Goal: Task Accomplishment & Management: Use online tool/utility

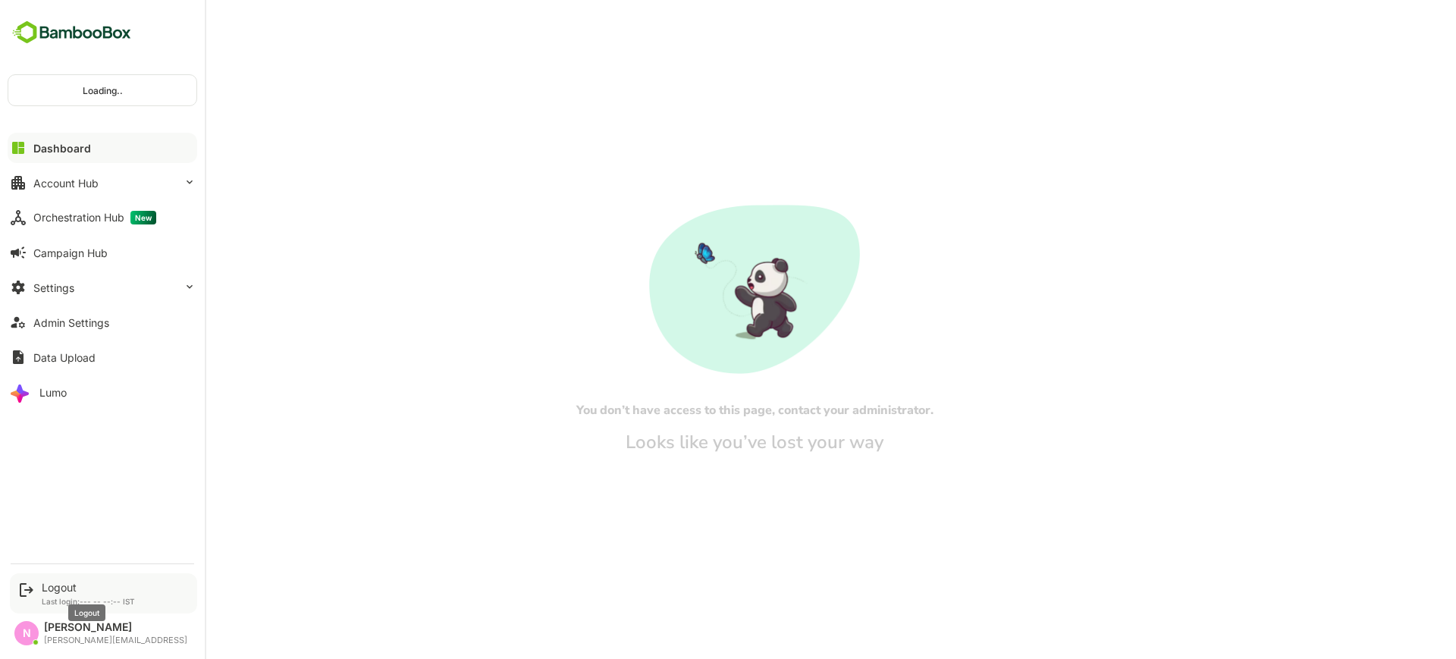
click at [71, 590] on div "Logout" at bounding box center [88, 587] width 93 height 13
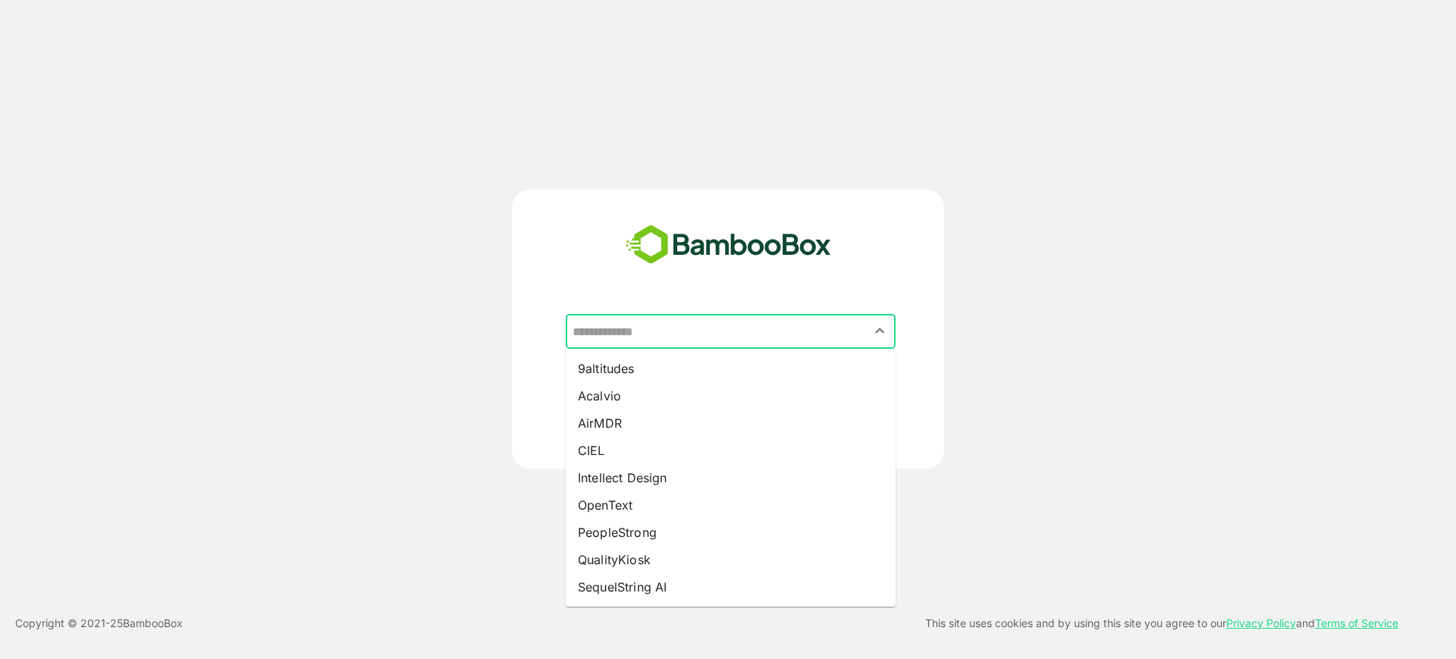
click at [685, 323] on input "text" at bounding box center [731, 331] width 324 height 29
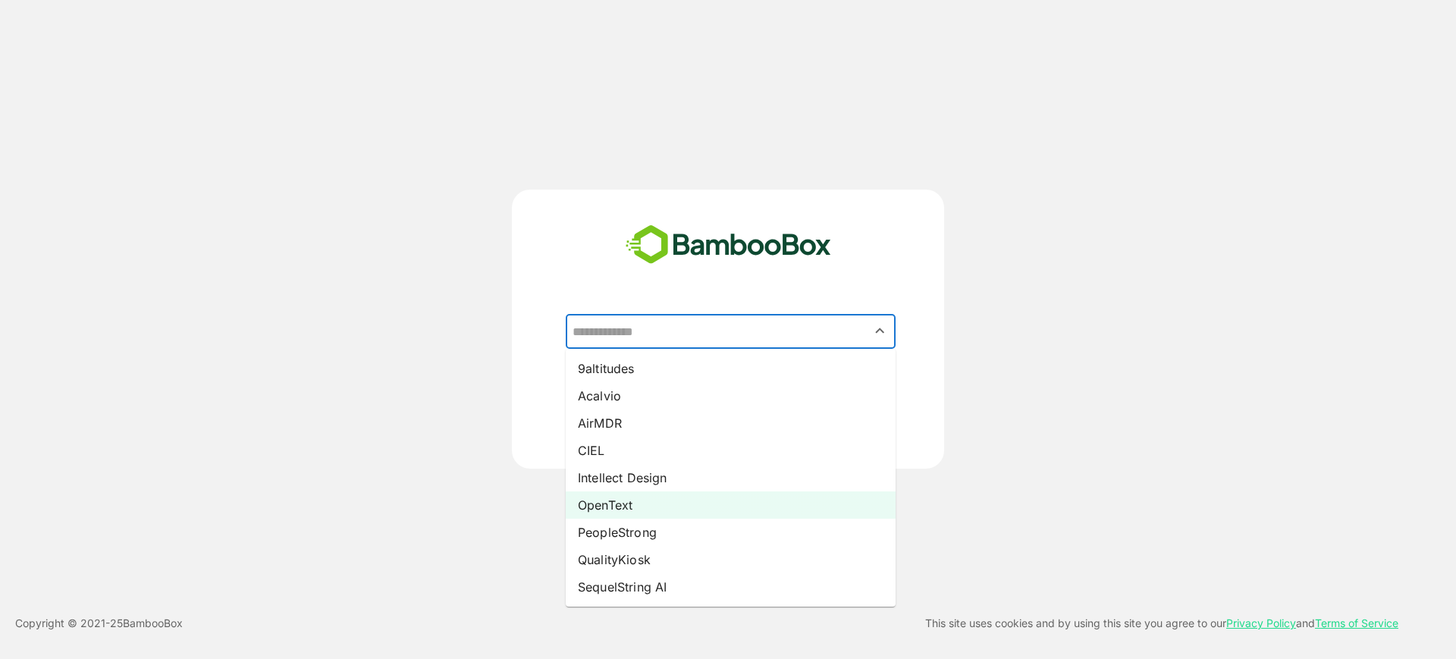
click at [684, 505] on li "OpenText" at bounding box center [731, 504] width 330 height 27
type input "********"
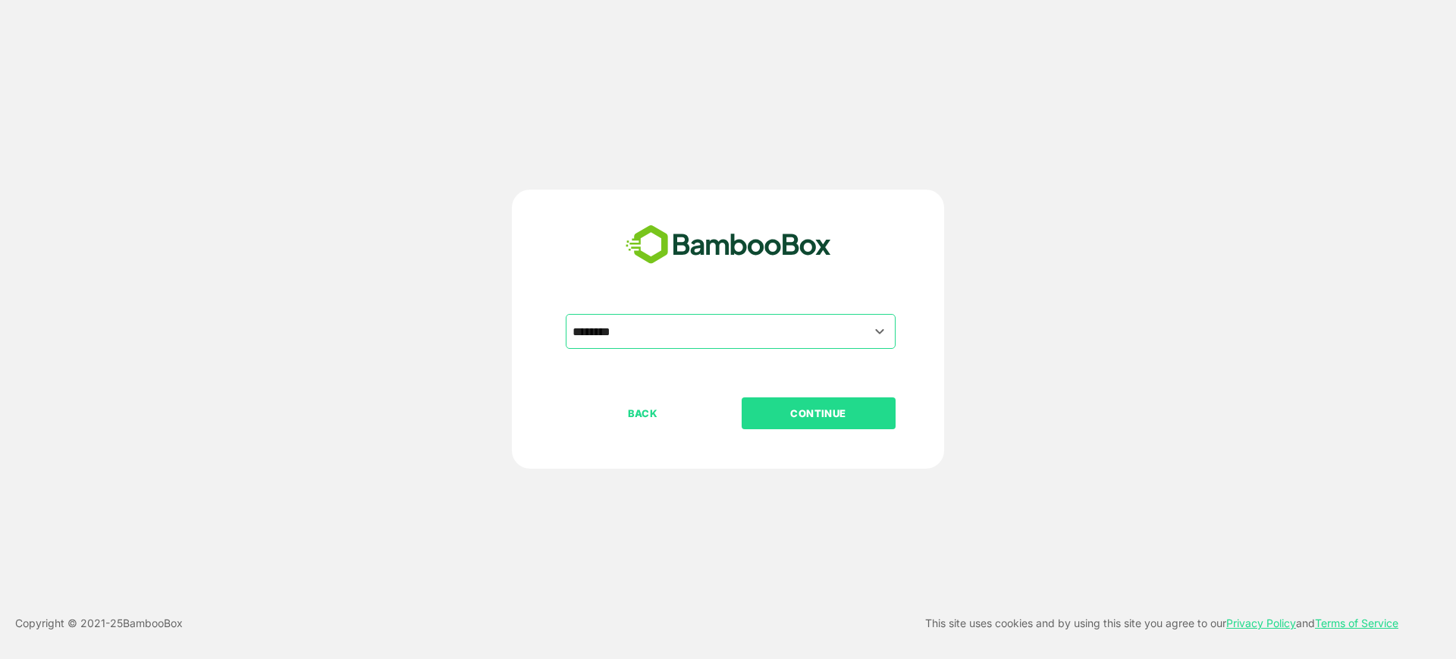
click at [830, 414] on p "CONTINUE" at bounding box center [819, 413] width 152 height 17
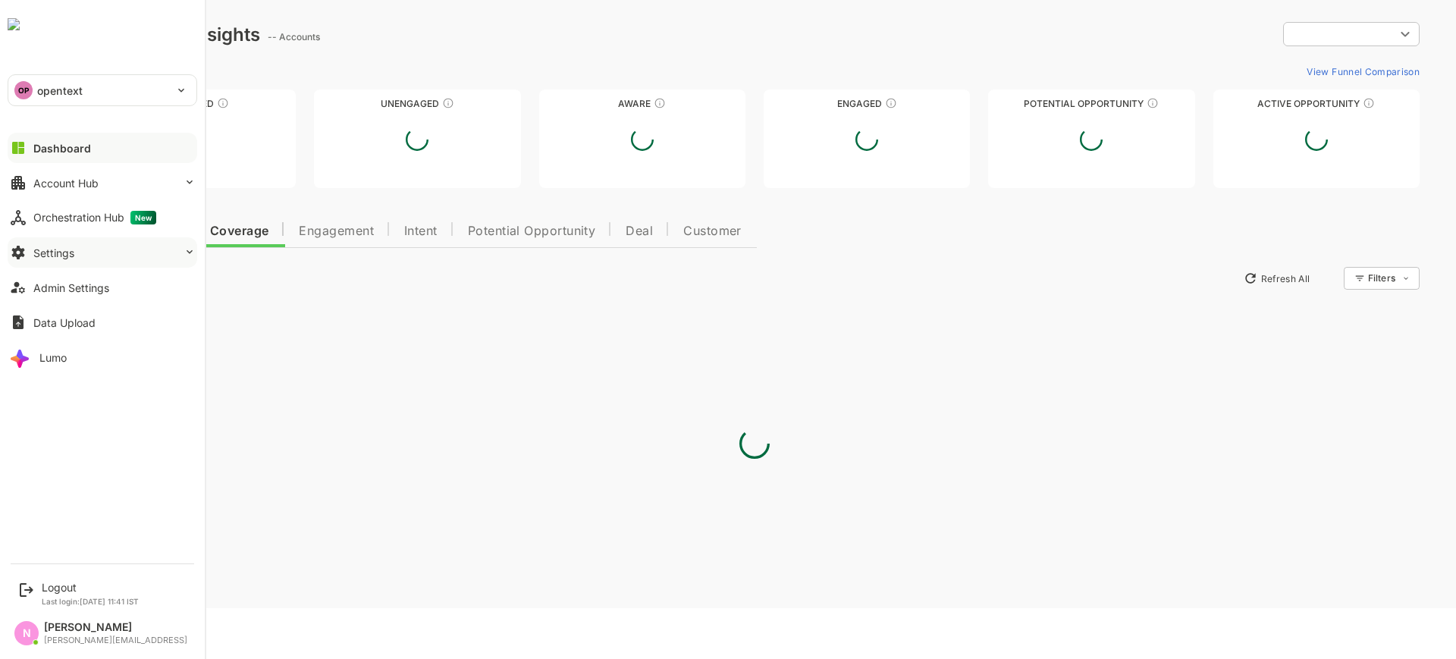
type input "**********"
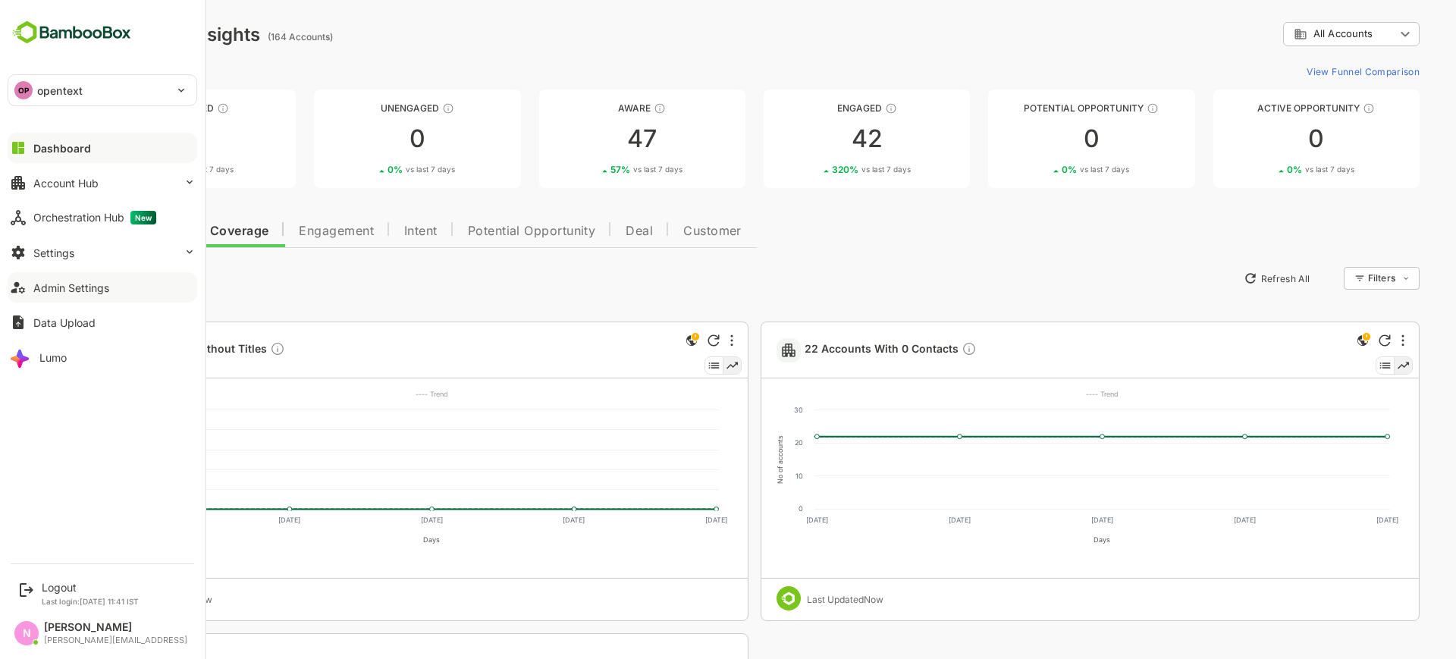
click at [81, 287] on div "Admin Settings" at bounding box center [71, 287] width 76 height 13
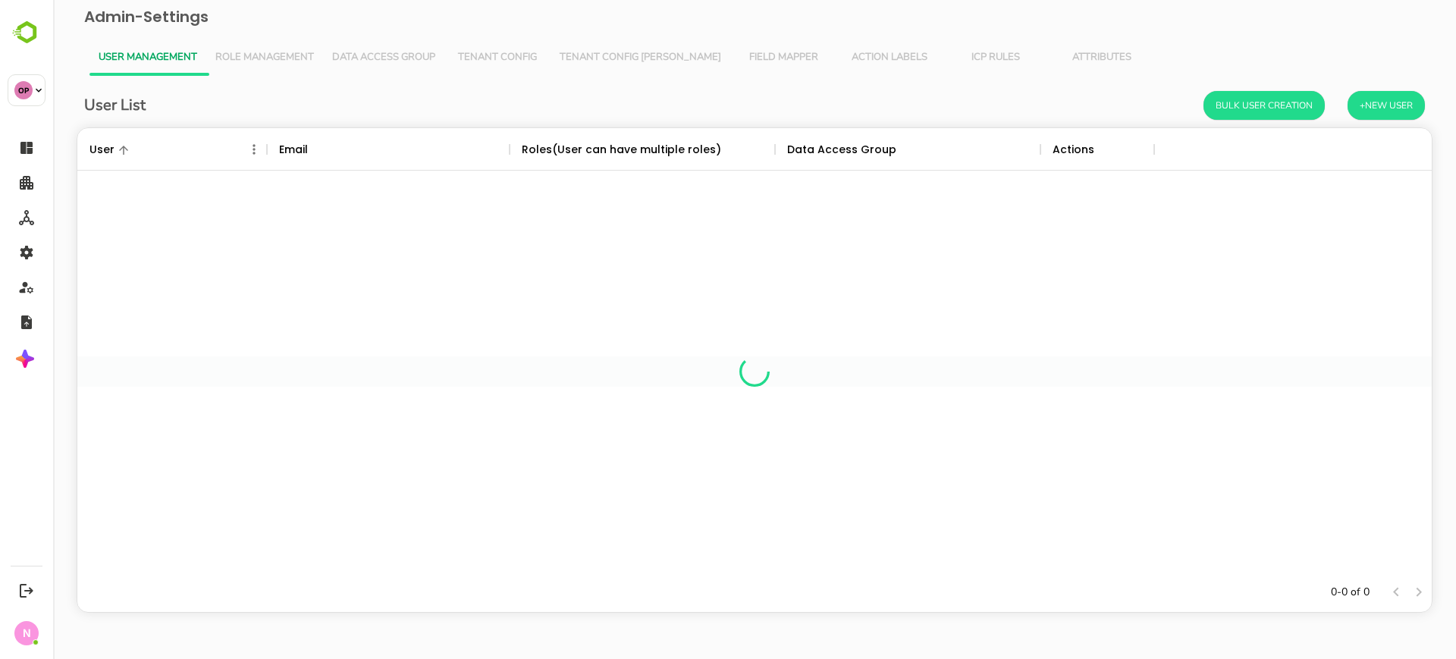
scroll to position [430, 1340]
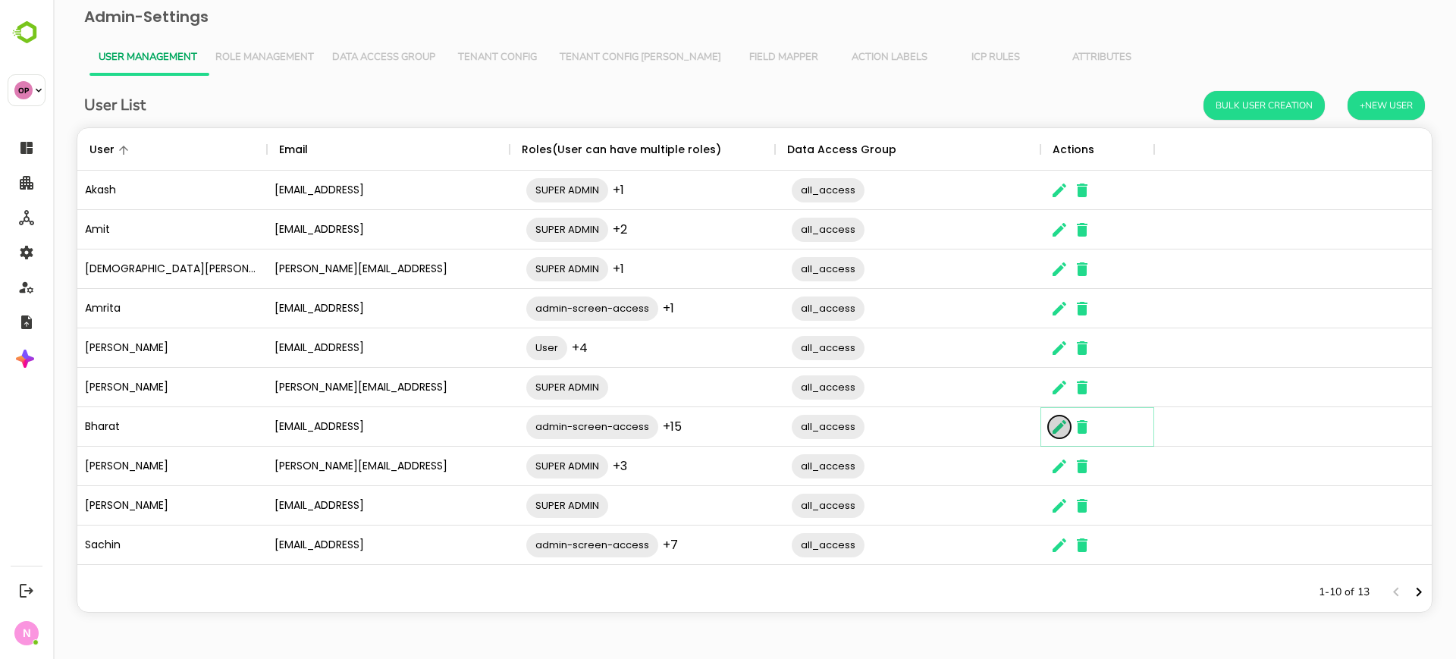
click at [1059, 426] on icon "The User Data" at bounding box center [1060, 427] width 14 height 14
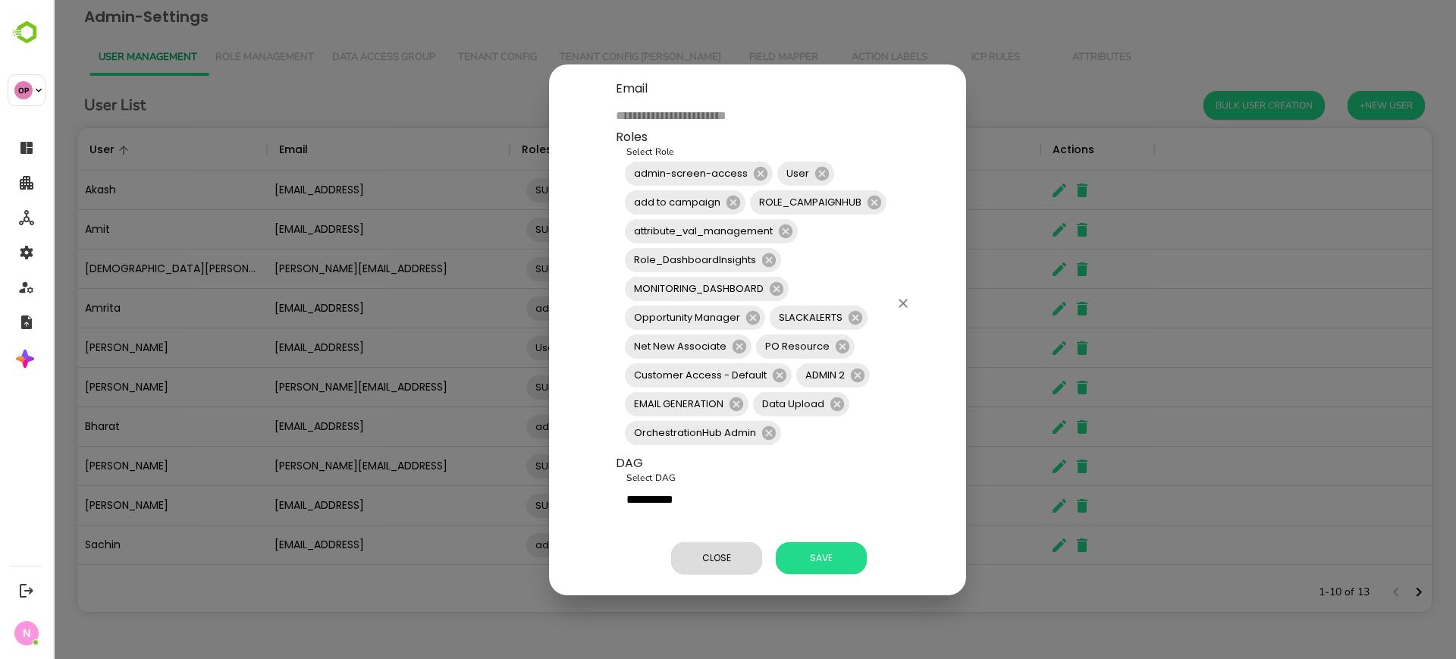
scroll to position [181, 0]
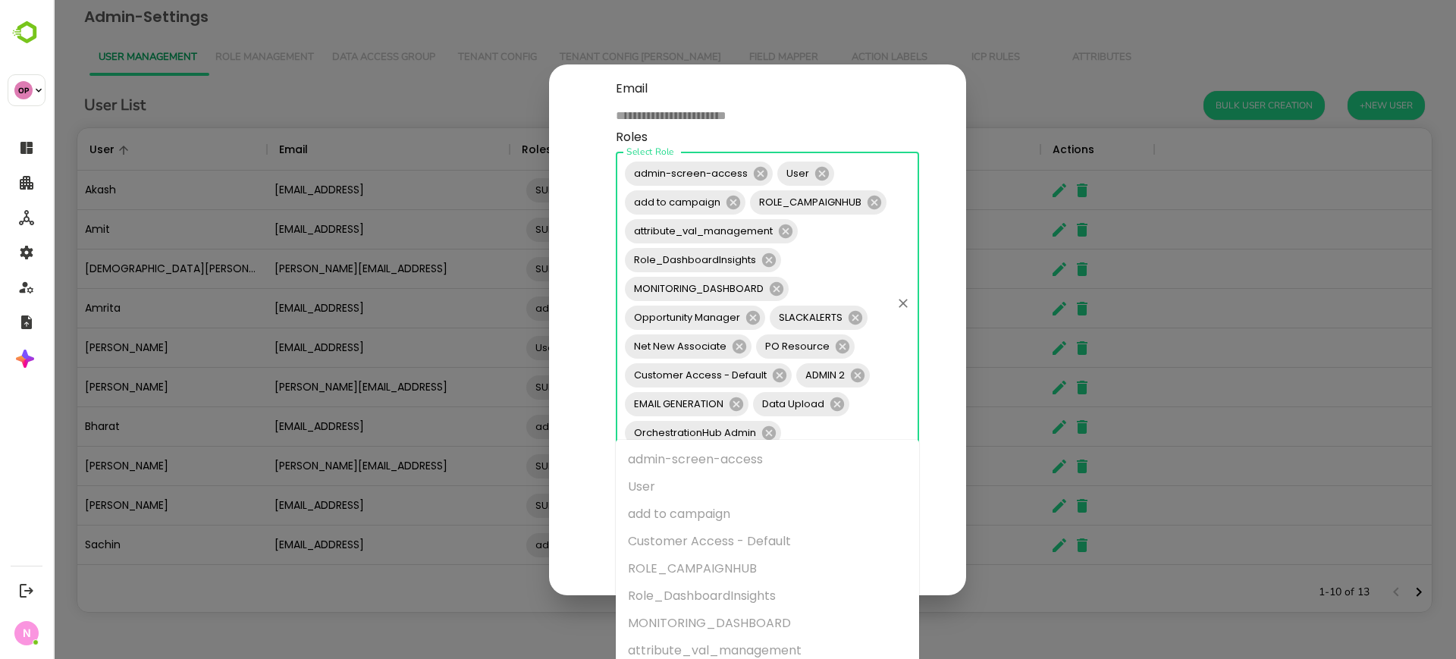
click at [830, 423] on input "Select Role" at bounding box center [836, 433] width 106 height 29
type input "**"
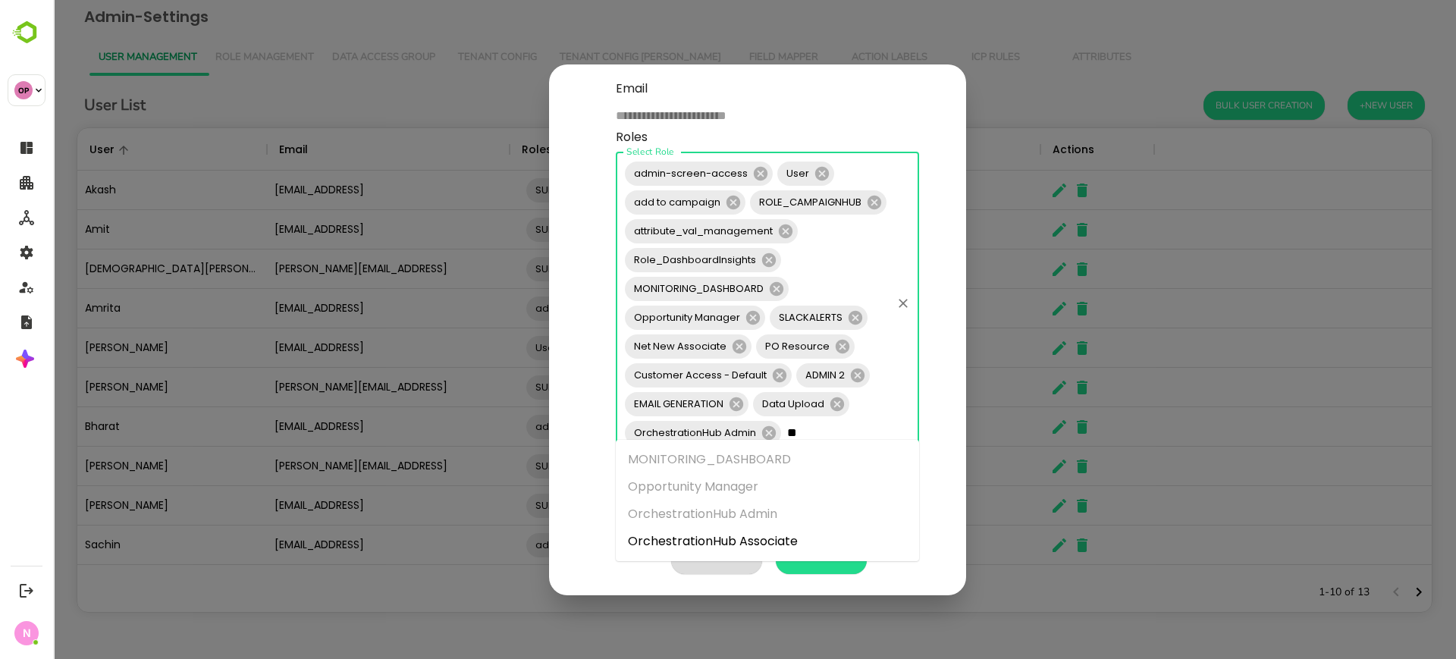
click at [777, 526] on ul "MONITORING_DASHBOARD Opportunity Manager OrchestrationHub Admin OrchestrationHu…" at bounding box center [767, 500] width 303 height 121
click at [777, 532] on li "OrchestrationHub Associate" at bounding box center [767, 541] width 303 height 27
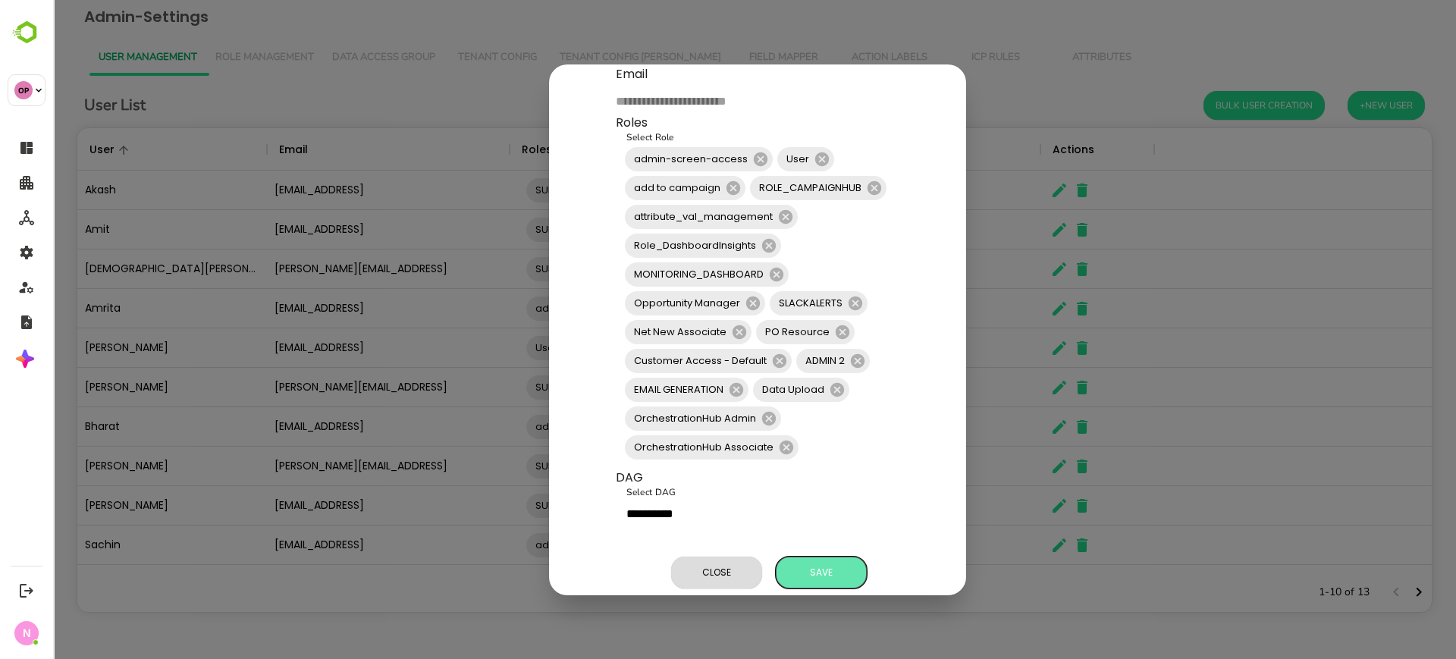
click at [831, 563] on span "Save" at bounding box center [821, 573] width 76 height 20
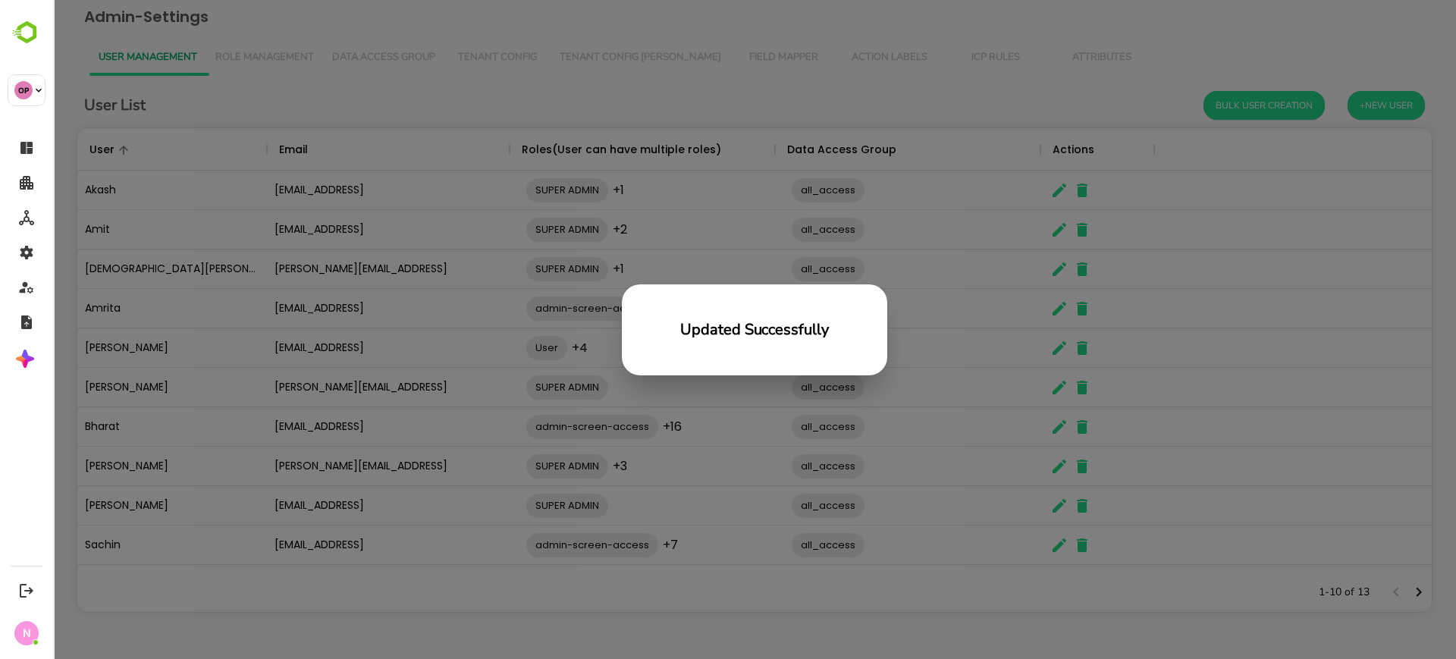
click at [812, 498] on div "Updated Successfully" at bounding box center [754, 329] width 1403 height 659
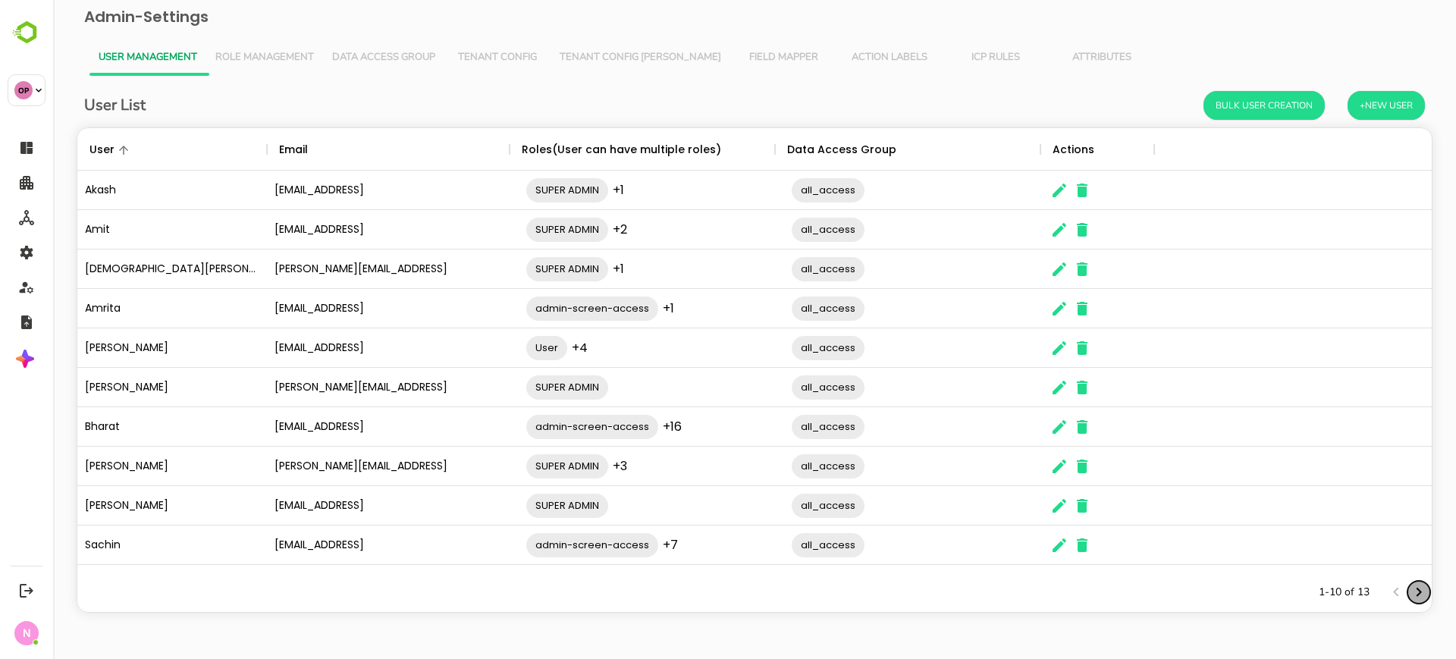
click at [1420, 589] on icon "Next page" at bounding box center [1419, 592] width 18 height 18
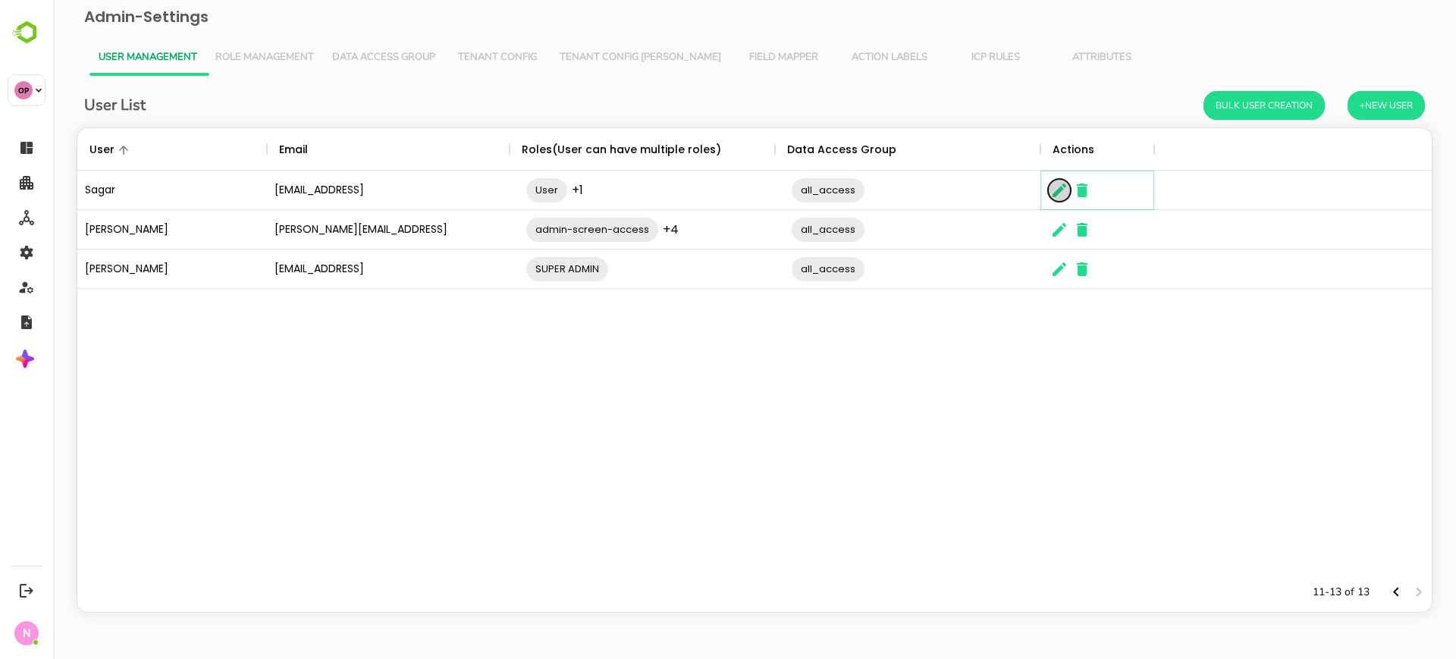
click at [1057, 197] on icon "The User Data" at bounding box center [1059, 190] width 18 height 18
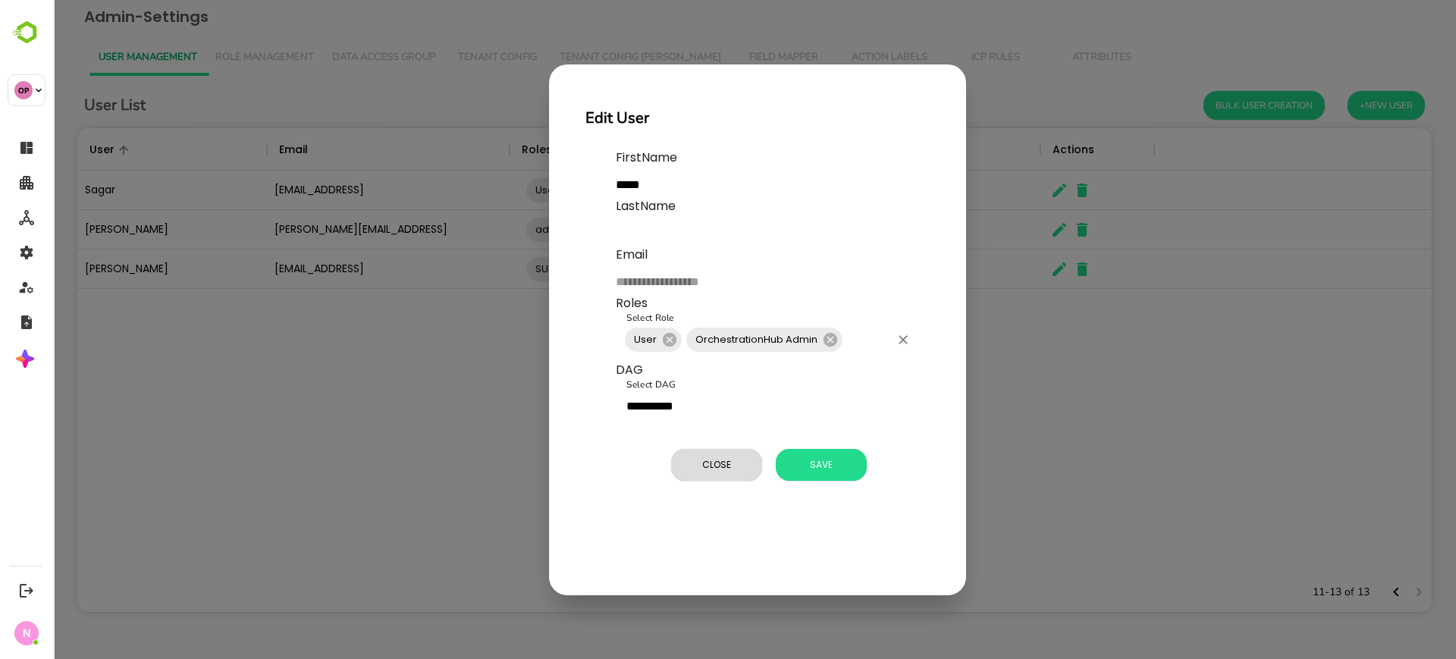
click at [840, 350] on div "User OrchestrationHub Admin Select Role" at bounding box center [767, 340] width 303 height 42
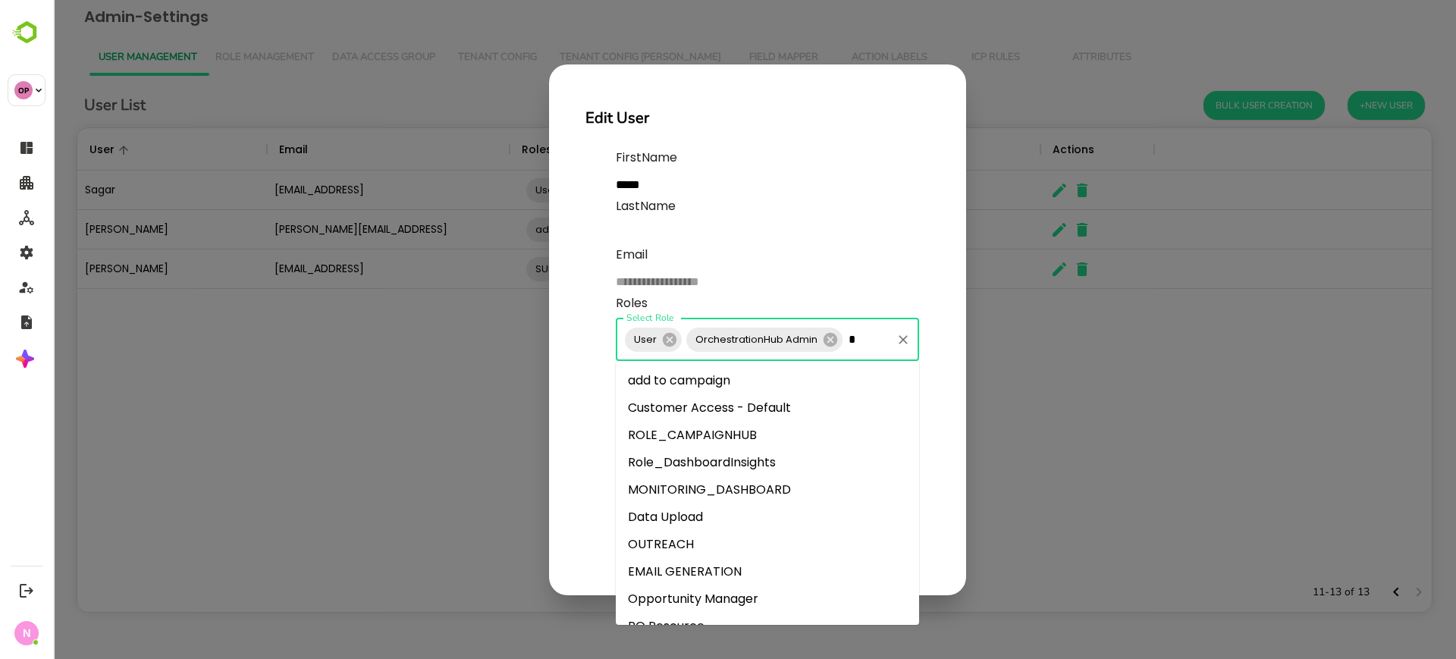
type input "**"
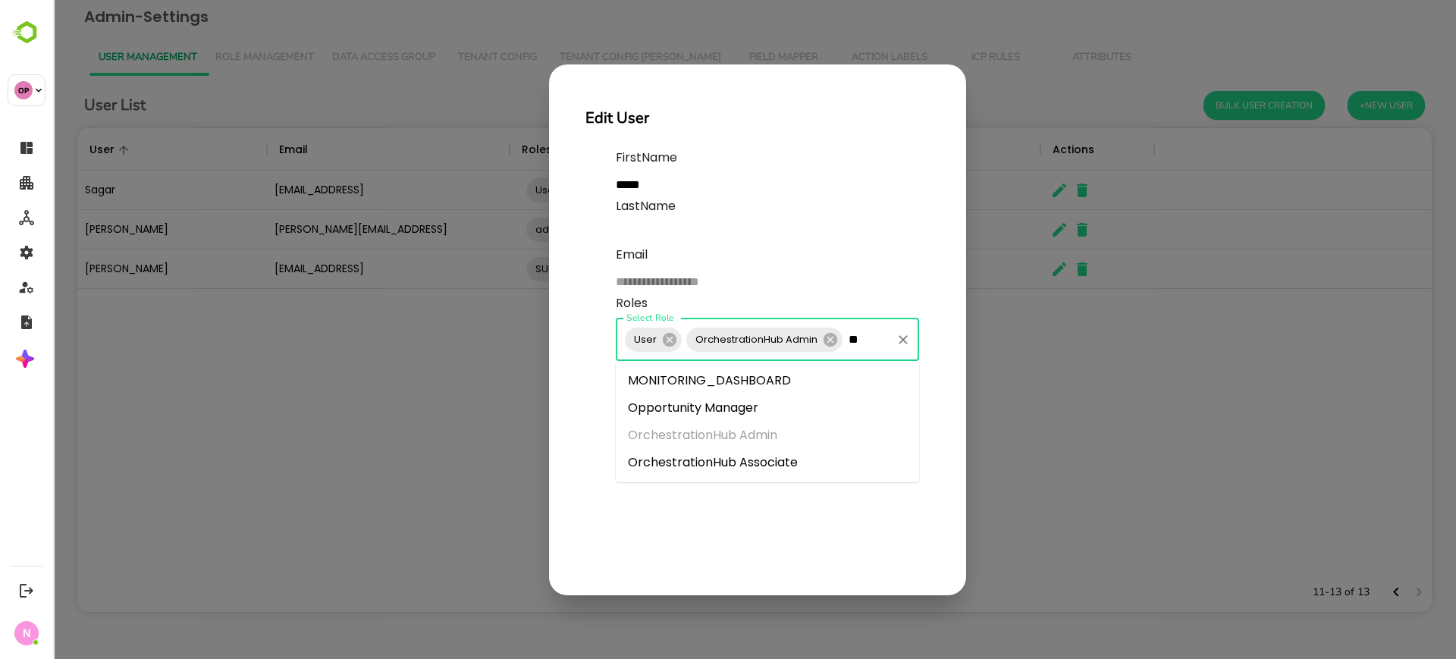
click at [772, 465] on li "OrchestrationHub Associate" at bounding box center [767, 462] width 303 height 27
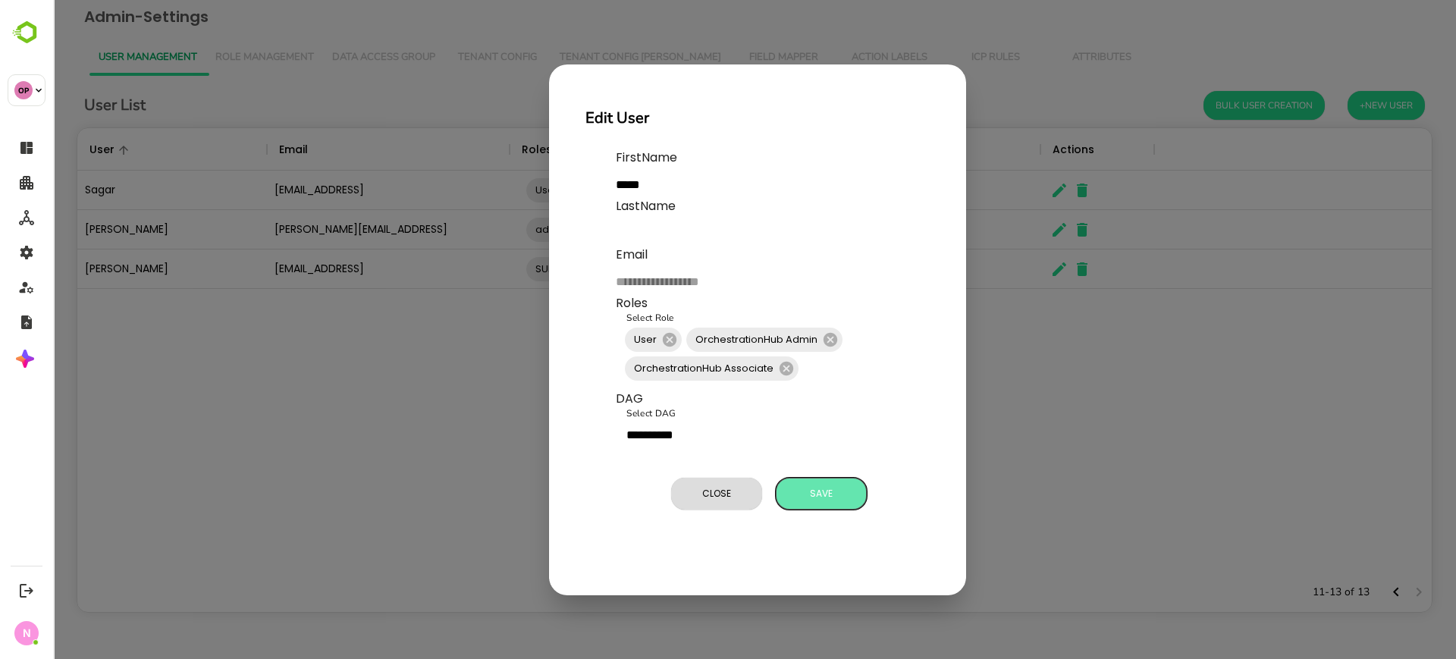
click at [835, 490] on span "Save" at bounding box center [821, 494] width 76 height 20
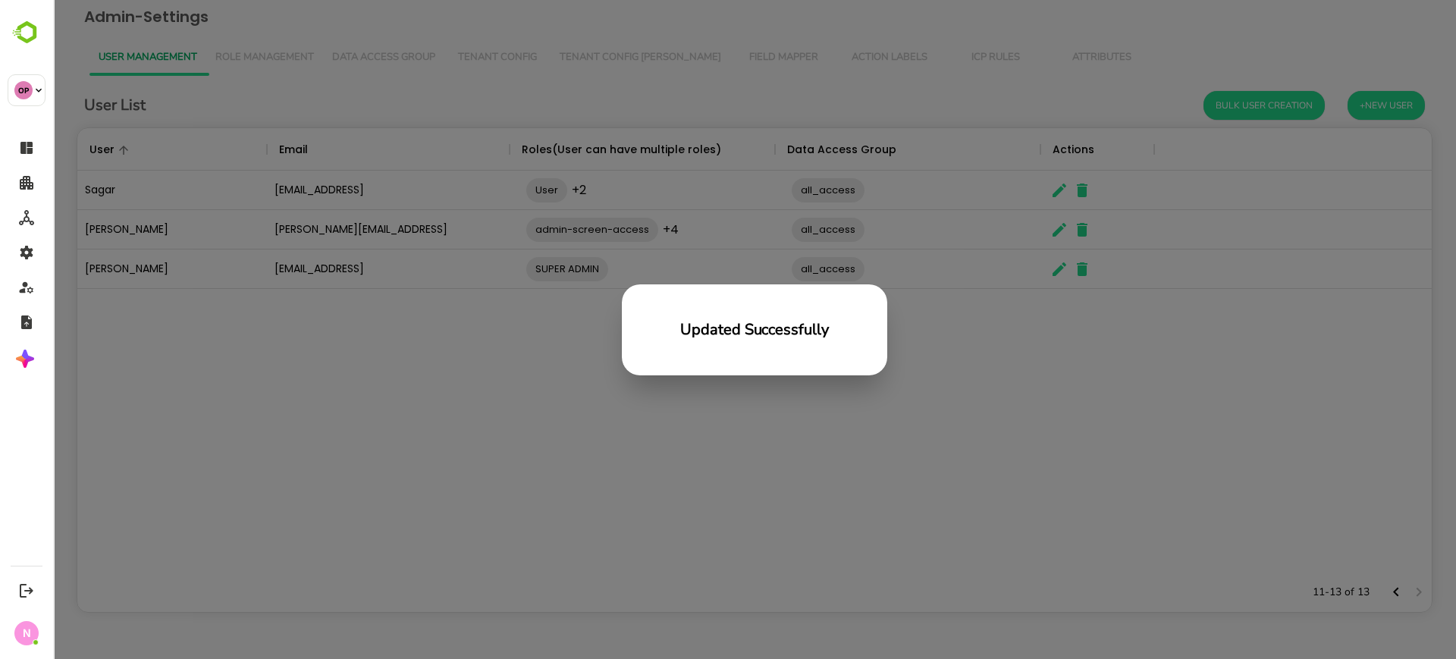
click at [837, 488] on div "Updated Successfully" at bounding box center [754, 329] width 1403 height 659
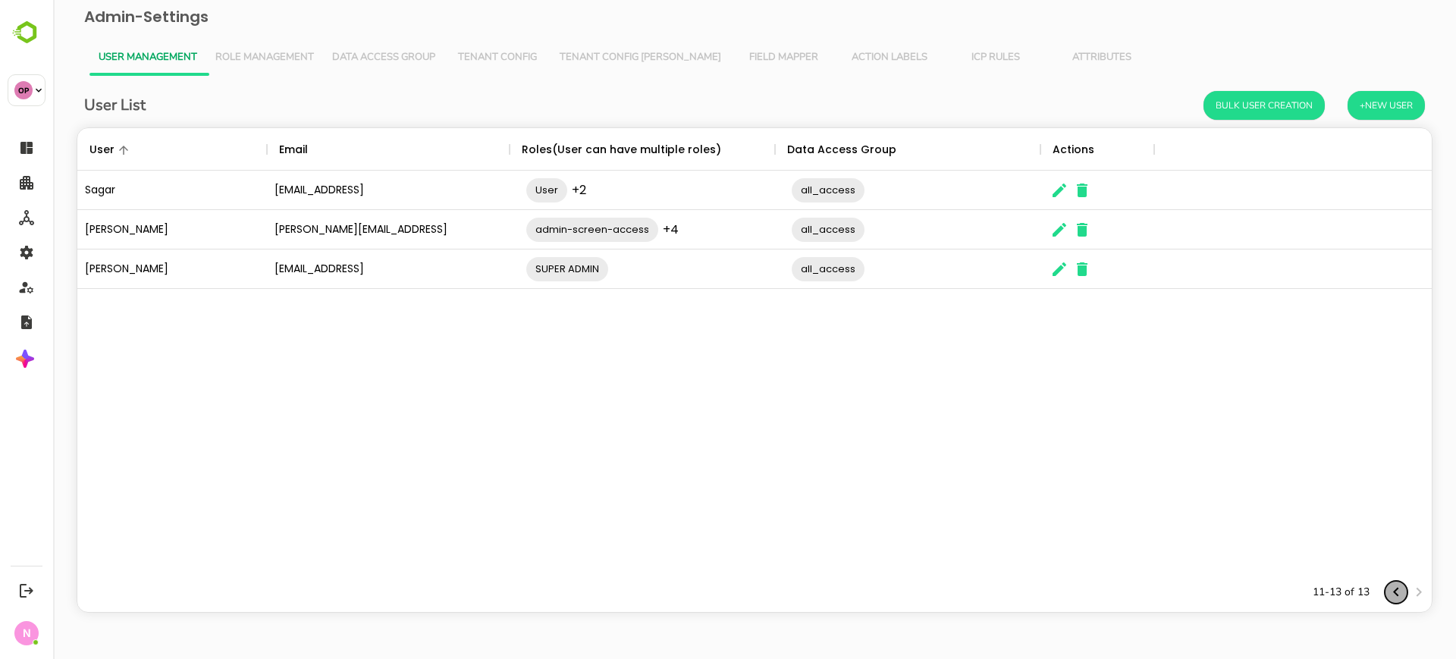
click at [1396, 592] on icon "Previous page" at bounding box center [1395, 592] width 5 height 9
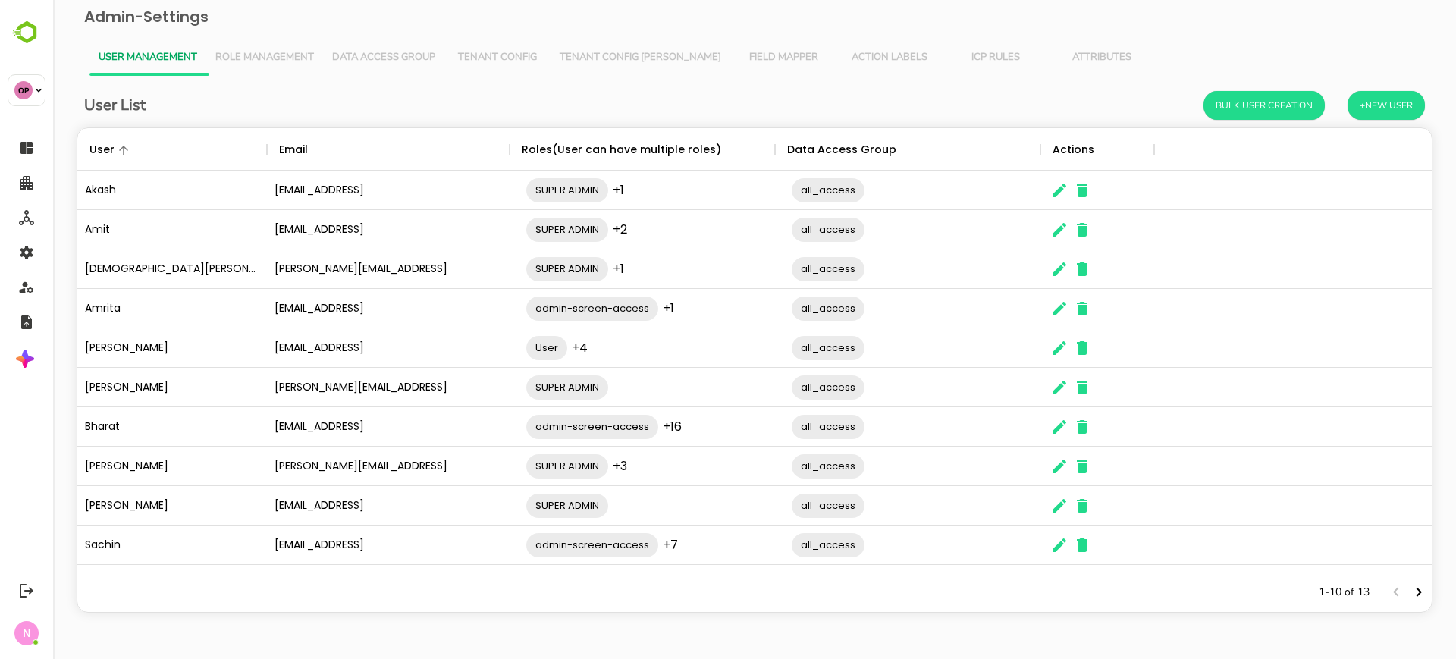
click at [1066, 436] on div "The User Data" at bounding box center [1059, 426] width 23 height 39
click at [1060, 431] on icon "The User Data" at bounding box center [1059, 427] width 18 height 18
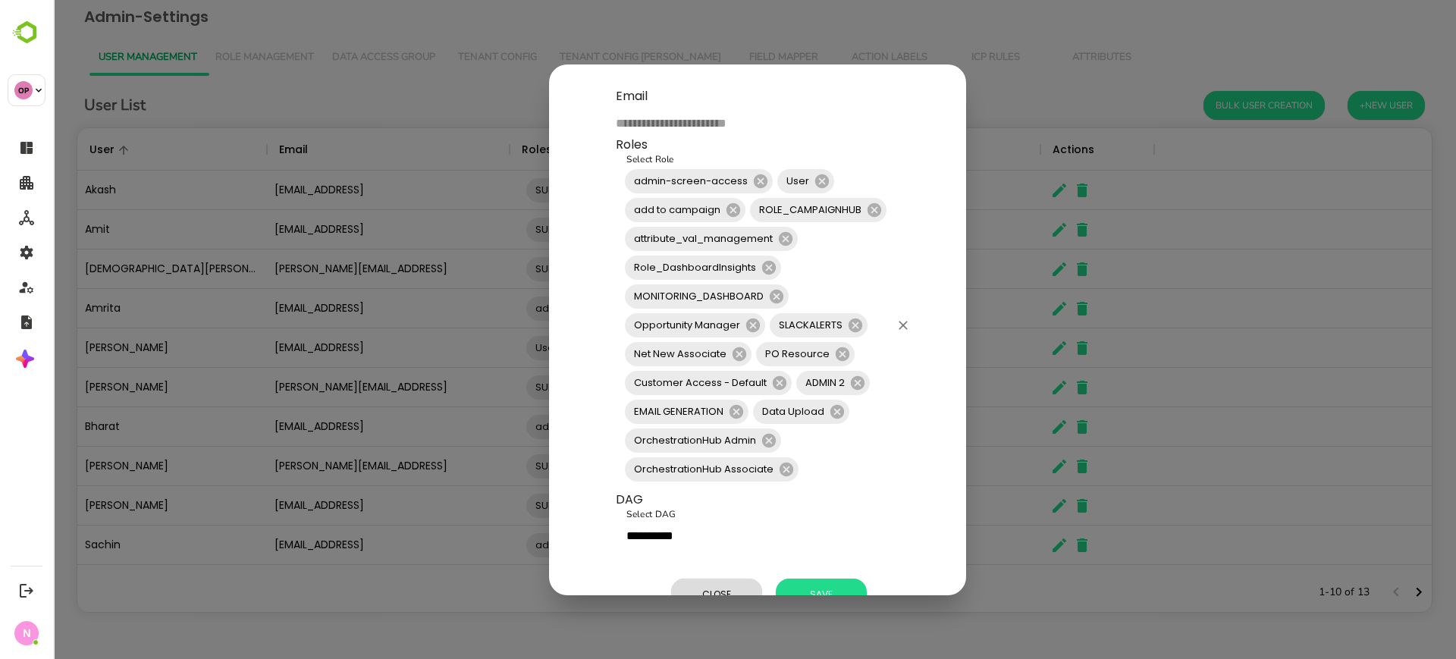
scroll to position [159, 0]
click at [1044, 84] on div "**********" at bounding box center [754, 329] width 1403 height 659
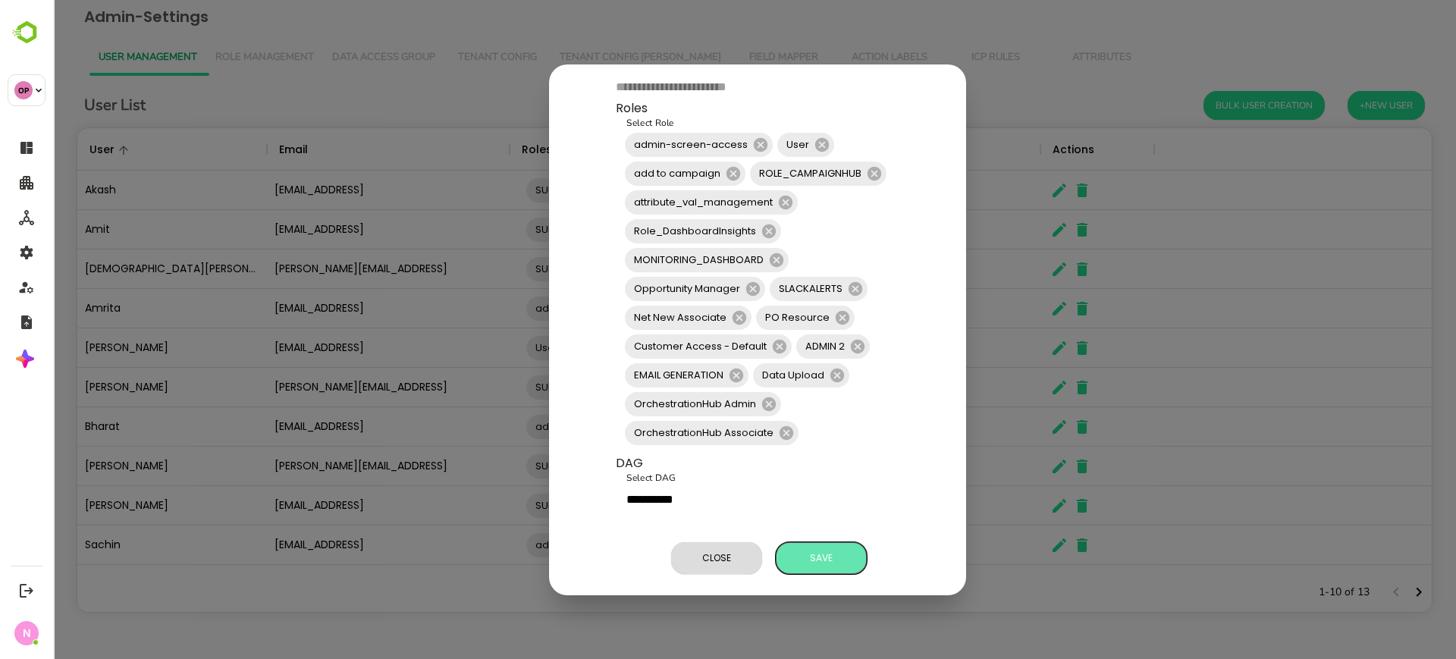
click at [813, 553] on button "Save" at bounding box center [821, 558] width 91 height 32
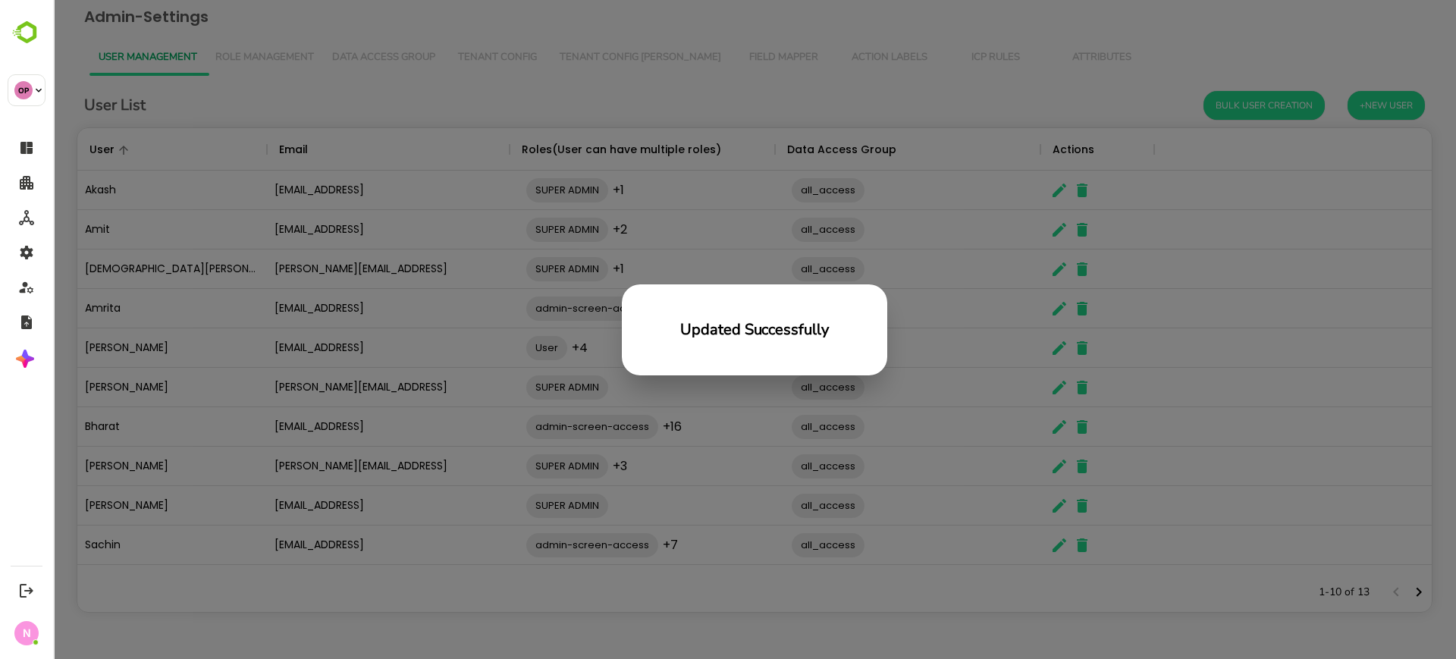
click at [658, 46] on div "Updated Successfully" at bounding box center [754, 329] width 1403 height 659
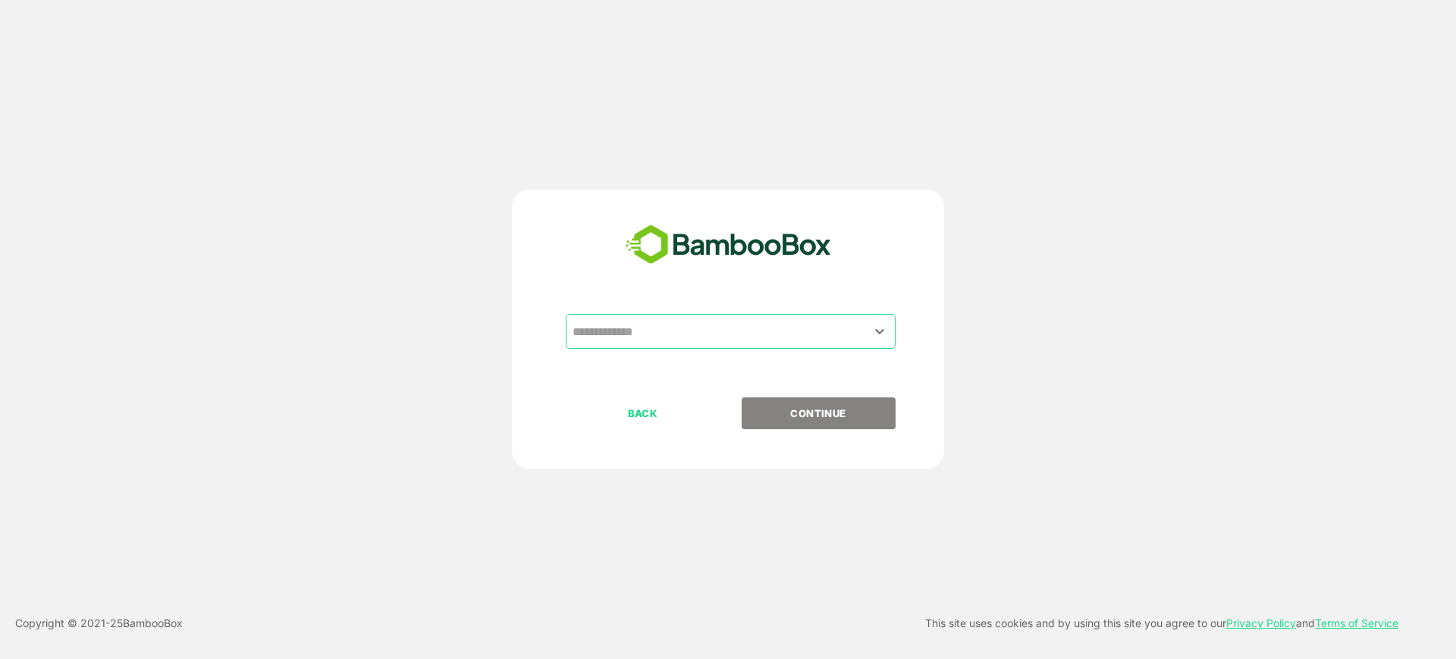
click at [703, 331] on input "text" at bounding box center [731, 331] width 324 height 29
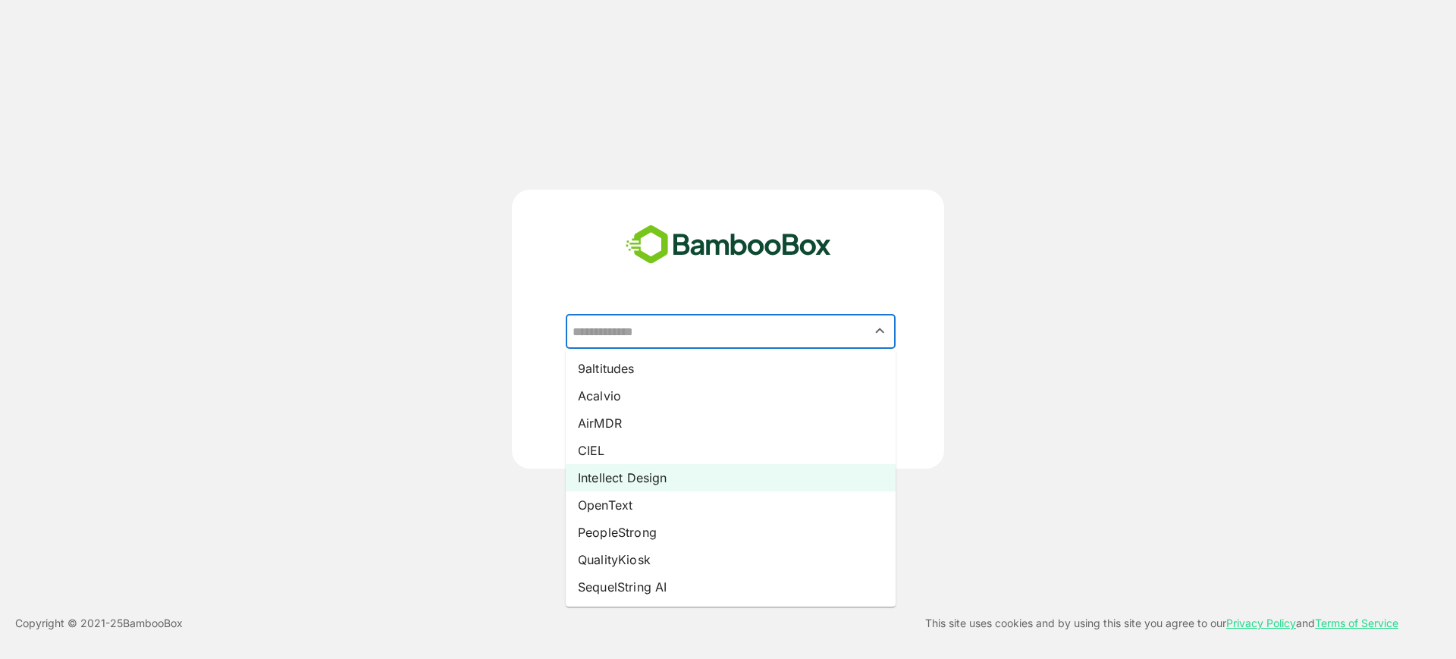
click at [716, 464] on li "Intellect Design" at bounding box center [731, 477] width 330 height 27
type input "**********"
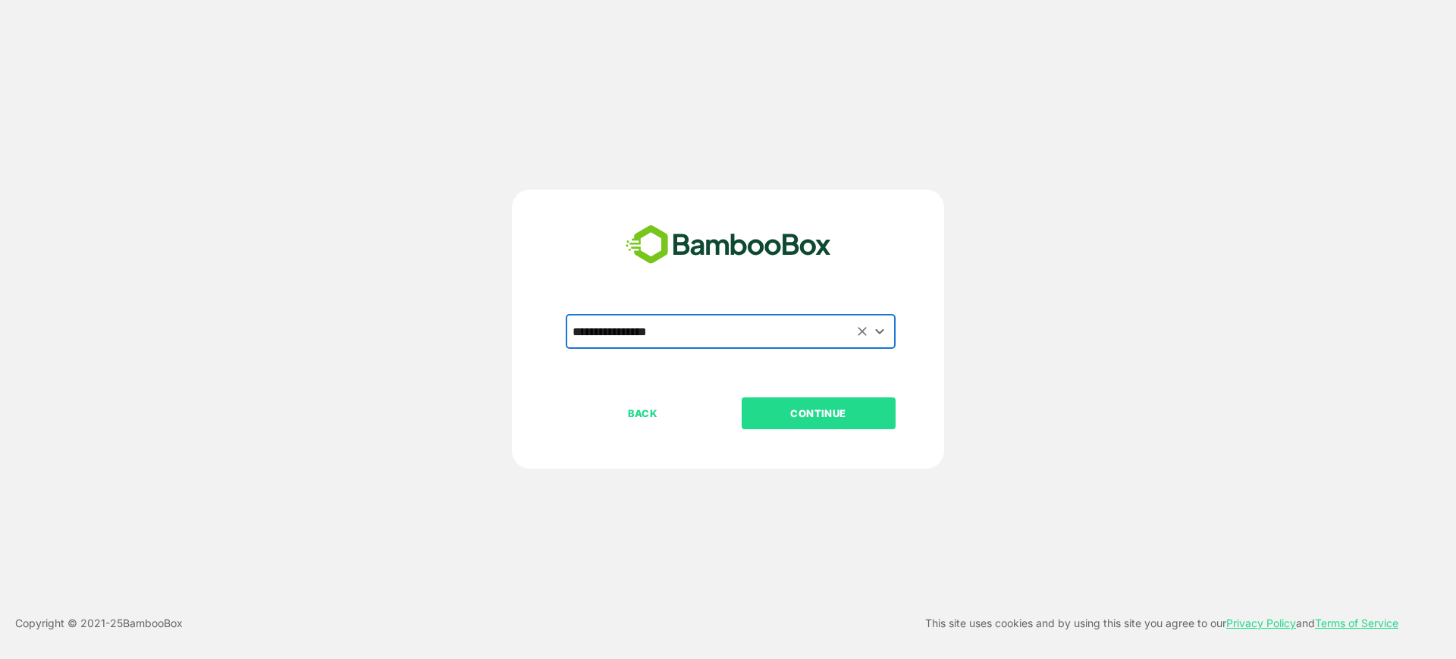
click at [796, 414] on p "CONTINUE" at bounding box center [819, 413] width 152 height 17
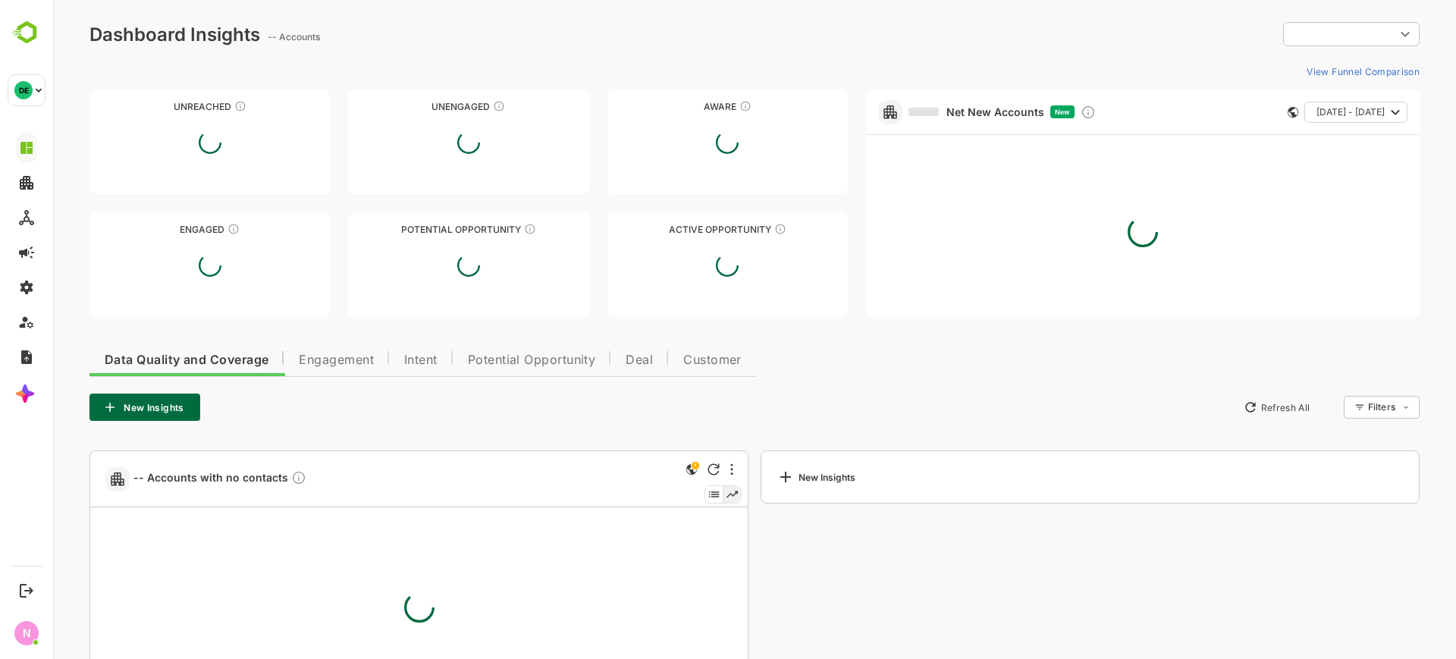
type input "**********"
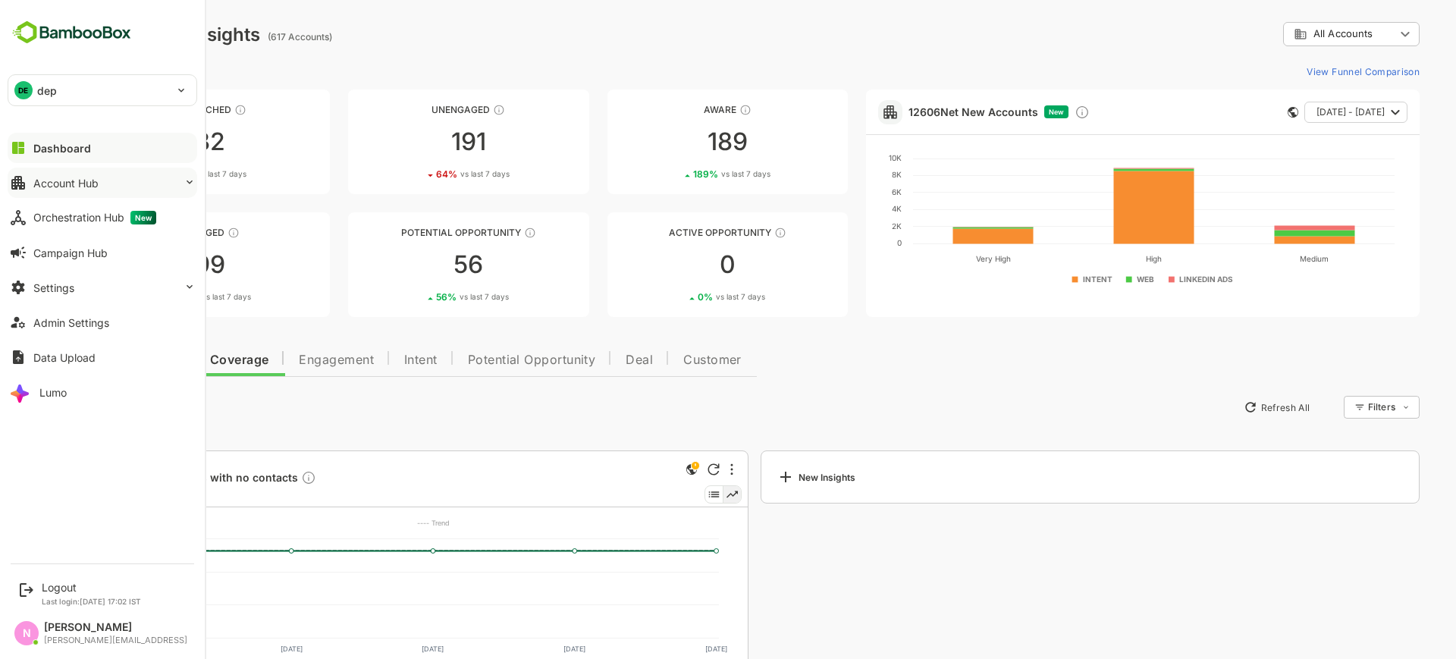
click at [117, 182] on button "Account Hub" at bounding box center [103, 183] width 190 height 30
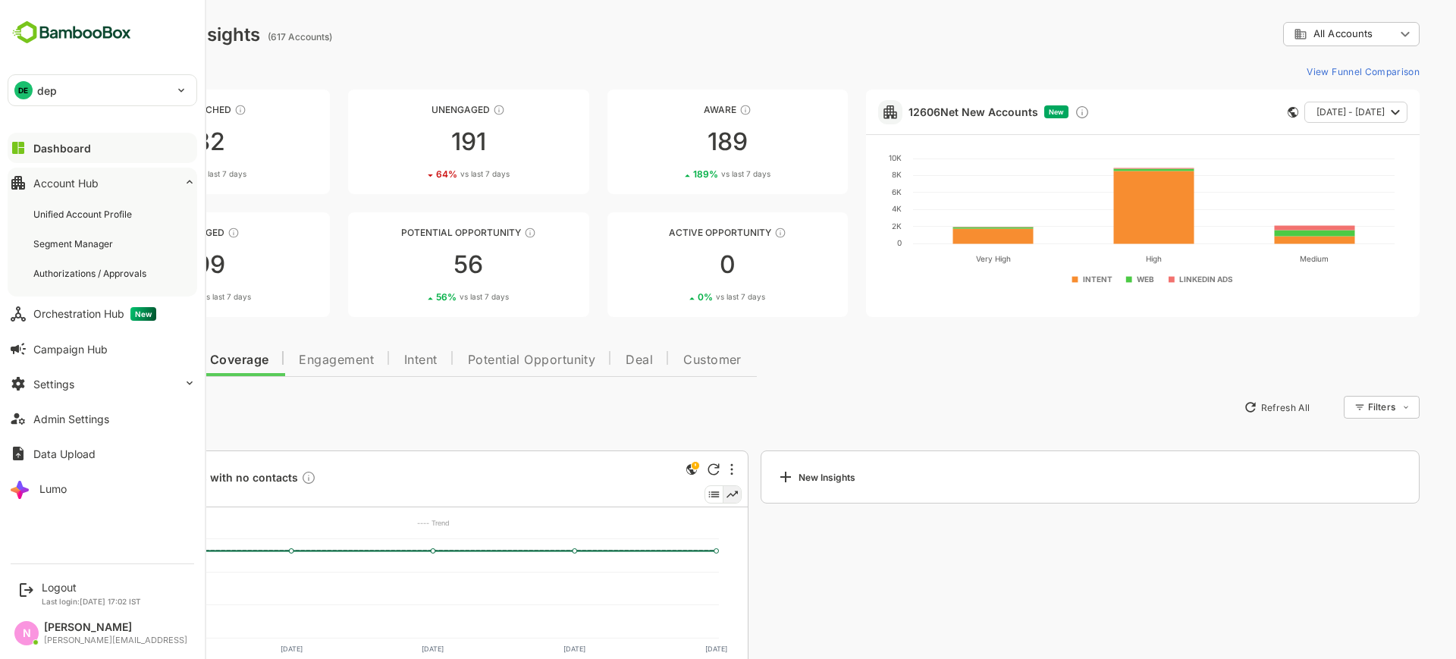
click at [144, 91] on div "DE dep" at bounding box center [93, 90] width 170 height 30
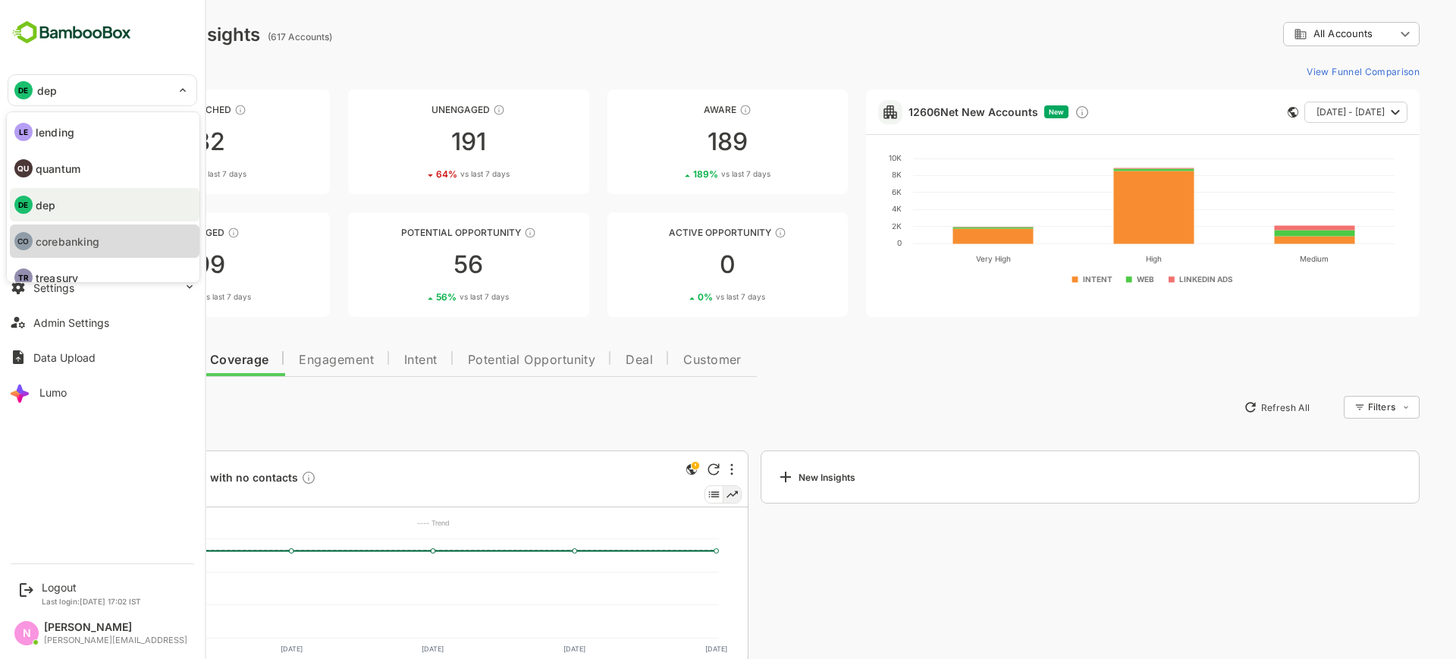
click at [82, 239] on p "corebanking" at bounding box center [68, 242] width 64 height 16
type input "**********"
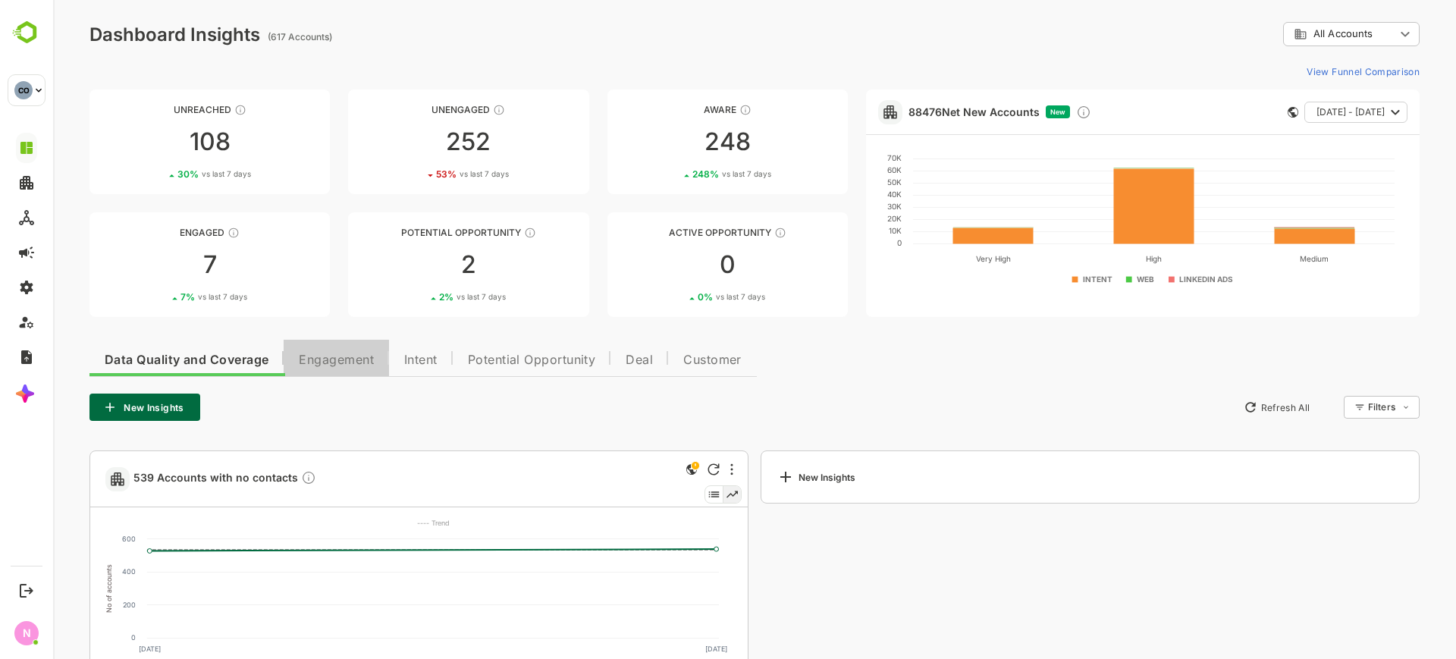
click at [357, 367] on button "Engagement" at bounding box center [336, 358] width 105 height 36
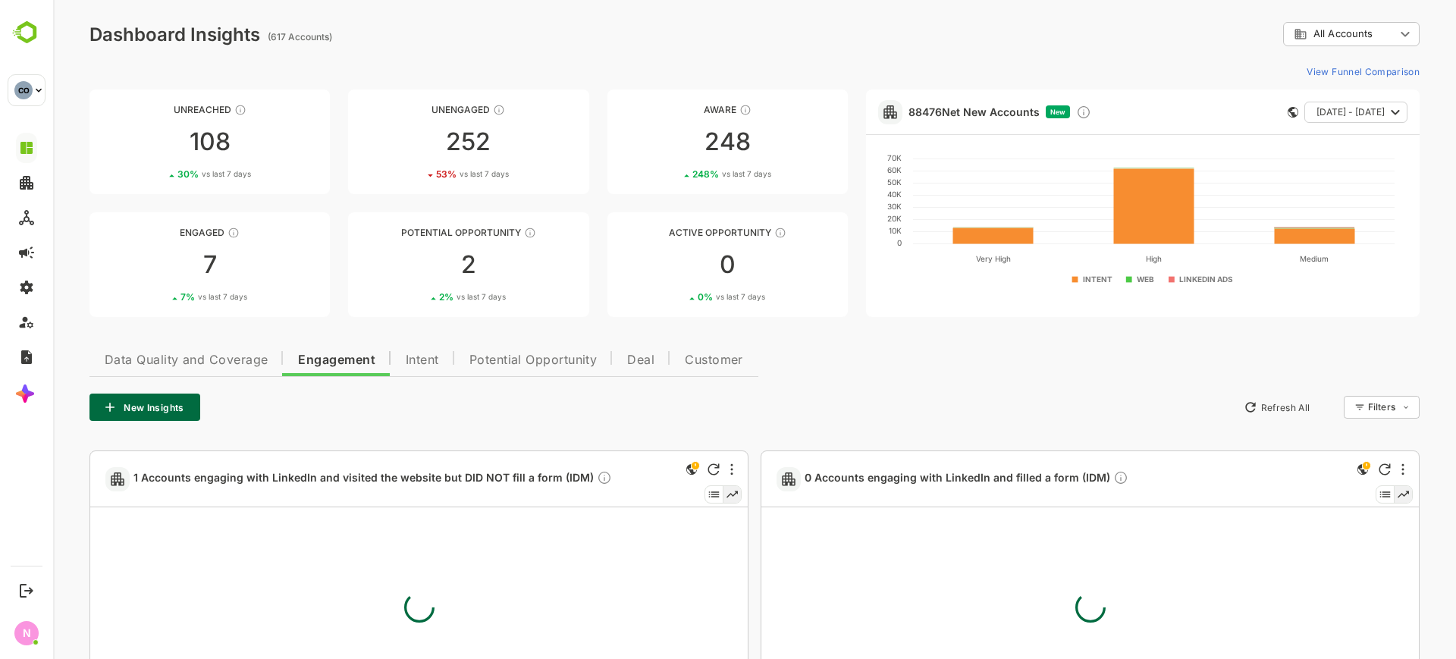
click at [162, 412] on button "New Insights" at bounding box center [144, 407] width 111 height 27
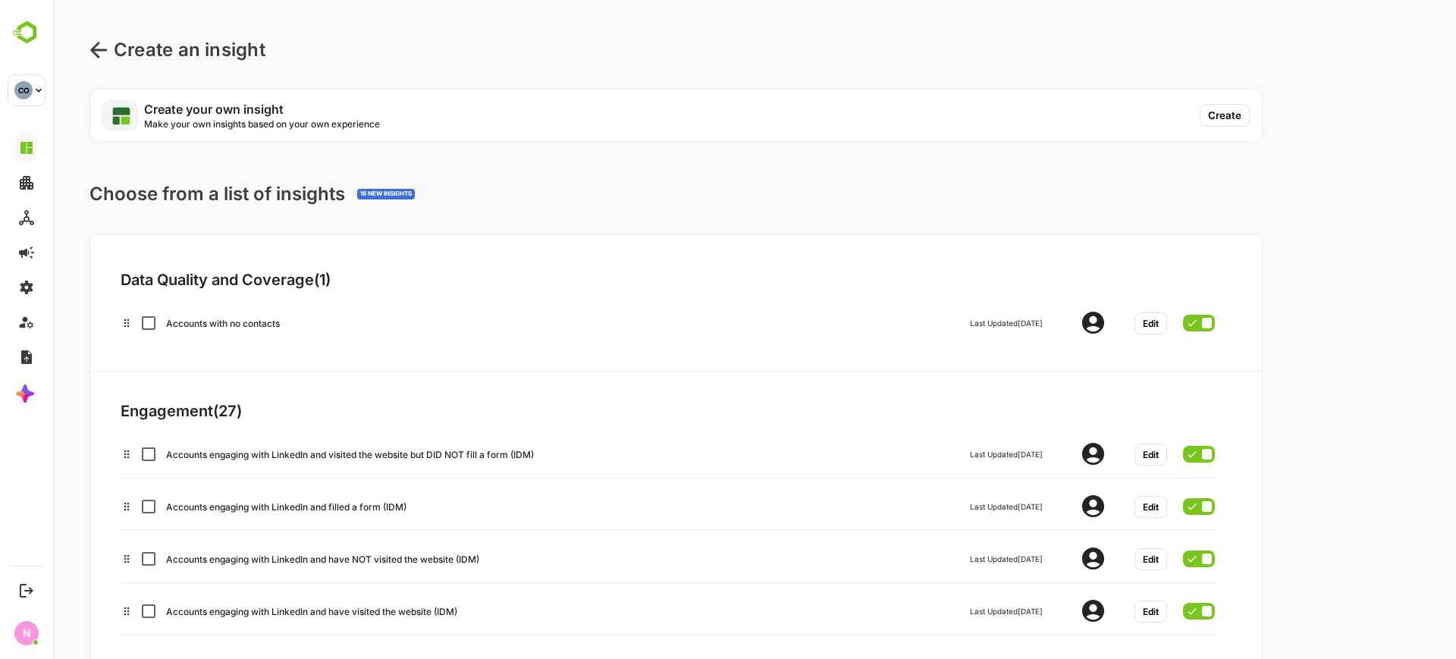
click at [1225, 114] on button "Create" at bounding box center [1225, 115] width 50 height 23
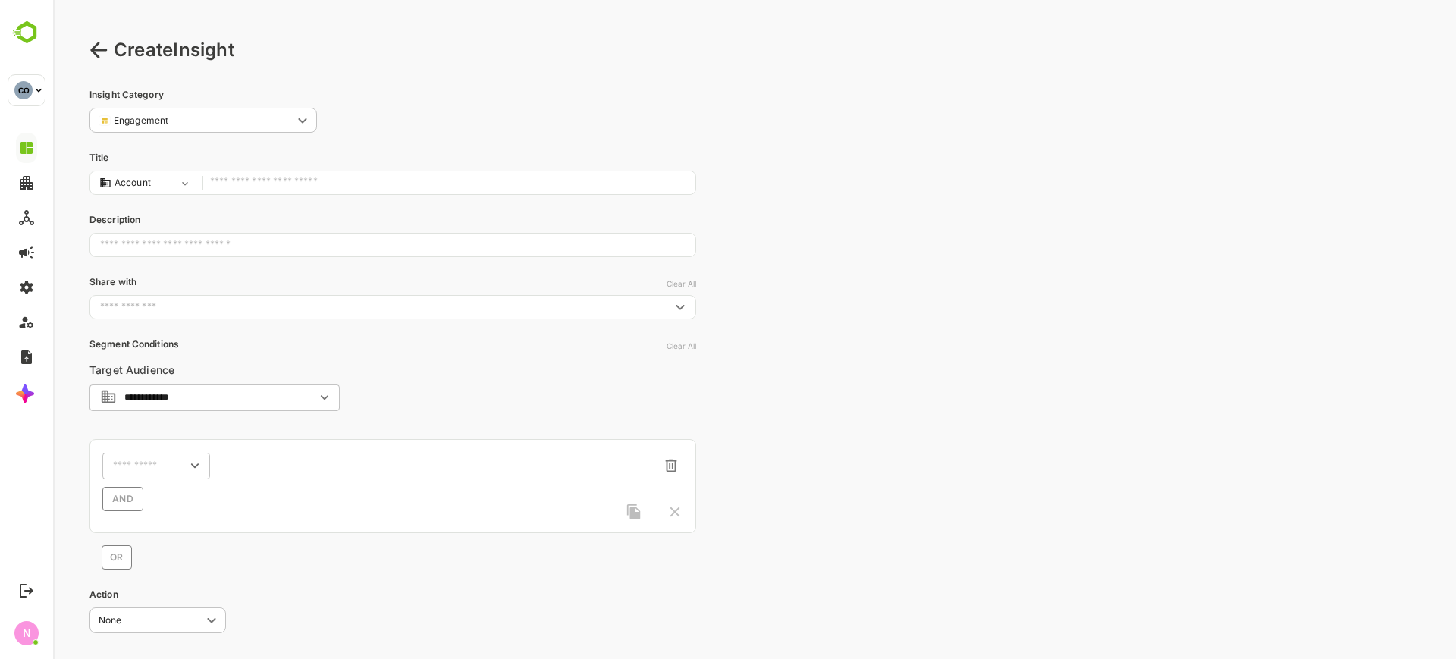
click at [297, 174] on input "text" at bounding box center [449, 183] width 478 height 20
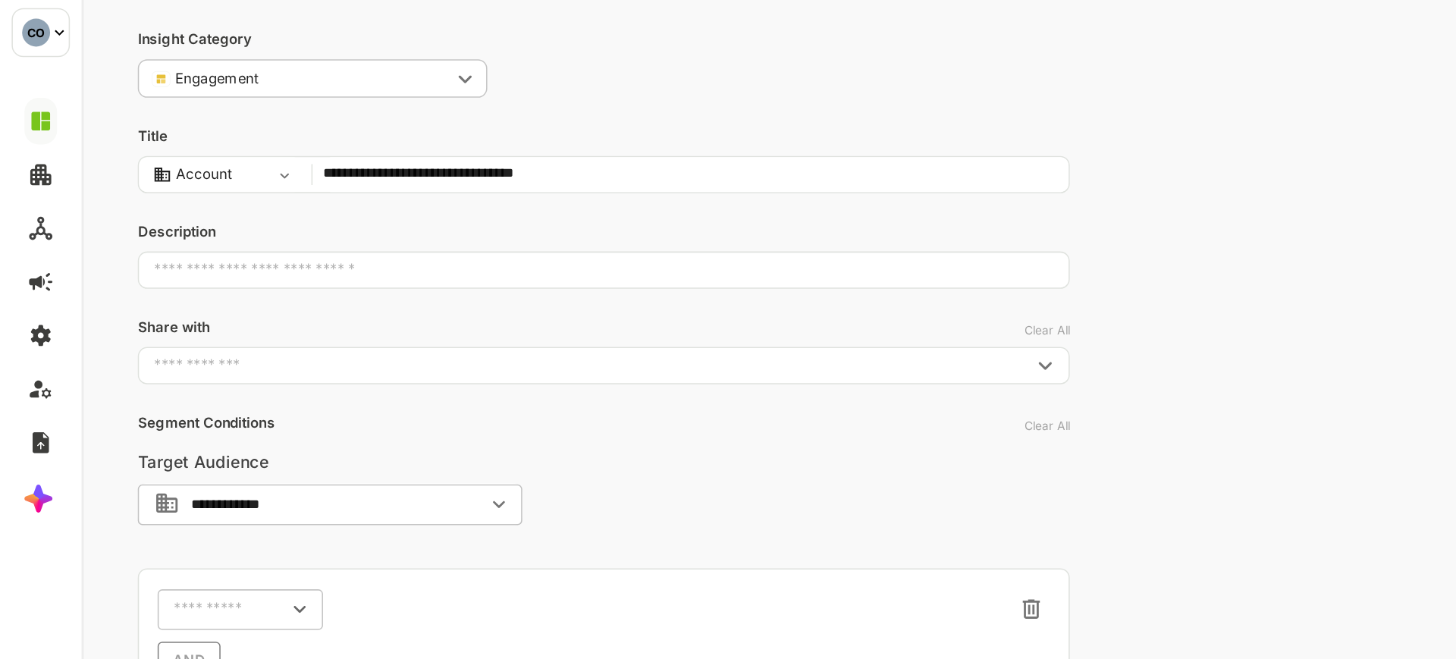
scroll to position [83, 0]
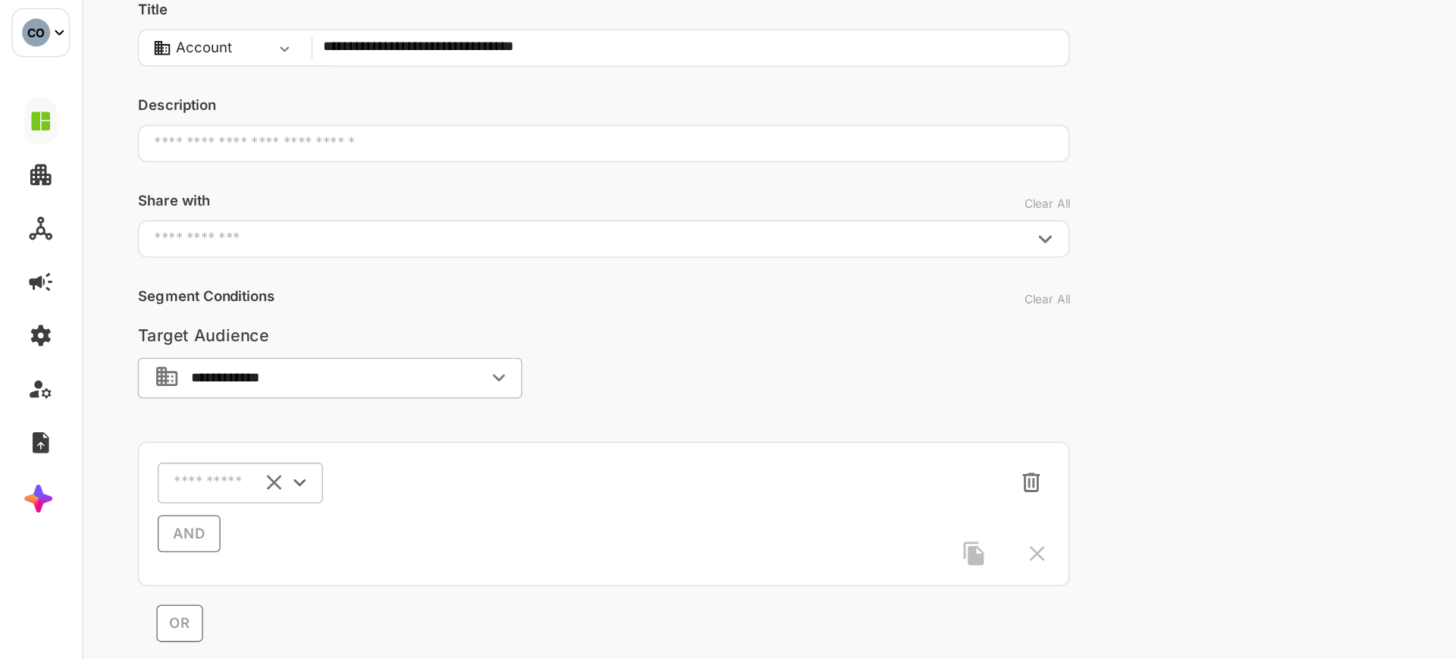
click at [193, 269] on div "​" at bounding box center [184, 277] width 108 height 27
type input "**********"
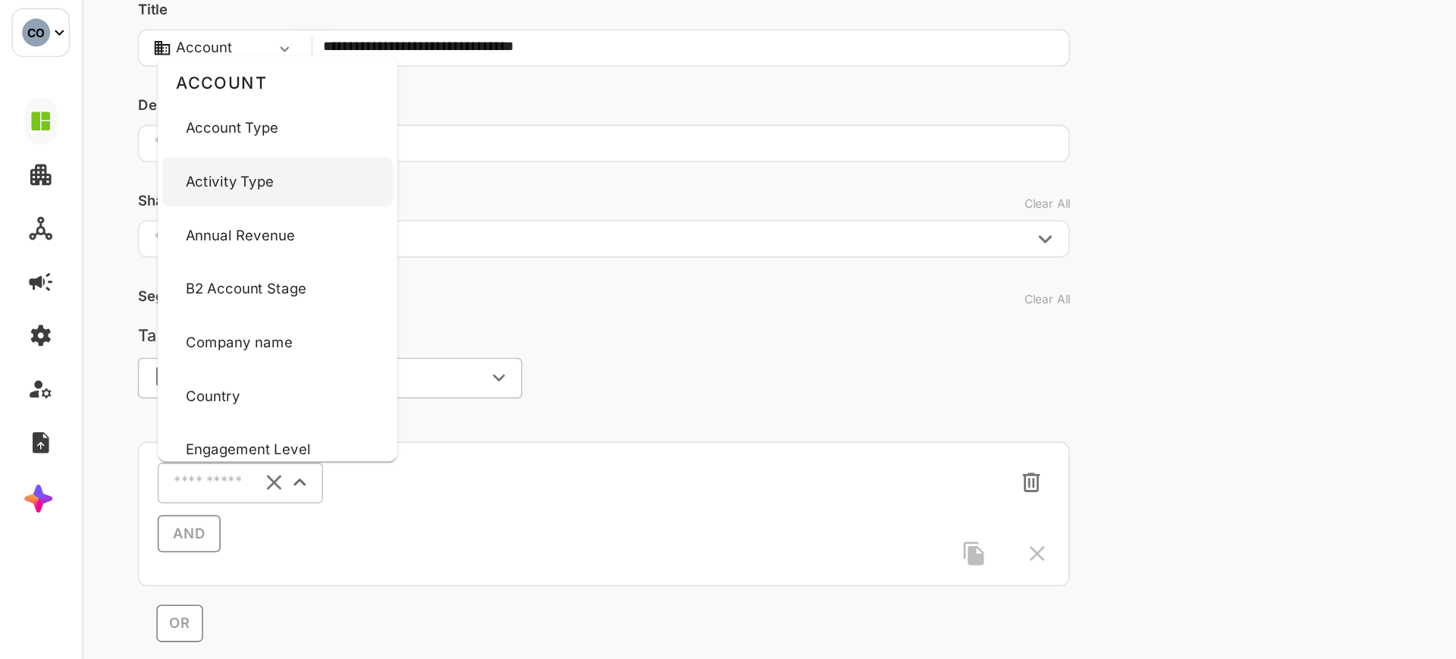
click at [192, 75] on p "Activity Type" at bounding box center [178, 82] width 58 height 14
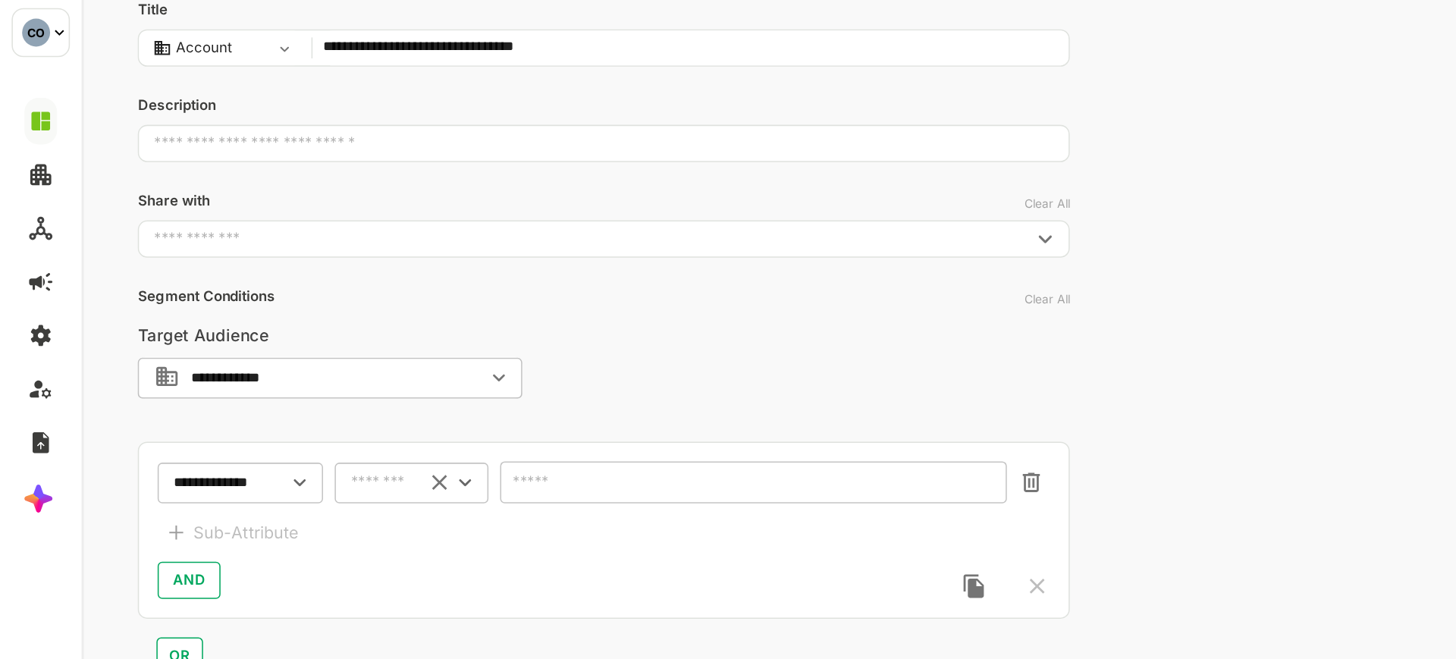
click at [298, 272] on div "​" at bounding box center [296, 277] width 100 height 27
click at [290, 302] on li "includes" at bounding box center [296, 305] width 94 height 23
type input "********"
click at [385, 286] on div "​" at bounding box center [518, 277] width 330 height 27
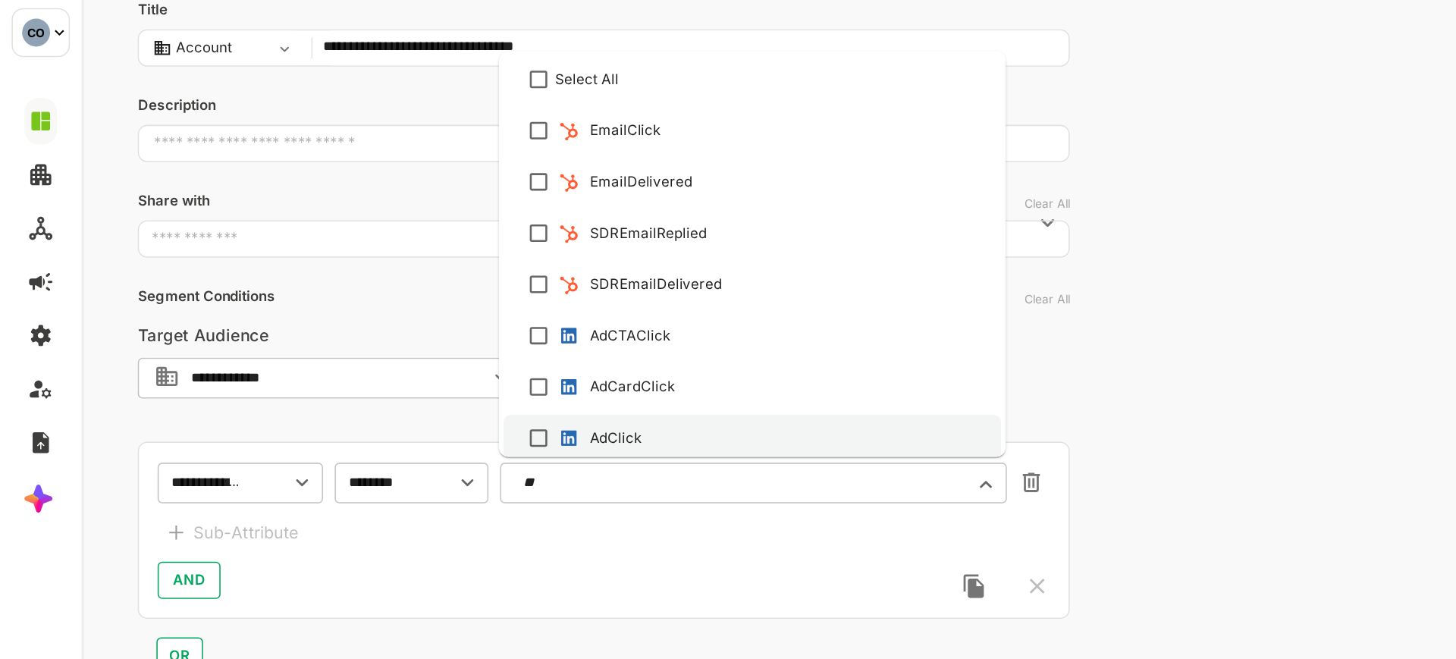
scroll to position [73, 0]
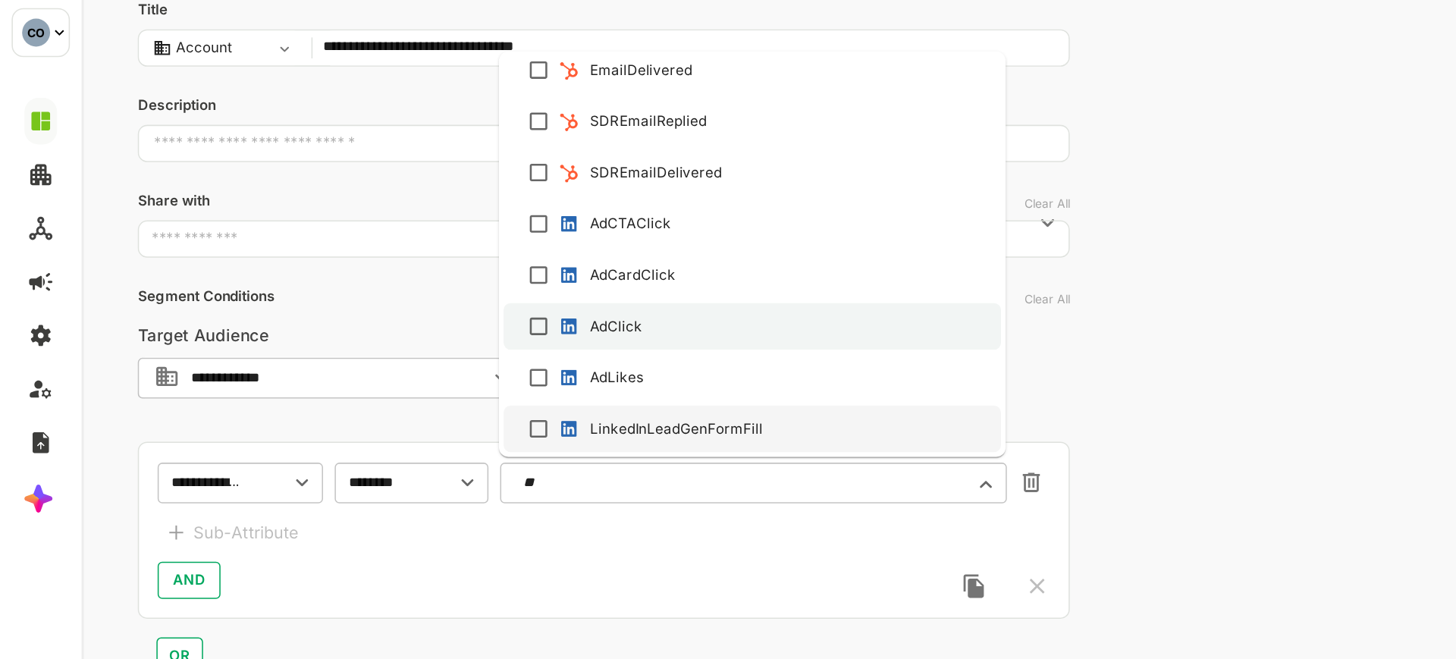
type input "*"
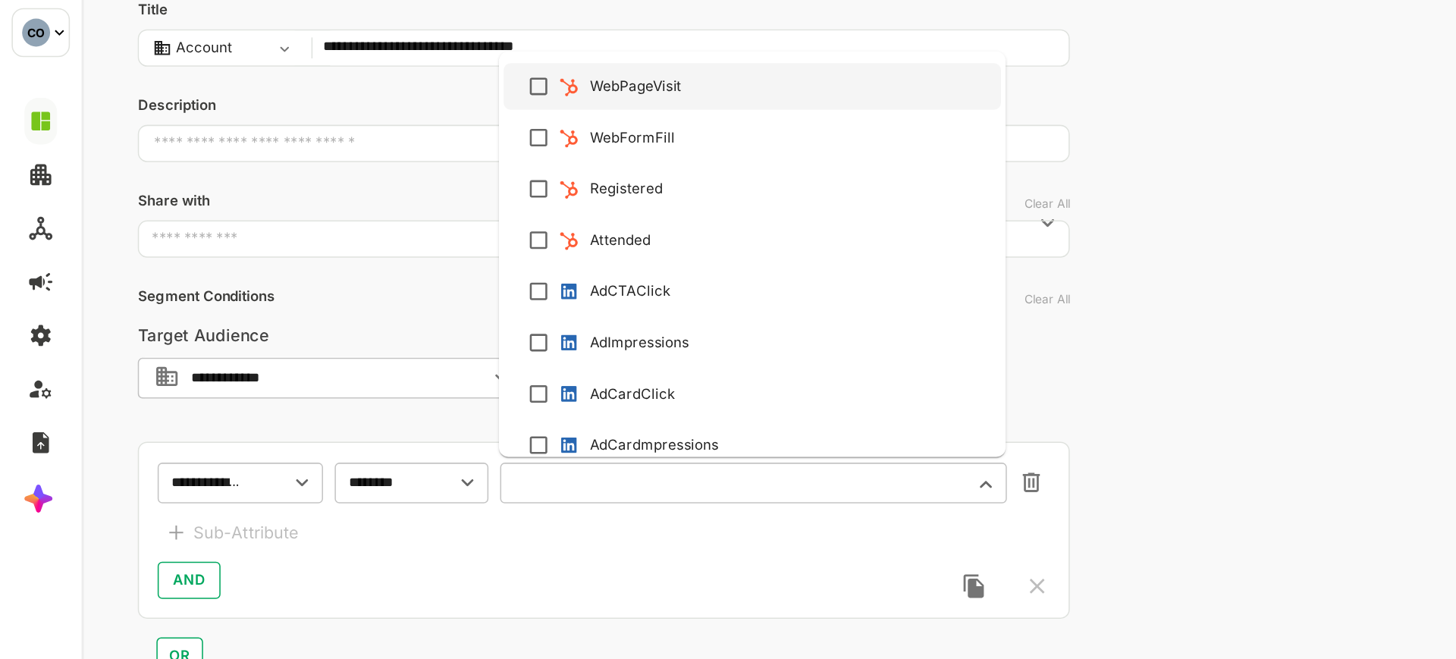
scroll to position [466, 0]
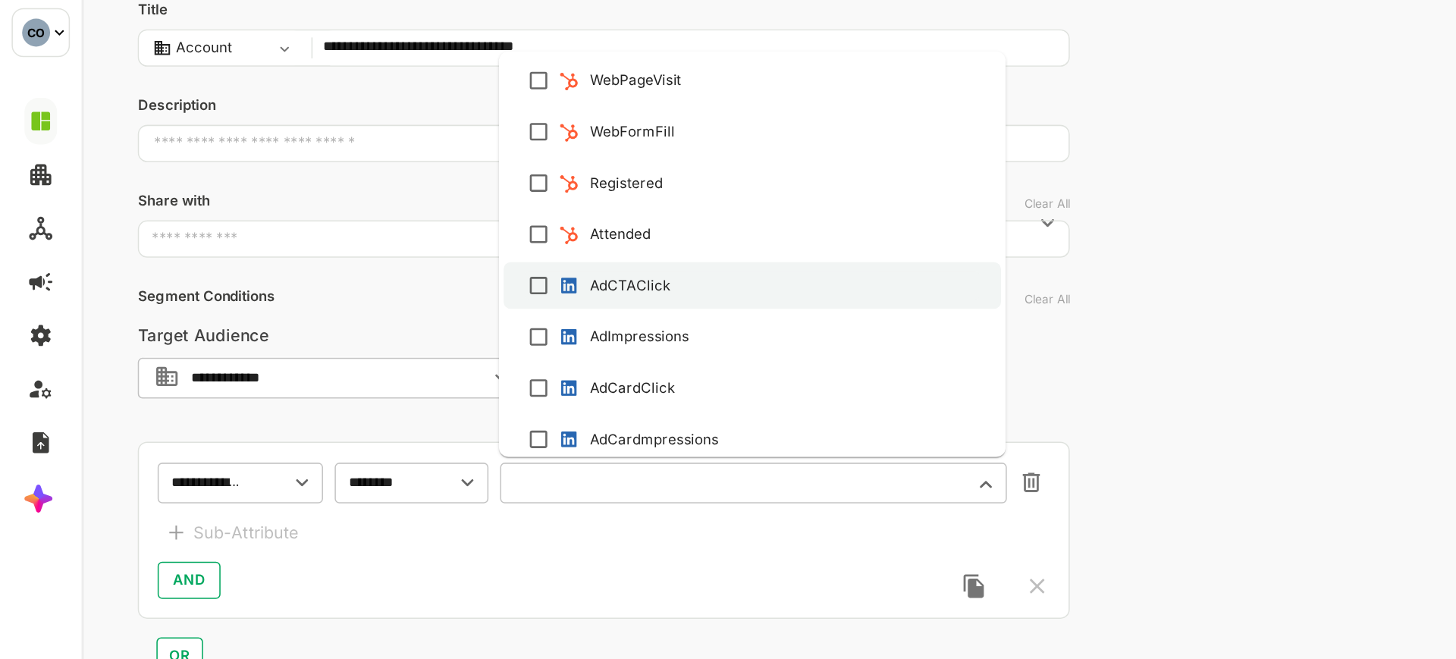
click at [394, 146] on img at bounding box center [398, 149] width 15 height 15
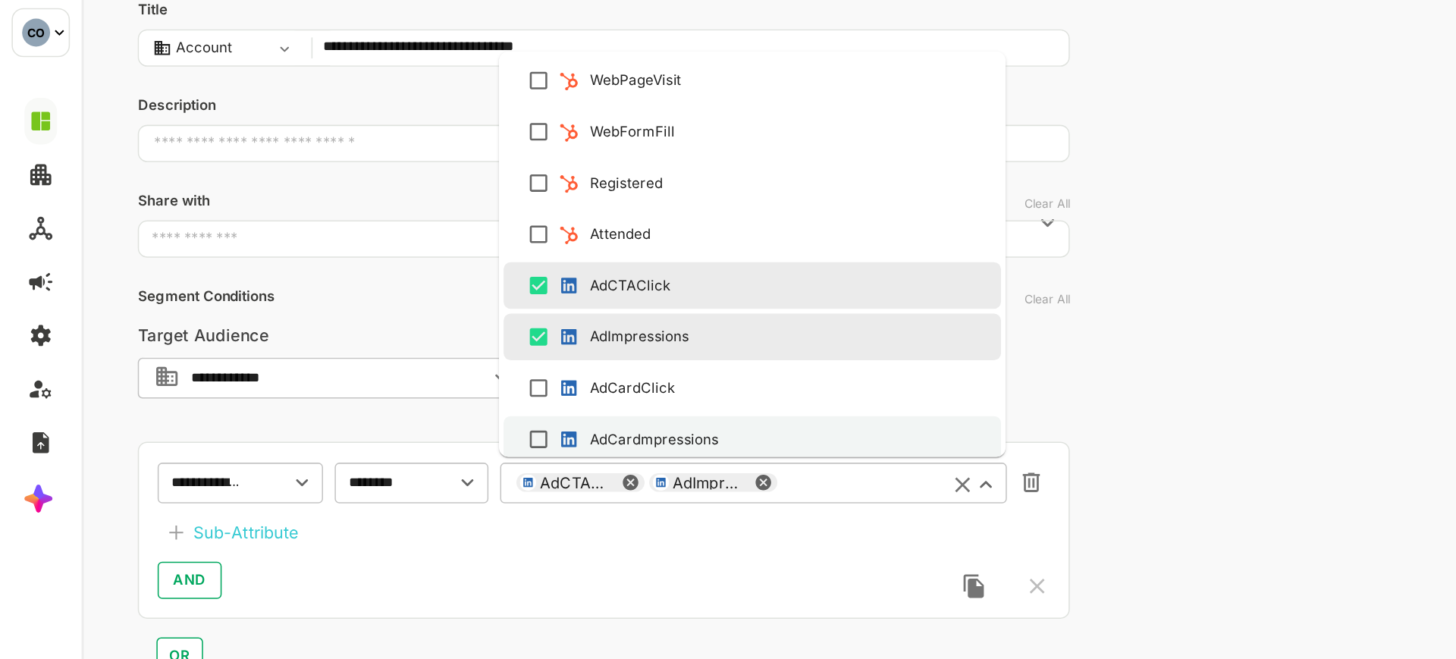
drag, startPoint x: 395, startPoint y: 239, endPoint x: 397, endPoint y: 231, distance: 8.5
click at [395, 237] on li "AdCardmpressions" at bounding box center [518, 249] width 324 height 30
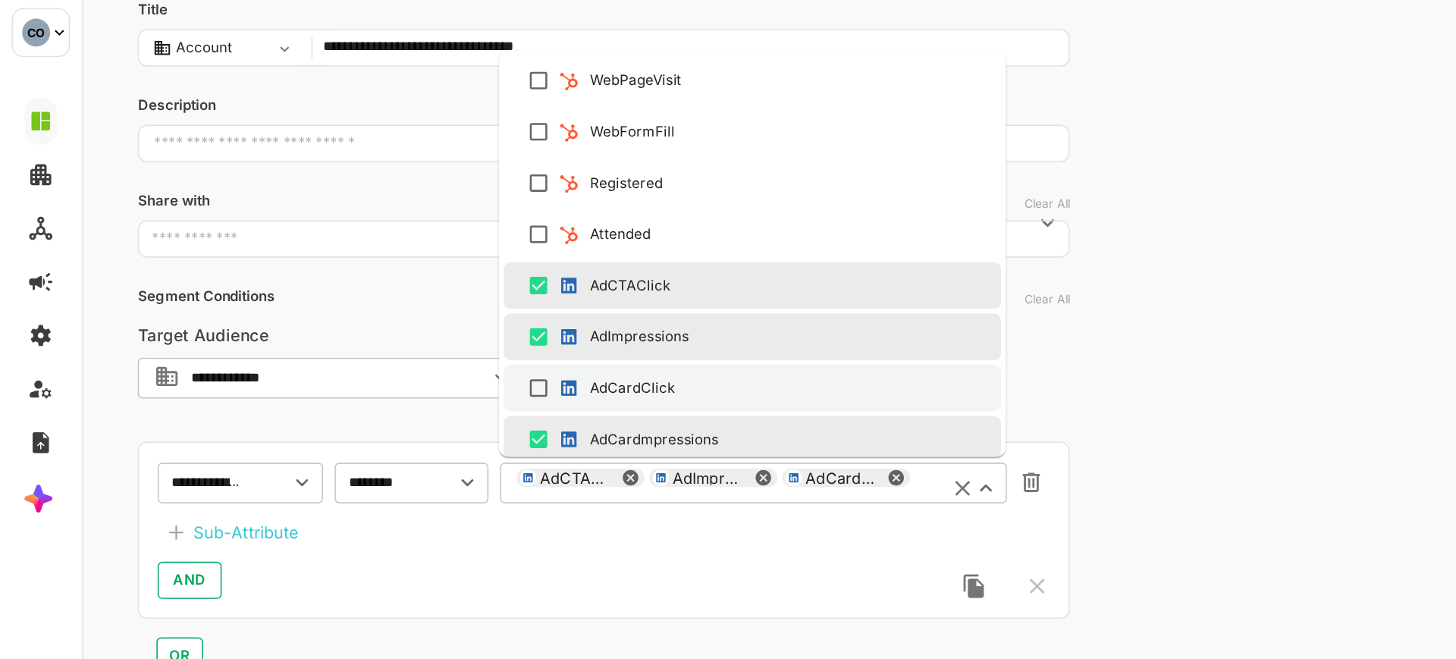
click at [397, 220] on img at bounding box center [398, 216] width 15 height 15
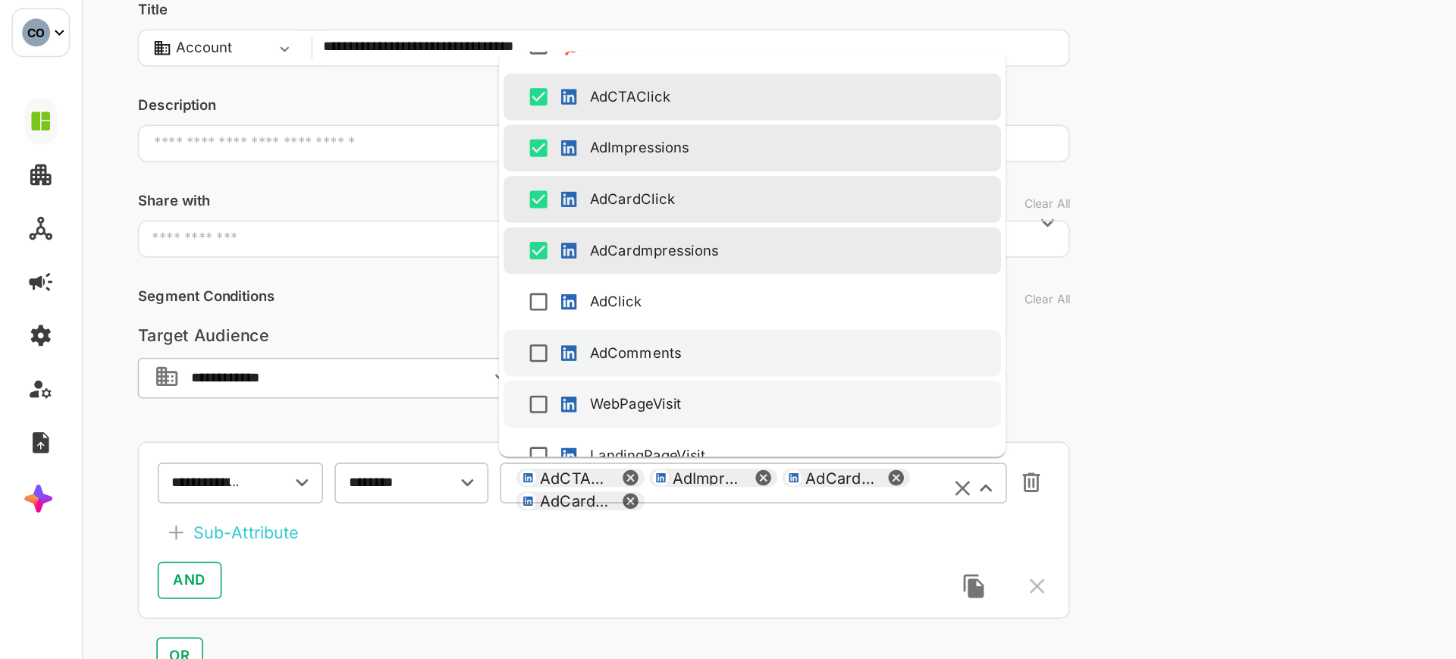
scroll to position [590, 0]
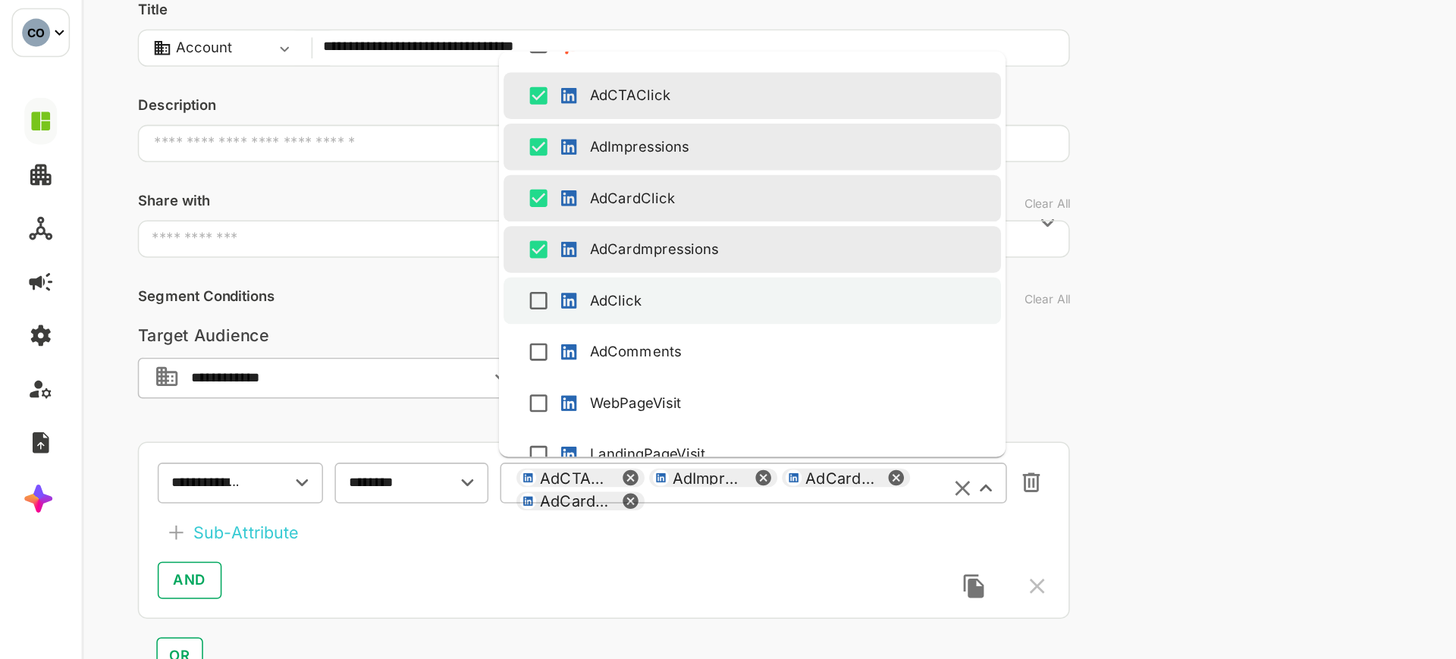
click at [413, 170] on li "AdClick" at bounding box center [518, 159] width 324 height 30
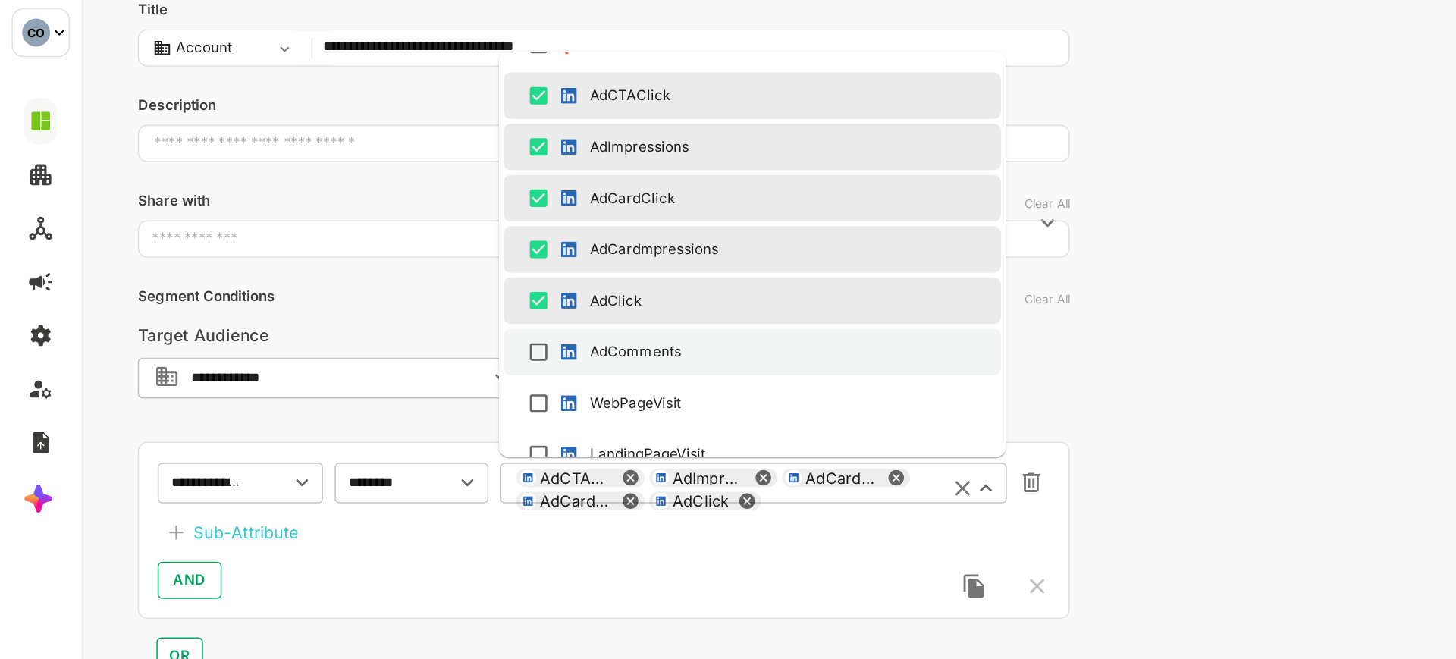
click at [415, 181] on li "AdComments" at bounding box center [518, 192] width 324 height 30
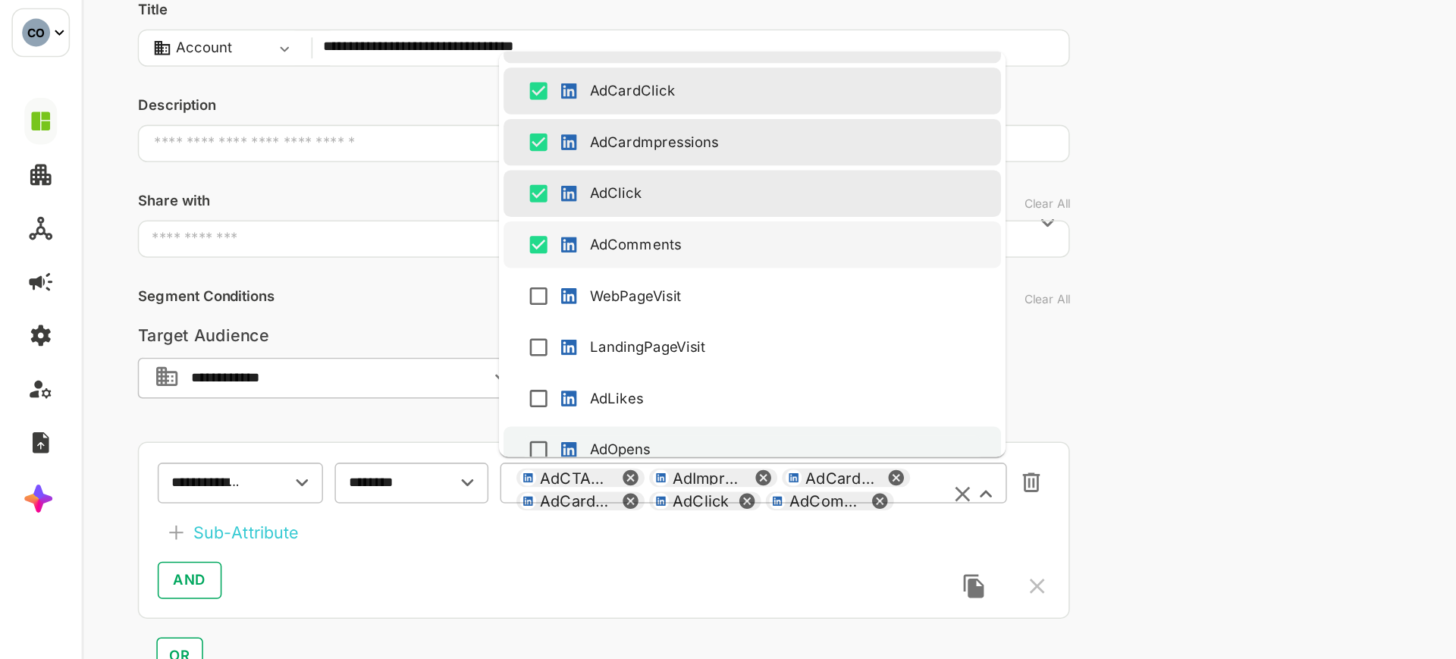
scroll to position [714, 0]
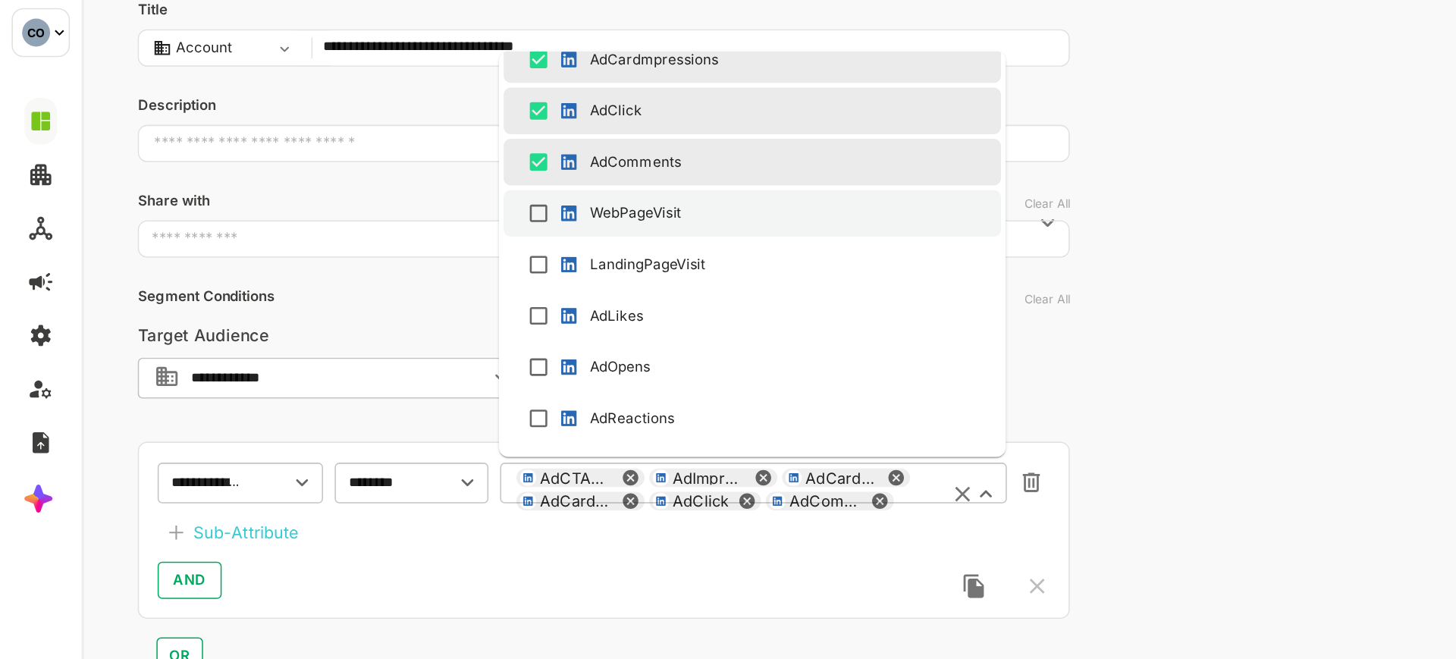
click at [445, 96] on div "WebPageVisit" at bounding box center [442, 103] width 60 height 14
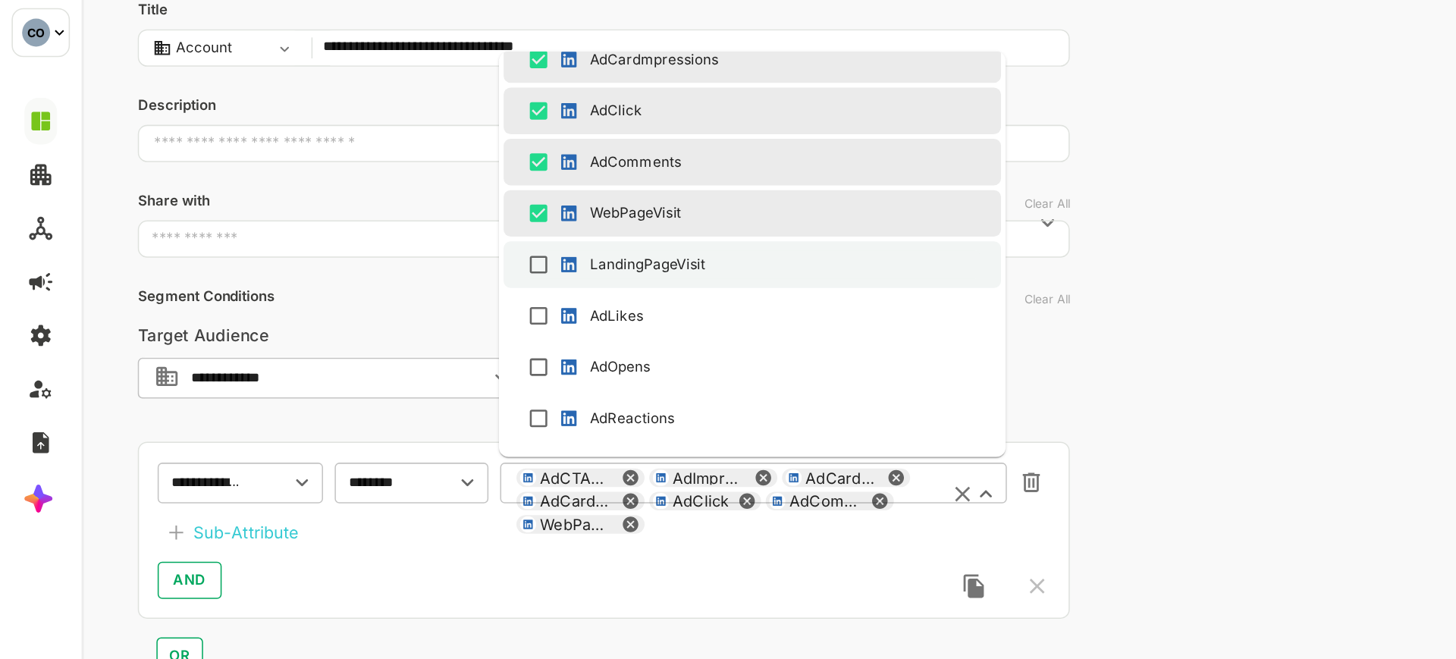
click at [448, 130] on div "LandingPageVisit" at bounding box center [449, 136] width 75 height 14
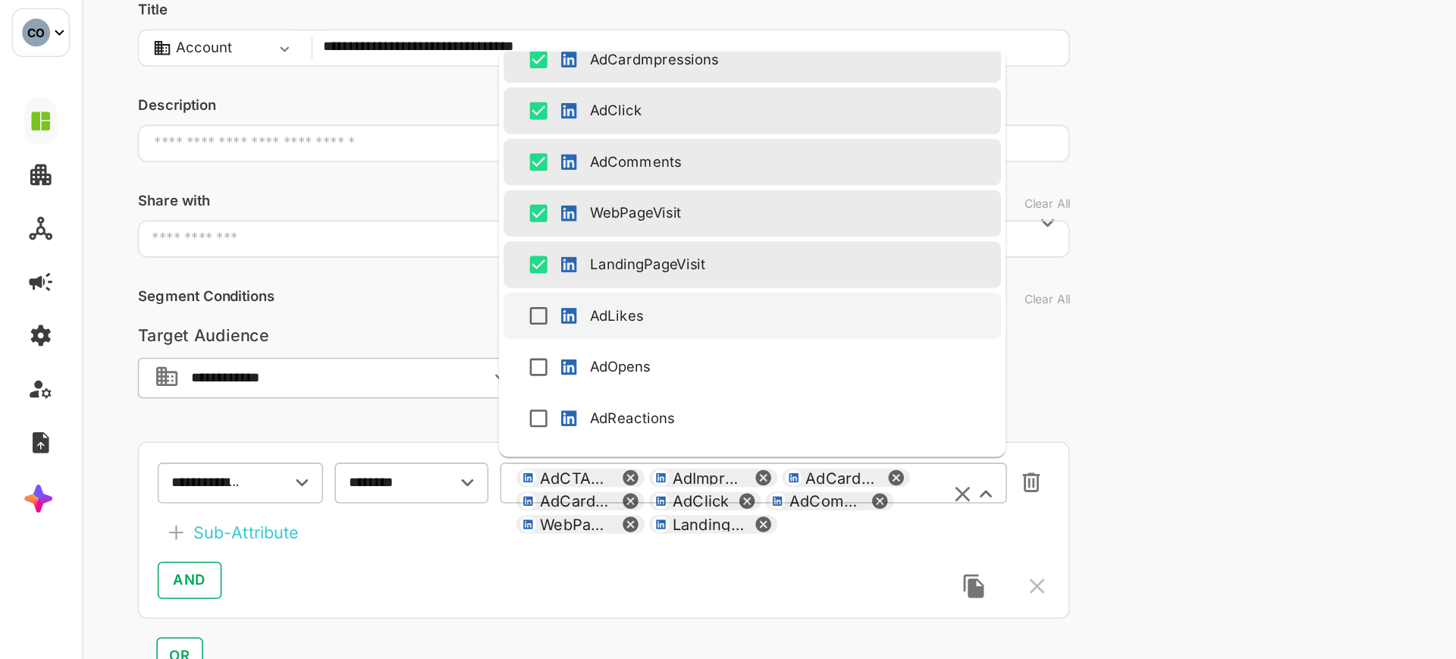
click at [421, 159] on li "AdLikes" at bounding box center [518, 169] width 324 height 30
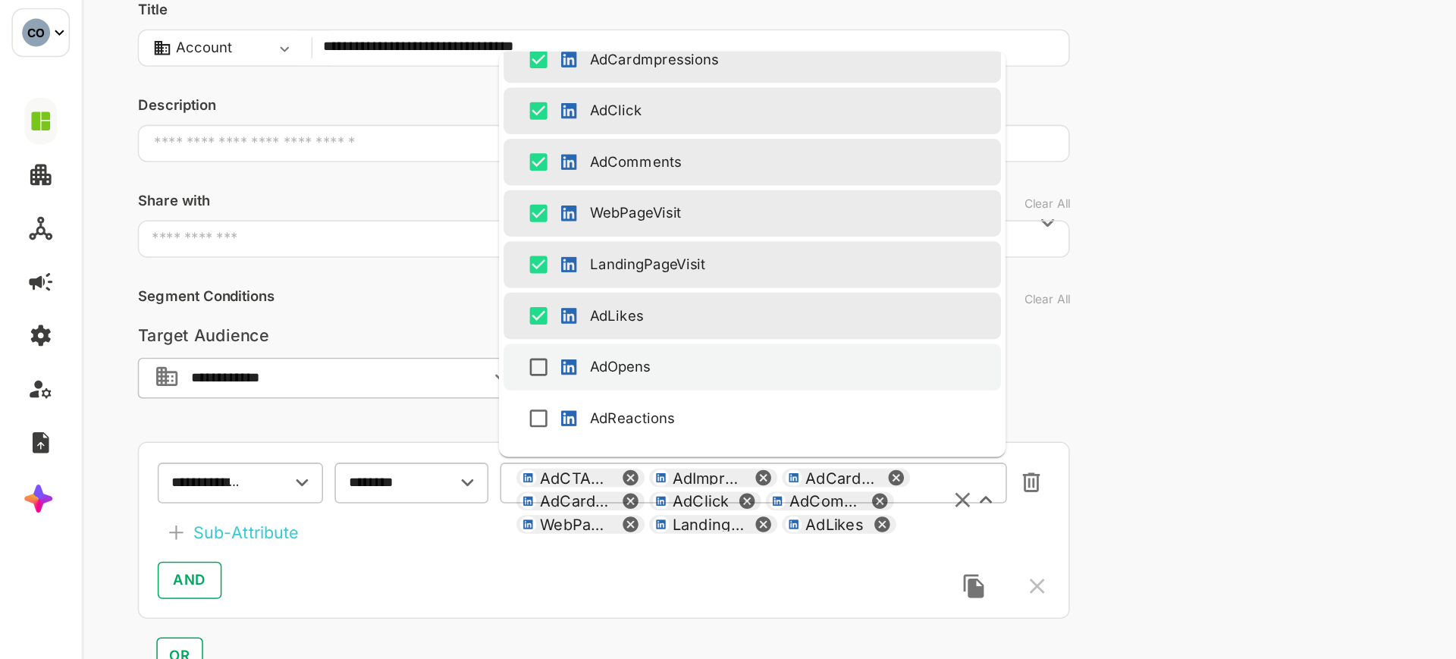
drag, startPoint x: 428, startPoint y: 199, endPoint x: 436, endPoint y: 219, distance: 22.1
click at [429, 199] on div "AdOpens" at bounding box center [431, 203] width 39 height 14
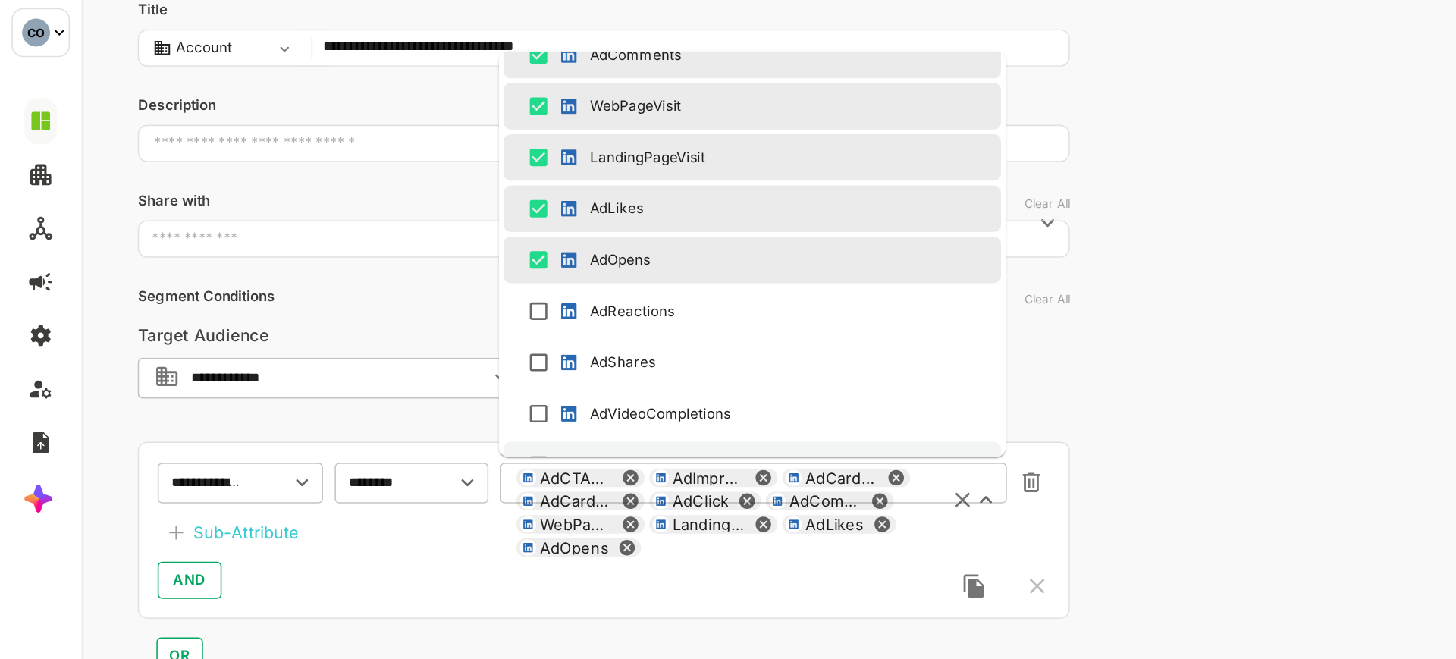
scroll to position [837, 0]
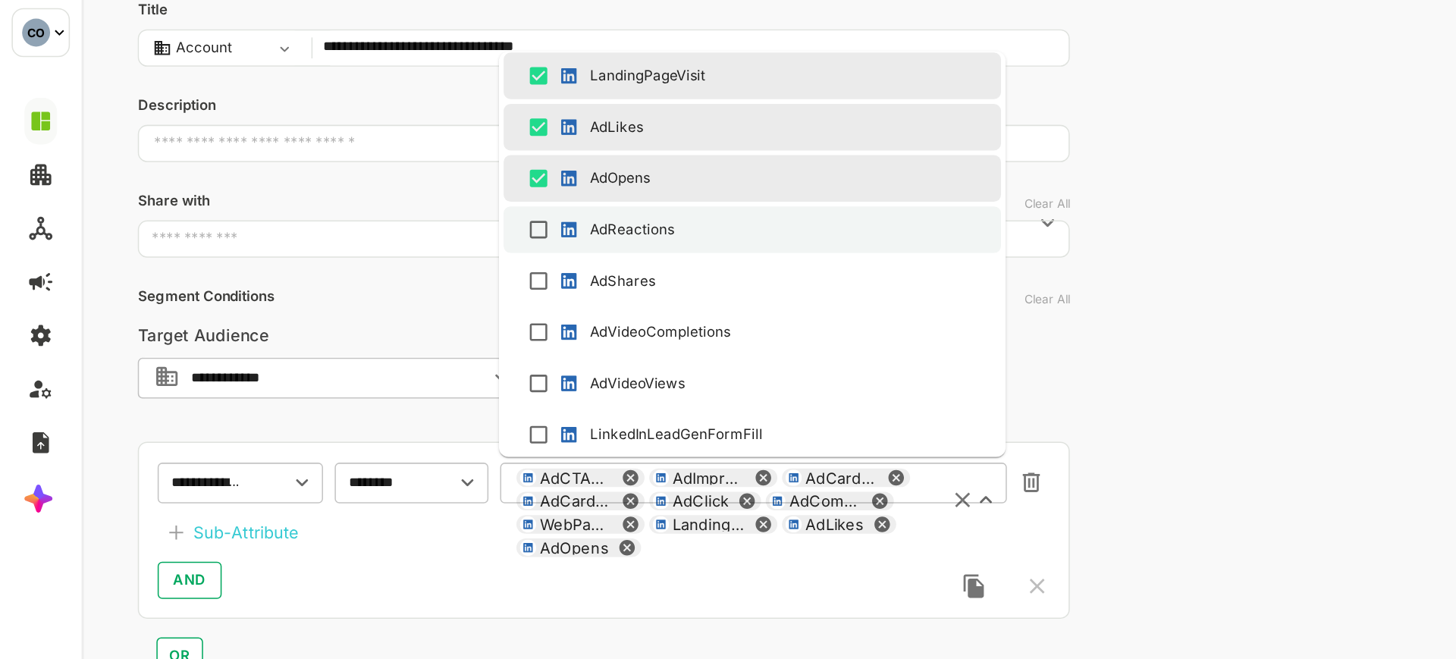
click at [447, 124] on li "AdReactions" at bounding box center [518, 113] width 324 height 30
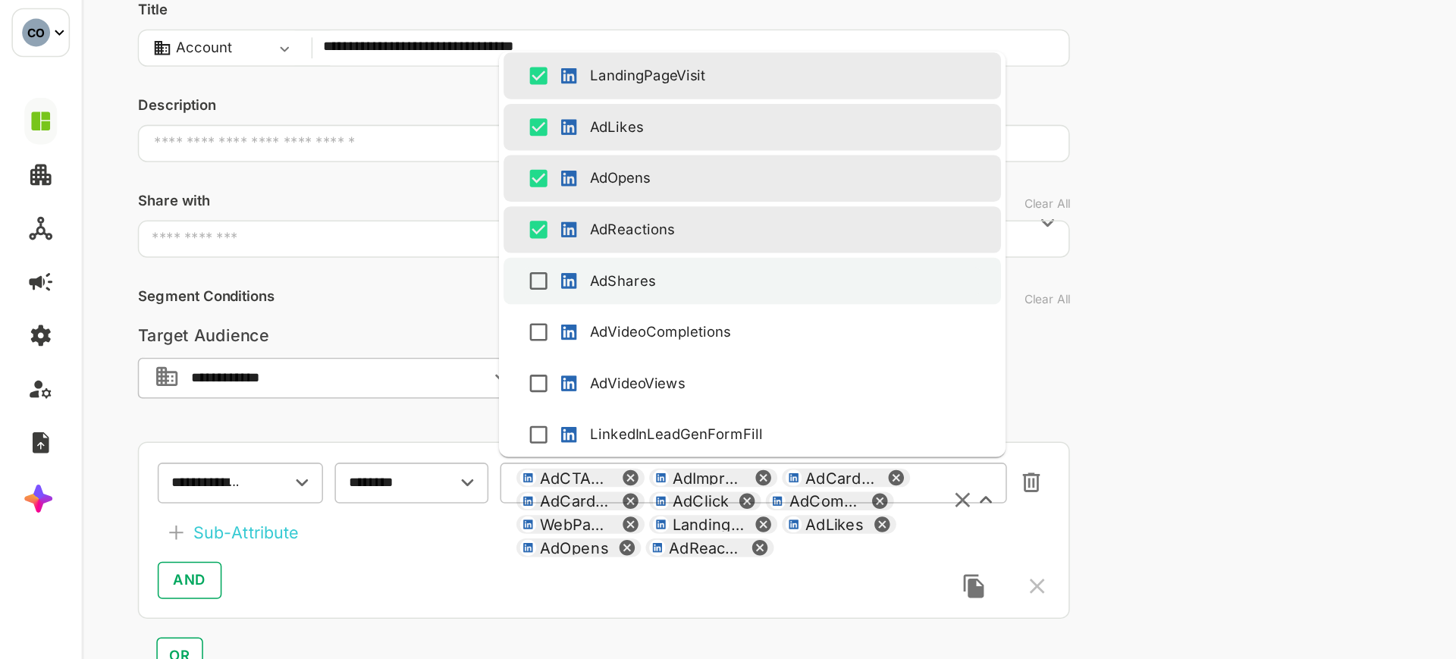
click at [435, 140] on div "AdShares" at bounding box center [433, 147] width 42 height 14
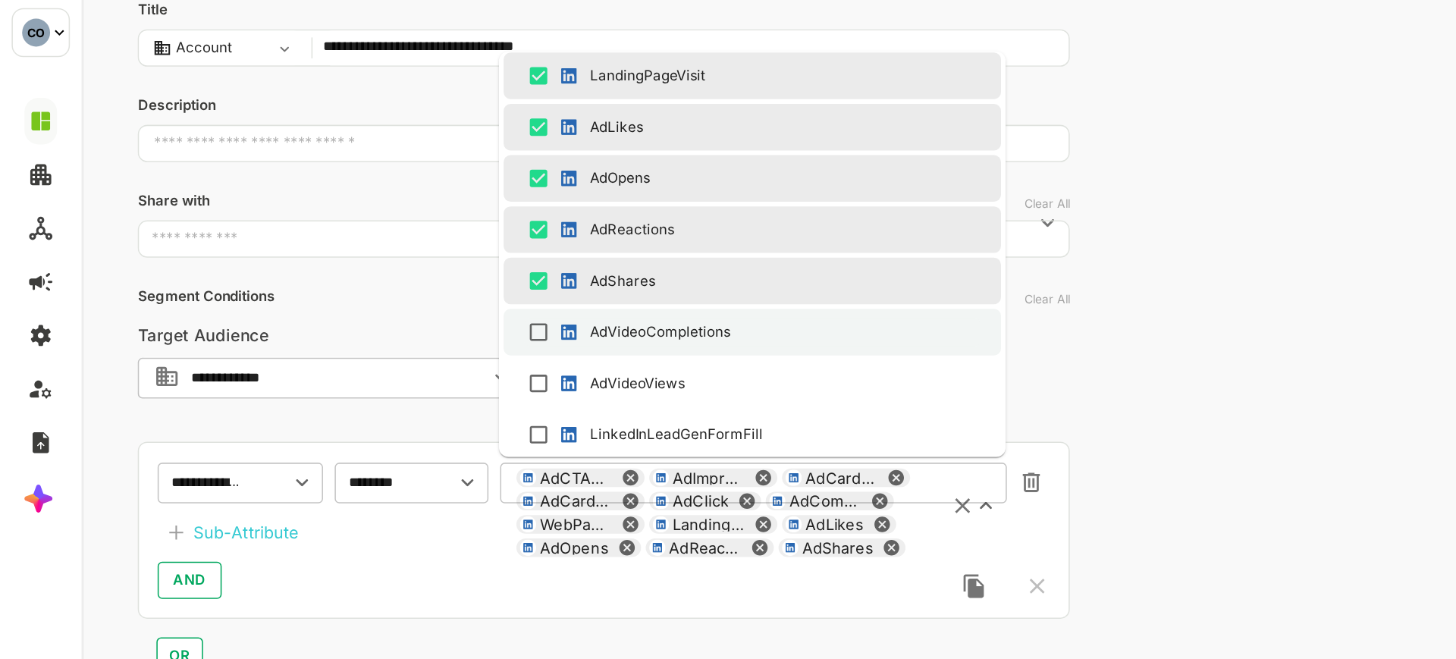
click at [447, 177] on div "AdVideoCompletions" at bounding box center [458, 180] width 92 height 14
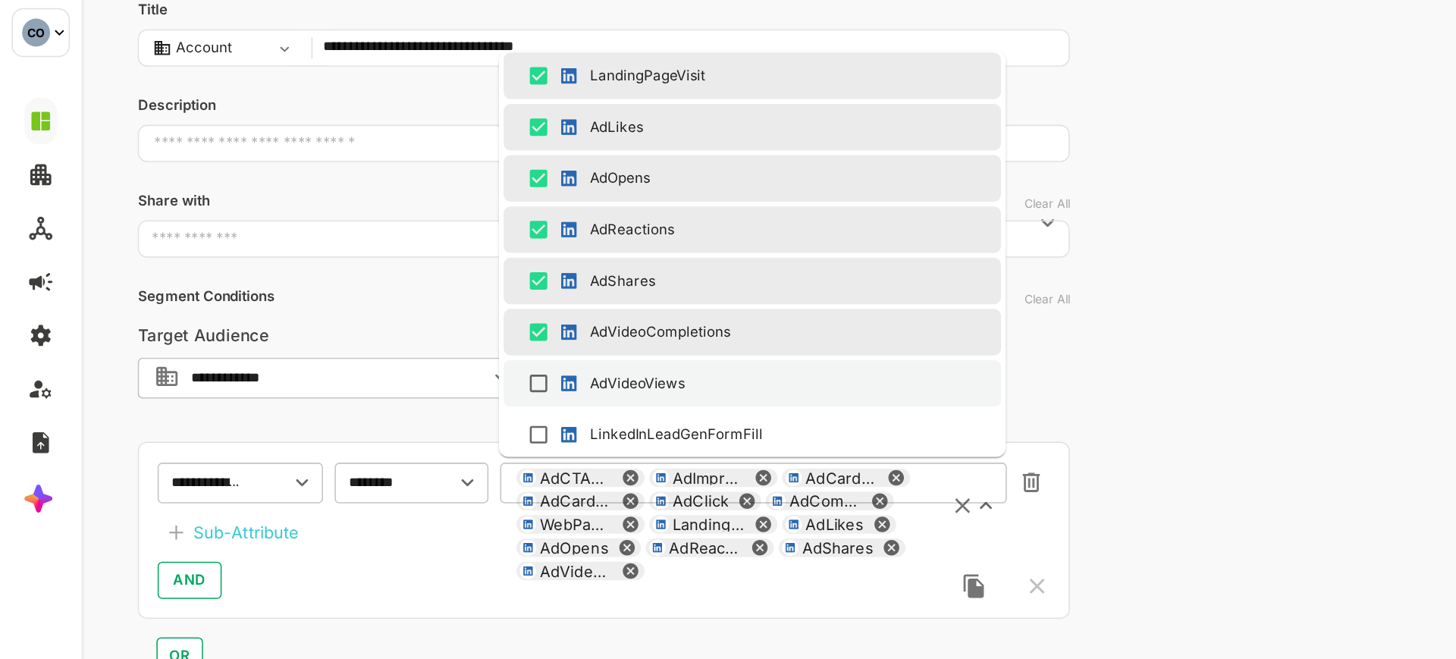
click at [445, 215] on div "AdVideoViews" at bounding box center [443, 213] width 62 height 14
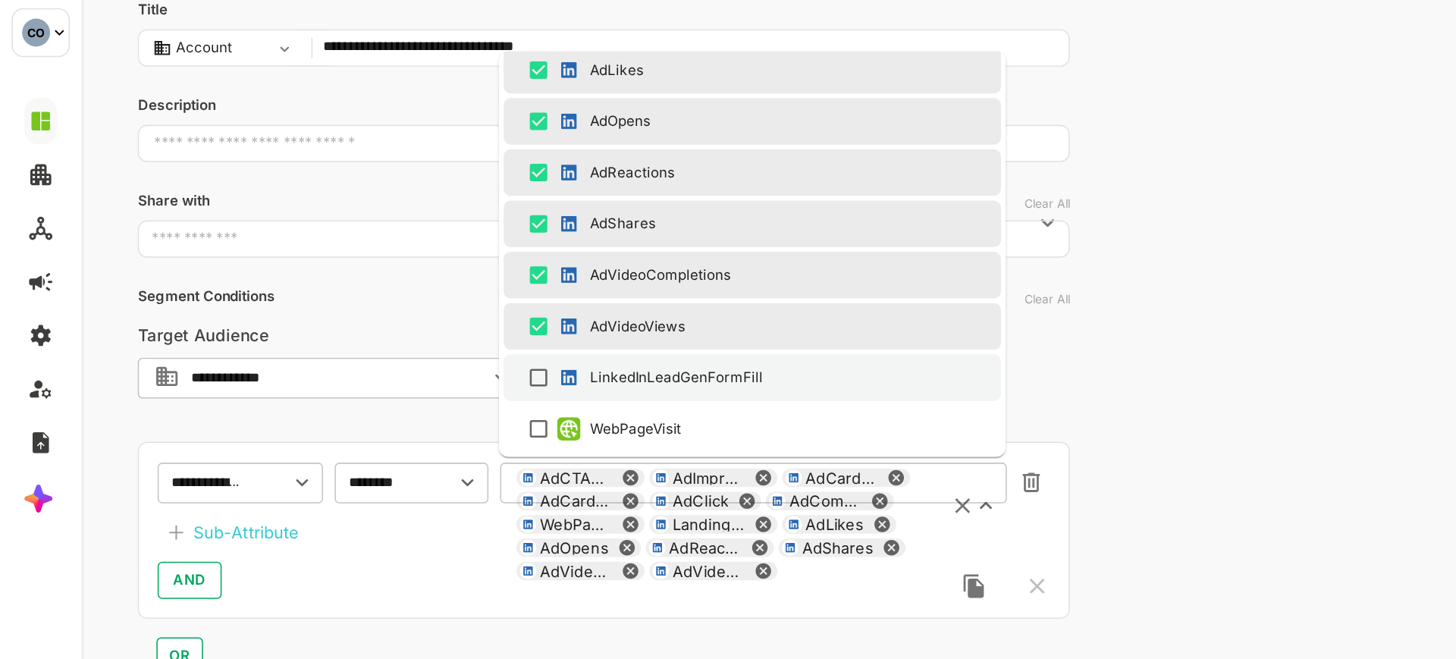
click at [463, 209] on div "LinkedInLeadGenFormFill" at bounding box center [468, 210] width 112 height 14
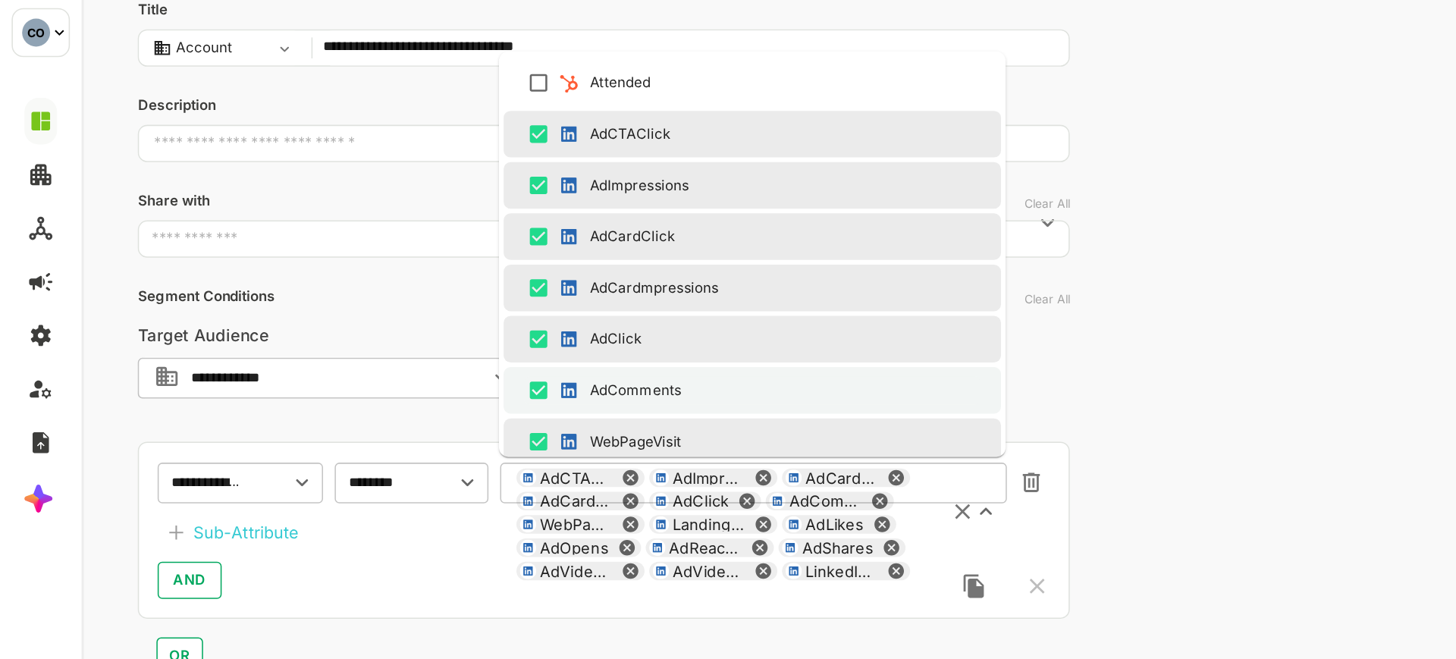
scroll to position [874, 0]
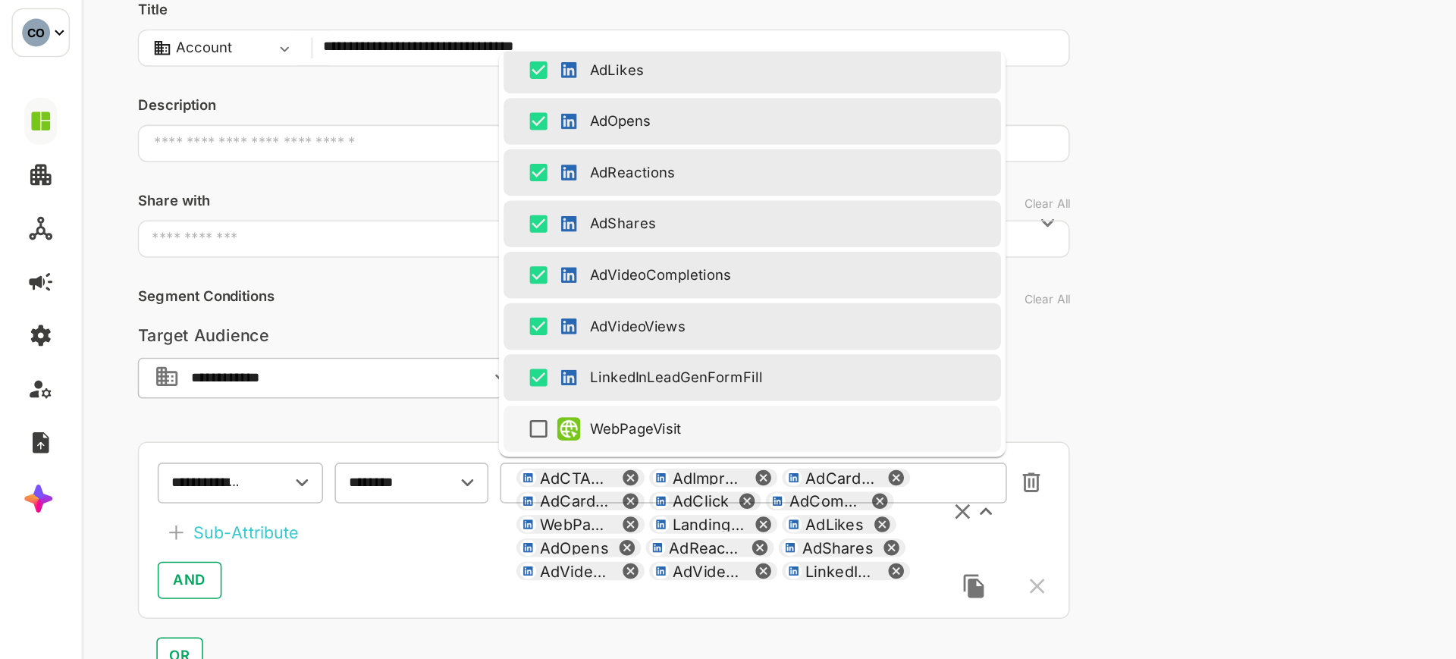
click at [187, 306] on div "Sub-Attribute" at bounding box center [188, 310] width 68 height 18
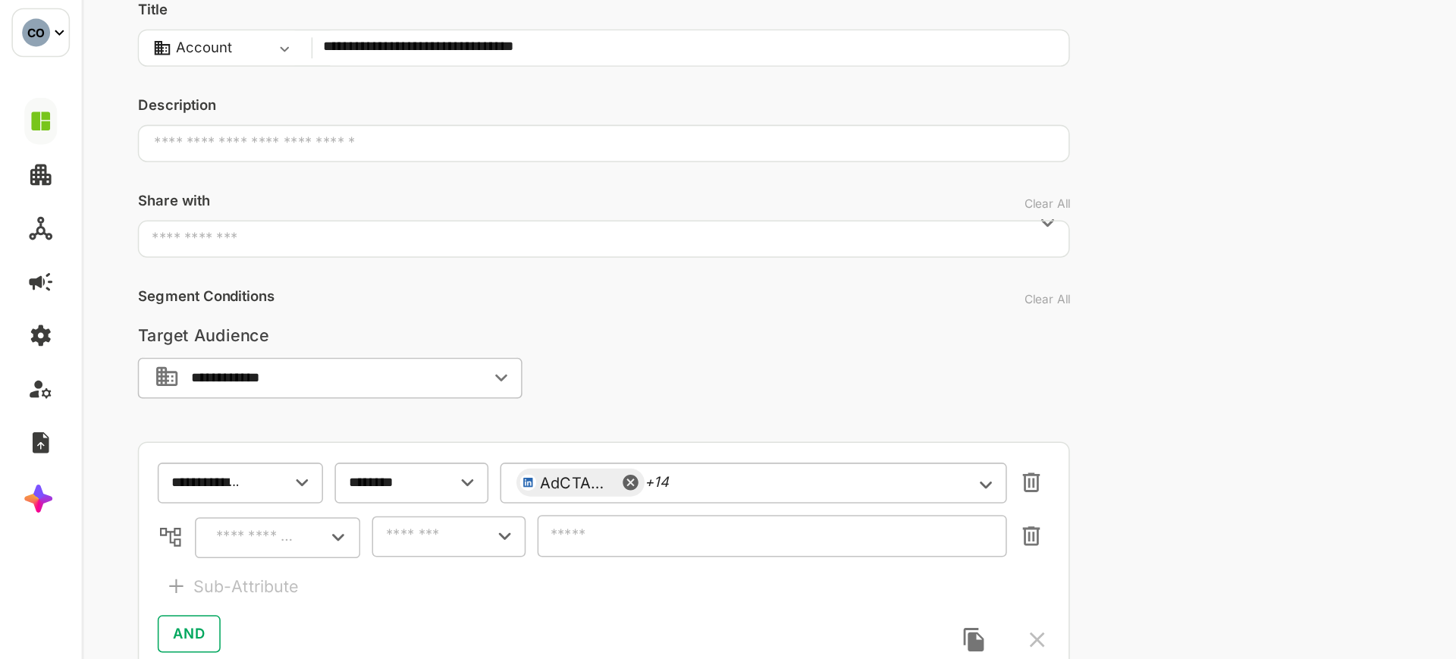
click at [192, 311] on input "text" at bounding box center [193, 313] width 58 height 18
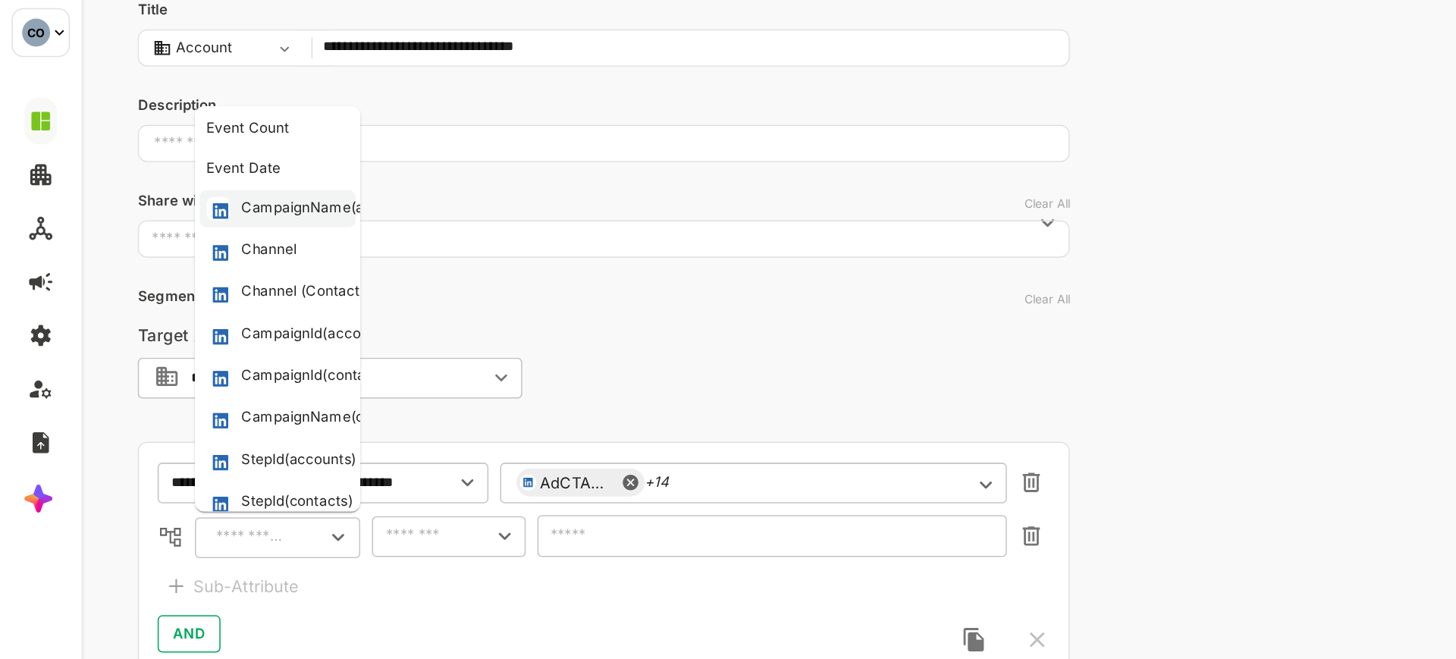
click at [230, 107] on li "CampaignName(accounts)" at bounding box center [209, 99] width 102 height 24
type input "**********"
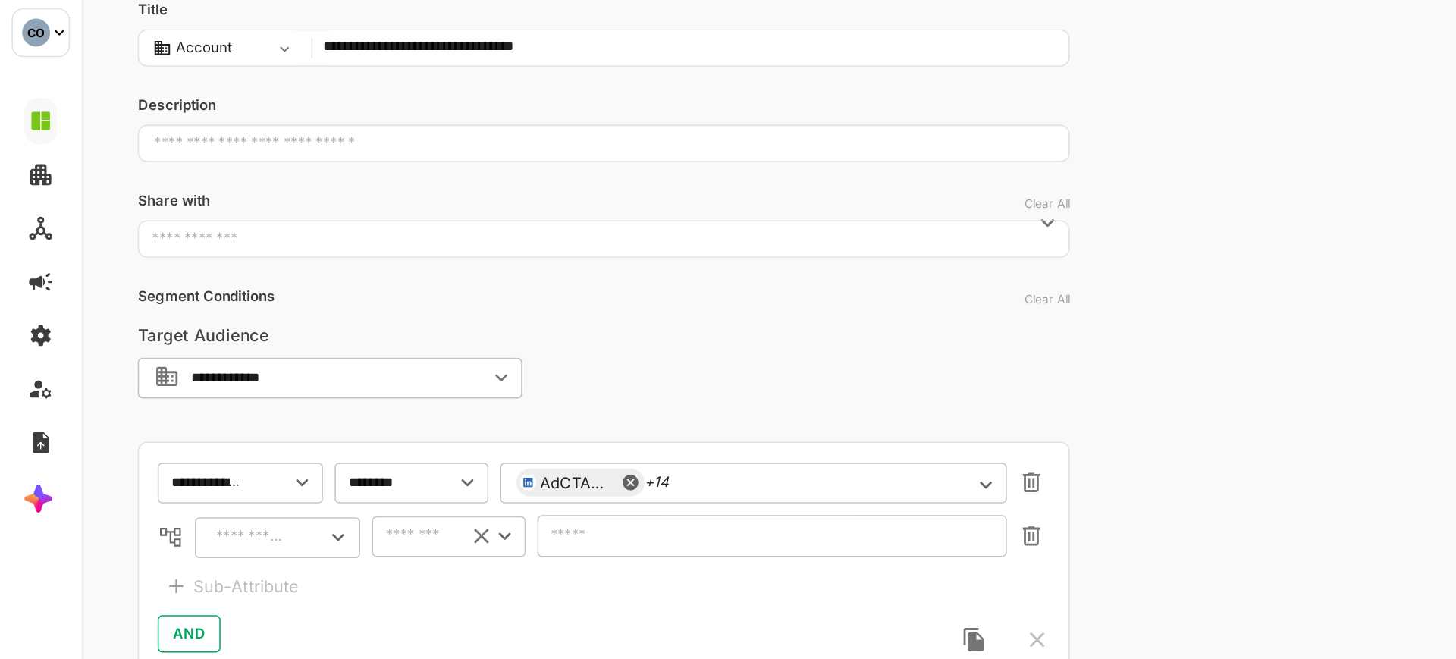
click at [311, 316] on input "text" at bounding box center [298, 312] width 46 height 18
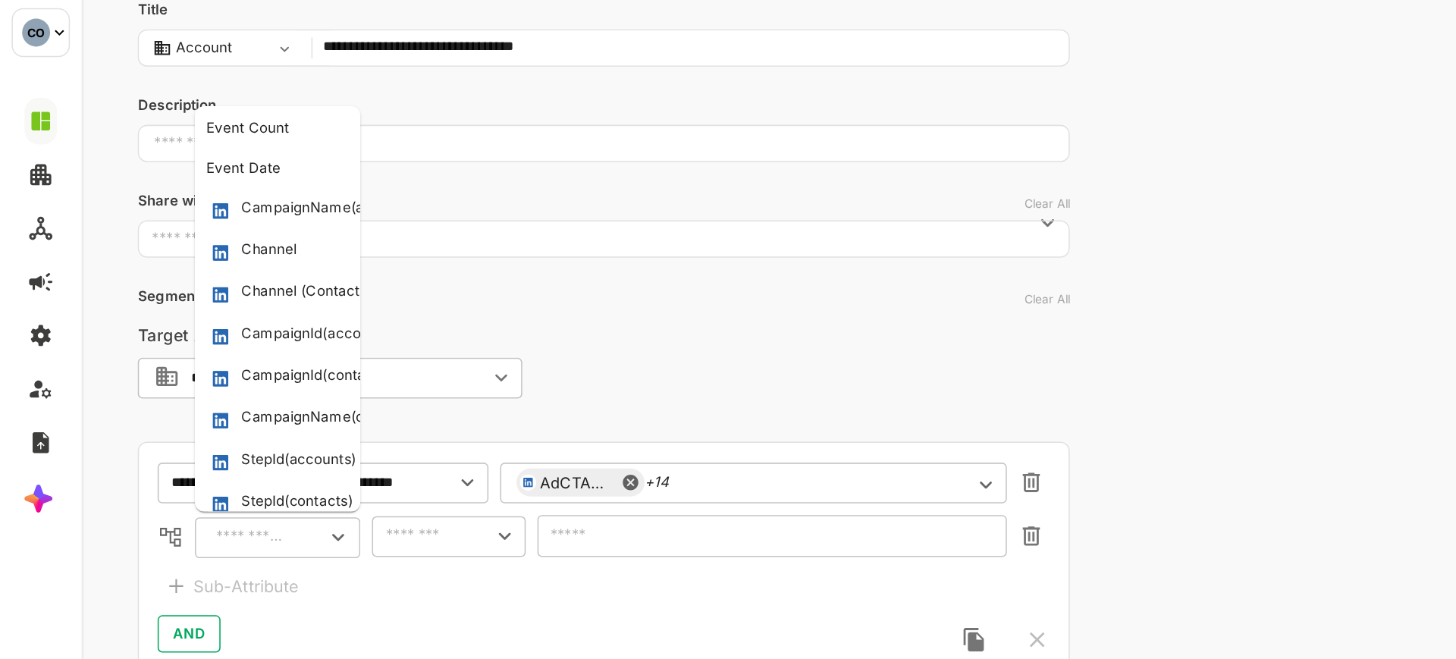
click at [210, 309] on input "text" at bounding box center [191, 313] width 55 height 18
click at [223, 99] on div "CampaignName(accounts)" at bounding box center [244, 99] width 118 height 15
type input "**********"
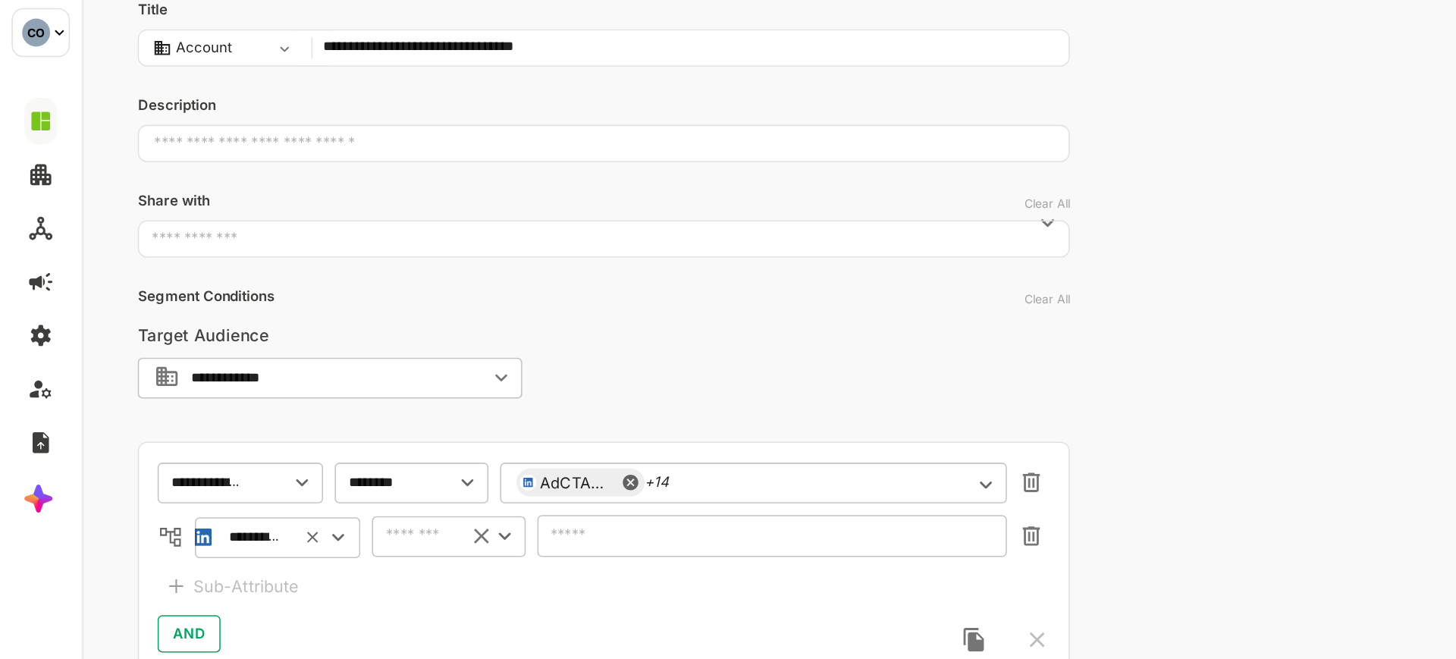
click at [298, 322] on div "​" at bounding box center [320, 312] width 100 height 27
click at [301, 341] on li "includes" at bounding box center [320, 343] width 94 height 23
type input "********"
click at [394, 318] on input "text" at bounding box center [520, 312] width 265 height 11
click at [393, 318] on input "text" at bounding box center [520, 312] width 265 height 11
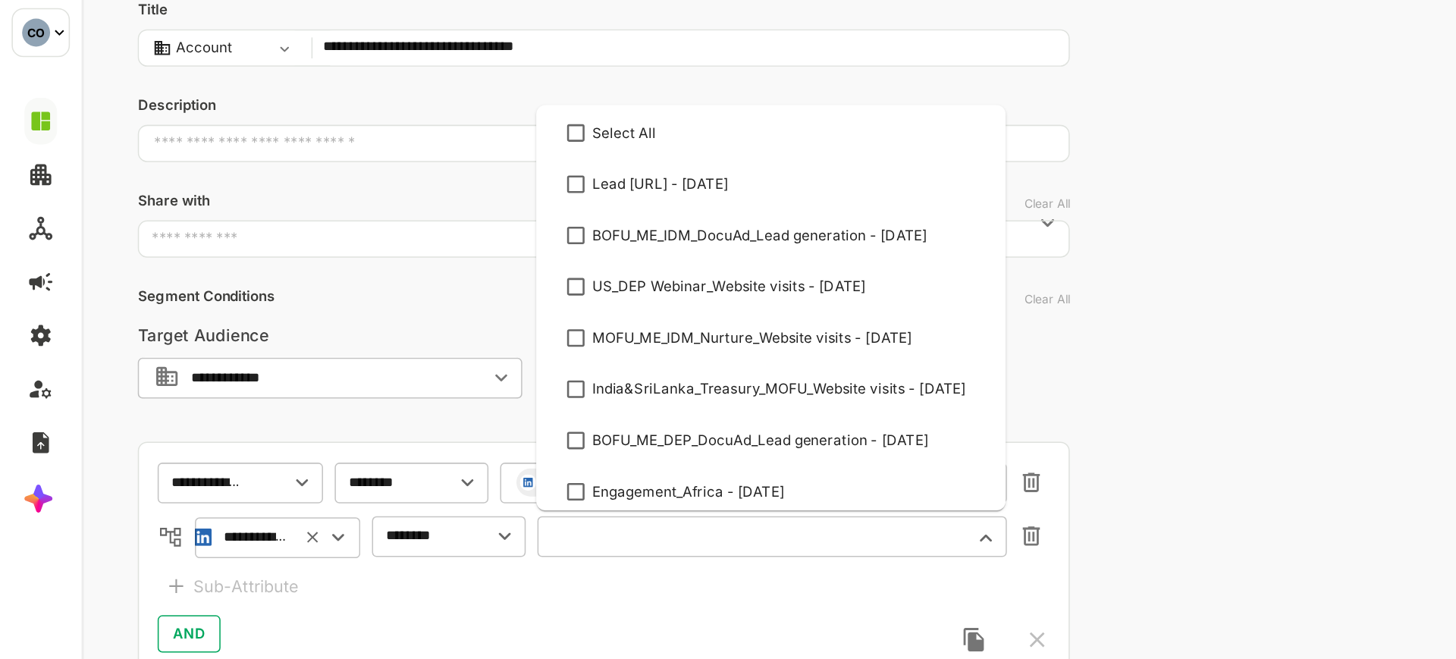
click at [393, 311] on input "text" at bounding box center [520, 312] width 265 height 11
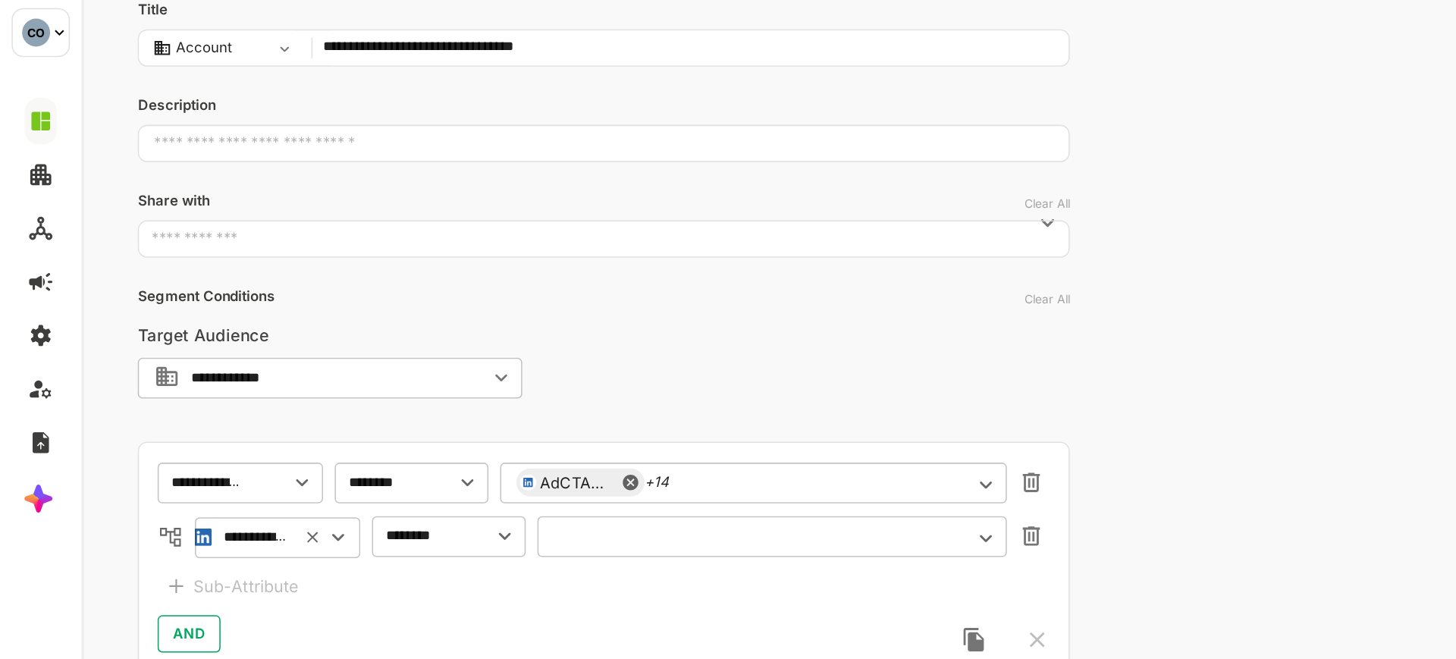
click at [393, 311] on input "text" at bounding box center [520, 312] width 265 height 11
click at [400, 319] on div "​" at bounding box center [531, 312] width 306 height 27
paste input "**********"
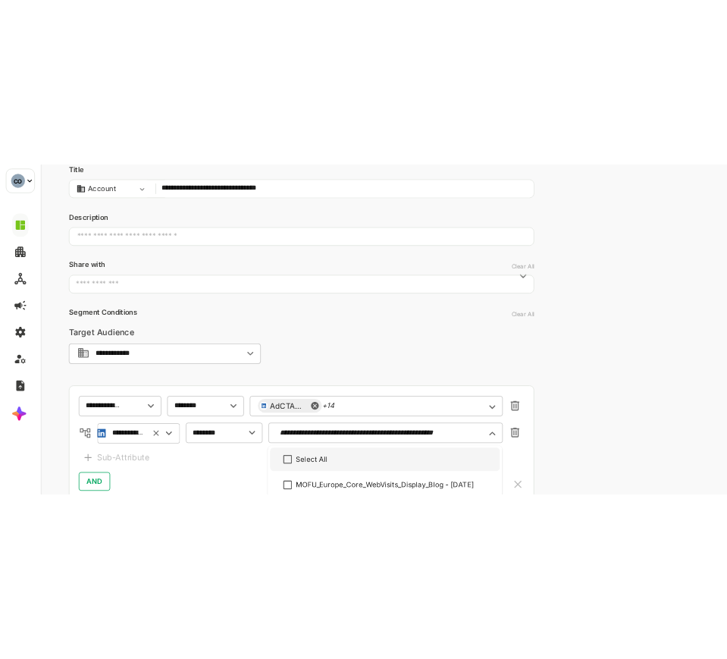
scroll to position [139, 0]
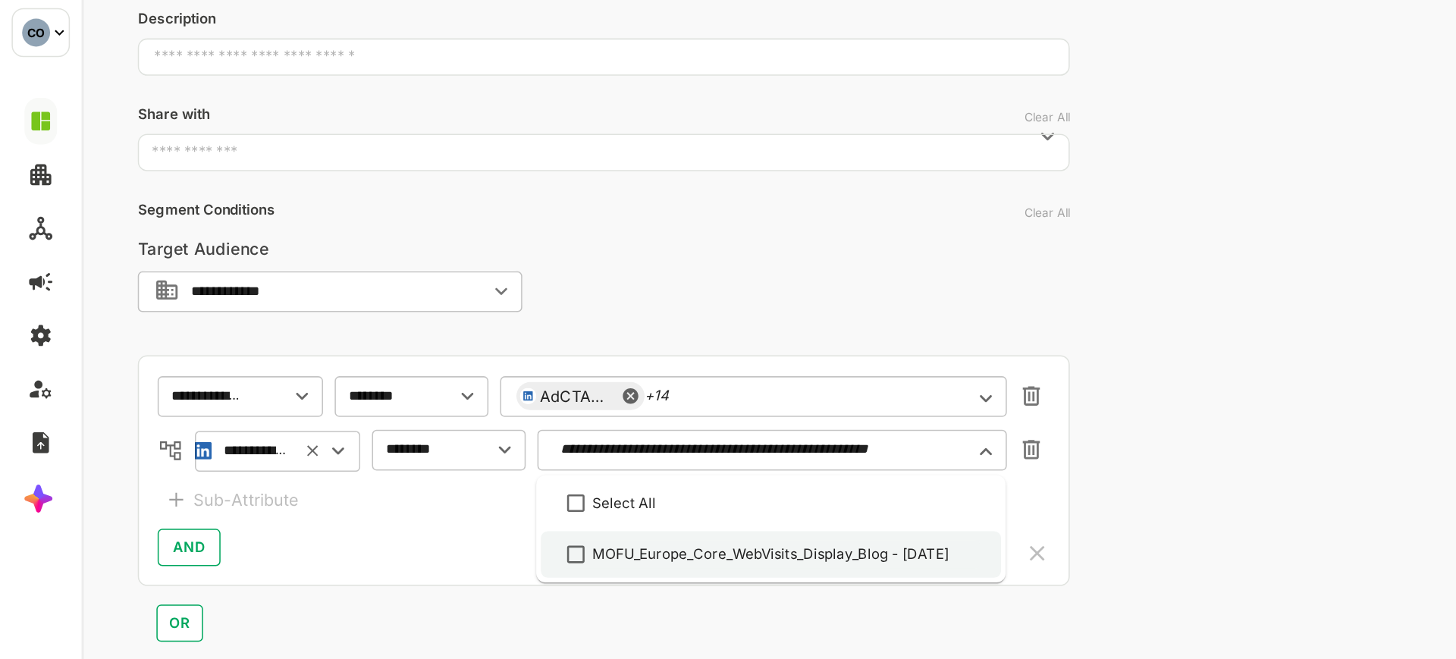
click at [411, 325] on div "MOFU_Europe_Core_WebVisits_Display_Blog - [DATE]" at bounding box center [530, 325] width 272 height 18
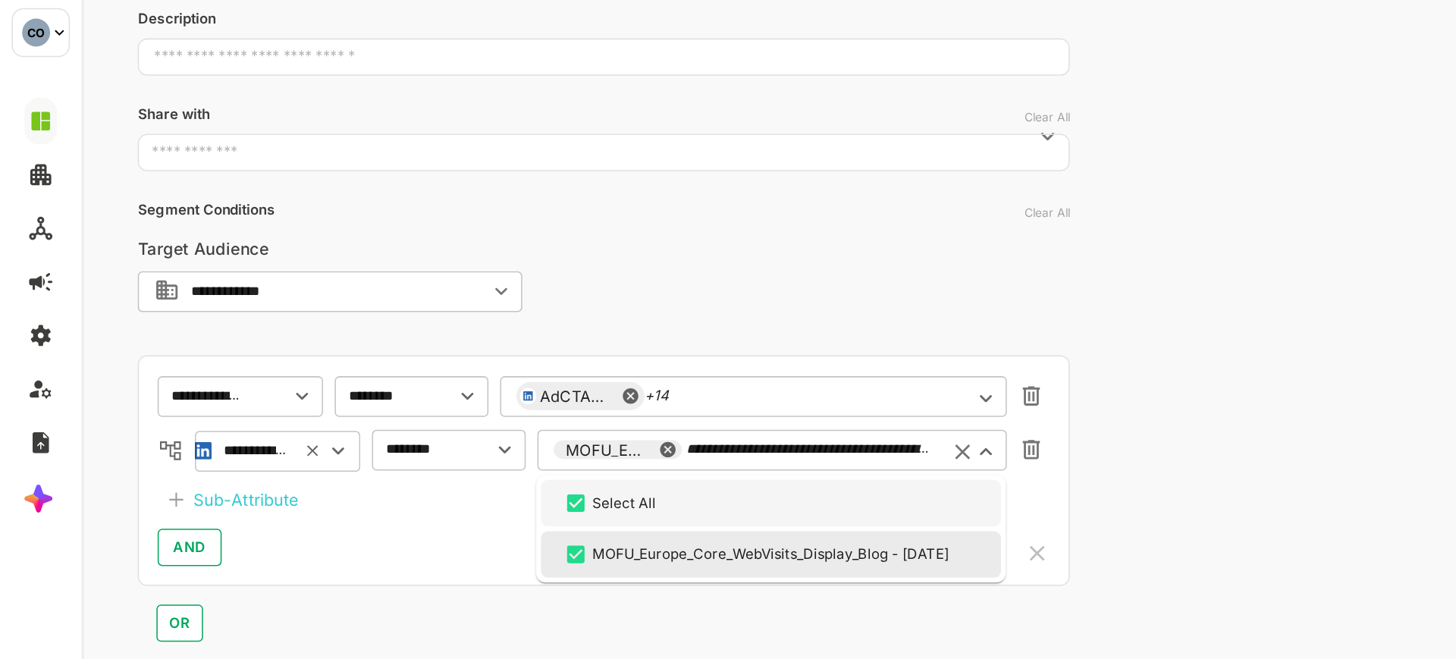
type input "**********"
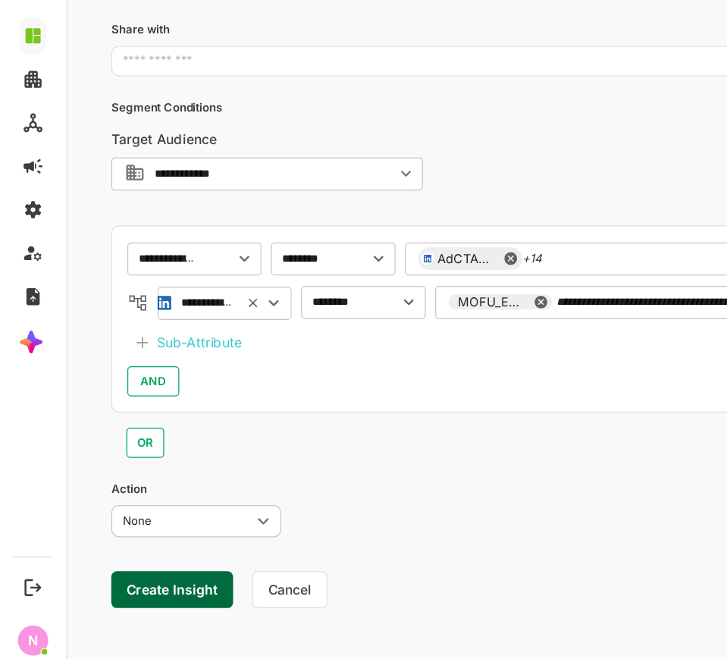
scroll to position [0, 0]
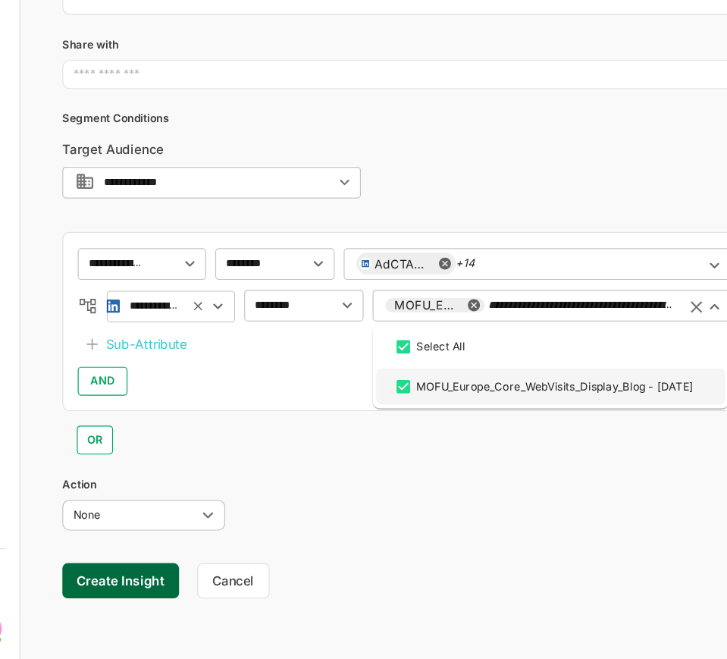
click at [450, 231] on input "**********" at bounding box center [490, 235] width 154 height 11
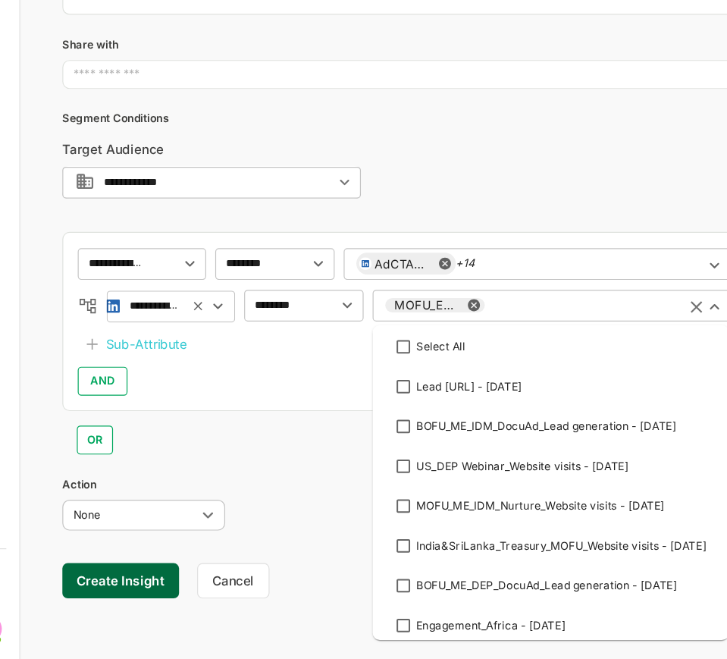
scroll to position [787, 0]
click at [419, 233] on input "text" at bounding box center [490, 235] width 154 height 11
paste input "**********"
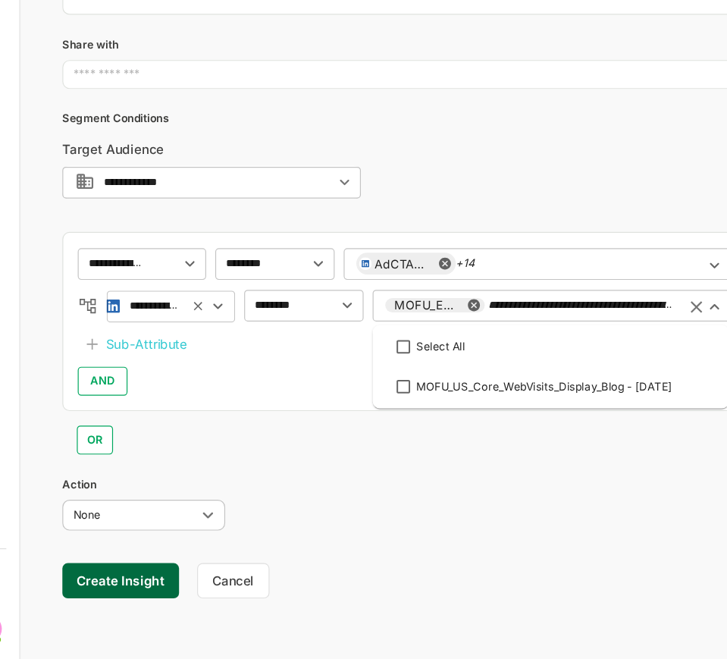
scroll to position [0, 86]
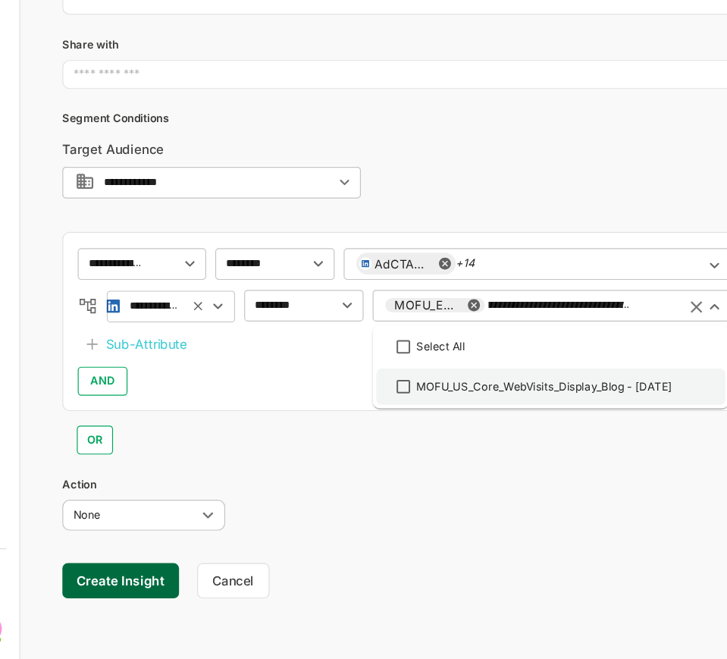
click at [383, 307] on div "MOFU_US_Core_WebVisits_Display_Blog - [DATE]" at bounding box center [459, 304] width 215 height 14
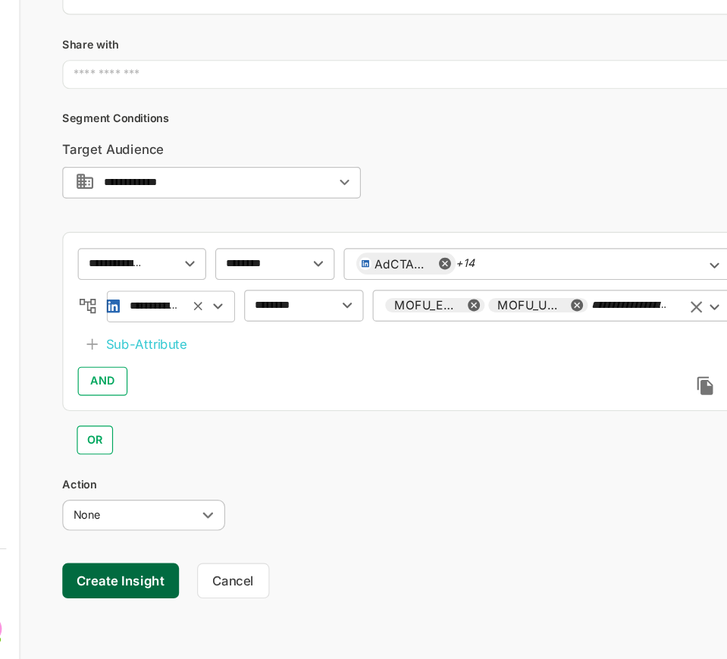
paste input "**"
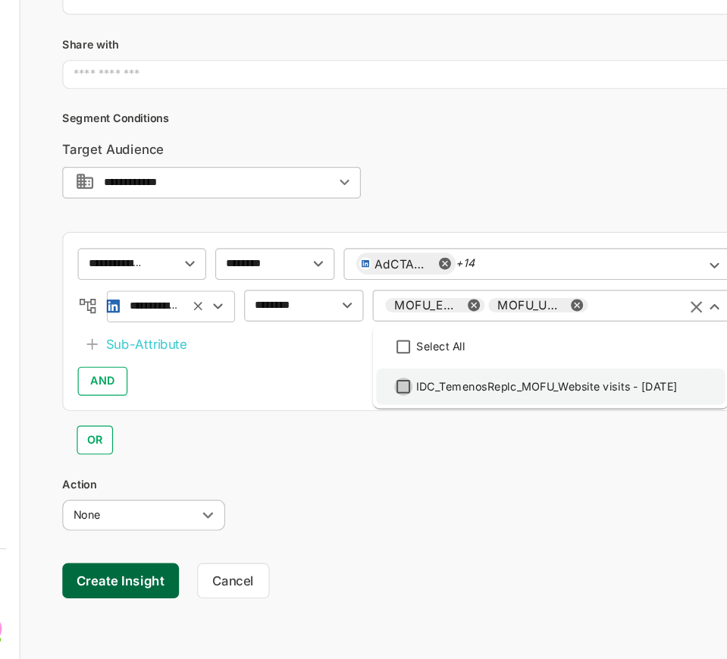
scroll to position [0, 90]
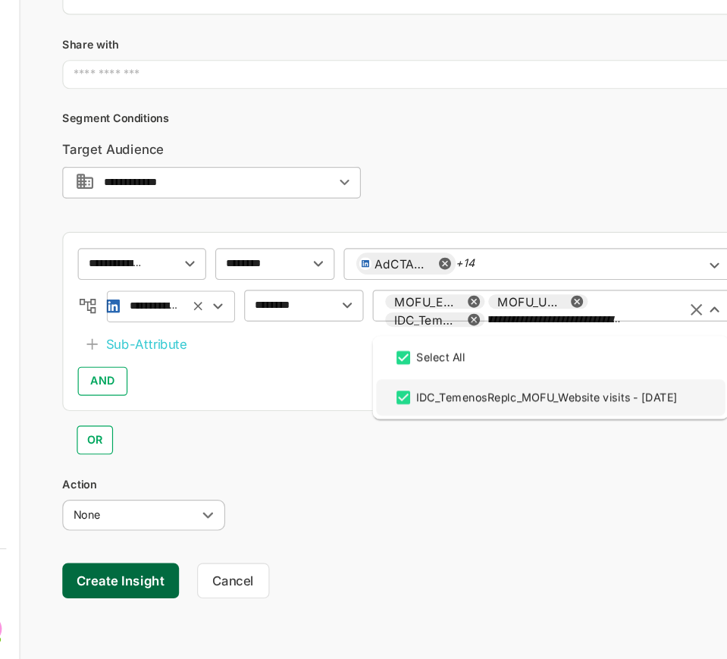
type input "**********"
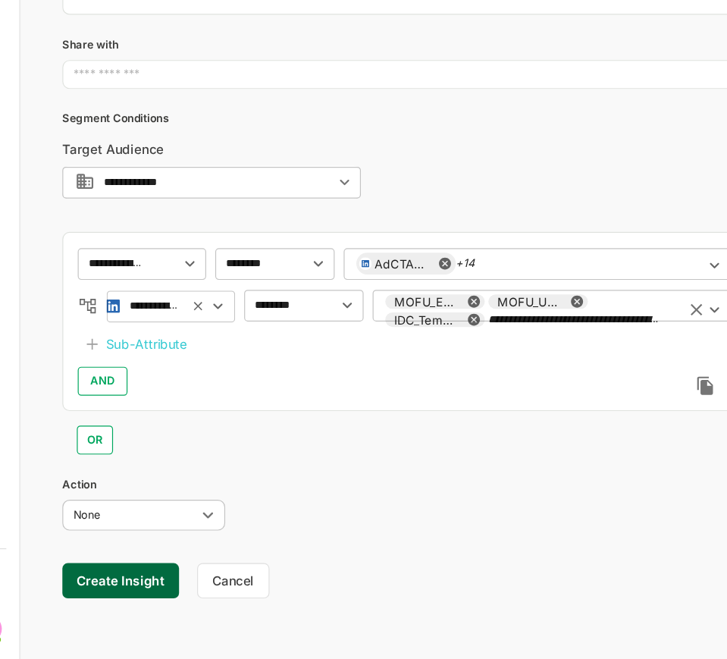
click at [564, 236] on div "**********" at bounding box center [466, 239] width 300 height 36
paste input "**********"
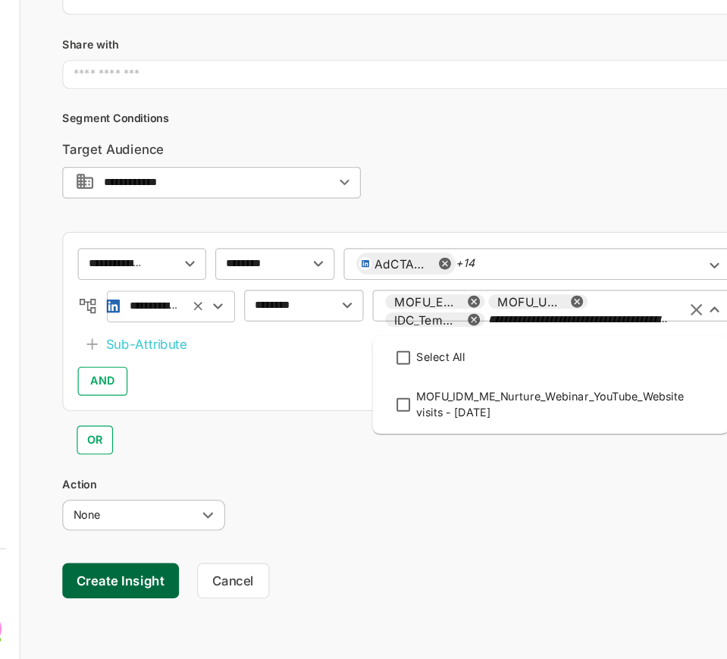
scroll to position [0, 159]
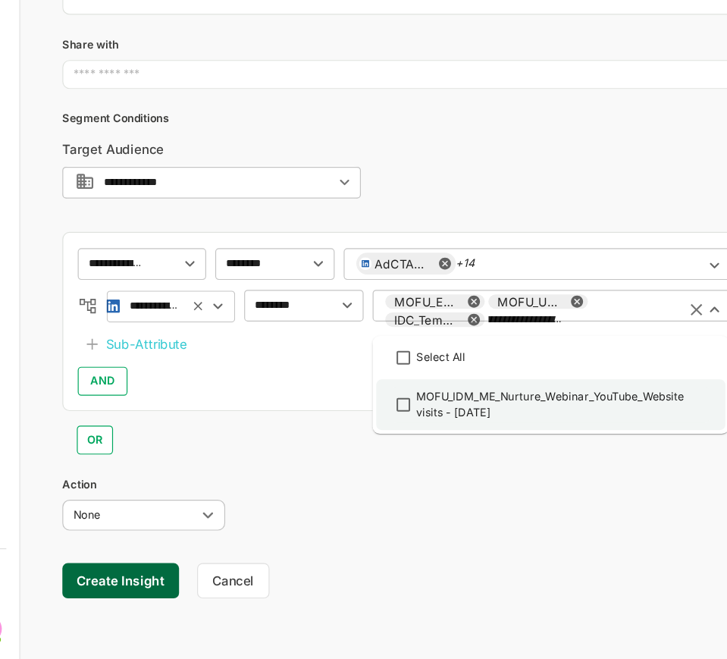
click at [429, 316] on div "MOFU_IDM_ME_Nurture_Webinar_YouTube_Website visits - [DATE]" at bounding box center [474, 318] width 244 height 27
type input "**********"
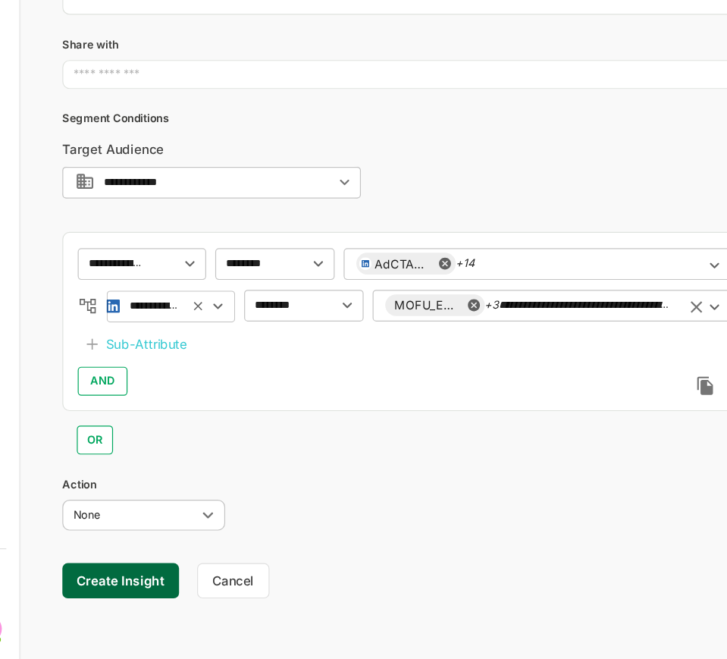
click at [601, 237] on icon "Open" at bounding box center [602, 236] width 17 height 17
paste input "**********"
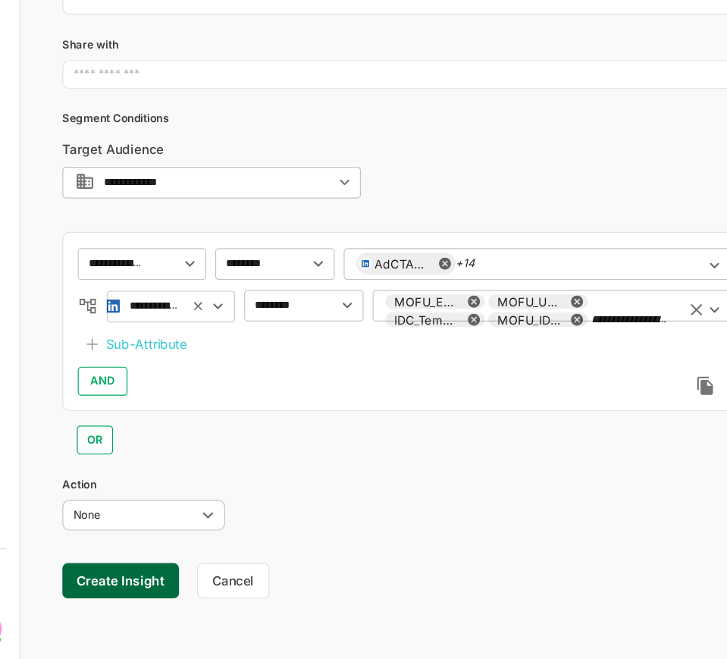
scroll to position [0, 160]
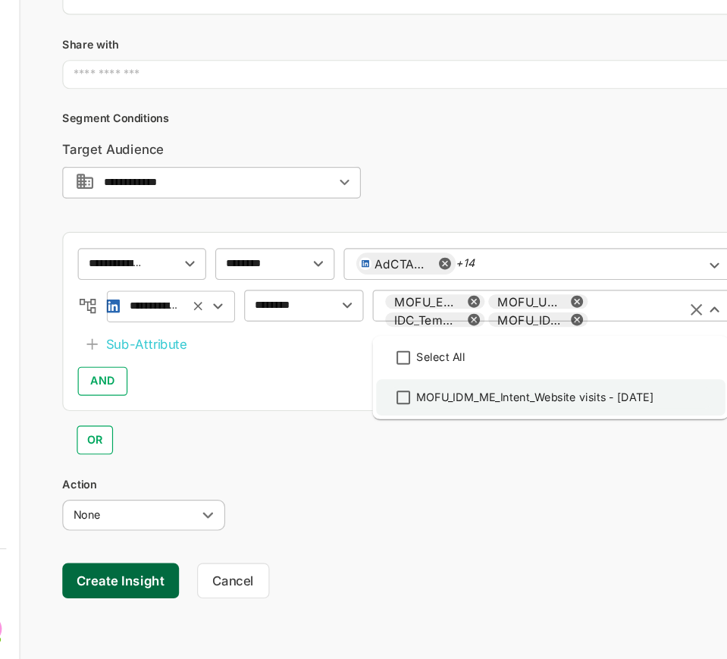
click at [414, 318] on div "MOFU_IDM_ME_Intent_Website visits - [DATE]" at bounding box center [451, 313] width 199 height 14
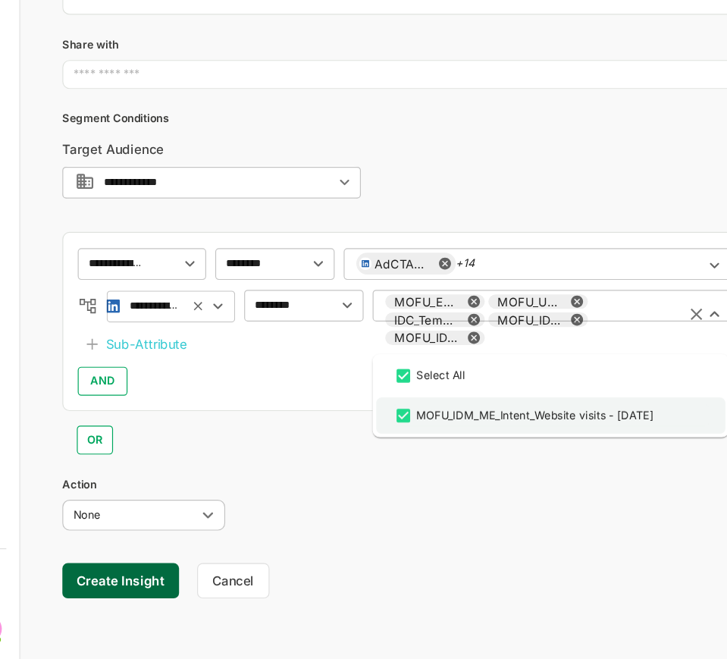
scroll to position [0, 74]
type input "**********"
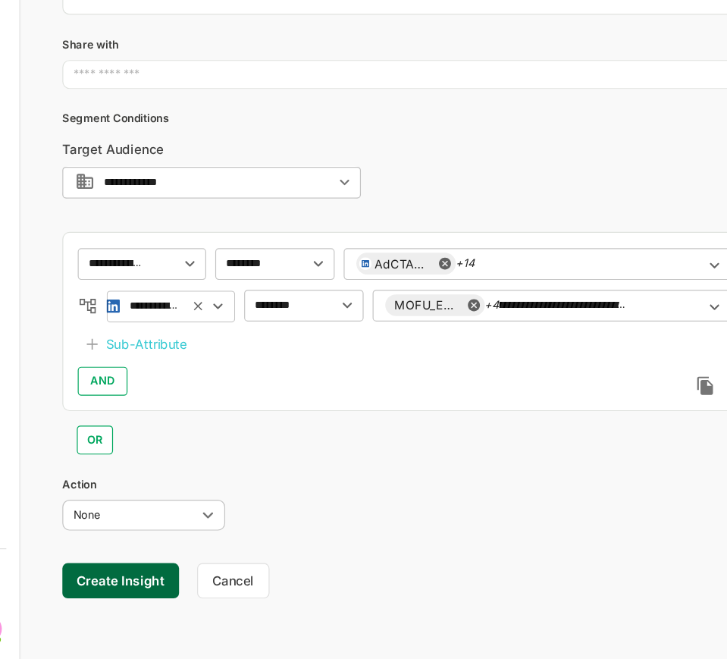
scroll to position [0, 0]
click at [510, 237] on div "**********" at bounding box center [466, 234] width 300 height 27
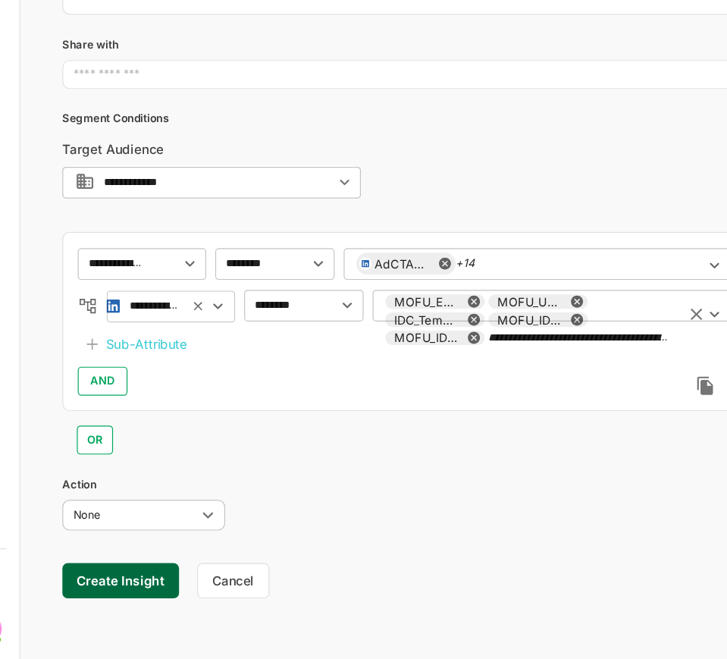
click at [551, 260] on input "**********" at bounding box center [489, 262] width 152 height 11
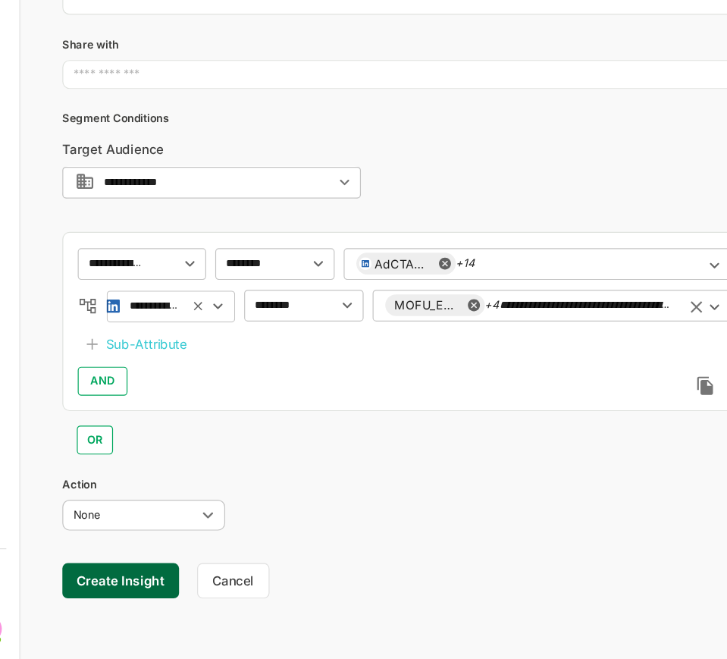
click at [494, 225] on div "**********" at bounding box center [466, 234] width 300 height 27
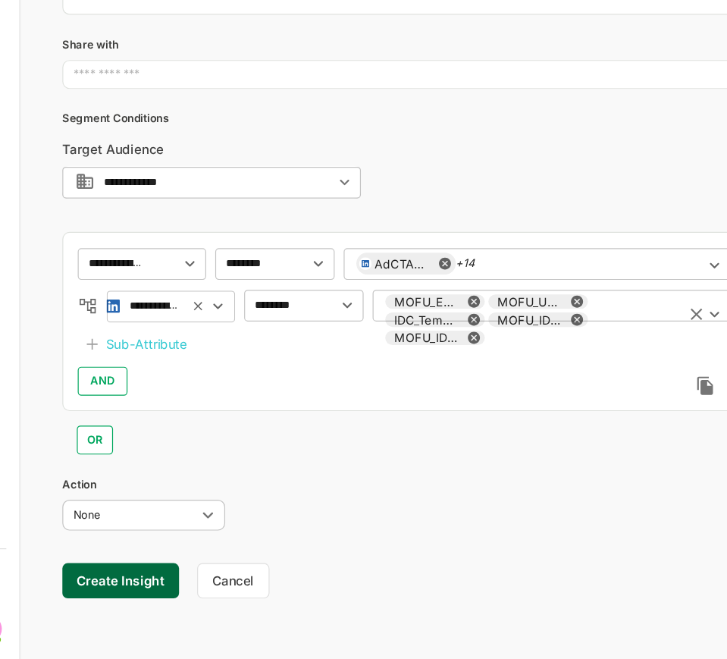
paste input "**********"
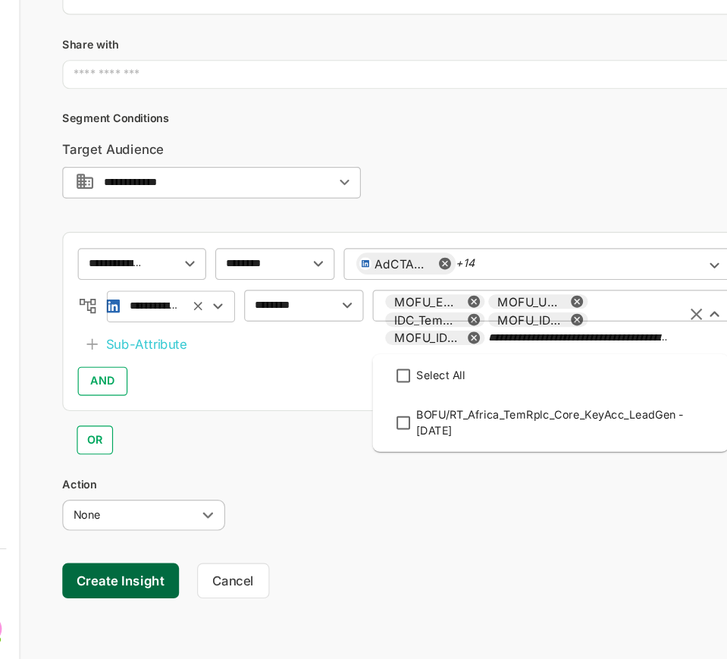
scroll to position [0, 130]
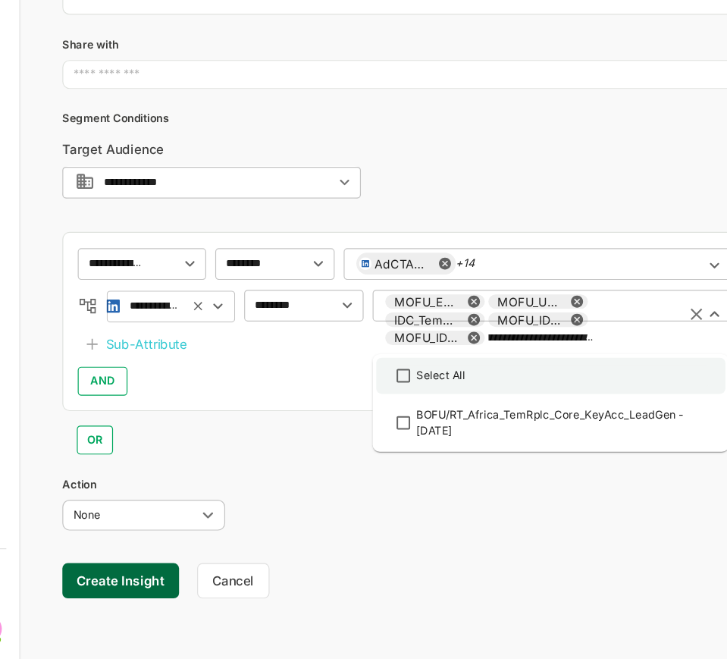
click at [355, 296] on div "Select All" at bounding box center [373, 294] width 42 height 14
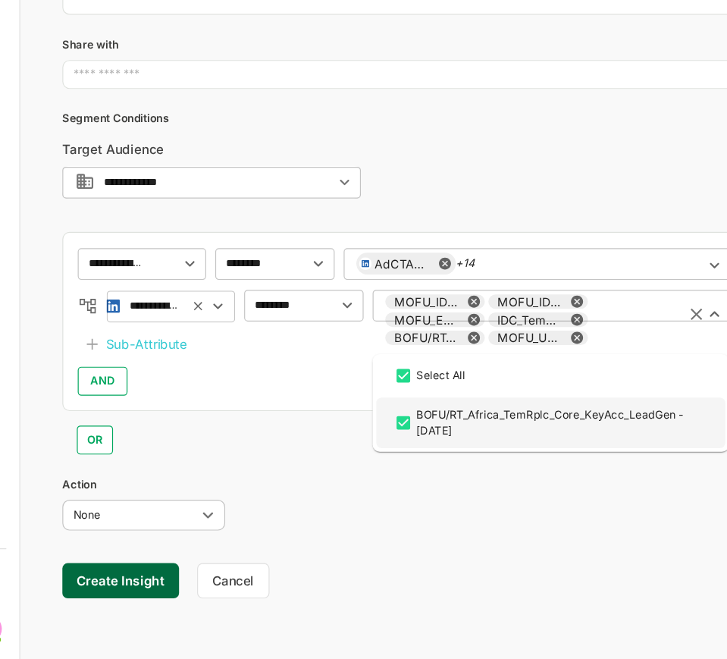
type input "**********"
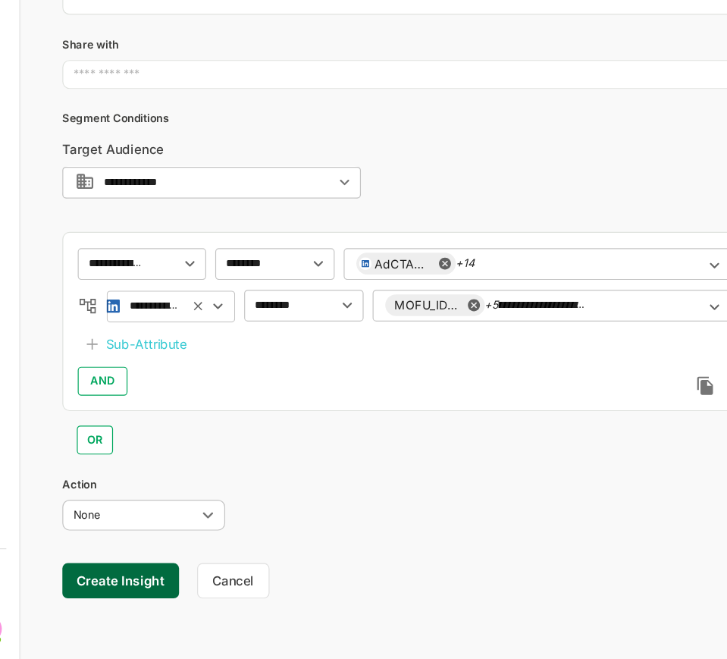
scroll to position [0, 0]
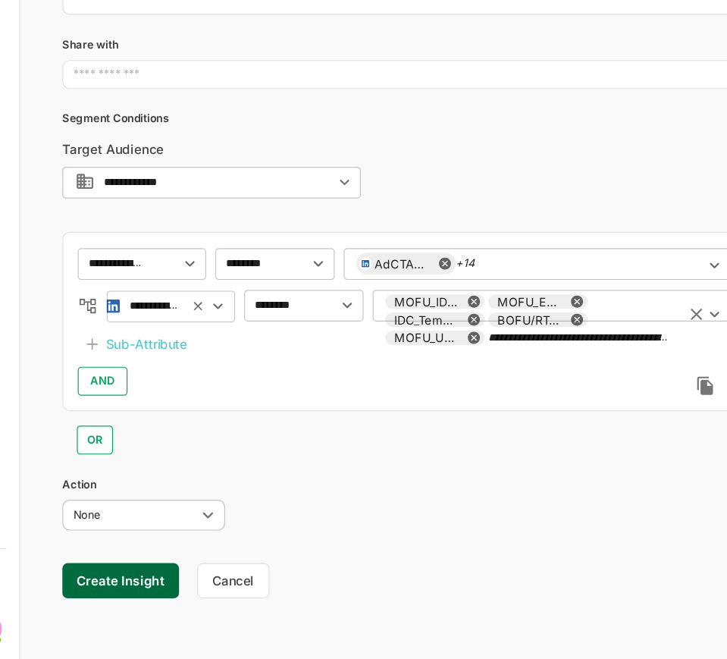
click at [509, 257] on input "**********" at bounding box center [489, 262] width 152 height 11
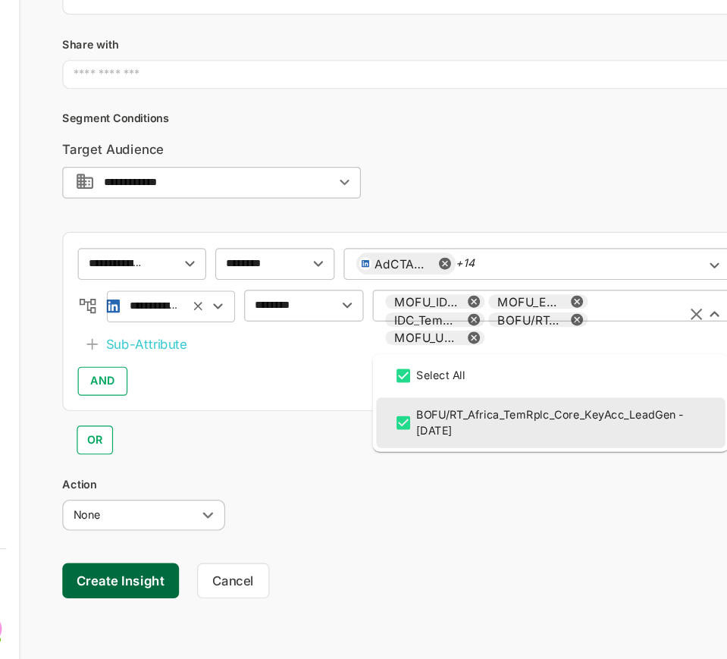
scroll to position [630, 0]
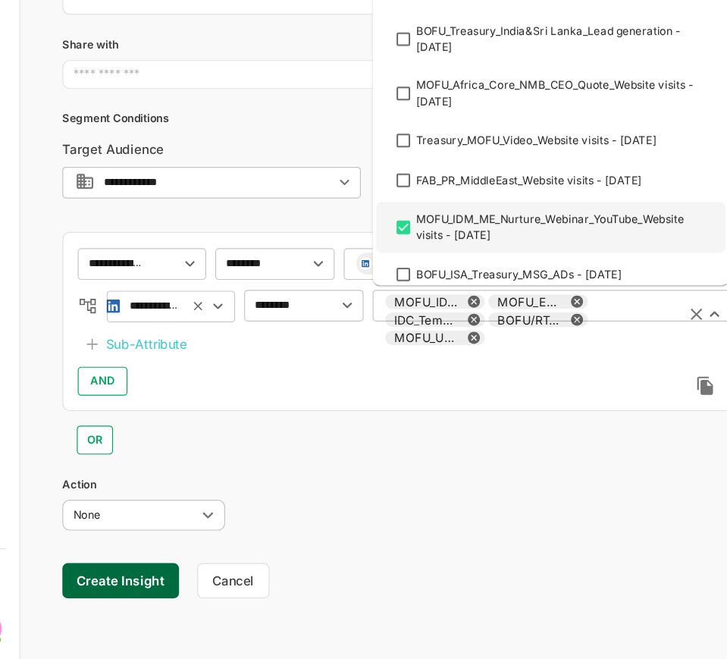
paste input "**********"
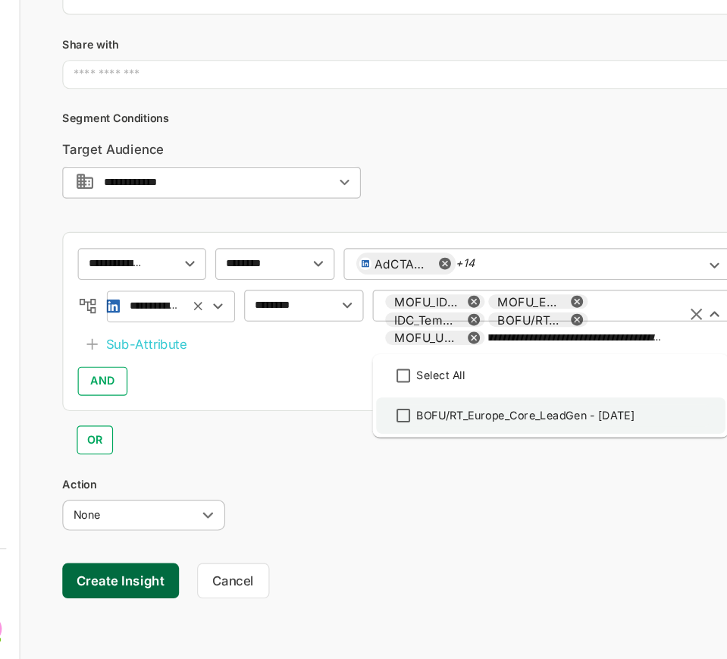
click at [426, 332] on div "BOFU/RT_Europe_Core_LeadGen - [DATE]" at bounding box center [443, 328] width 183 height 14
type input "**********"
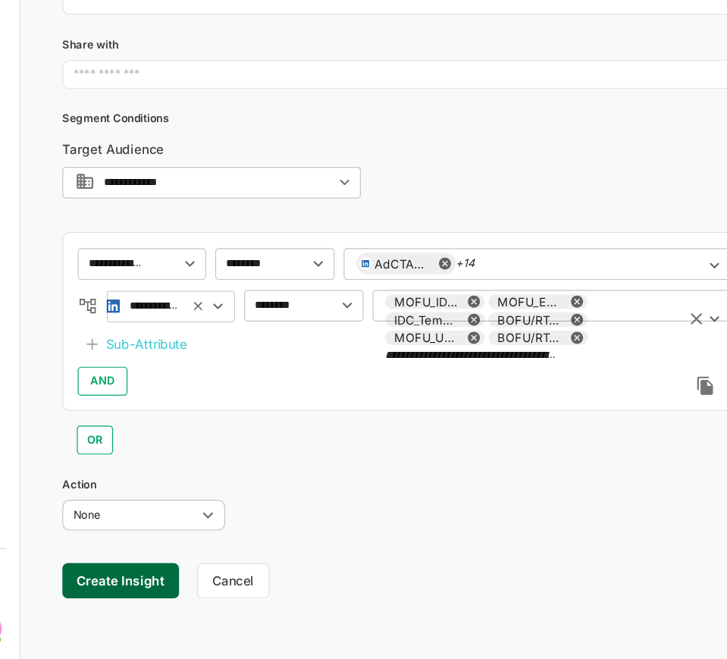
click at [570, 229] on div "**********" at bounding box center [466, 254] width 300 height 66
click at [554, 257] on input "**********" at bounding box center [532, 262] width 66 height 11
click at [555, 234] on div "**********" at bounding box center [466, 247] width 300 height 52
paste input "text"
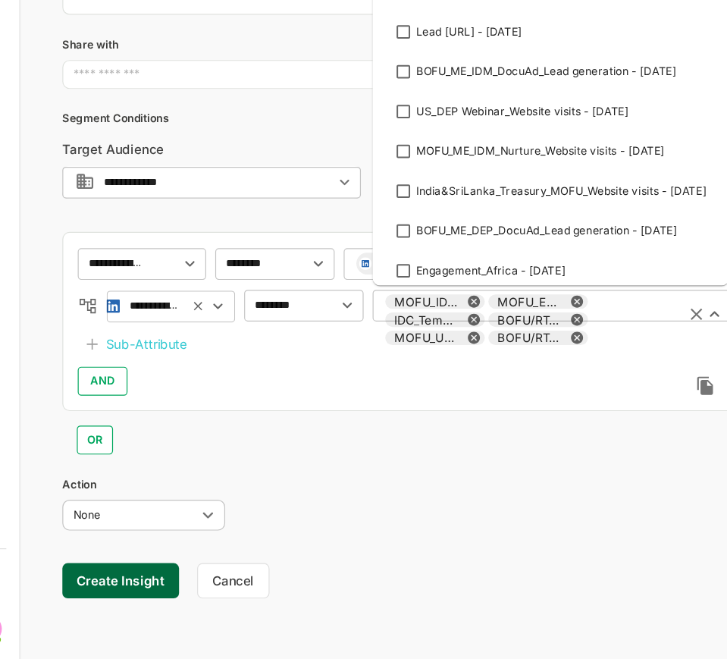
click at [521, 262] on input "text" at bounding box center [532, 262] width 66 height 11
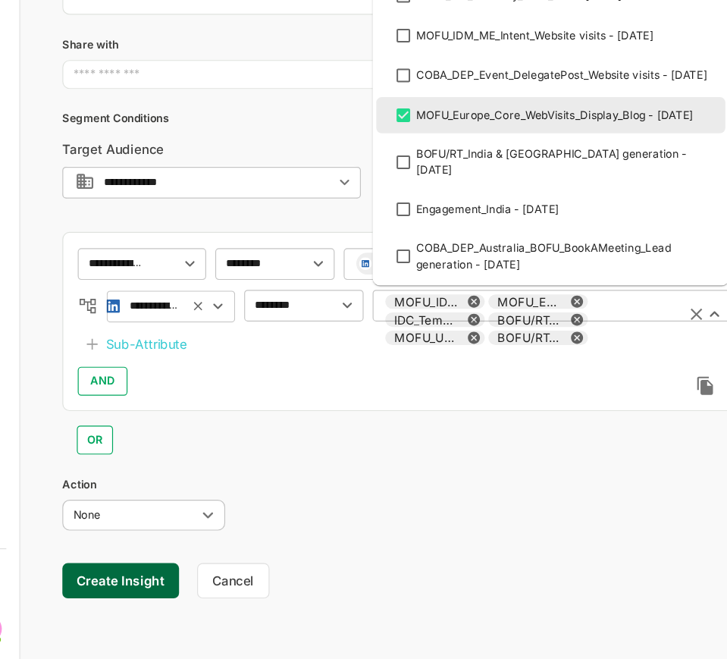
scroll to position [868, 0]
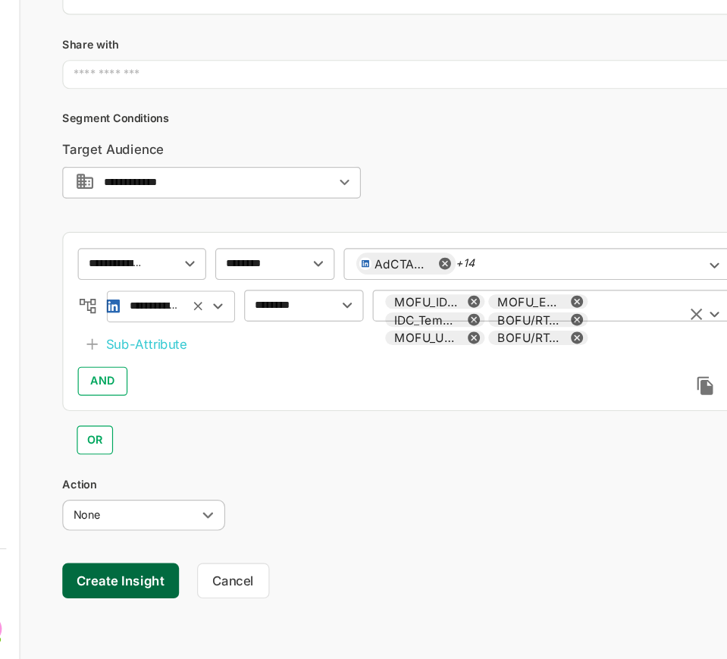
click at [517, 263] on input "text" at bounding box center [532, 262] width 66 height 11
paste input "text"
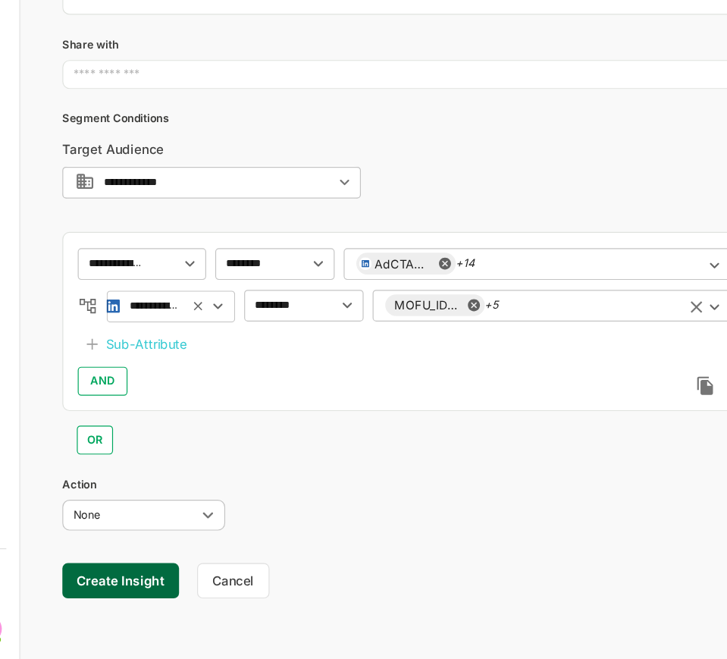
click at [441, 240] on div "MOFU_IDM_ME_Nurture_Webinar_YouTube_Website visits - [DATE] +5 ​" at bounding box center [466, 234] width 300 height 27
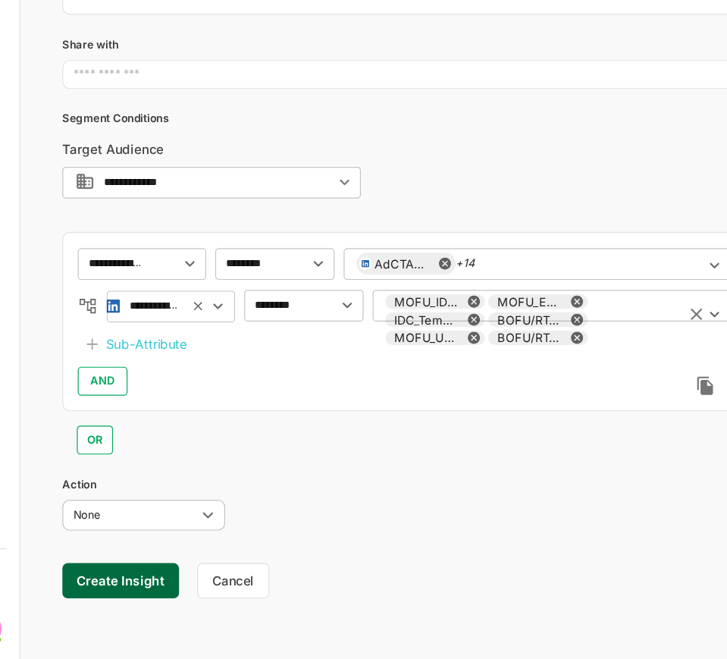
paste input "**********"
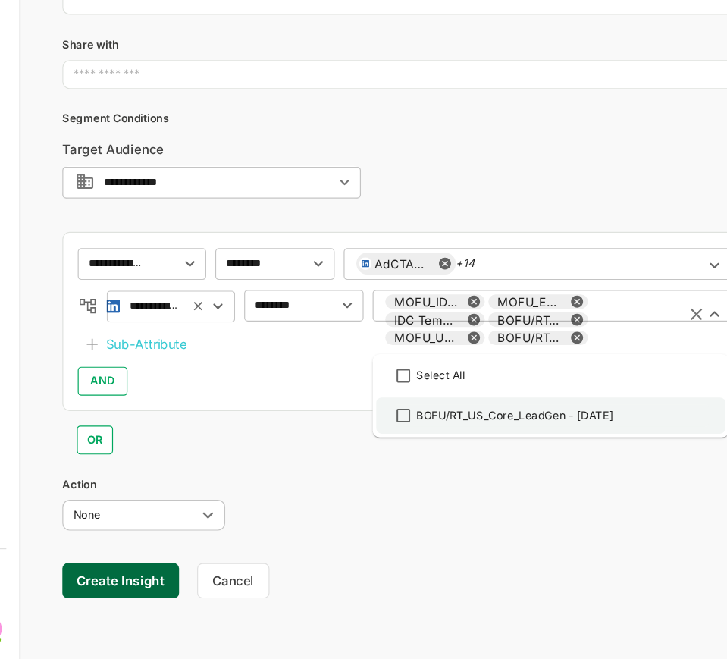
click at [462, 322] on div "BOFU/RT_US_Core_LeadGen - [DATE]" at bounding box center [434, 328] width 165 height 14
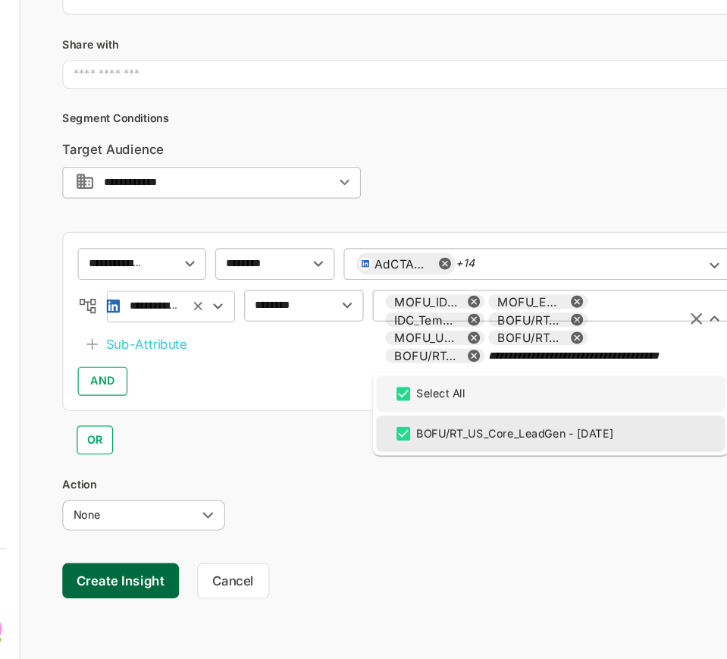
scroll to position [0, 0]
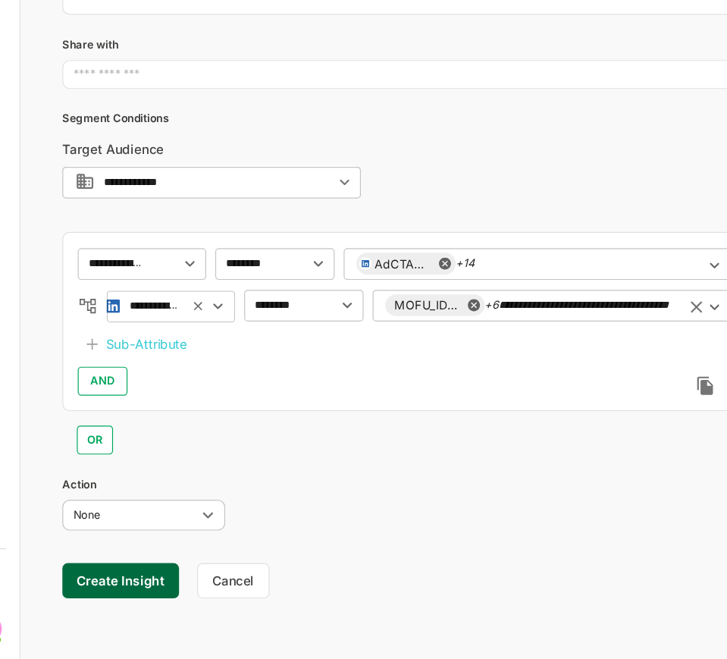
click at [449, 238] on div "**********" at bounding box center [466, 234] width 300 height 27
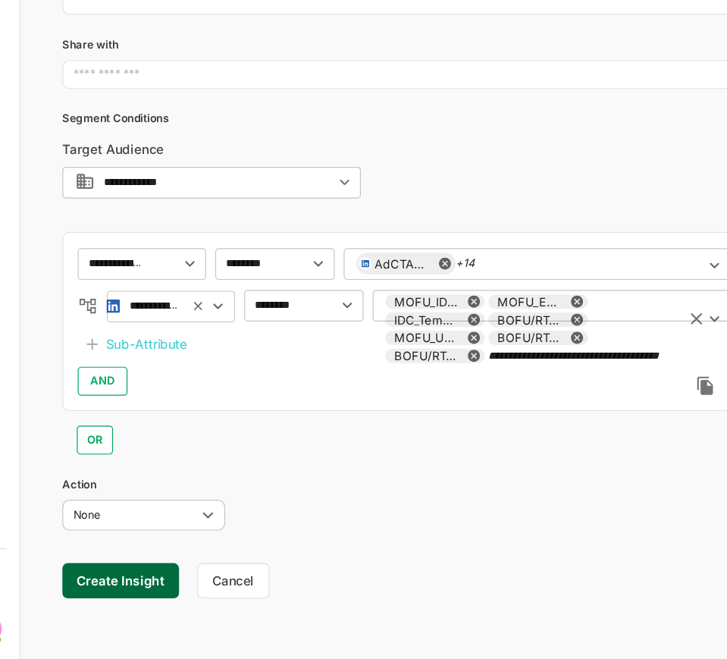
paste input "**********"
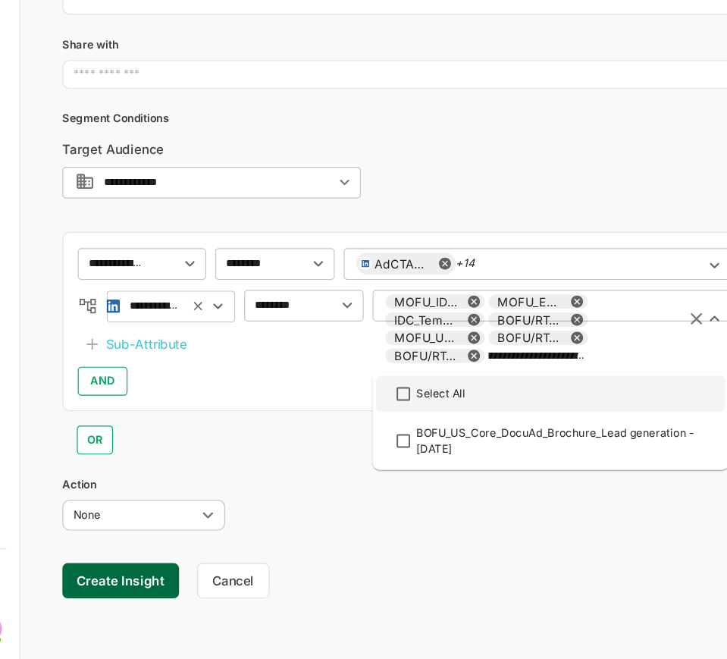
click at [385, 297] on li "Select All" at bounding box center [465, 309] width 293 height 30
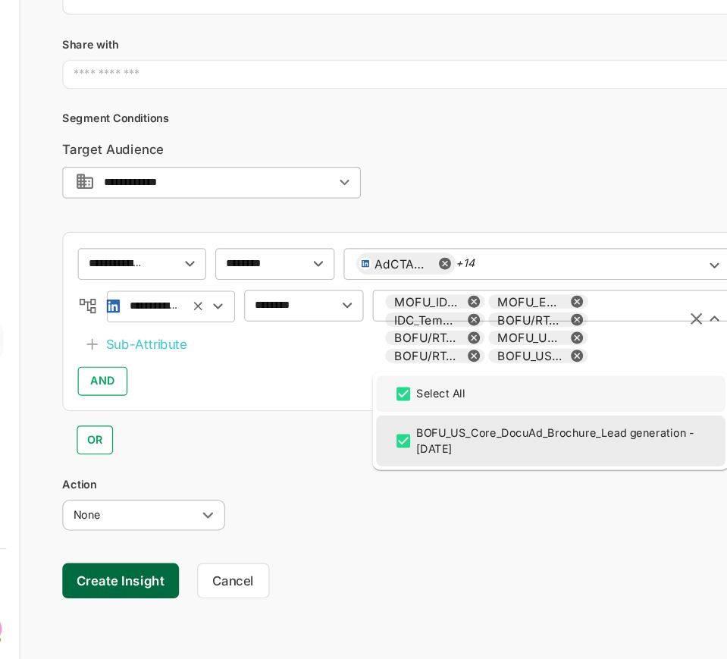
scroll to position [0, 0]
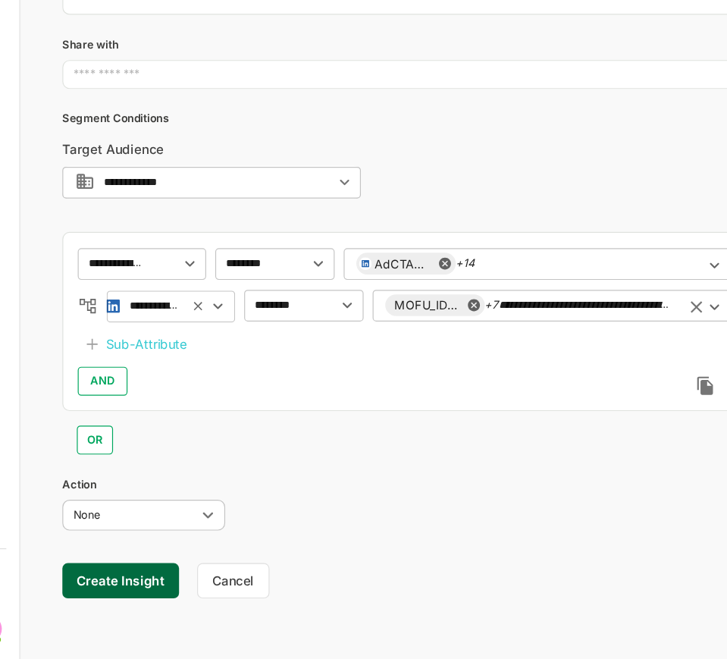
click at [454, 225] on div "**********" at bounding box center [466, 234] width 300 height 27
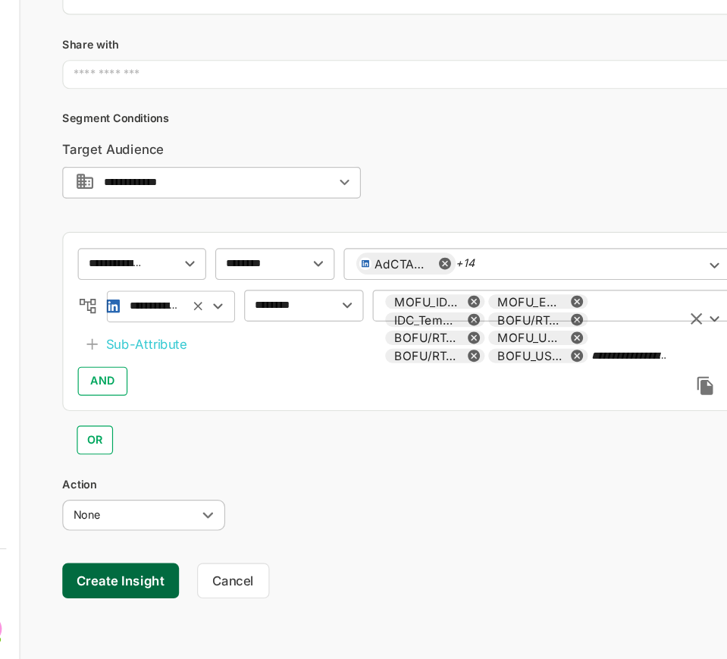
paste input "text"
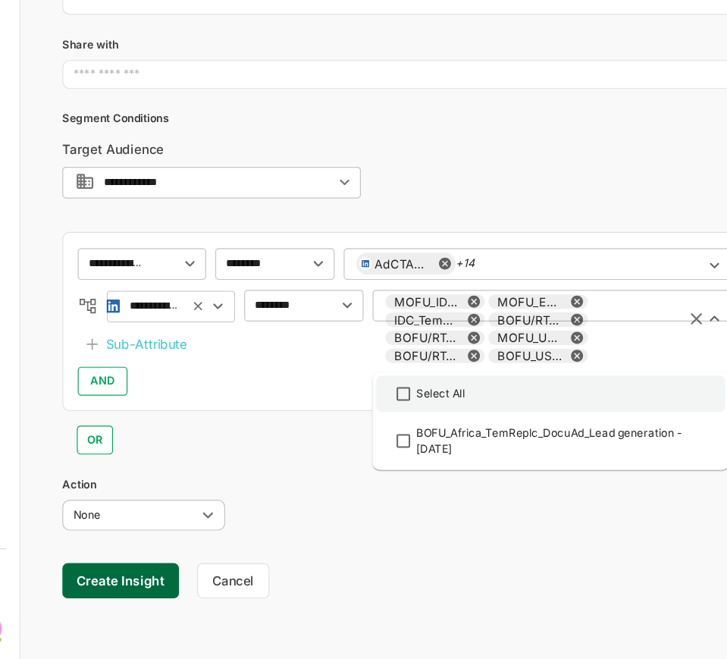
click at [379, 309] on div "Select All" at bounding box center [373, 310] width 42 height 14
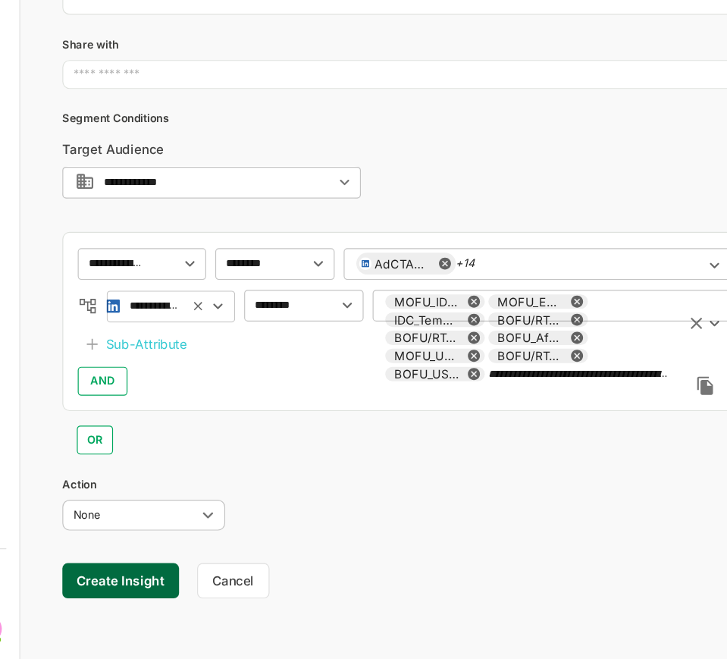
paste input "text"
paste input "**********"
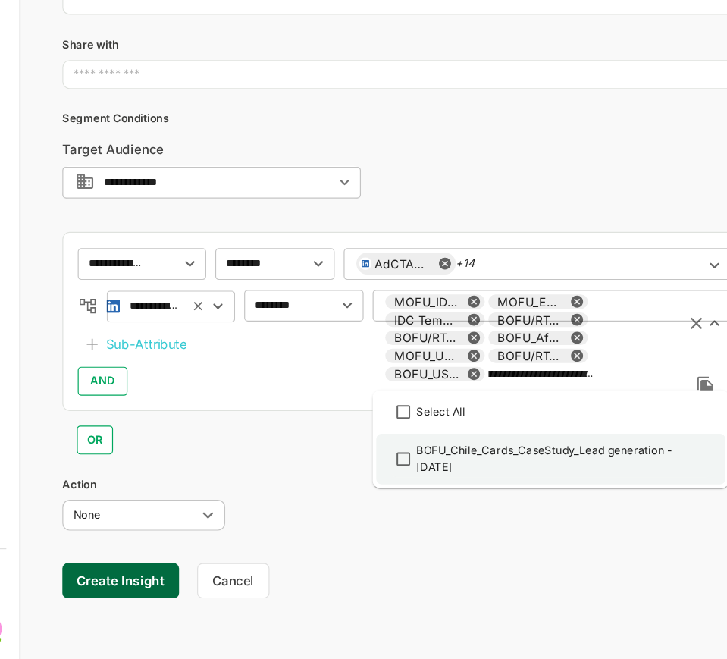
click at [422, 355] on div "BOFU_Chile_Cards_CaseStudy_Lead generation - [DATE]" at bounding box center [474, 363] width 244 height 27
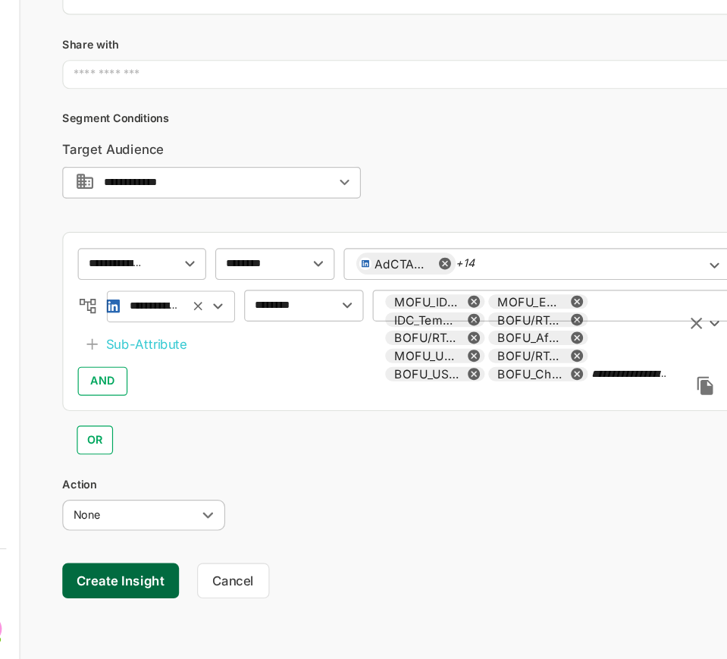
click at [438, 228] on div "MOFU_Europe_Core_WebVisits_Display_Blog - [DATE]" at bounding box center [444, 232] width 62 height 9
paste input "text"
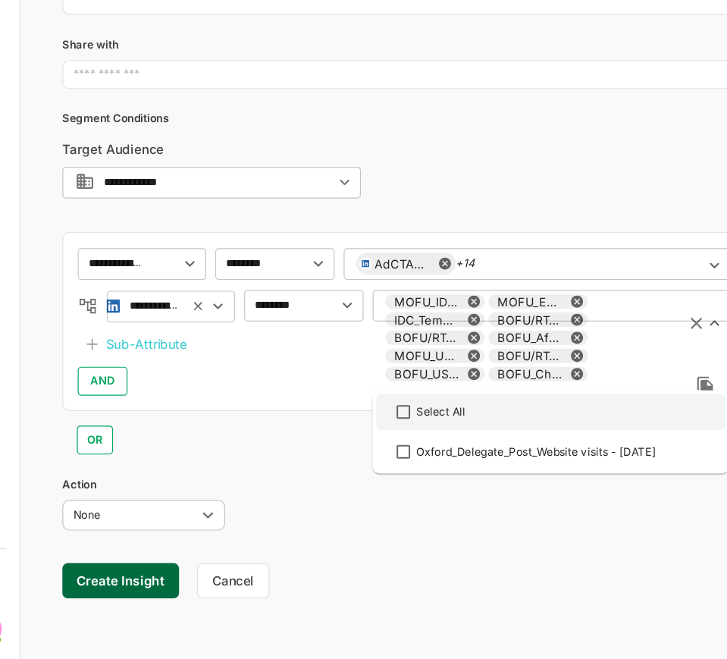
click at [361, 329] on div "Select All" at bounding box center [373, 325] width 42 height 14
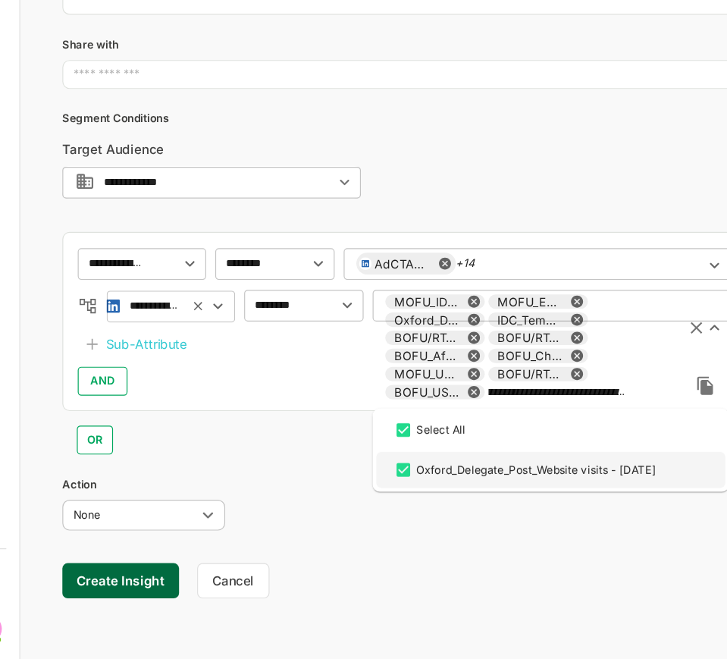
type input "**********"
click at [263, 347] on div "OR" at bounding box center [355, 342] width 601 height 36
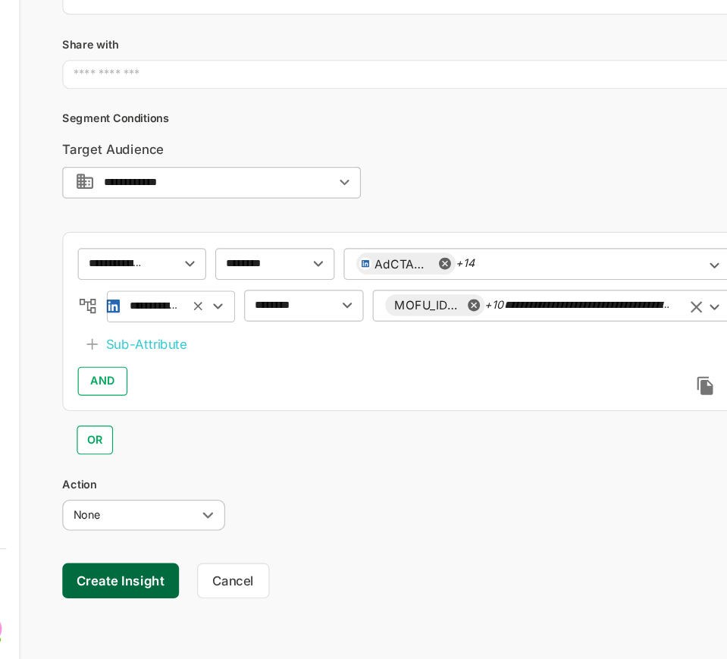
click at [442, 225] on div "**********" at bounding box center [466, 234] width 300 height 27
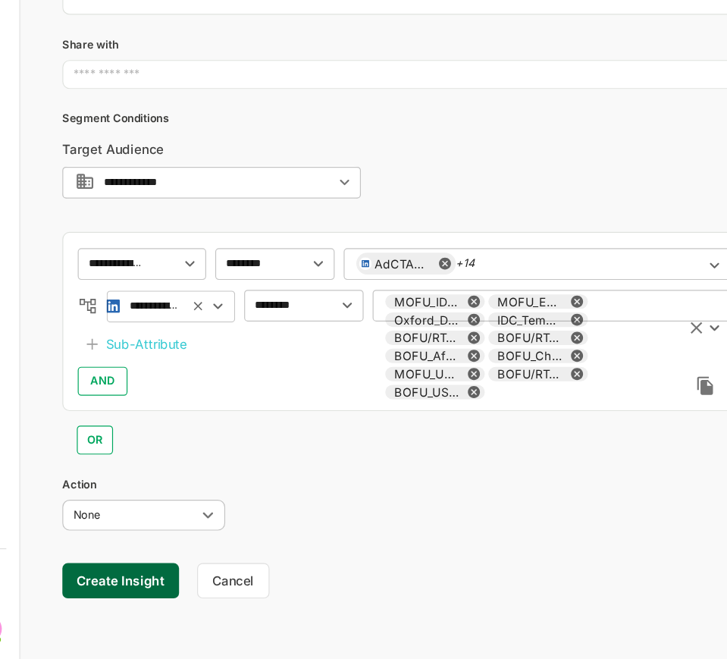
paste input "**********"
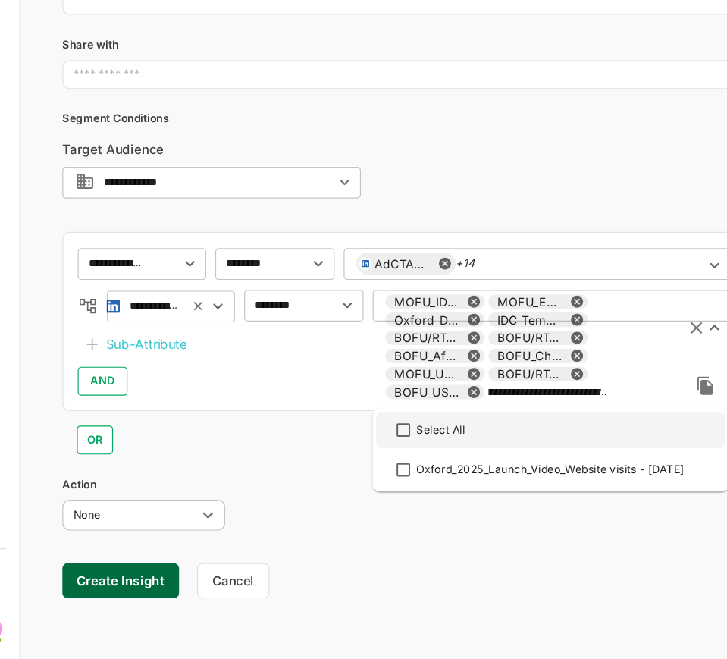
click at [404, 349] on li "Select All" at bounding box center [465, 340] width 293 height 30
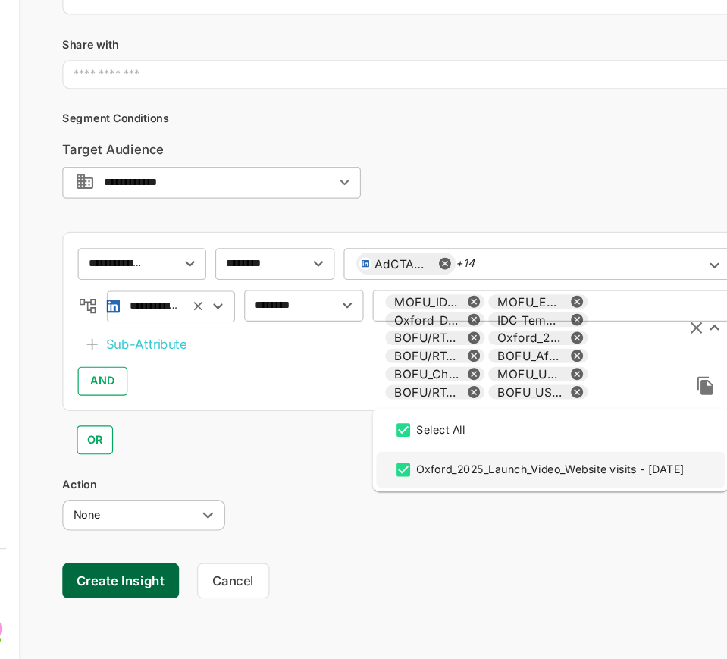
type input "**********"
click at [175, 371] on div "**********" at bounding box center [355, 160] width 601 height 674
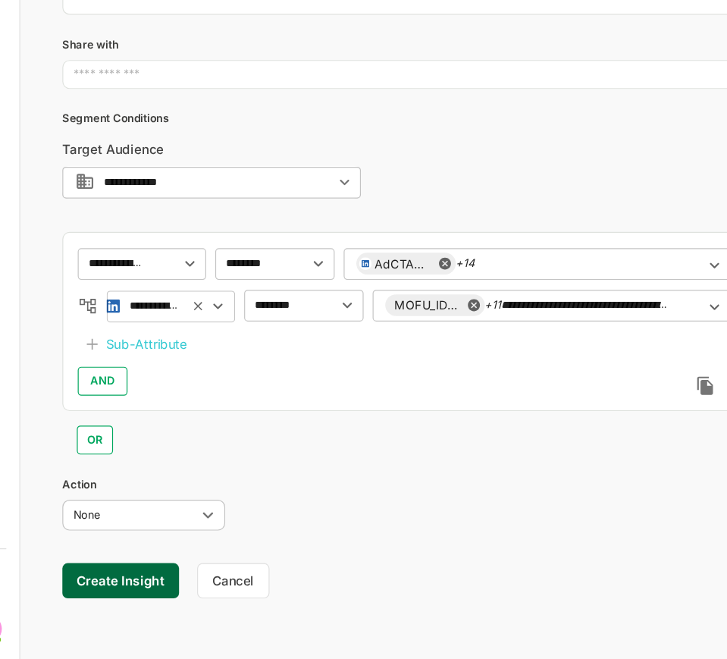
click at [137, 274] on div "Sub-Attribute" at bounding box center [126, 268] width 68 height 18
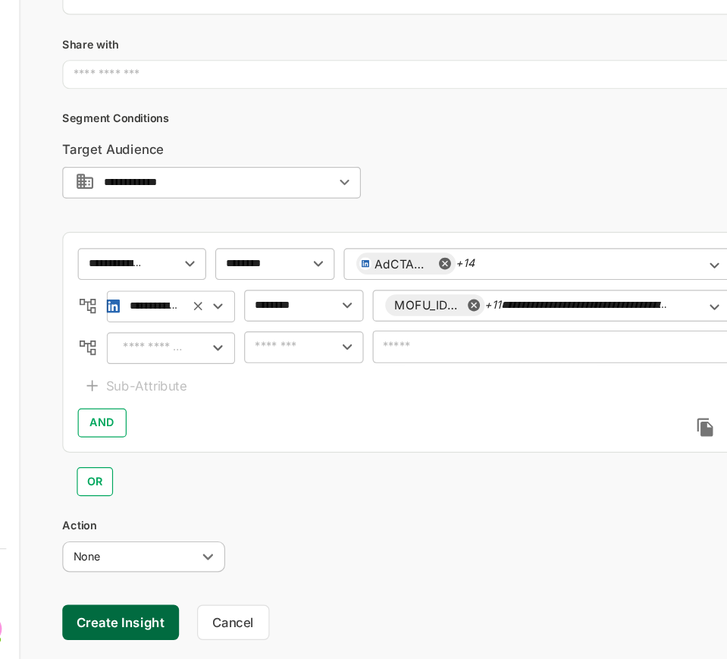
click at [135, 276] on input "text" at bounding box center [131, 271] width 58 height 18
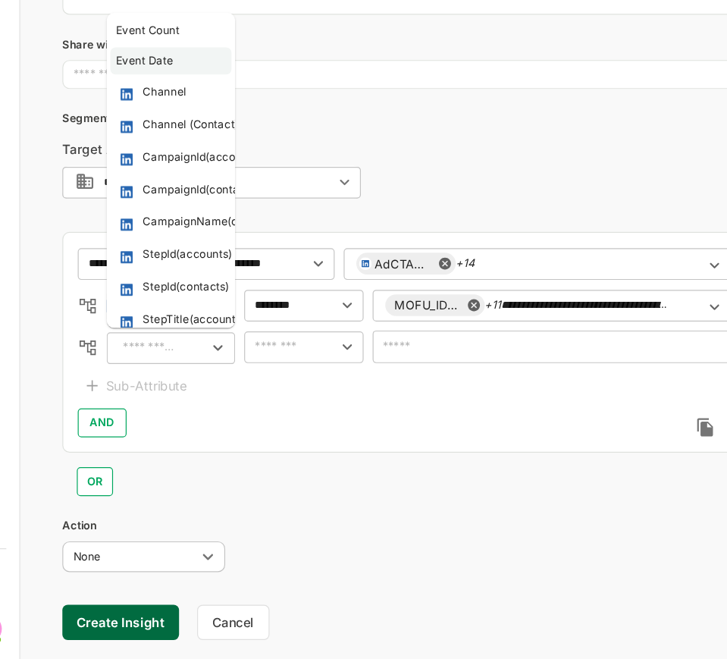
click at [148, 22] on li "Event Date" at bounding box center [147, 30] width 102 height 23
type input "**********"
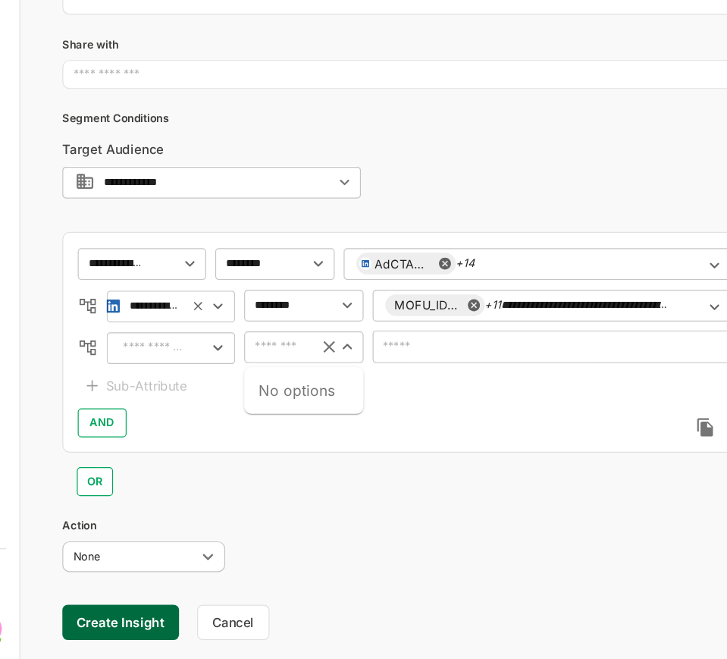
click at [240, 263] on input "text" at bounding box center [235, 270] width 46 height 18
click at [143, 276] on input "text" at bounding box center [131, 271] width 58 height 18
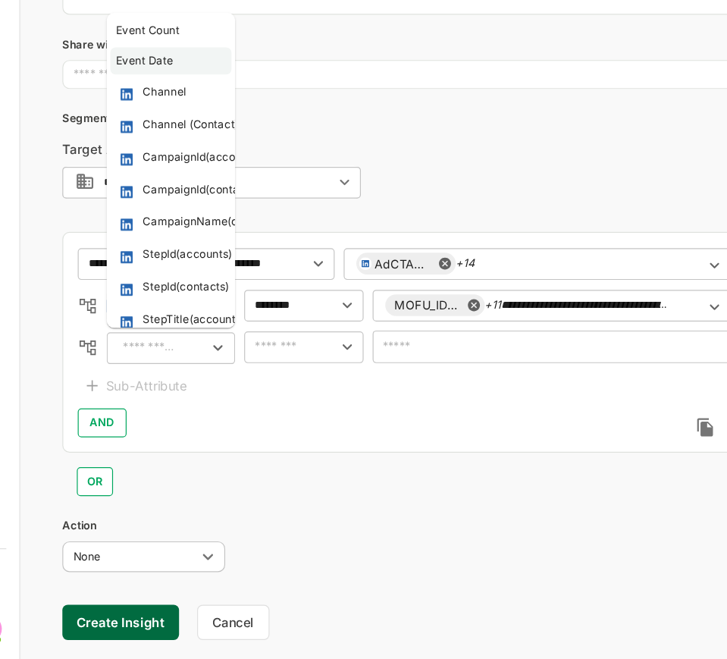
click at [133, 20] on li "Event Date" at bounding box center [147, 30] width 102 height 23
type input "**********"
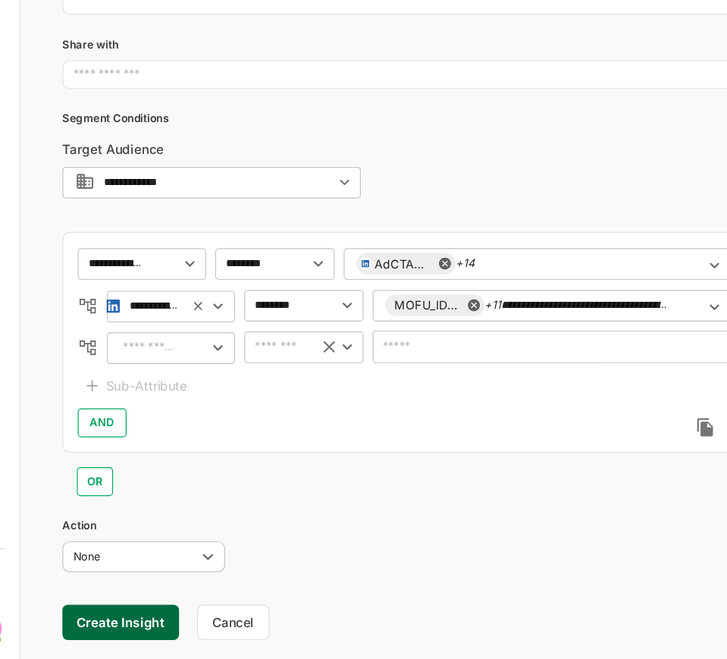
click at [247, 270] on input "text" at bounding box center [235, 270] width 46 height 18
click at [144, 279] on div "​" at bounding box center [147, 270] width 108 height 27
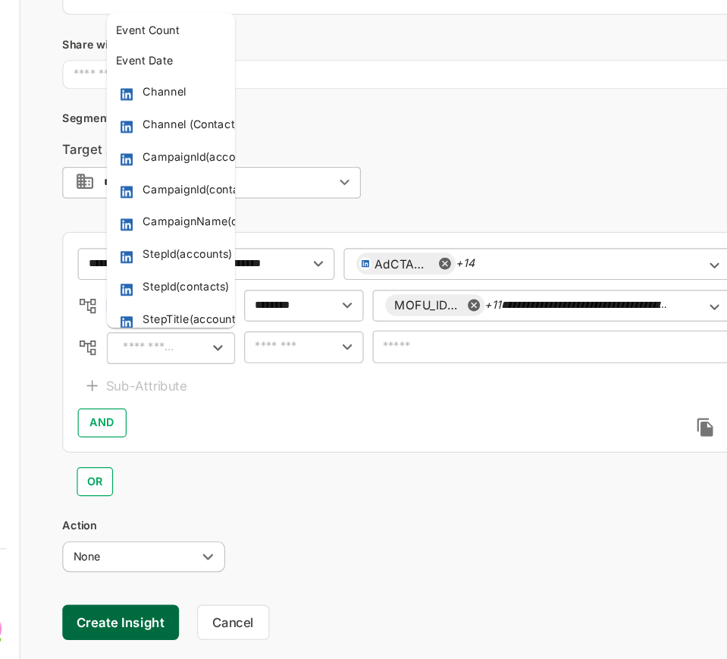
click at [128, 268] on input "text" at bounding box center [129, 271] width 55 height 18
click at [134, 29] on div "Event Date" at bounding box center [124, 31] width 49 height 14
type input "**********"
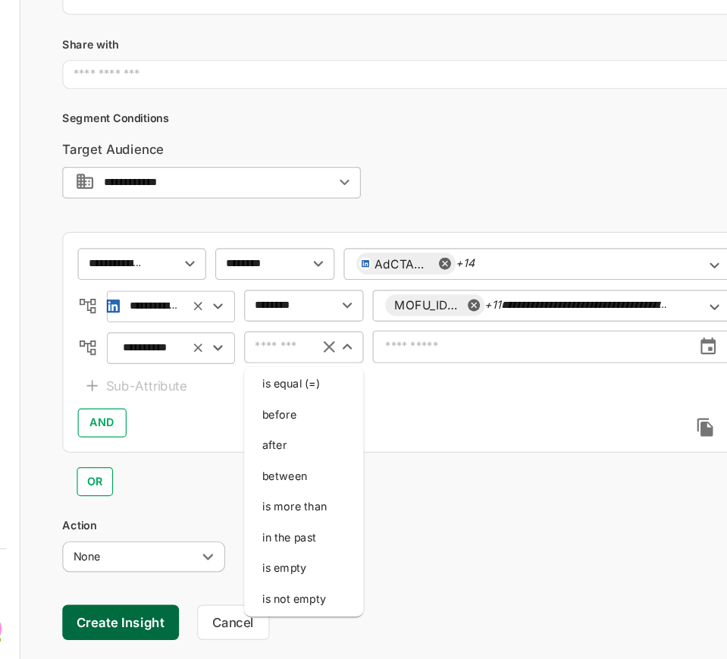
click at [226, 276] on input "text" at bounding box center [235, 270] width 46 height 18
drag, startPoint x: 246, startPoint y: 347, endPoint x: 272, endPoint y: 316, distance: 39.3
click at [246, 347] on li "after" at bounding box center [258, 352] width 94 height 23
type input "*****"
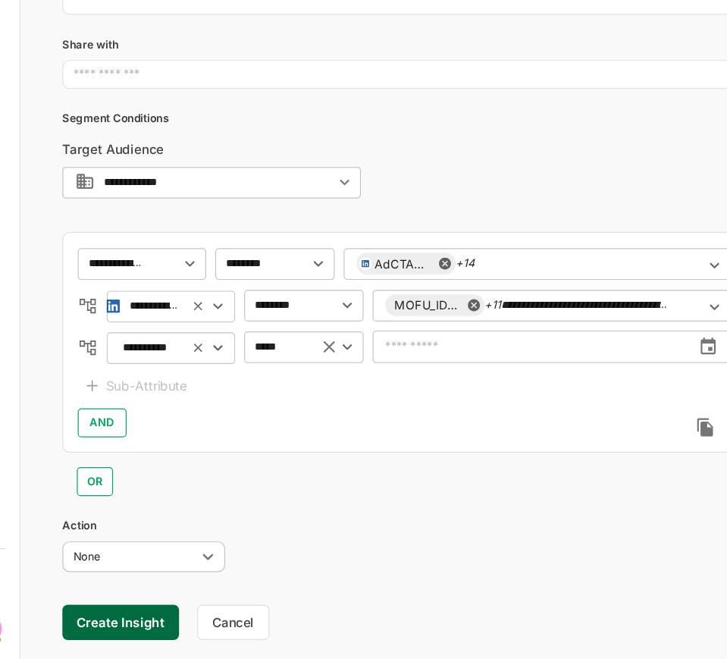
click at [332, 270] on input "text" at bounding box center [449, 270] width 267 height 39
click at [592, 270] on icon "change date" at bounding box center [597, 270] width 17 height 17
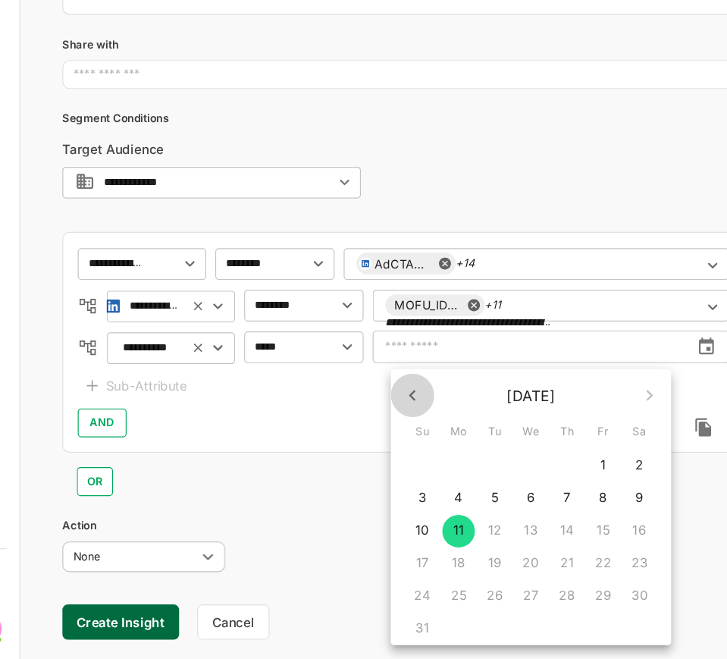
click at [346, 311] on icon "button" at bounding box center [349, 311] width 18 height 18
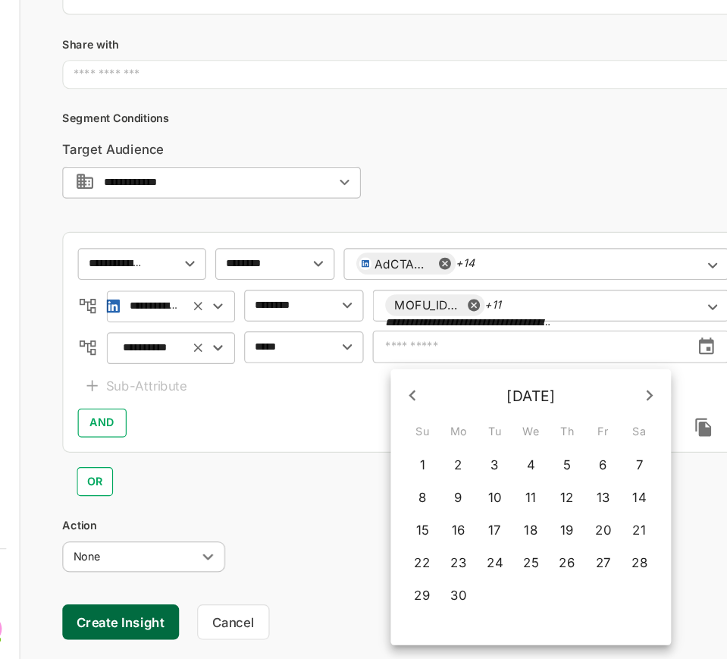
click at [346, 311] on icon "button" at bounding box center [349, 311] width 18 height 18
click at [415, 370] on span "1" at bounding box center [417, 369] width 27 height 15
type input "**********"
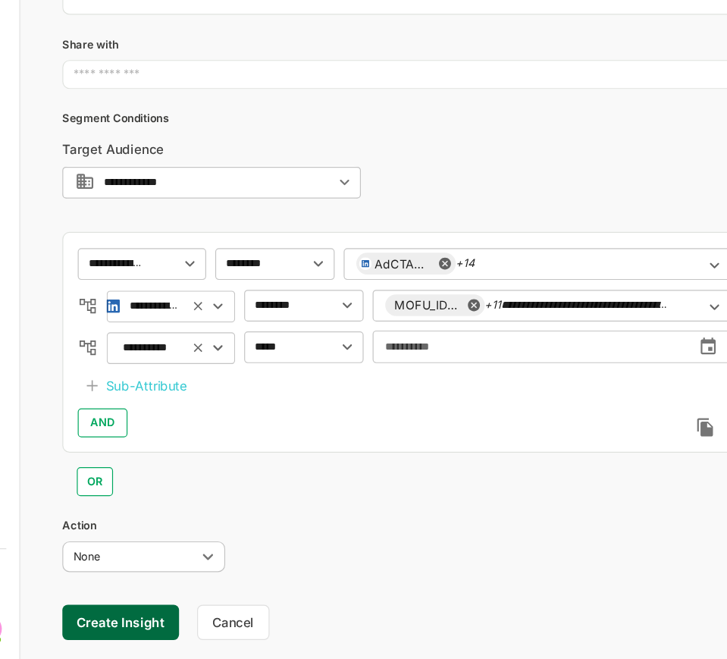
scroll to position [174, 0]
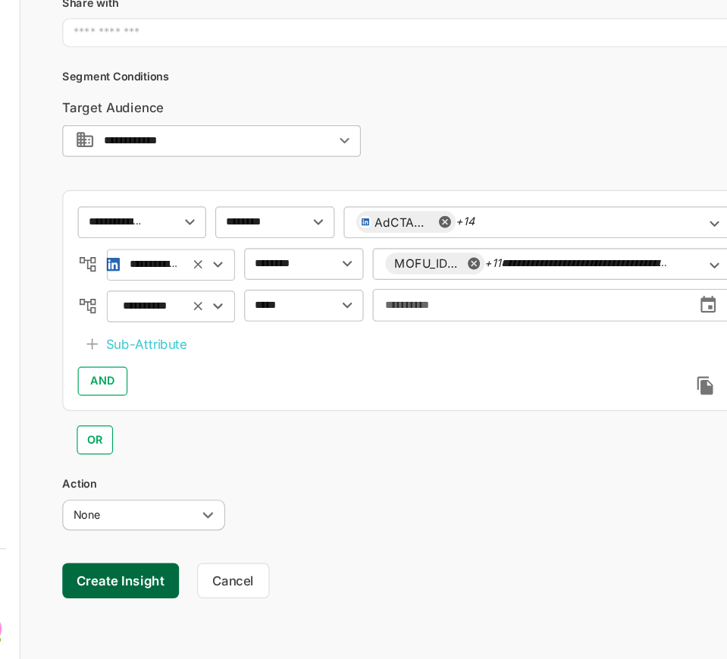
click at [138, 471] on button "Create Insight" at bounding box center [104, 466] width 98 height 30
click at [247, 486] on link "View" at bounding box center [247, 485] width 33 height 18
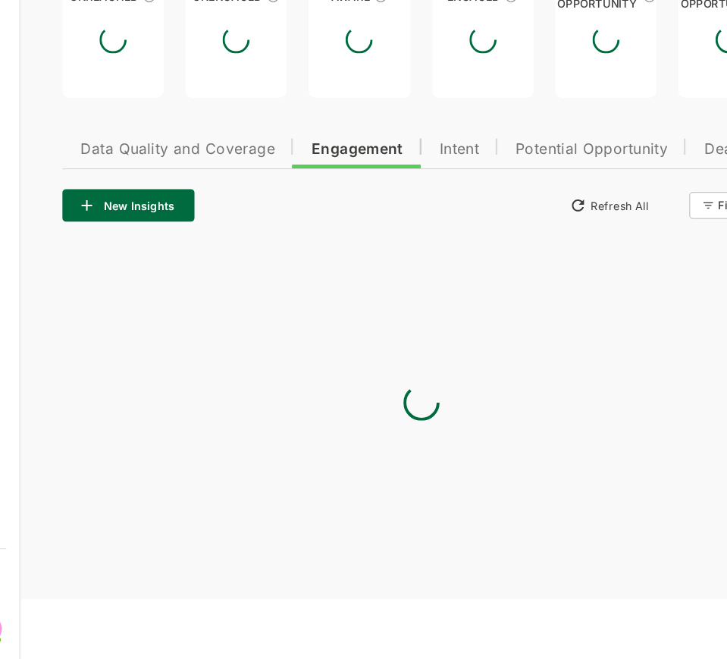
scroll to position [0, 0]
type input "**********"
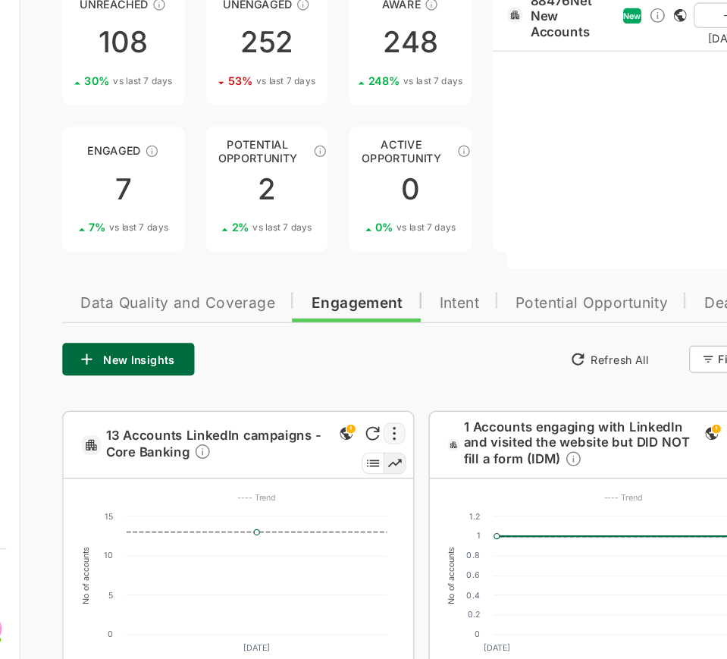
click at [325, 338] on div at bounding box center [334, 343] width 18 height 18
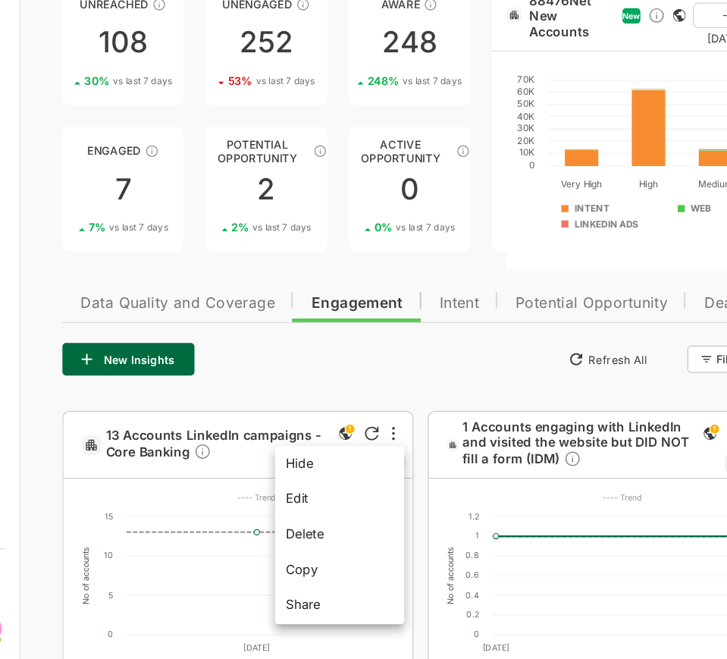
click at [213, 347] on div at bounding box center [356, 202] width 674 height 659
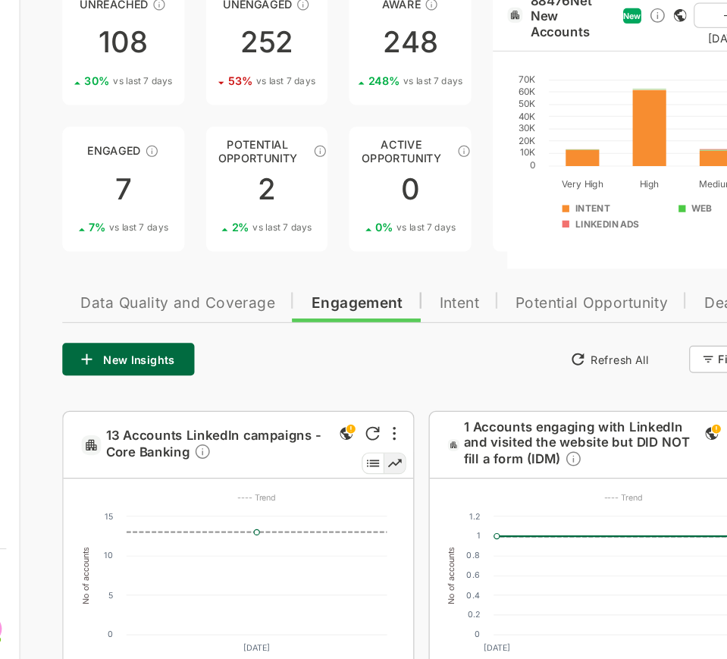
click at [218, 342] on span "13 Accounts LinkedIn campaigns - Core Banking" at bounding box center [185, 353] width 186 height 30
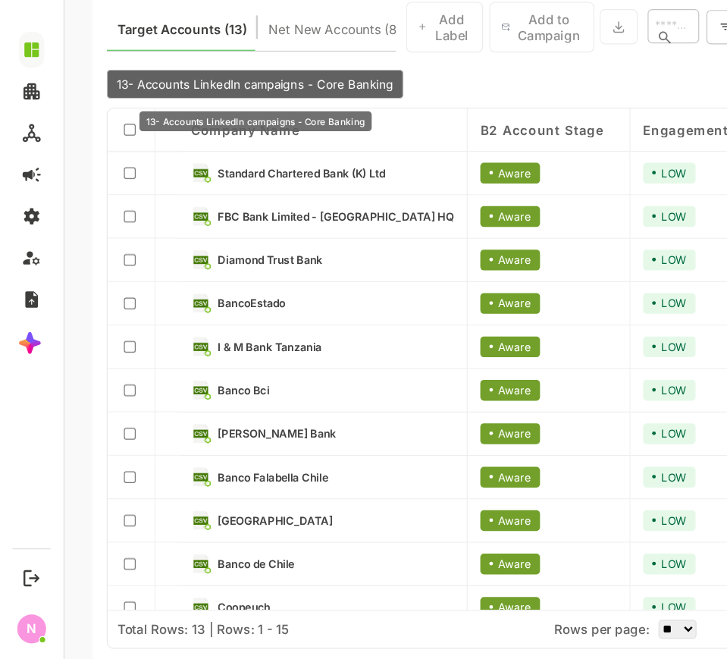
click at [221, 52] on span "13- Accounts LinkedIn campaigns - Core Banking" at bounding box center [224, 50] width 232 height 12
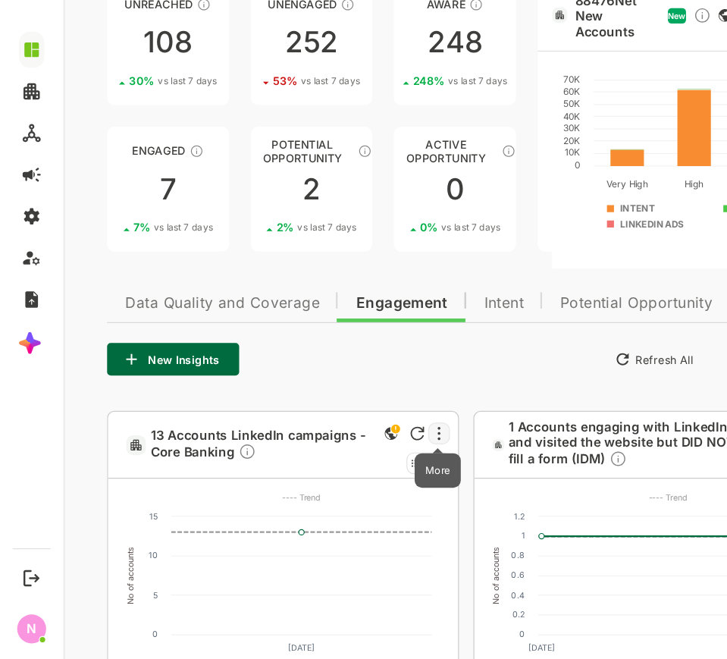
click at [377, 341] on icon "More" at bounding box center [377, 342] width 2 height 11
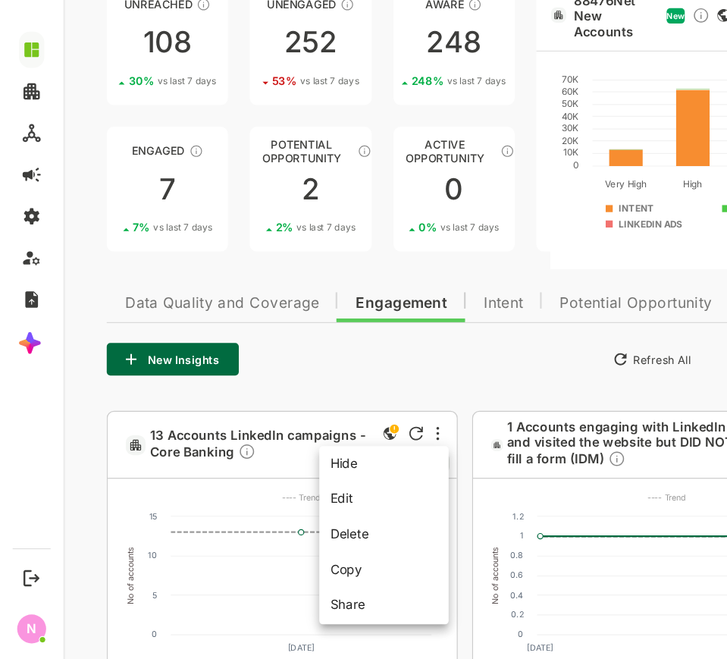
click at [359, 293] on div at bounding box center [400, 202] width 674 height 659
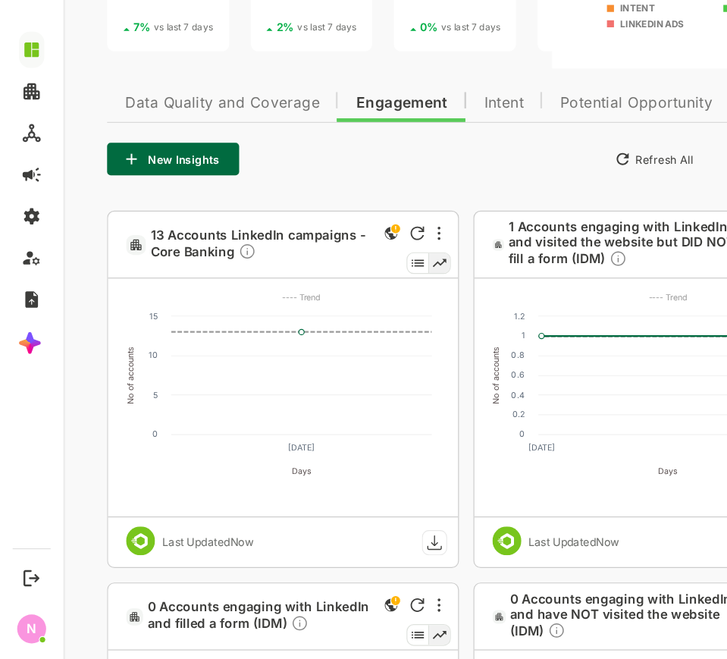
scroll to position [318, 0]
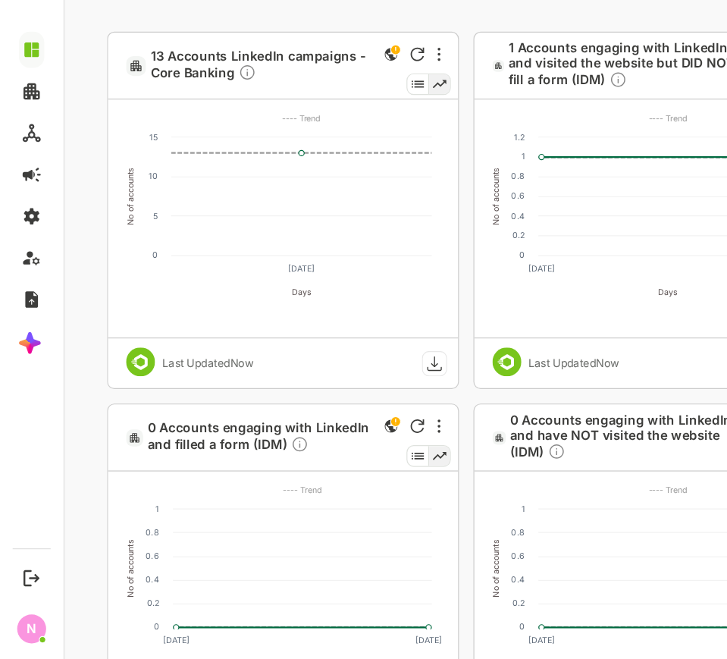
click at [375, 284] on rect at bounding box center [373, 284] width 20 height 20
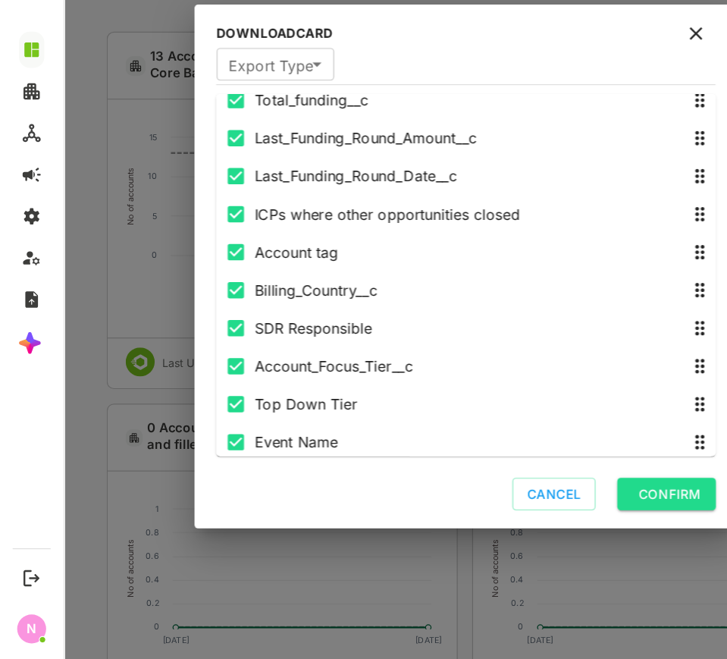
scroll to position [715, 0]
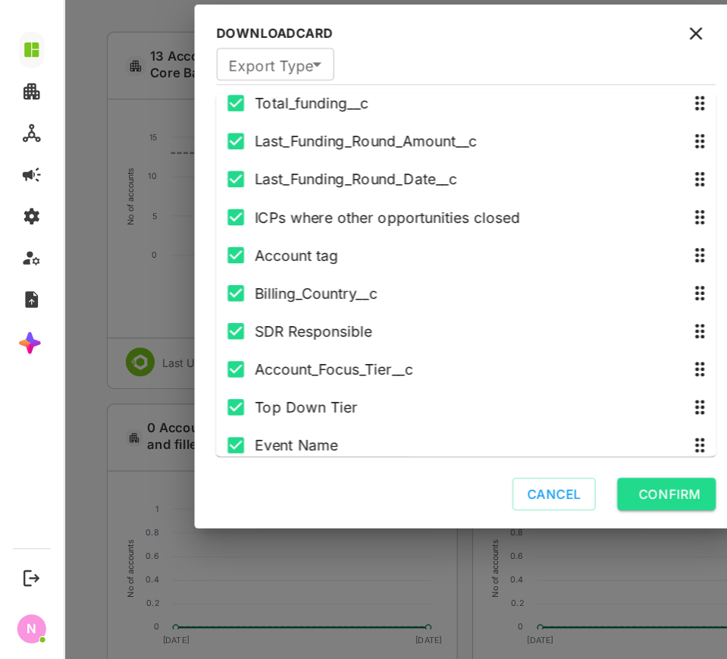
click at [598, 10] on icon at bounding box center [593, 7] width 18 height 18
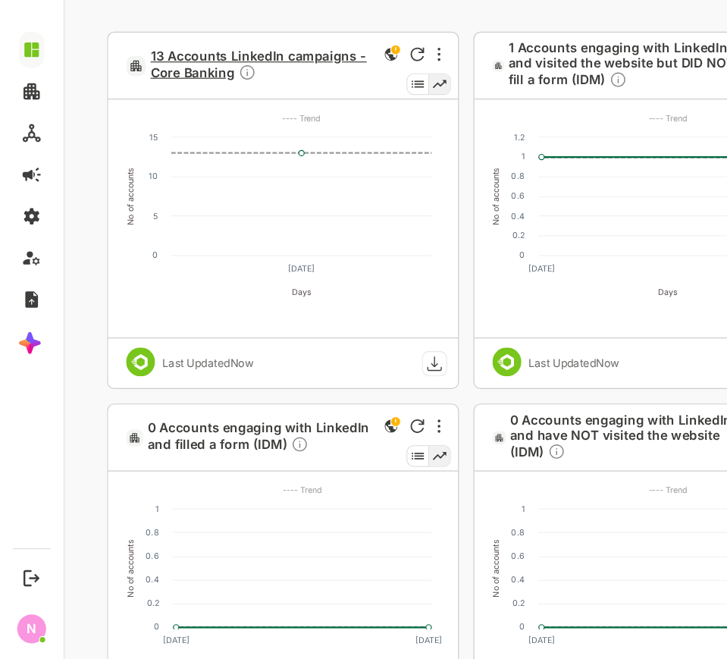
click at [290, 29] on span "13 Accounts LinkedIn campaigns - Core Banking" at bounding box center [229, 35] width 186 height 30
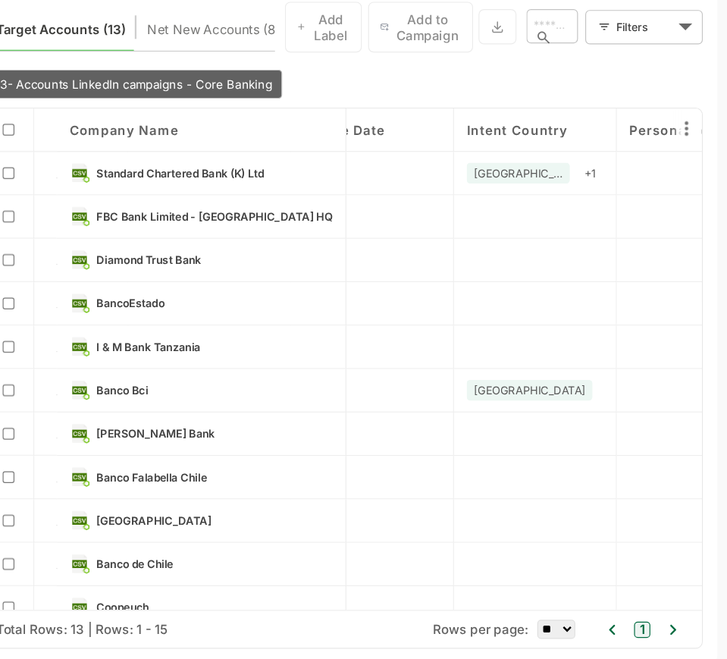
scroll to position [0, 3004]
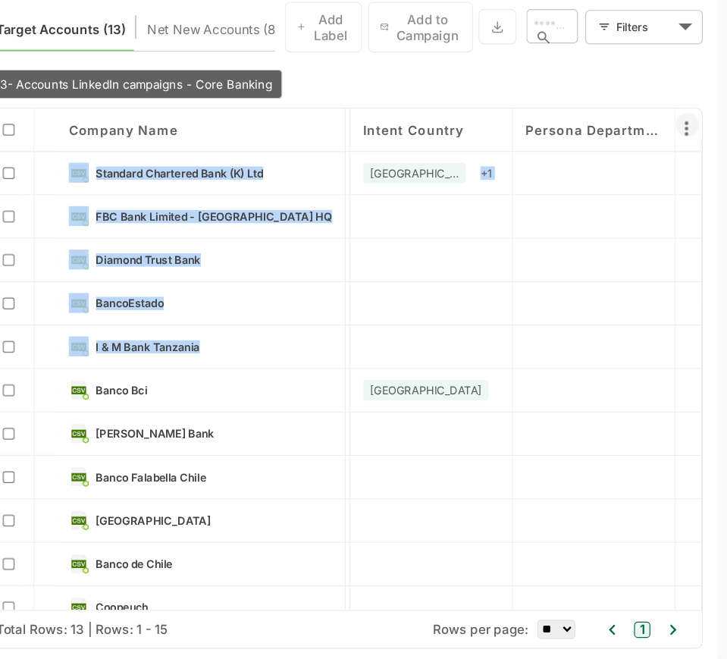
drag, startPoint x: 242, startPoint y: 209, endPoint x: 561, endPoint y: 86, distance: 342.1
click at [561, 86] on div "Company name B2 Account Stage Engagement Level Intent Level Intent Topics ICP L…" at bounding box center [280, 297] width 600 height 453
click at [561, 86] on icon at bounding box center [566, 87] width 18 height 18
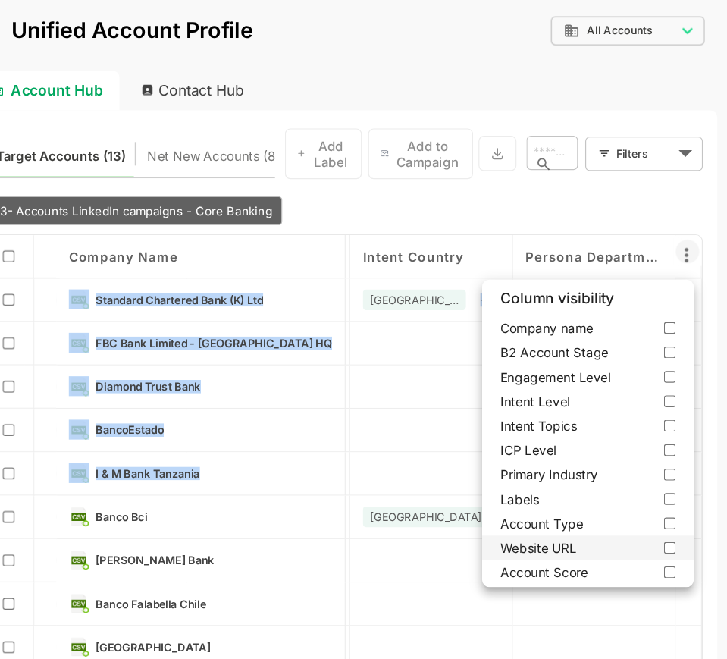
scroll to position [0, 0]
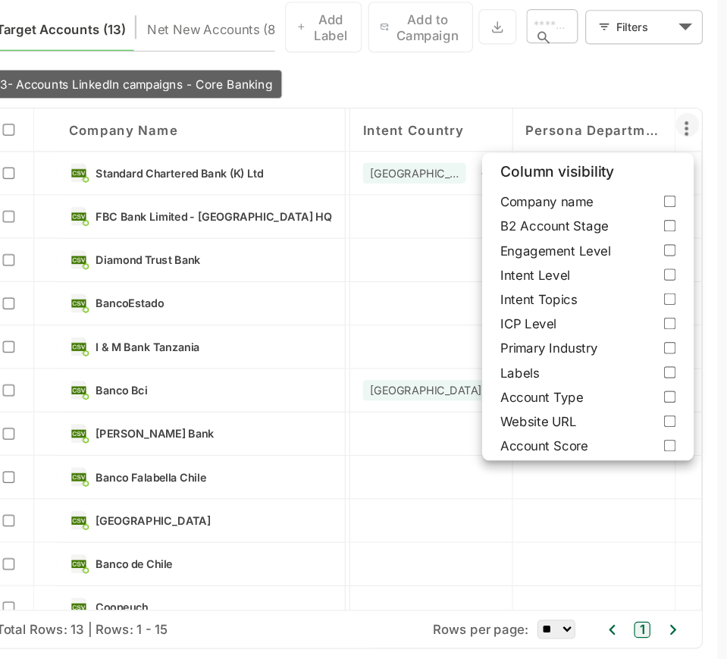
click at [302, 222] on div at bounding box center [279, 202] width 674 height 659
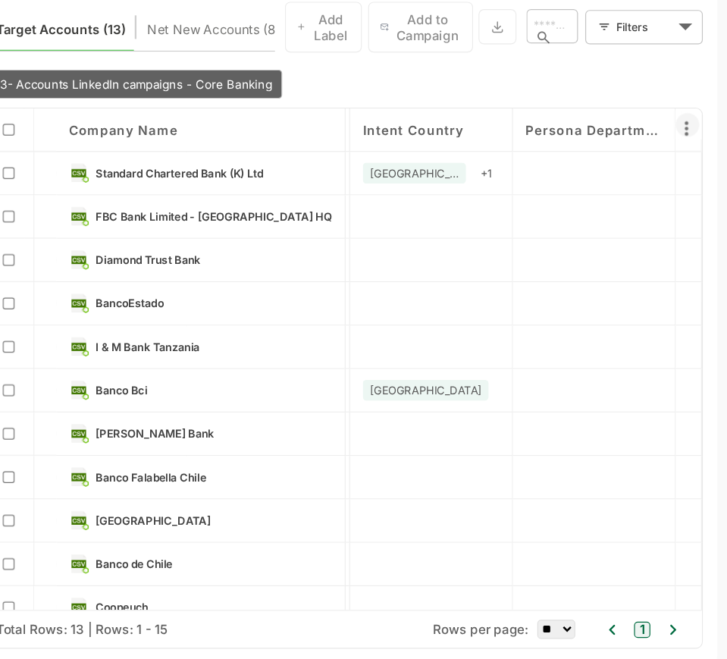
click at [560, 88] on icon at bounding box center [566, 87] width 18 height 18
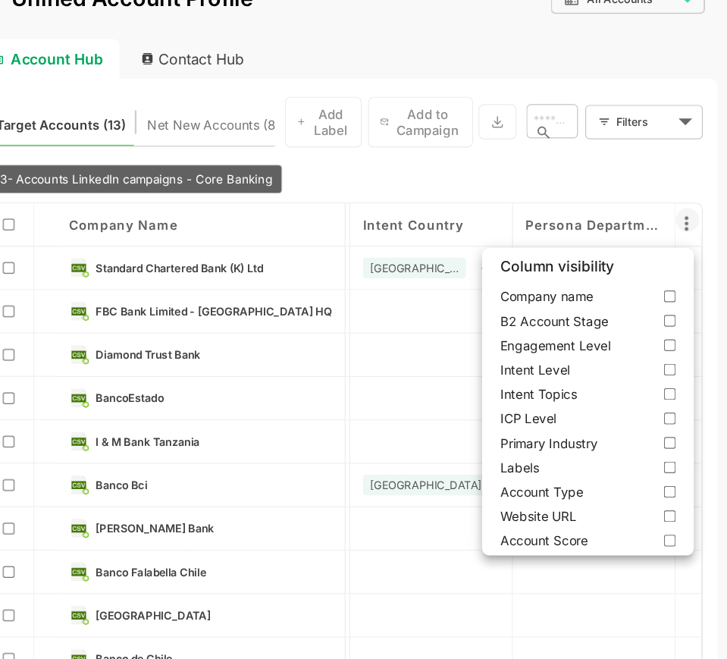
click at [374, 140] on div at bounding box center [279, 298] width 674 height 659
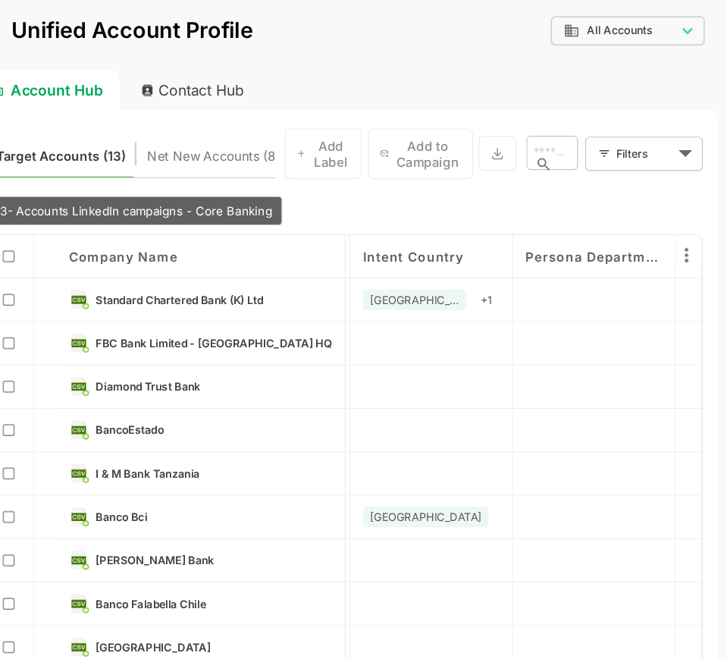
scroll to position [0, 3004]
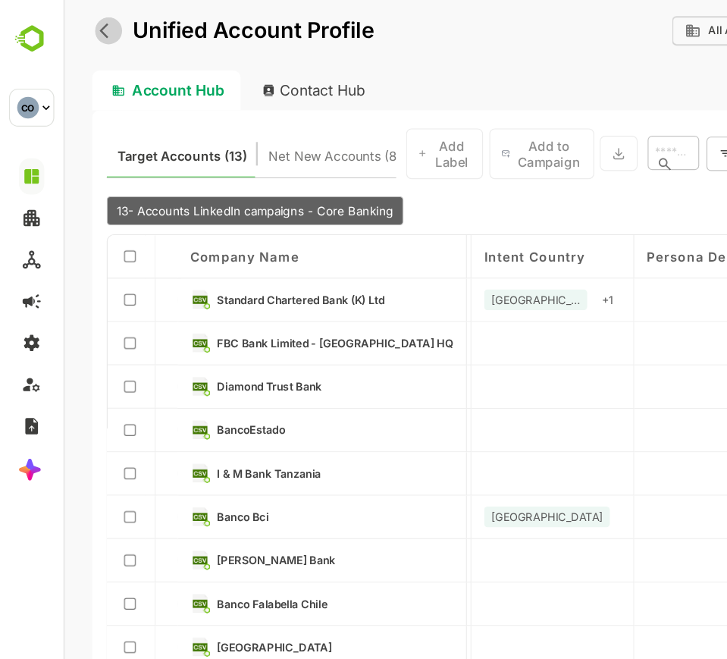
click at [96, 26] on icon "back" at bounding box center [100, 25] width 15 height 15
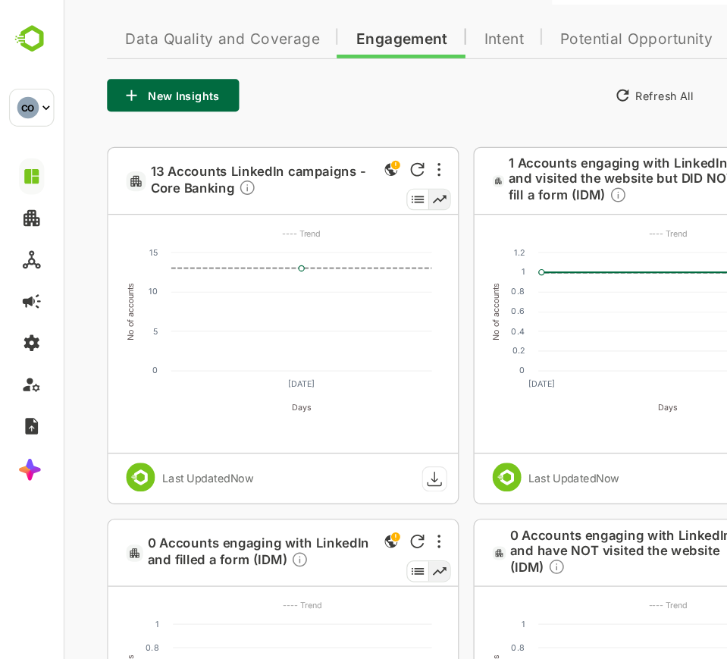
scroll to position [343, 0]
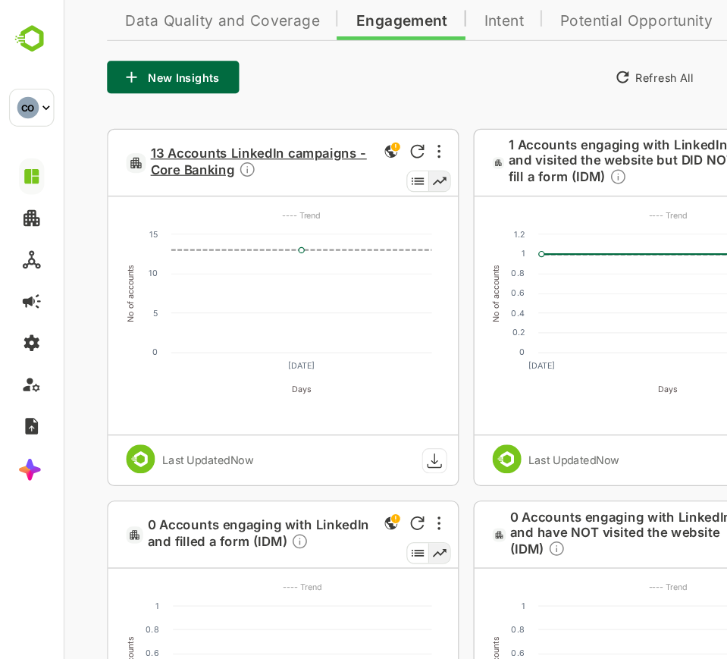
click at [290, 129] on span "13 Accounts LinkedIn campaigns - Core Banking" at bounding box center [229, 136] width 186 height 30
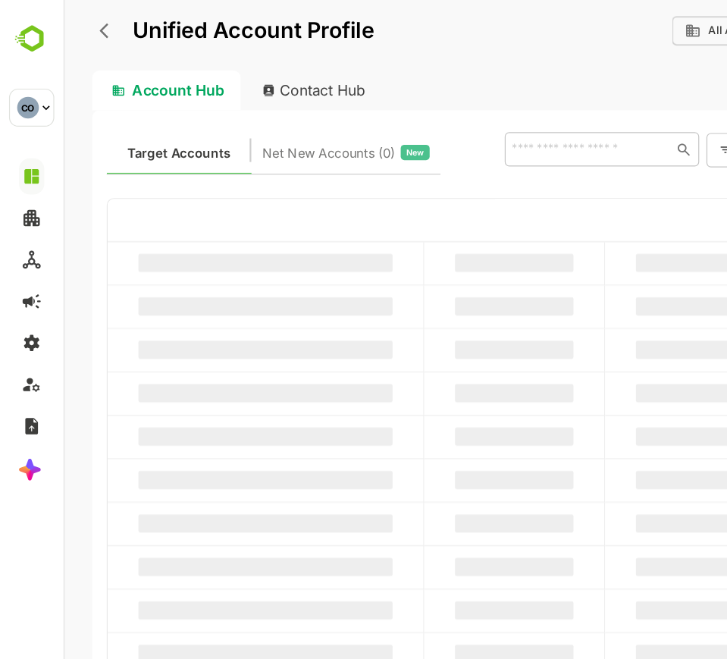
scroll to position [0, 0]
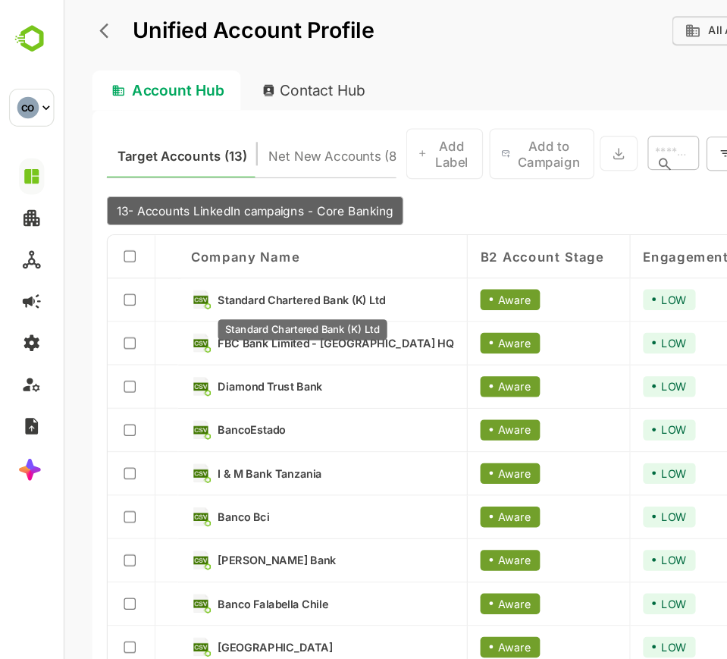
click at [213, 250] on span "Standard Chartered Bank (K) Ltd" at bounding box center [263, 251] width 140 height 11
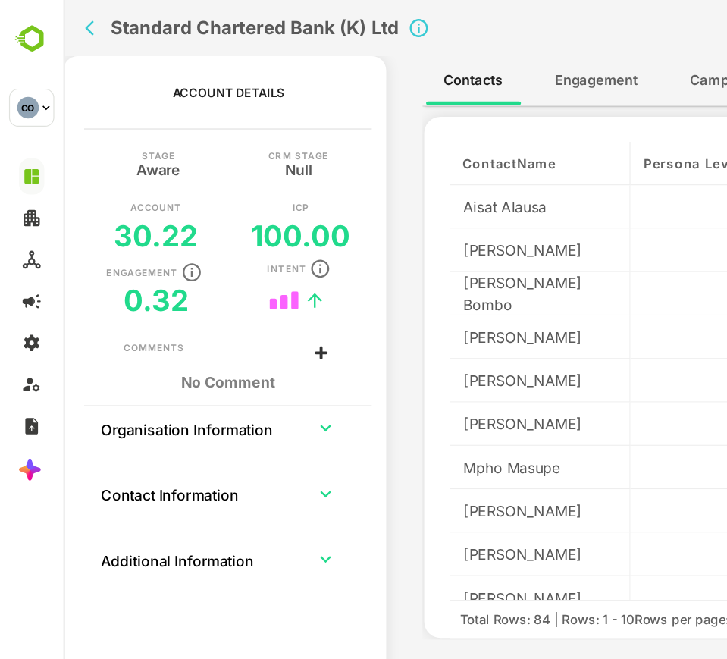
click at [504, 67] on span "Engagement" at bounding box center [510, 68] width 69 height 20
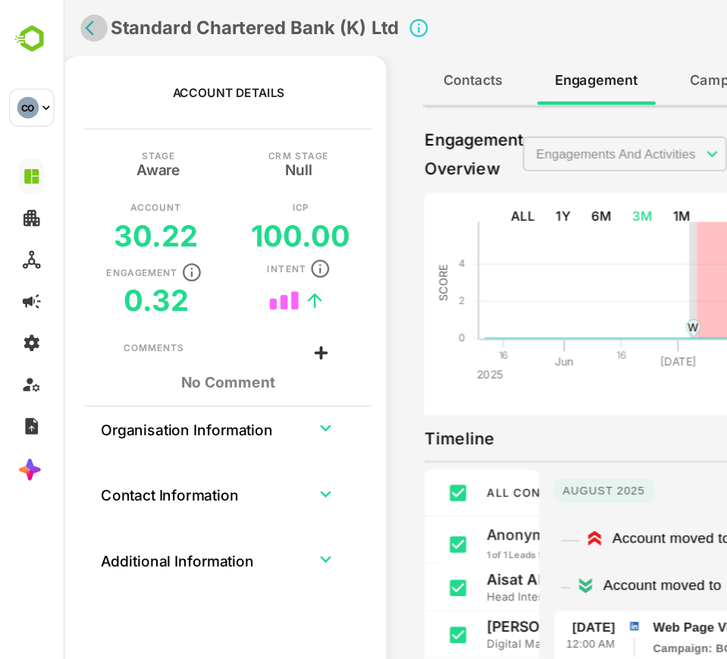
click at [89, 23] on icon "back" at bounding box center [88, 23] width 15 height 15
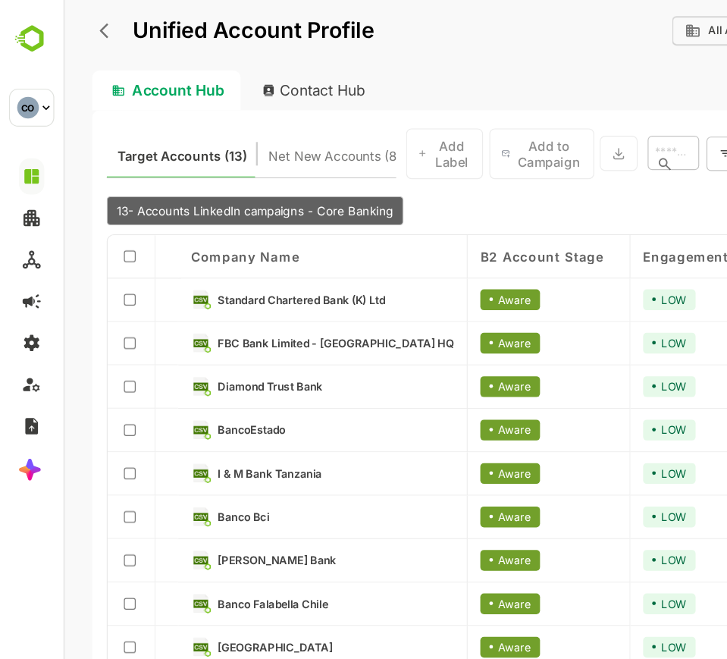
click at [88, 31] on div "Unified Account Profile" at bounding box center [205, 25] width 236 height 27
click at [99, 29] on icon "back" at bounding box center [100, 25] width 15 height 15
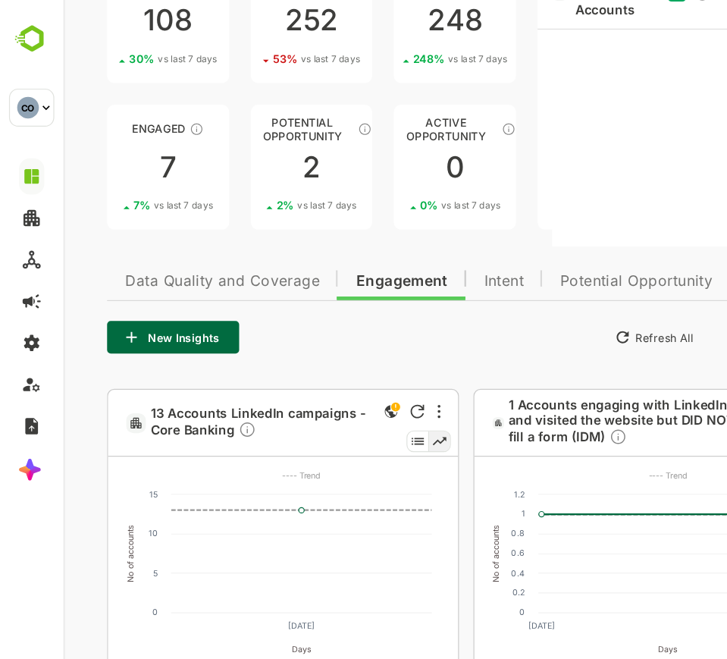
scroll to position [128, 0]
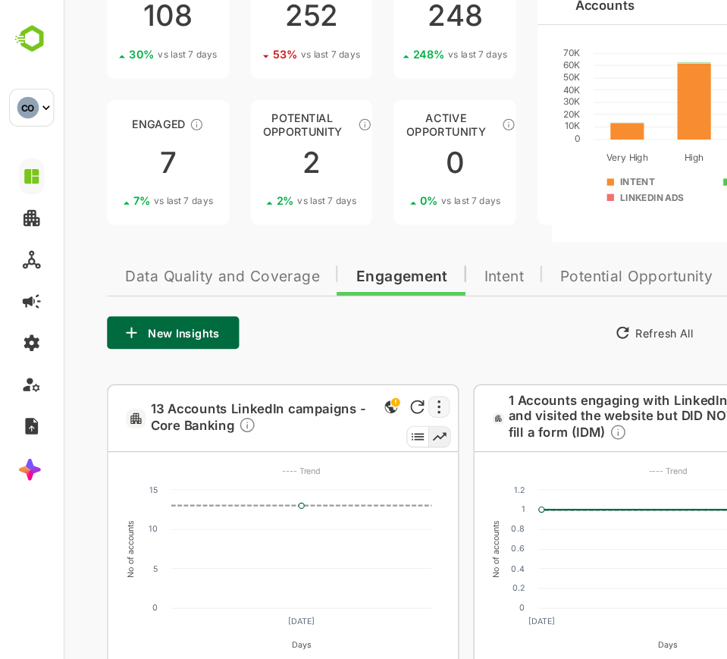
click at [369, 340] on div at bounding box center [378, 341] width 18 height 18
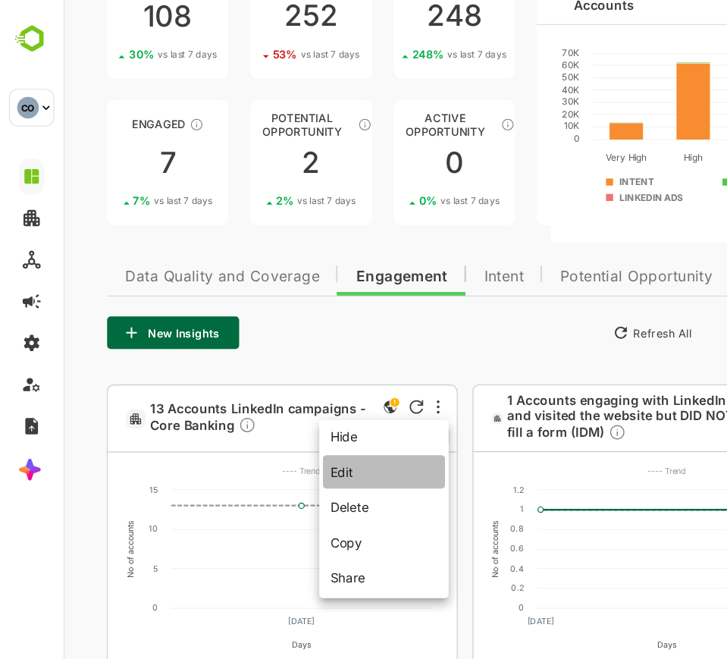
click at [334, 399] on li "Edit" at bounding box center [332, 396] width 102 height 28
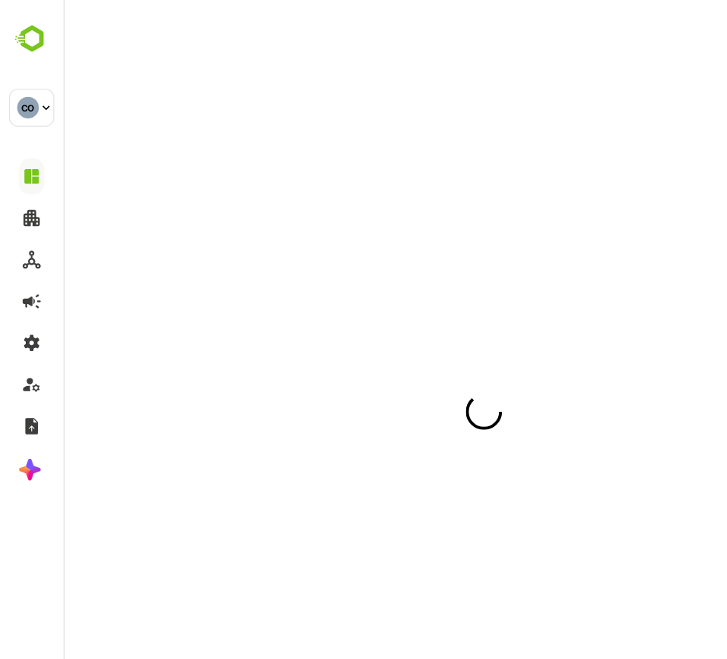
scroll to position [0, 0]
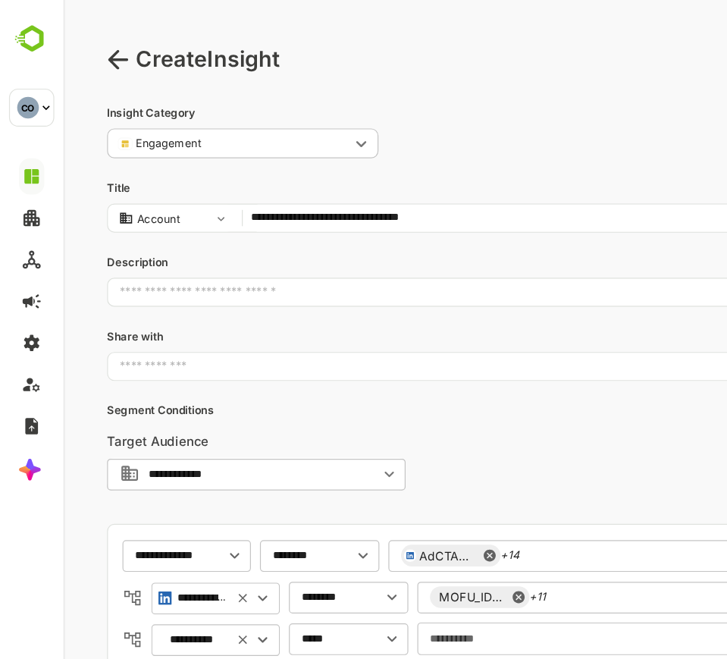
click at [221, 179] on input "**********" at bounding box center [456, 183] width 473 height 20
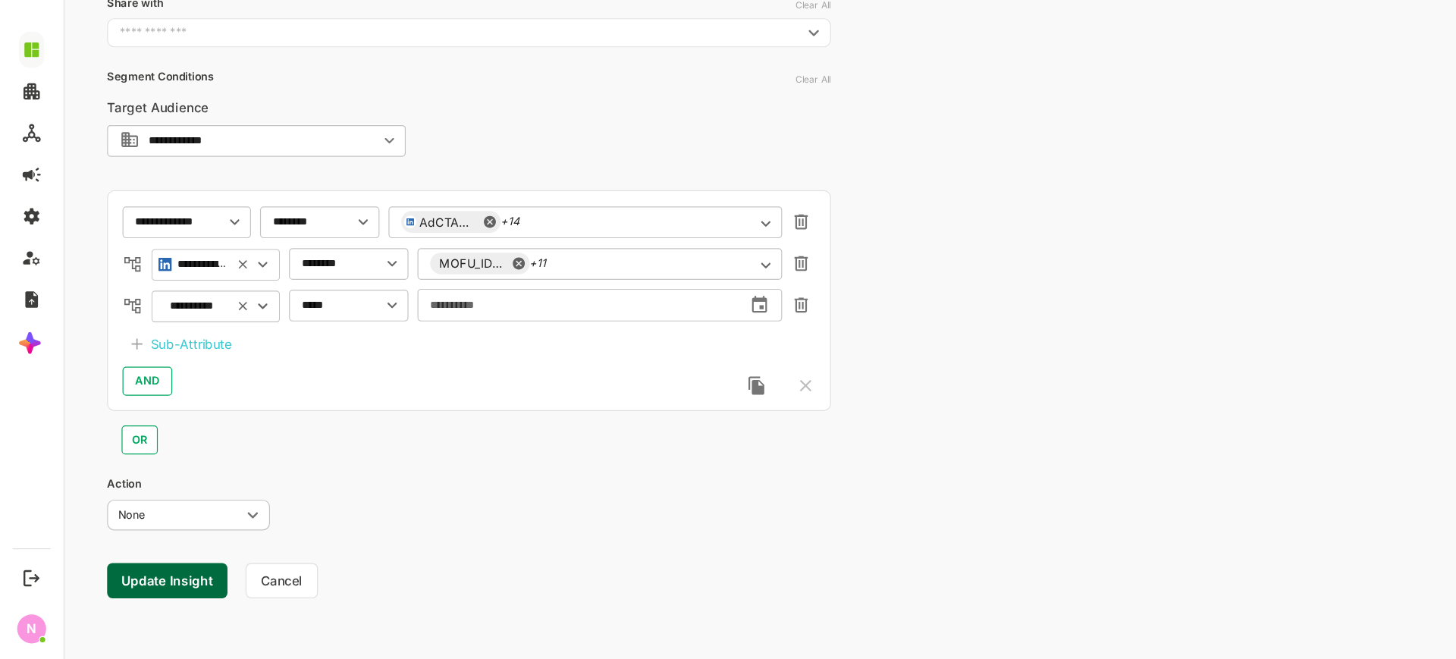
type input "**********"
click at [144, 474] on button "Update Insight" at bounding box center [149, 466] width 101 height 30
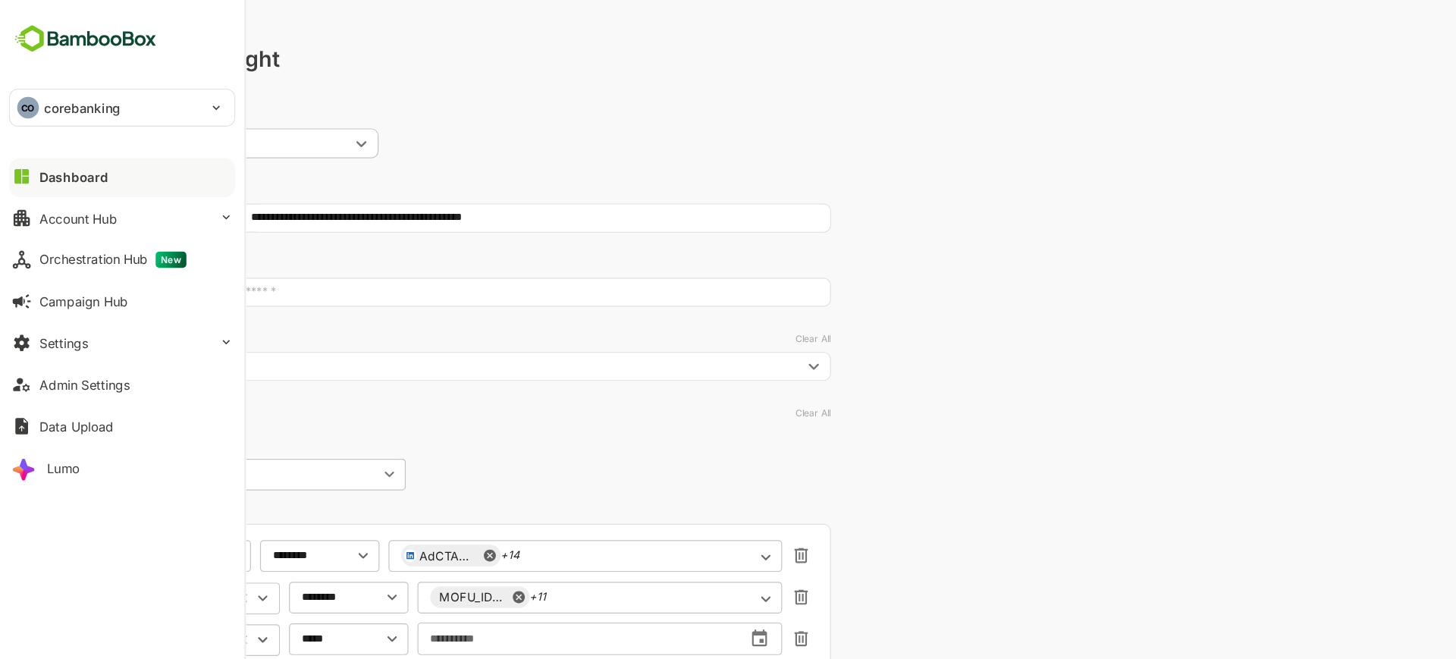
click at [41, 97] on p "corebanking" at bounding box center [69, 91] width 64 height 16
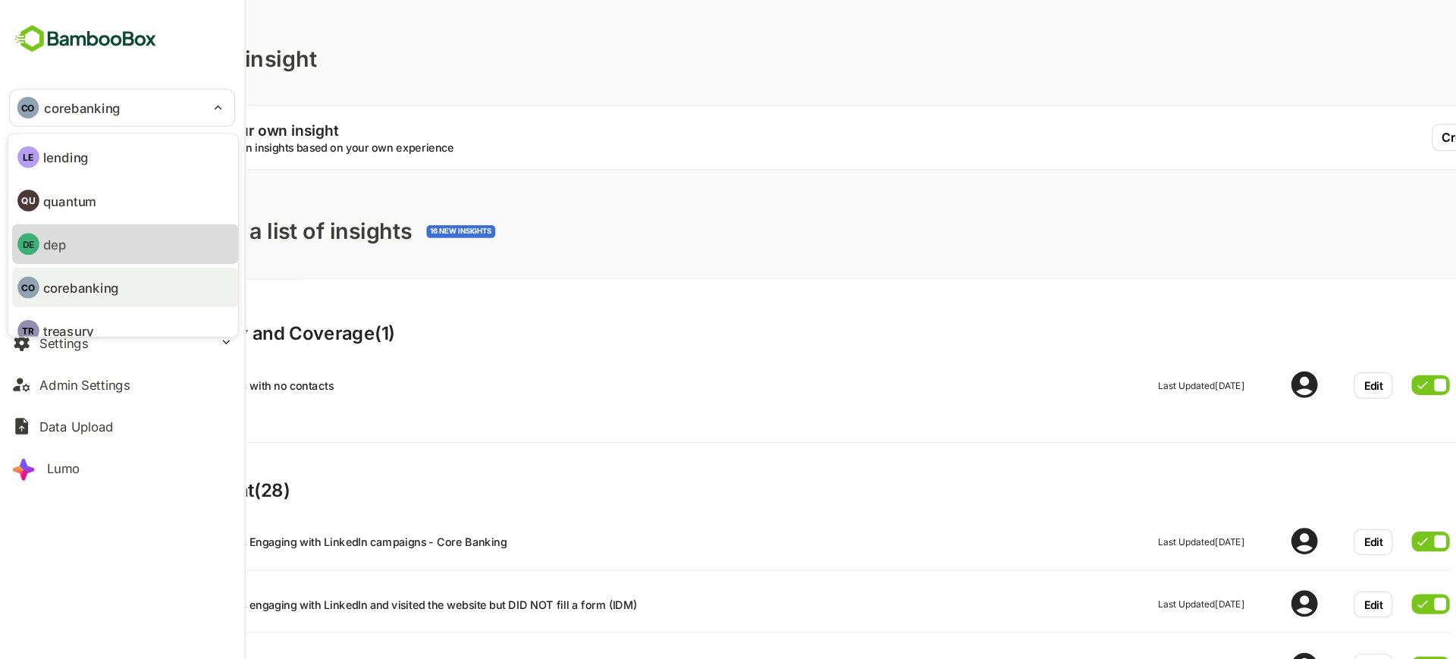
click at [74, 205] on li "DE dep" at bounding box center [105, 204] width 190 height 33
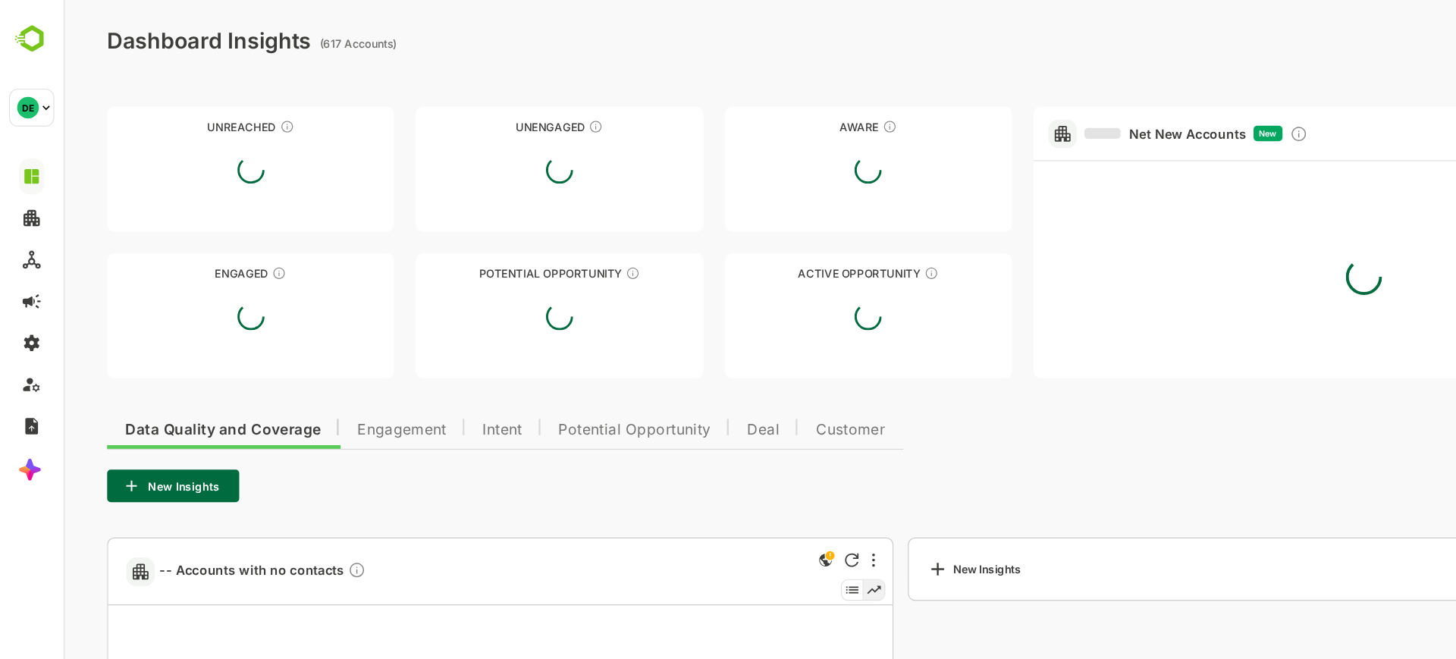
type input "**********"
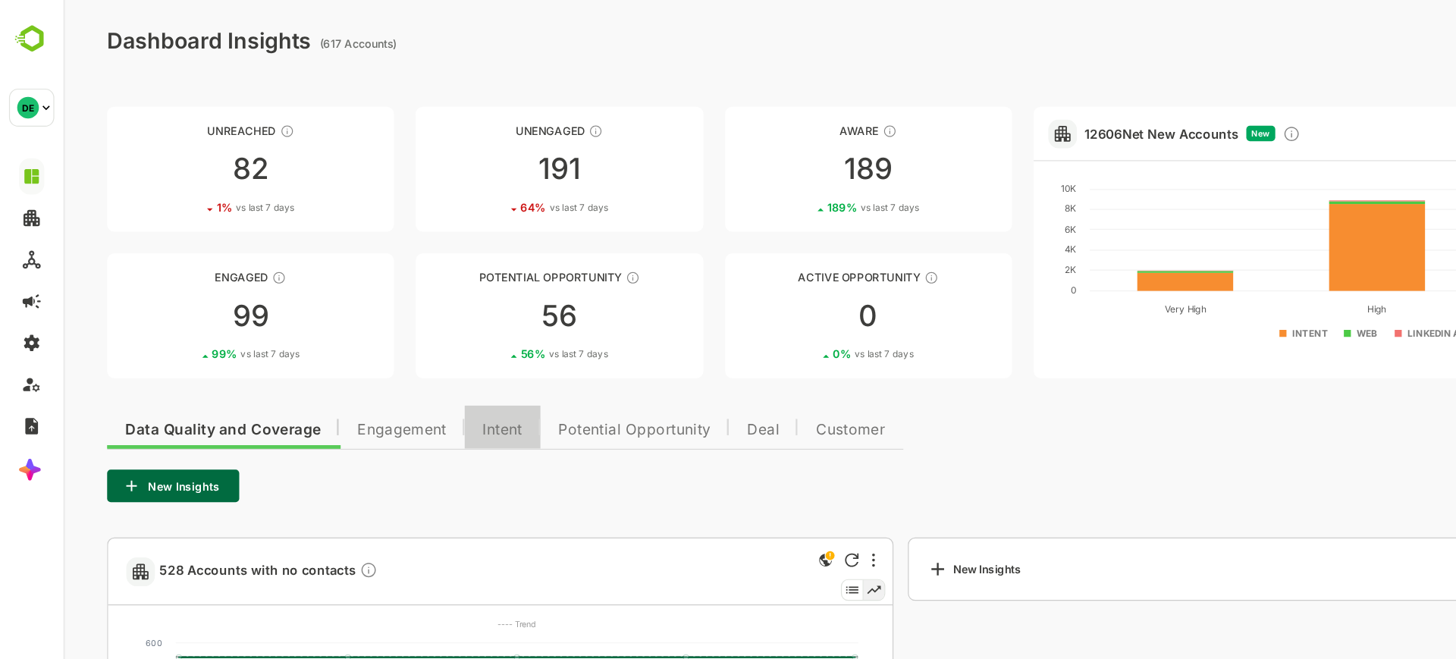
click at [447, 366] on span "Intent" at bounding box center [430, 360] width 33 height 12
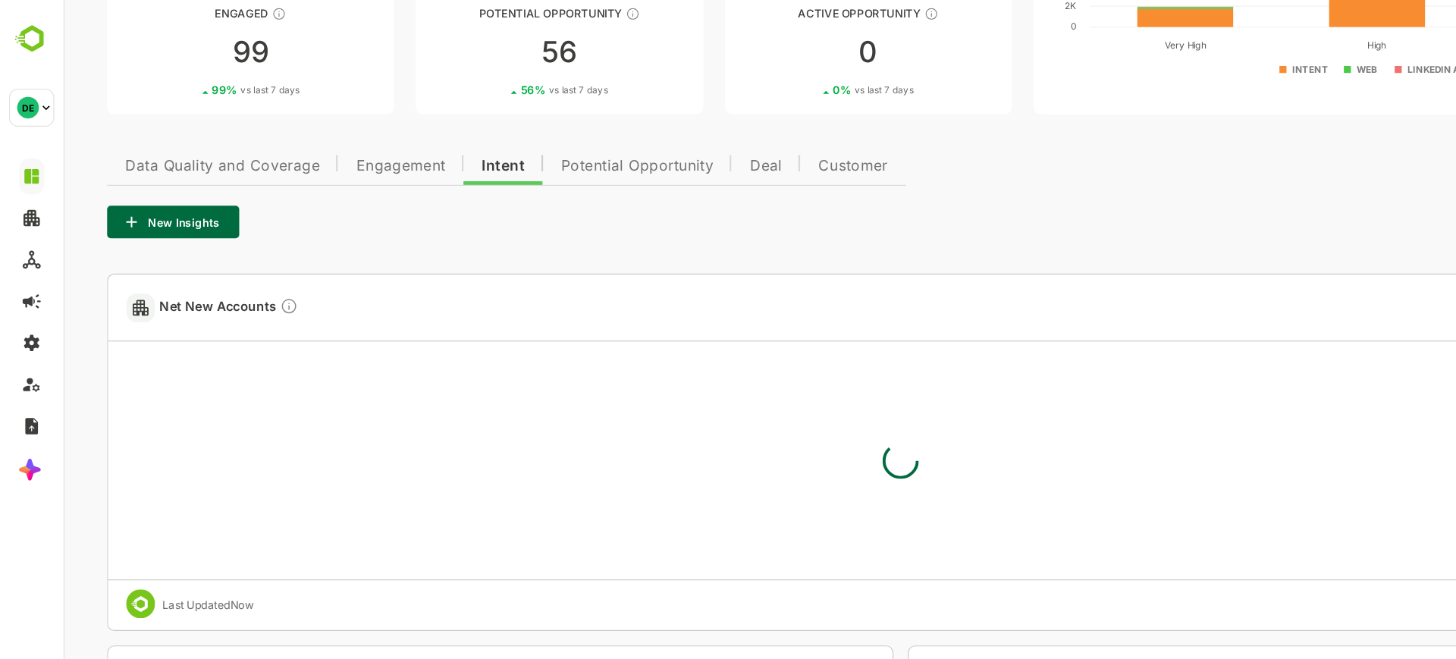
scroll to position [221, 0]
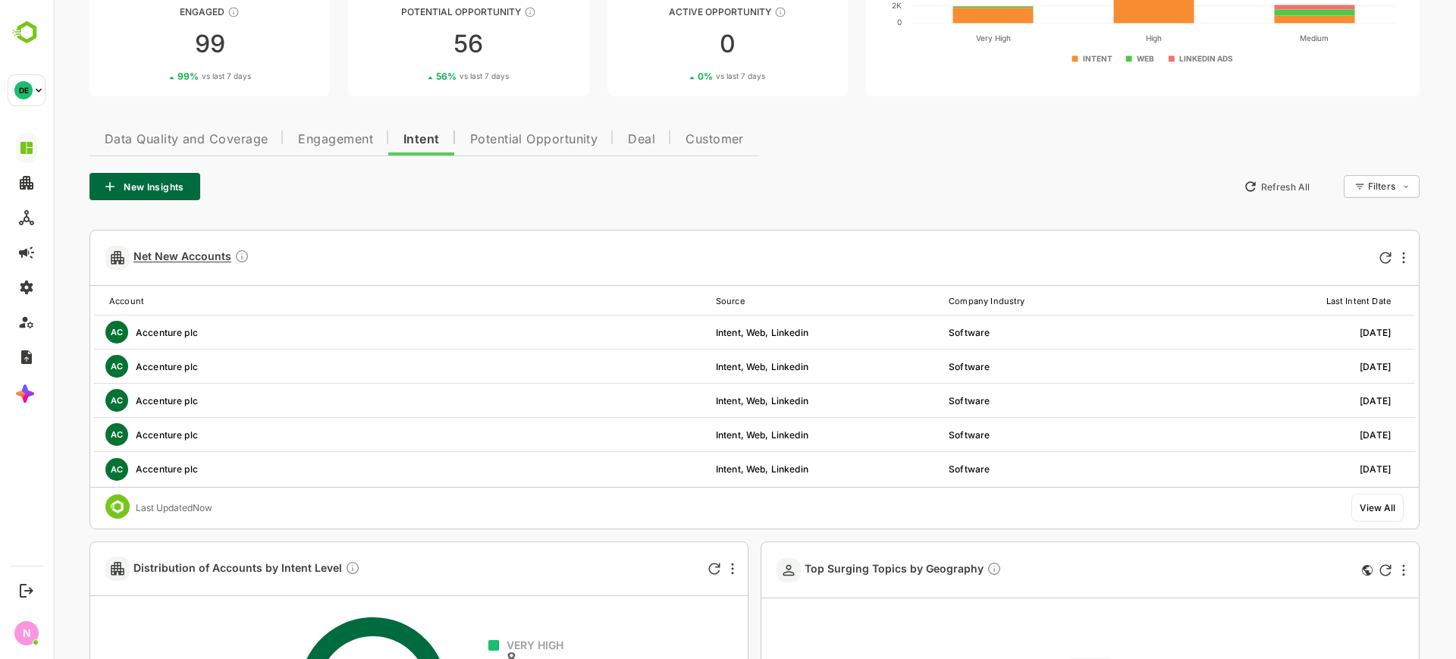
click at [213, 253] on span "Net New Accounts" at bounding box center [191, 257] width 116 height 17
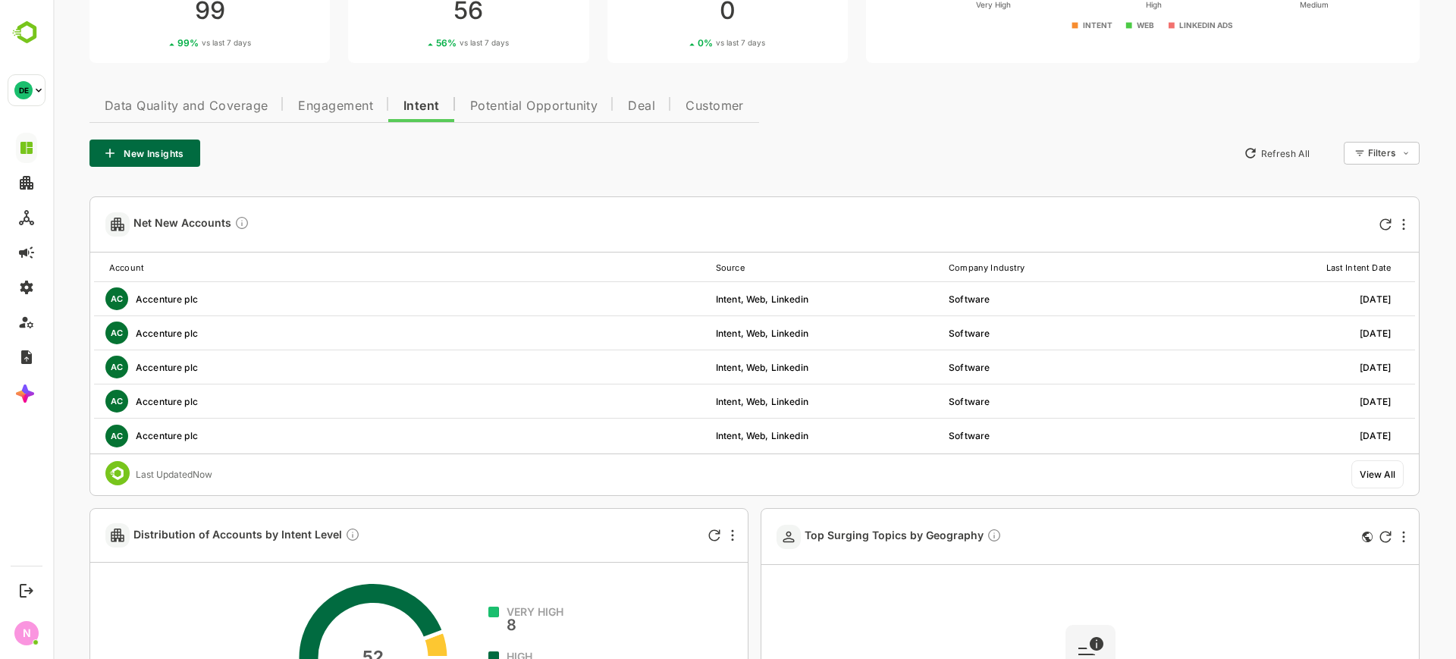
scroll to position [255, 0]
click at [199, 228] on span "Net New Accounts" at bounding box center [191, 223] width 116 height 17
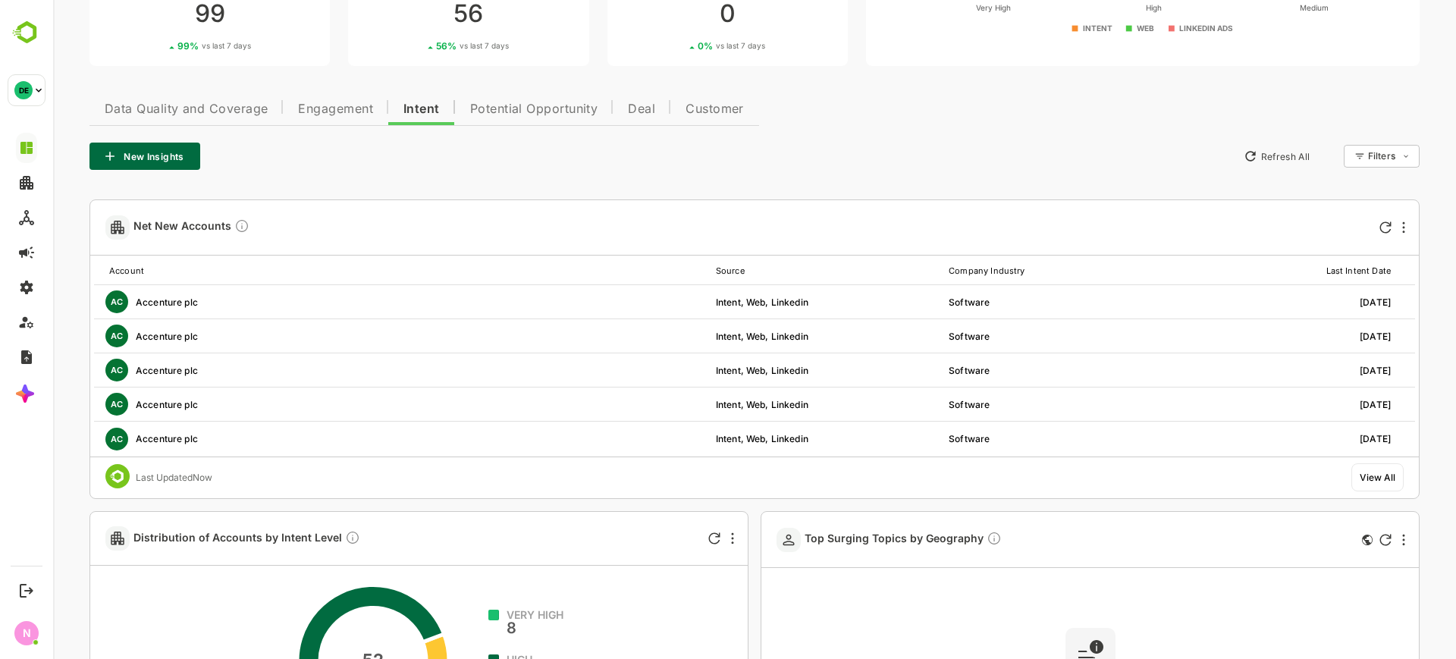
scroll to position [243, 0]
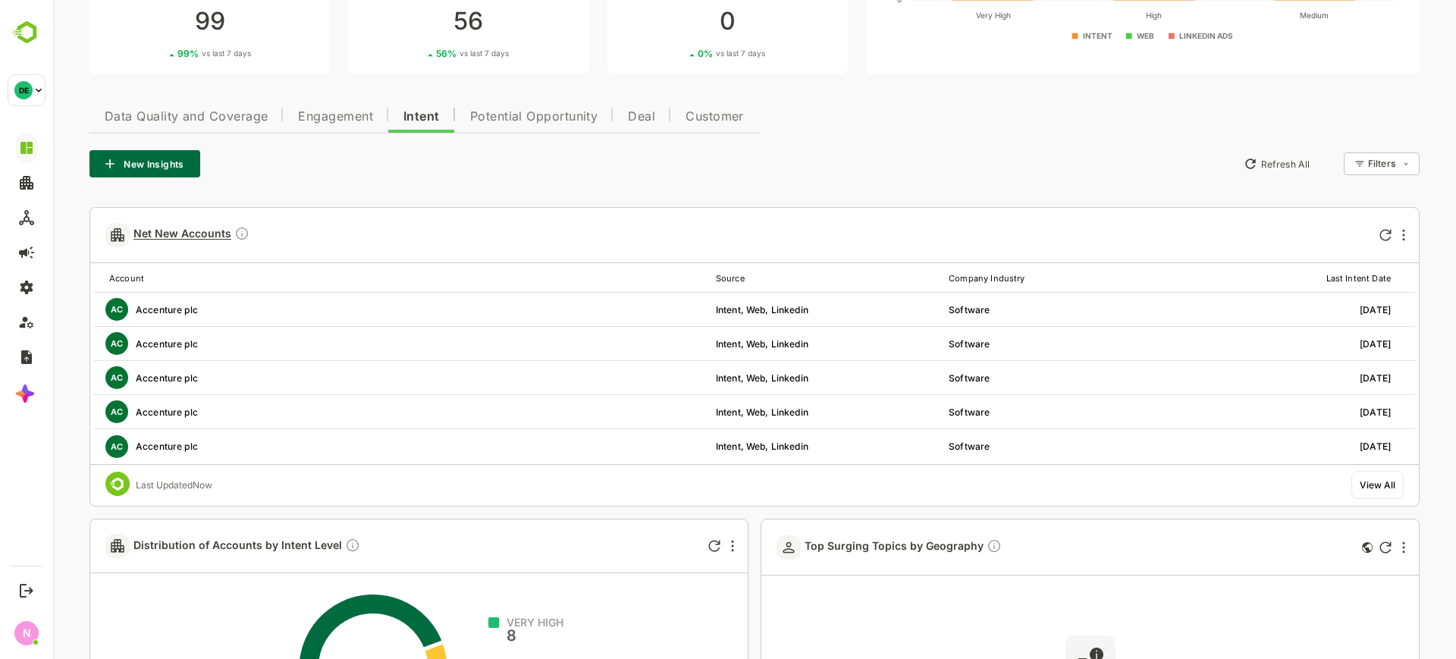
click at [206, 232] on span "Net New Accounts" at bounding box center [191, 234] width 116 height 17
click at [216, 232] on span "Net New Accounts" at bounding box center [191, 234] width 116 height 17
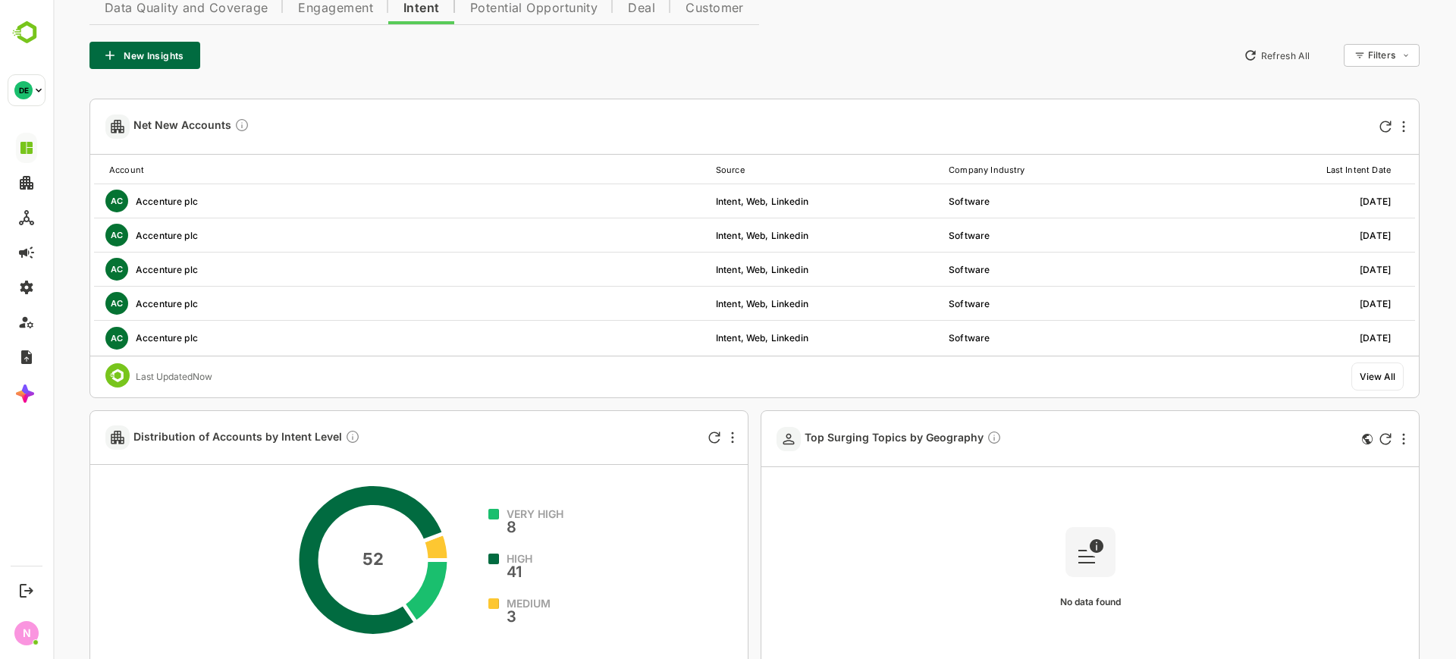
scroll to position [353, 0]
click at [1406, 125] on div at bounding box center [1404, 126] width 18 height 18
click at [1049, 224] on div at bounding box center [754, 329] width 1403 height 659
click at [1398, 127] on div at bounding box center [1404, 126] width 18 height 18
click at [169, 123] on div at bounding box center [754, 329] width 1403 height 659
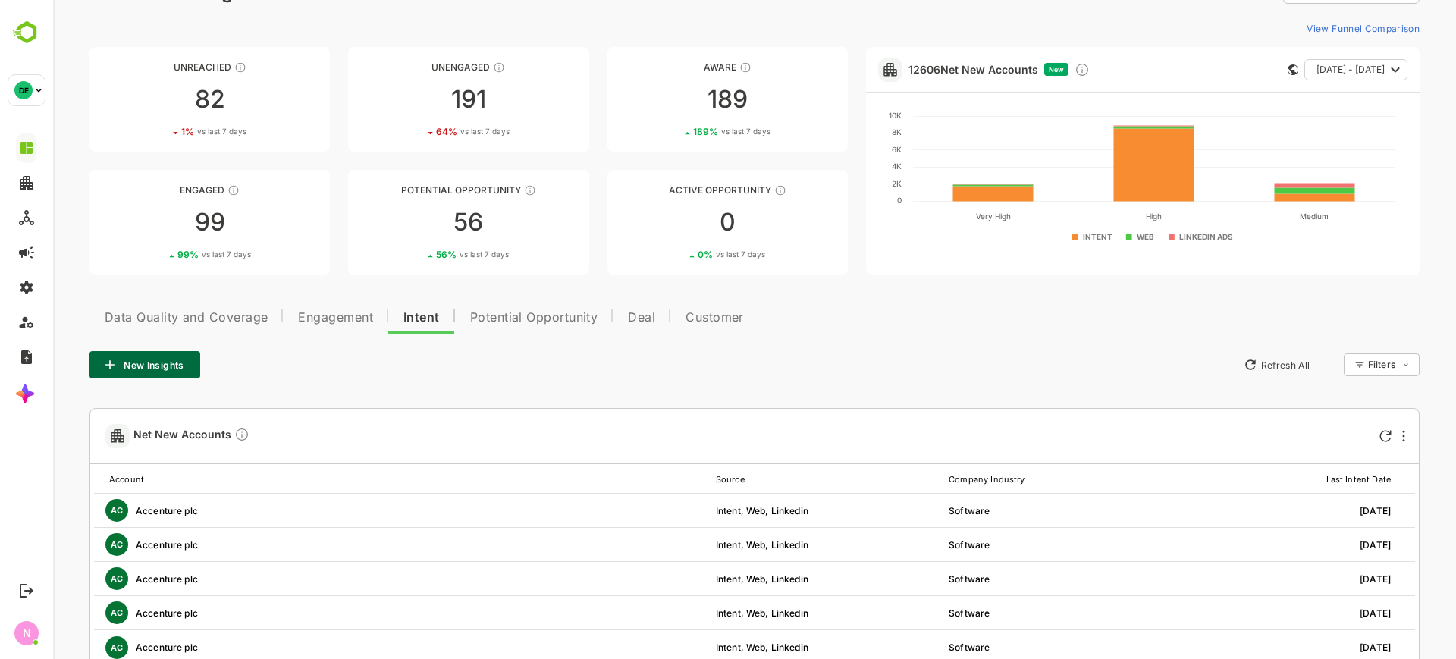
scroll to position [0, 0]
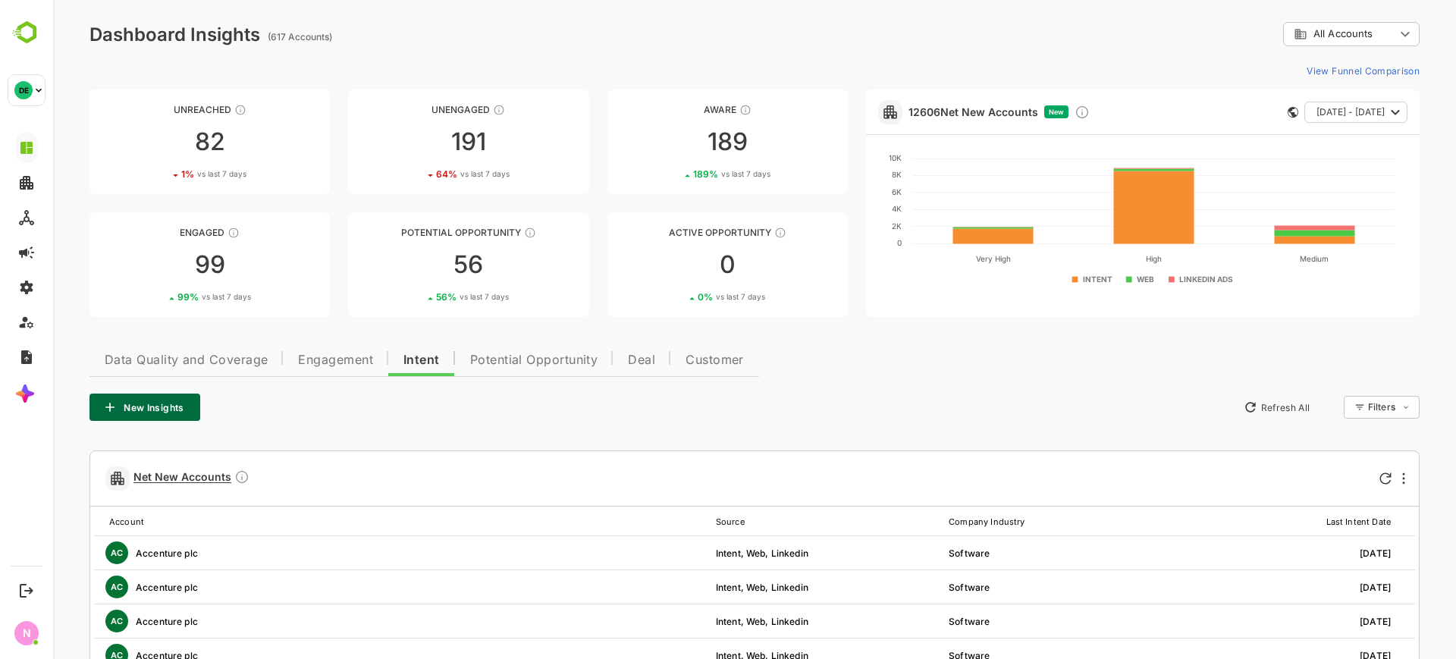
click at [190, 485] on span "Net New Accounts" at bounding box center [191, 477] width 116 height 17
click at [191, 480] on span "Net New Accounts" at bounding box center [191, 477] width 116 height 17
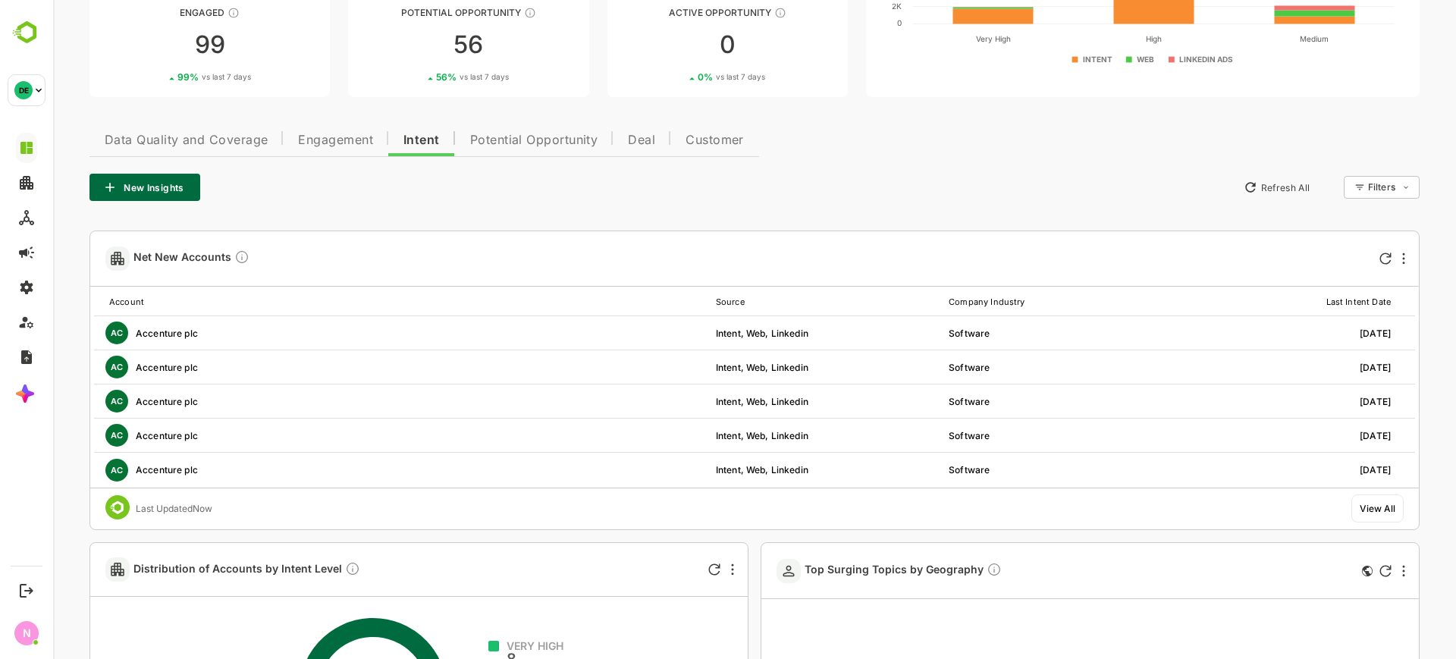
scroll to position [228, 0]
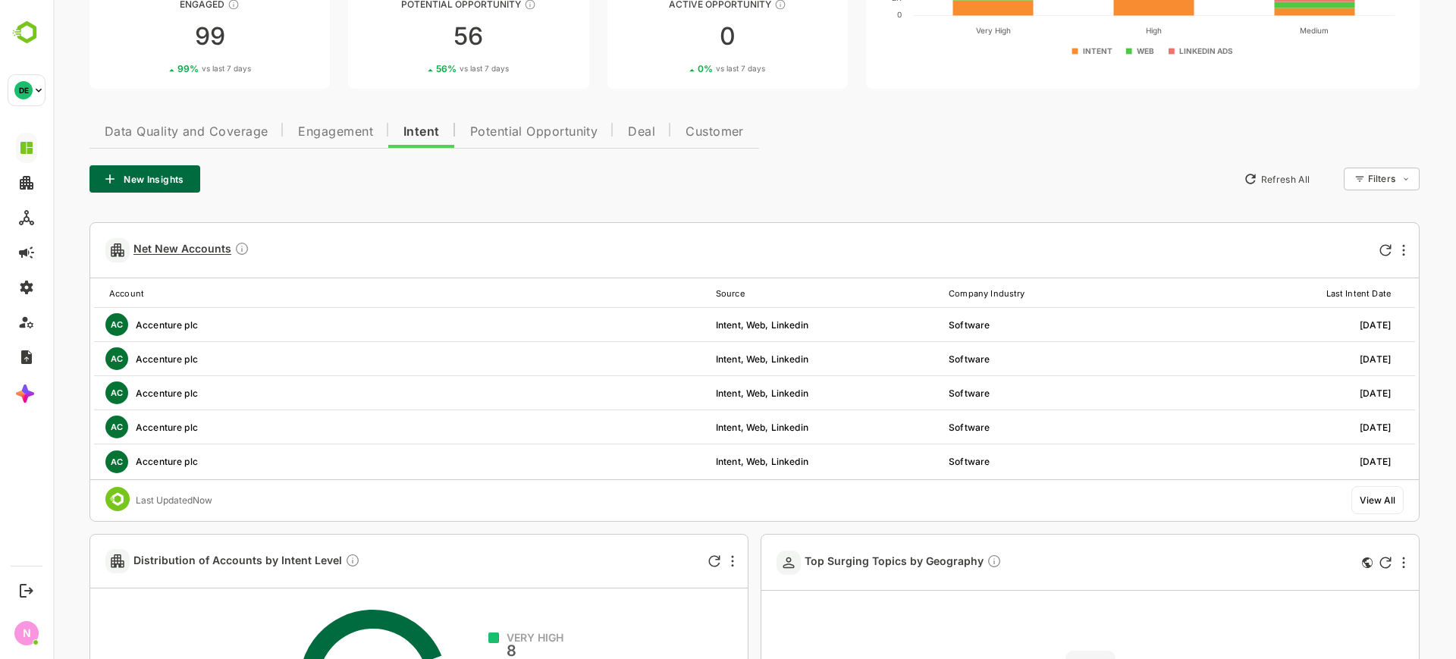
click at [168, 243] on span "Net New Accounts" at bounding box center [191, 249] width 116 height 17
click at [186, 248] on span "Net New Accounts" at bounding box center [191, 249] width 116 height 17
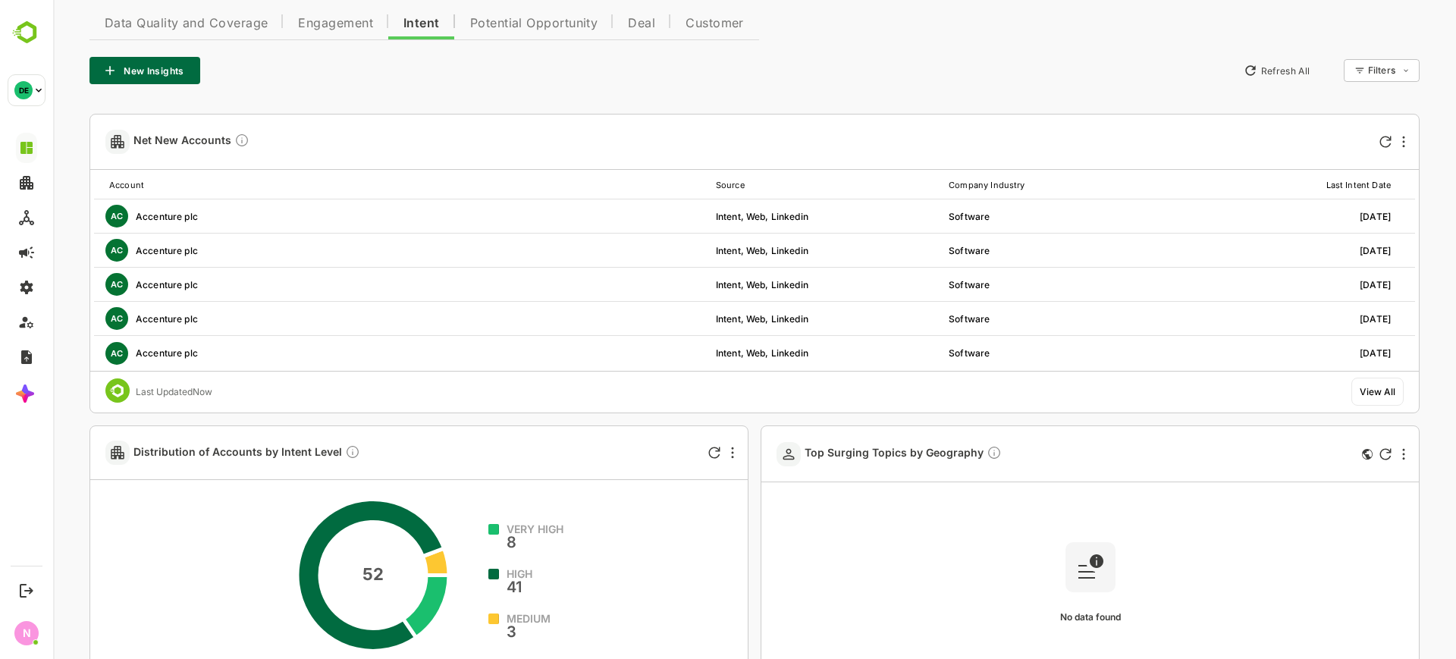
scroll to position [338, 0]
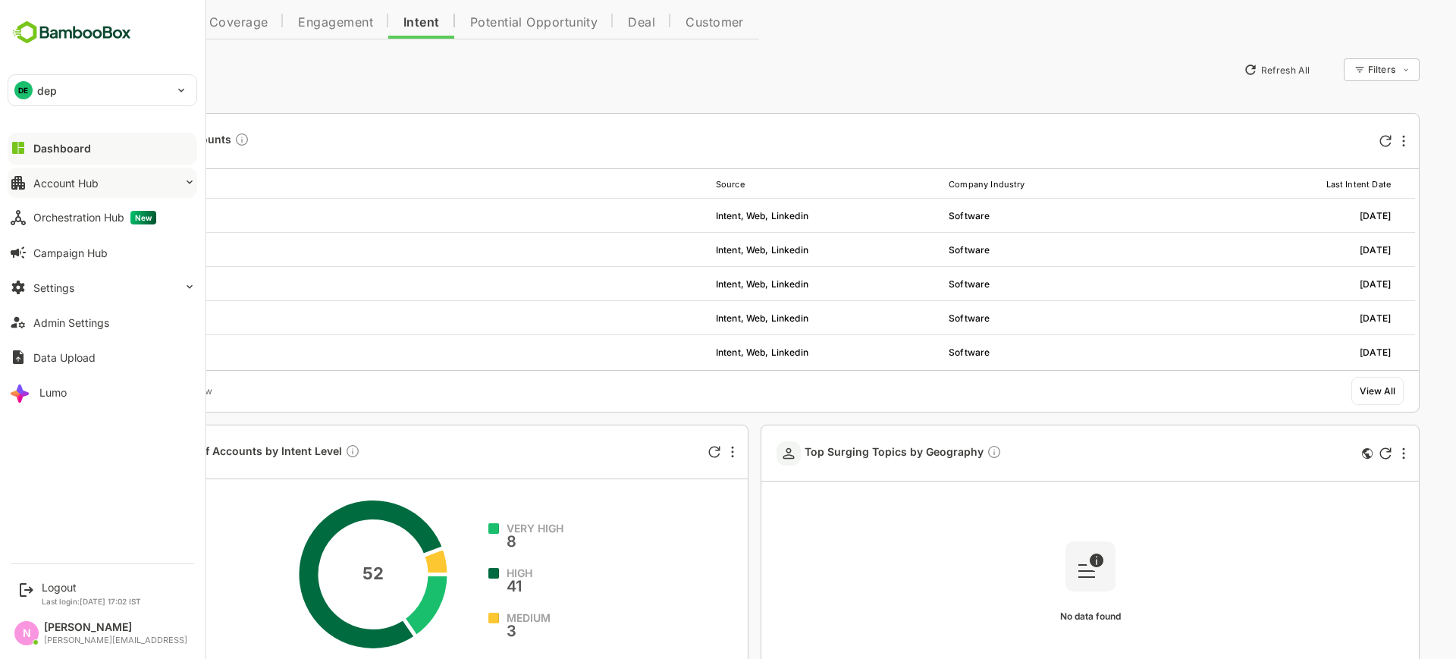
click at [60, 193] on button "Account Hub" at bounding box center [103, 183] width 190 height 30
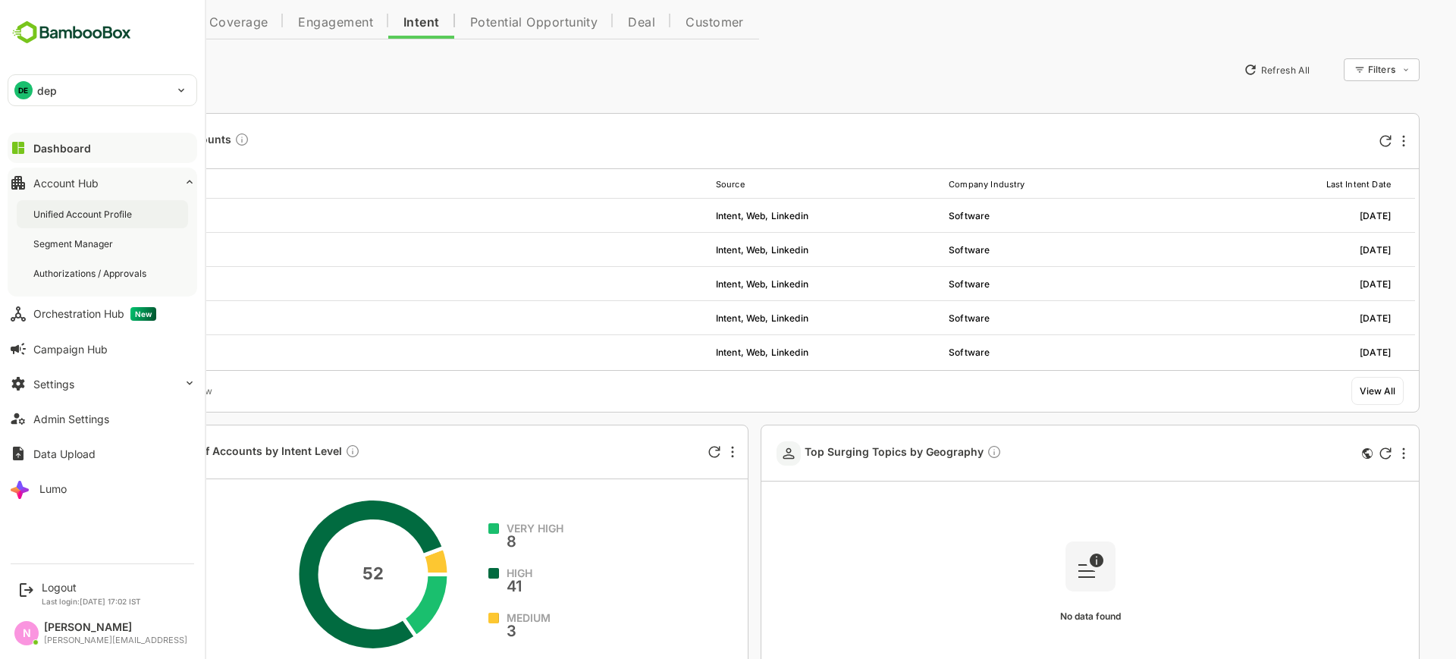
click at [79, 220] on div "Unified Account Profile" at bounding box center [84, 214] width 102 height 13
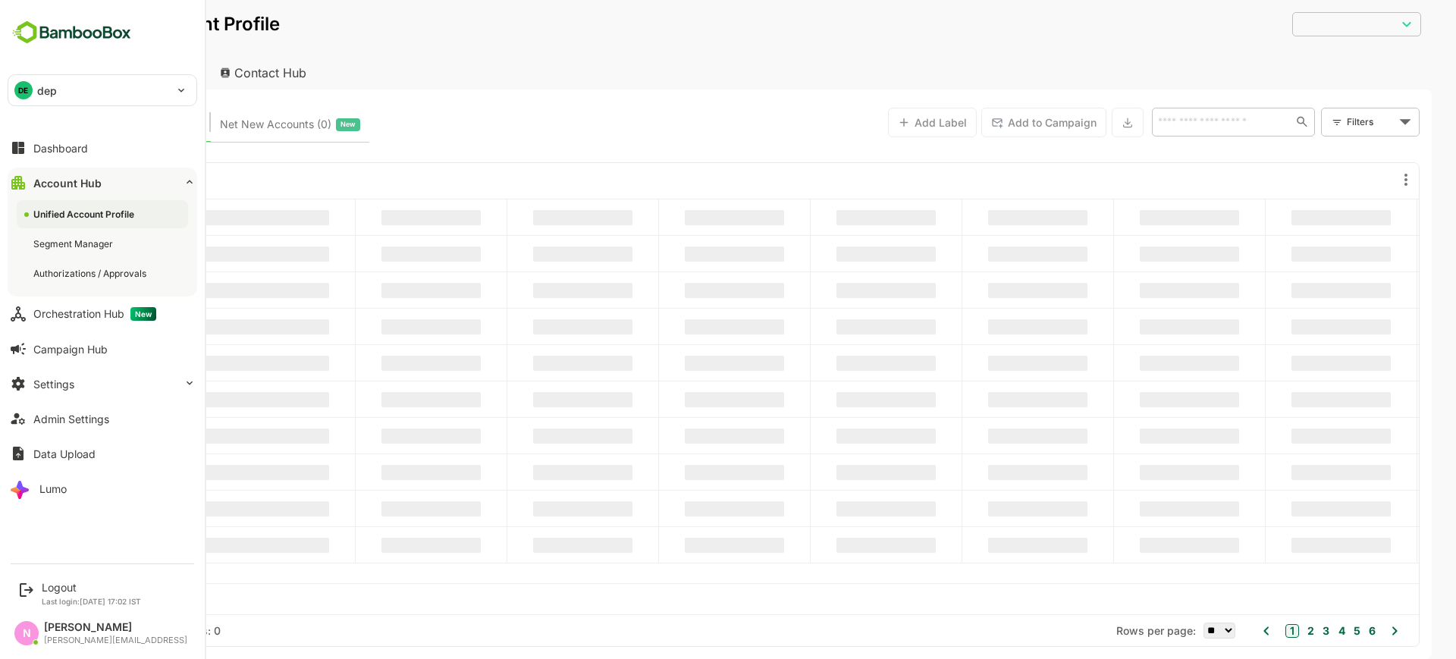
type input "**********"
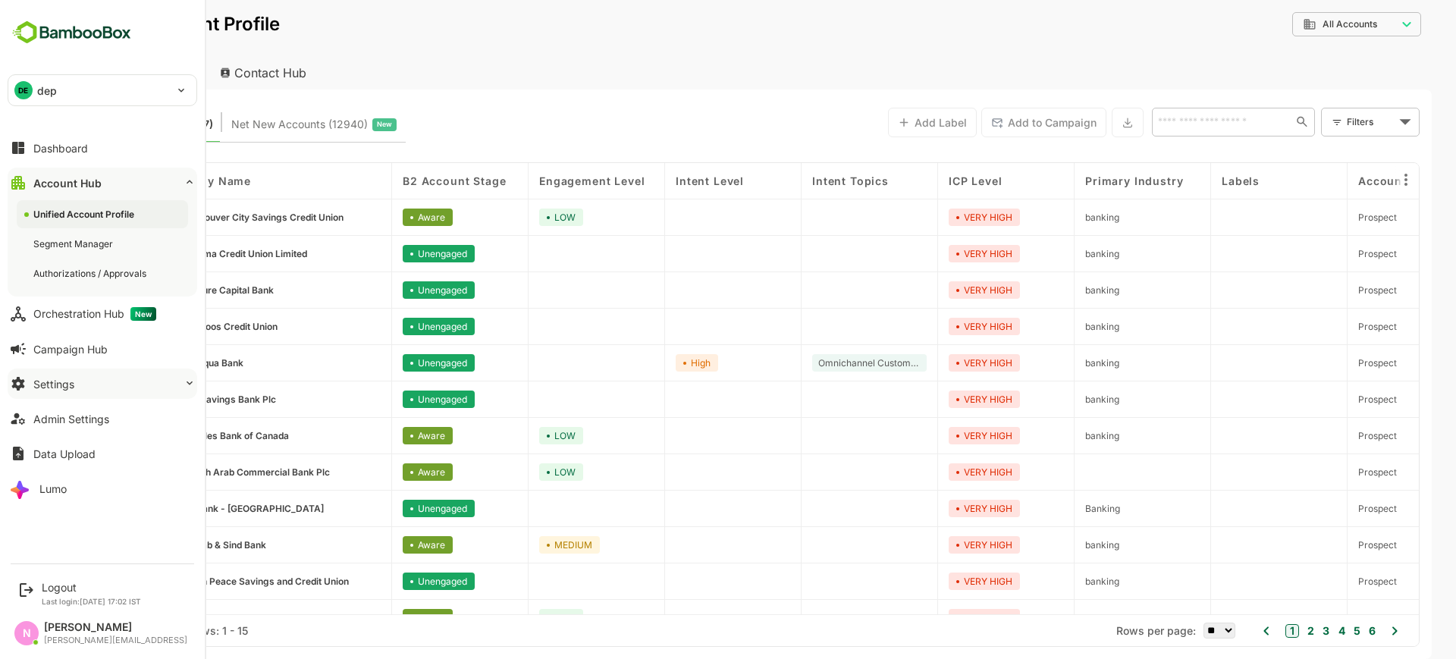
click at [103, 392] on button "Settings" at bounding box center [103, 384] width 190 height 30
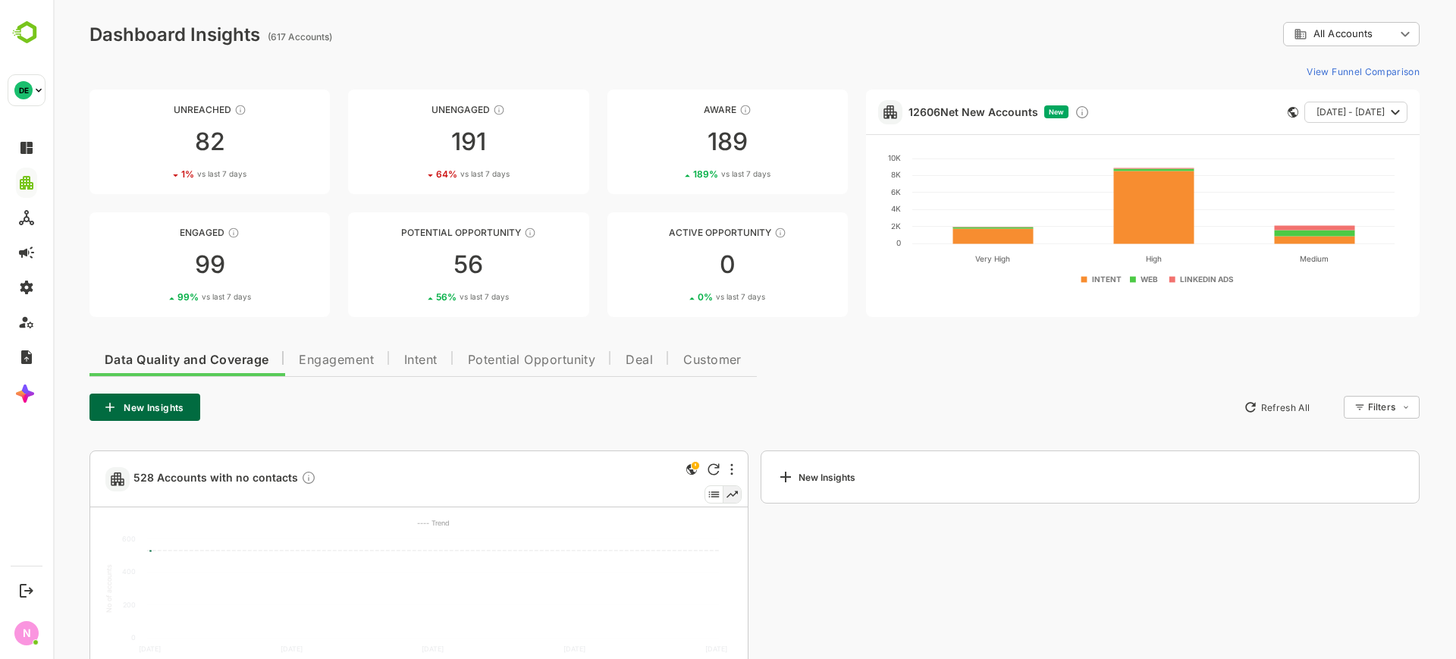
scroll to position [115, 0]
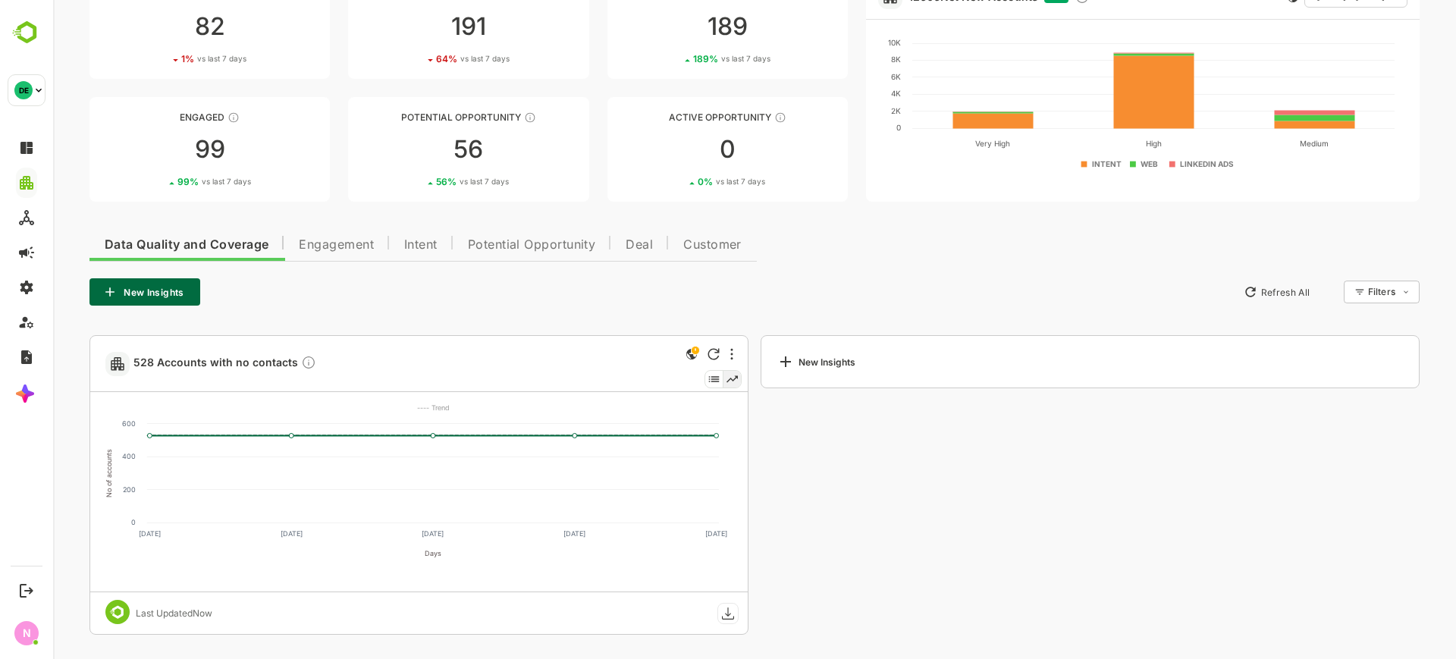
click at [425, 253] on button "Intent" at bounding box center [421, 243] width 64 height 36
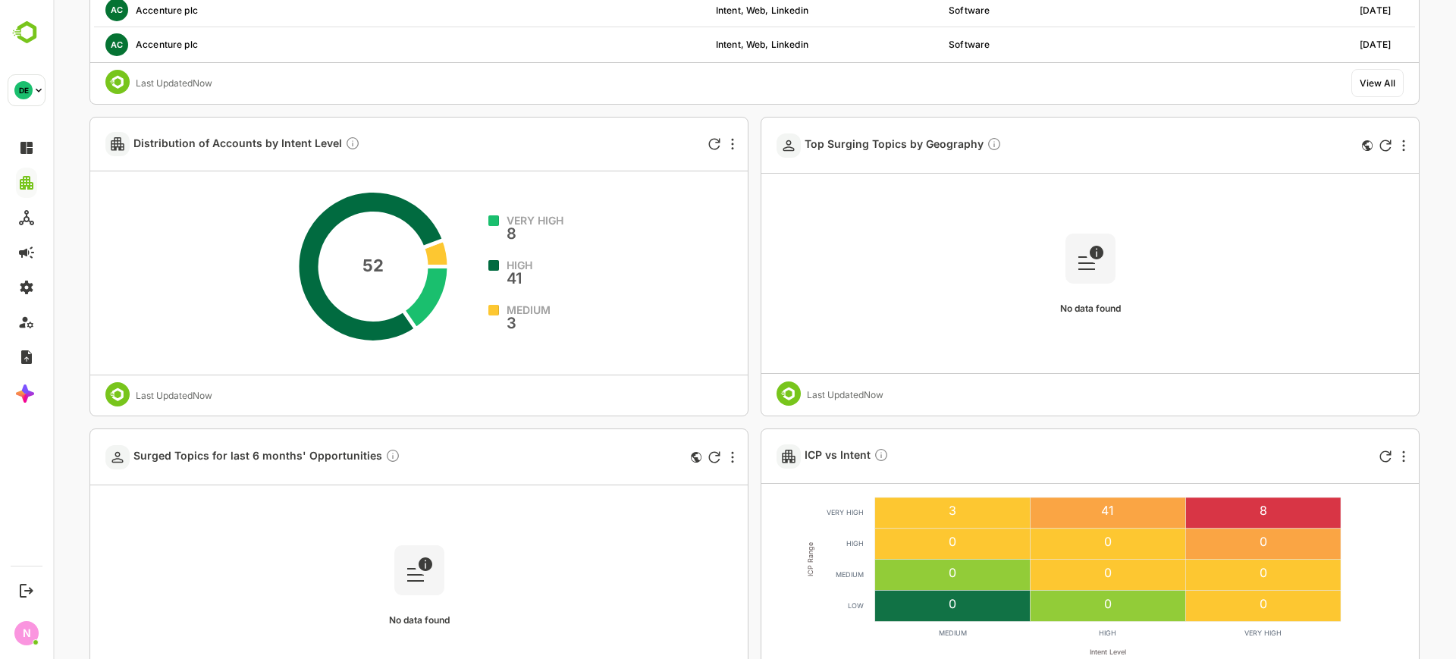
scroll to position [646, 0]
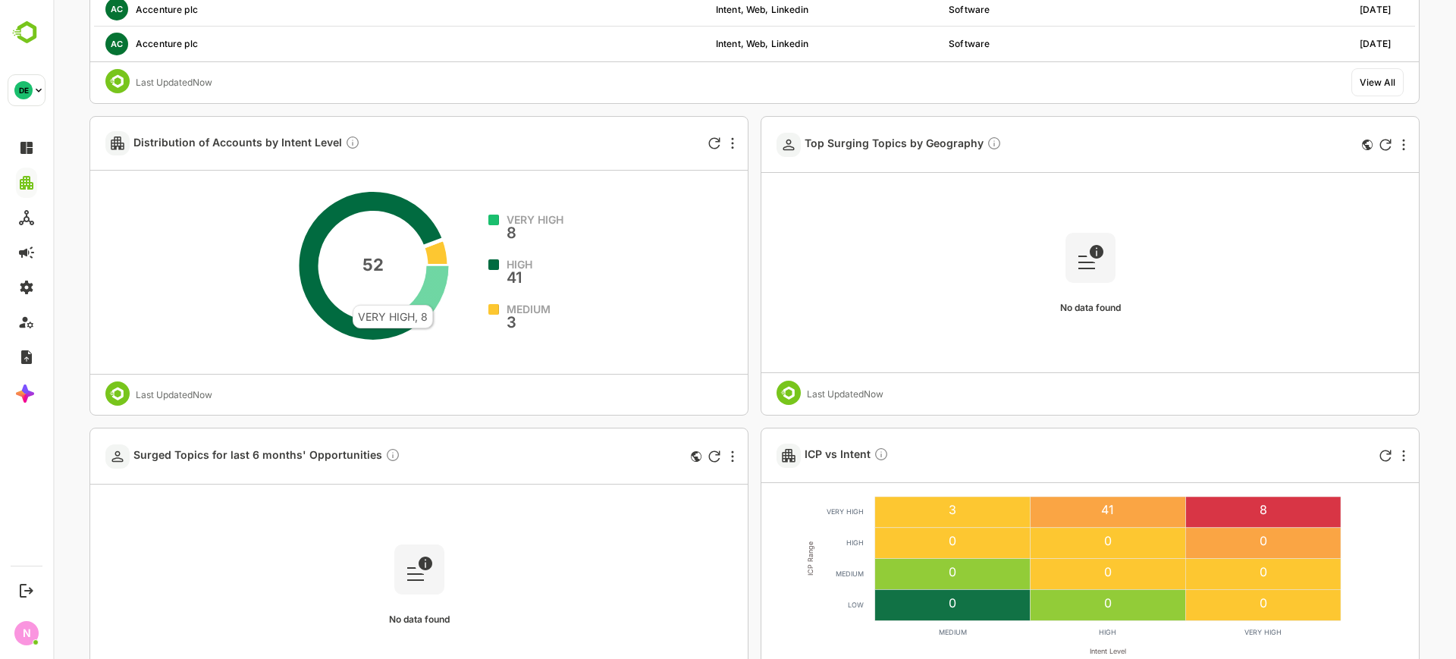
click at [433, 297] on icon at bounding box center [426, 297] width 46 height 62
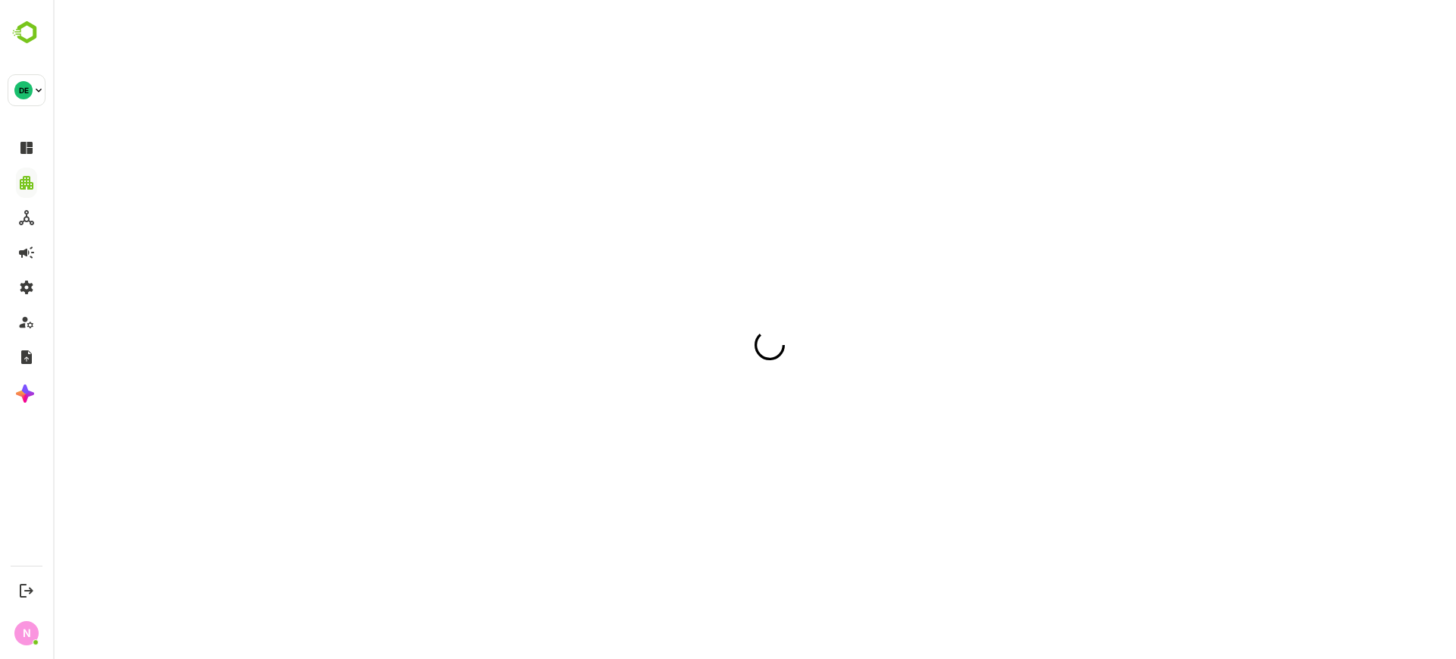
scroll to position [0, 0]
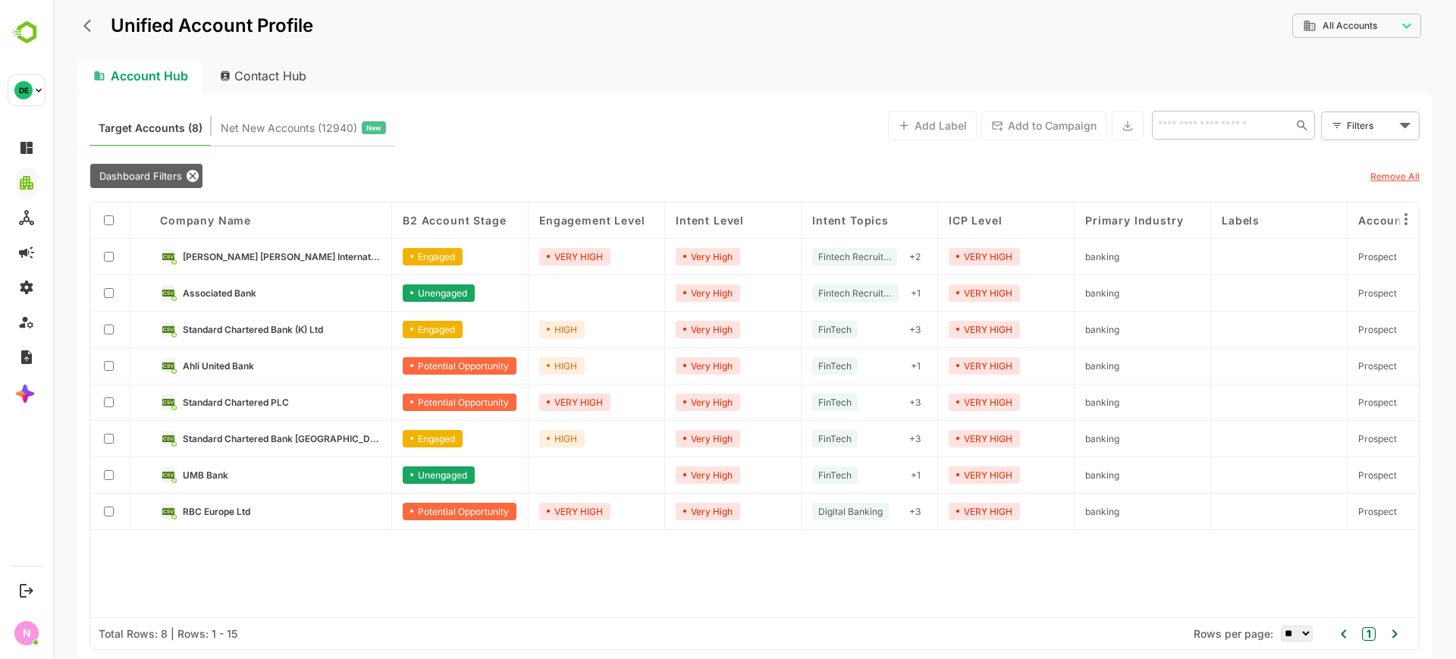
click at [939, 215] on div "ICP Level" at bounding box center [1006, 221] width 137 height 36
click at [328, 260] on span "[PERSON_NAME] [PERSON_NAME] International Bank" at bounding box center [282, 256] width 198 height 11
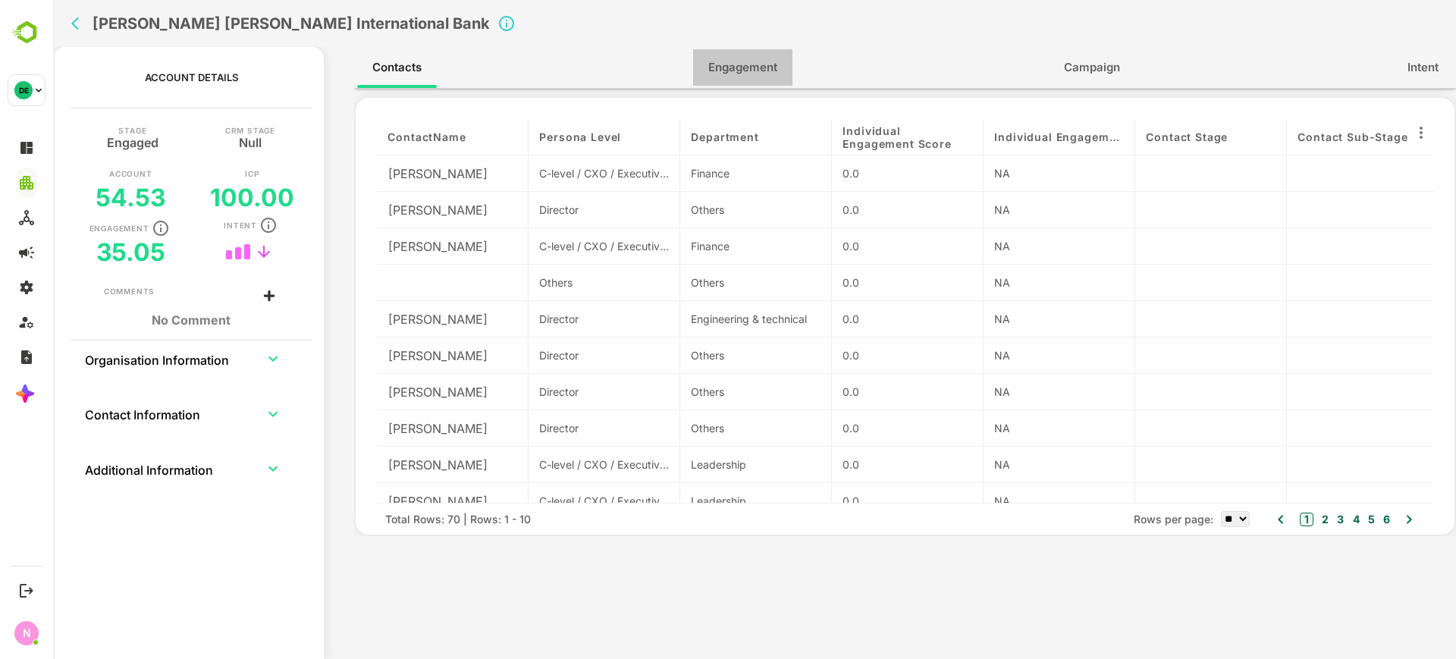
click at [737, 66] on span "Engagement" at bounding box center [742, 68] width 69 height 20
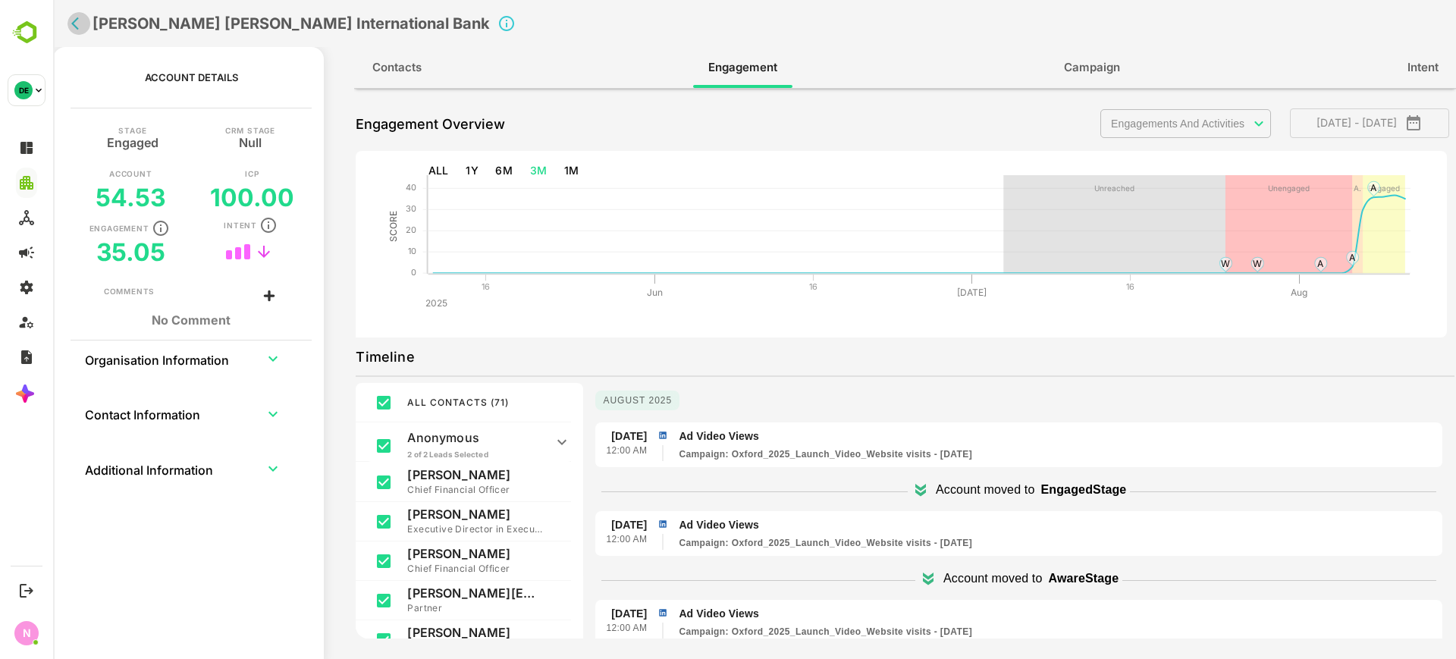
click at [71, 20] on button "back" at bounding box center [79, 23] width 23 height 23
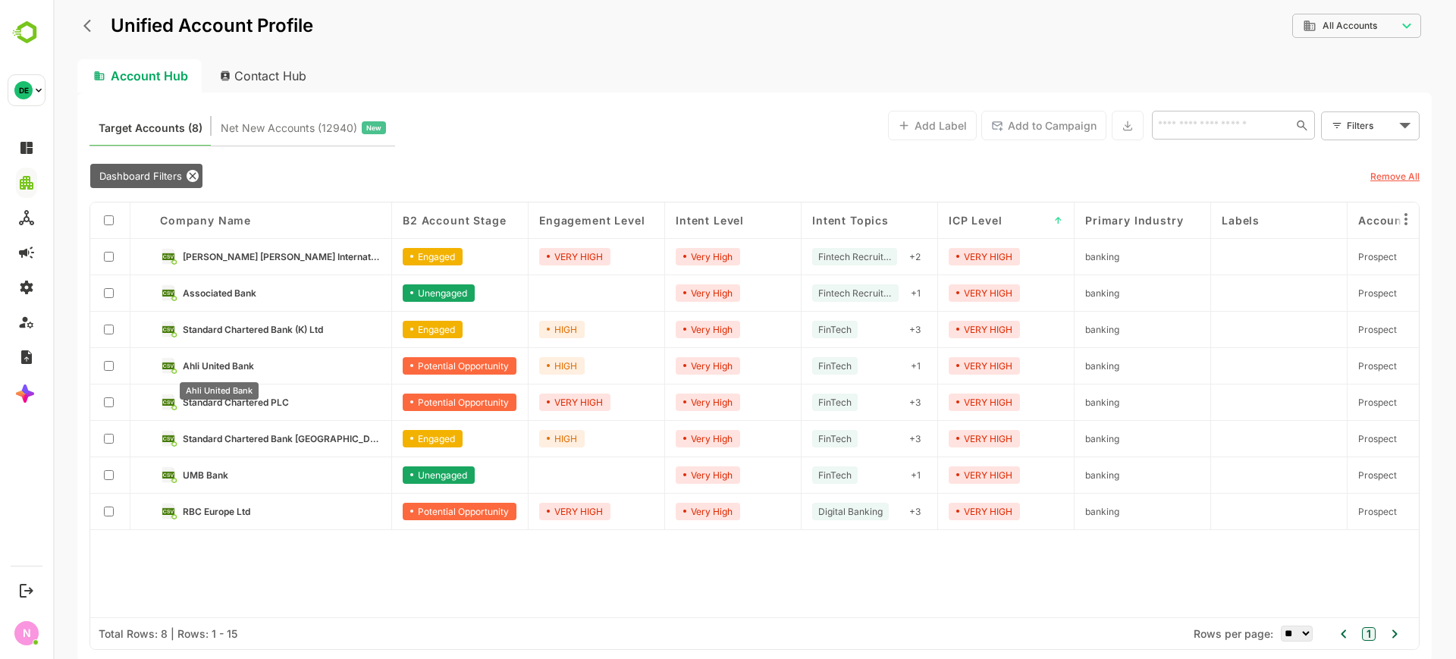
click at [236, 363] on span "Ahli United Bank" at bounding box center [218, 365] width 71 height 11
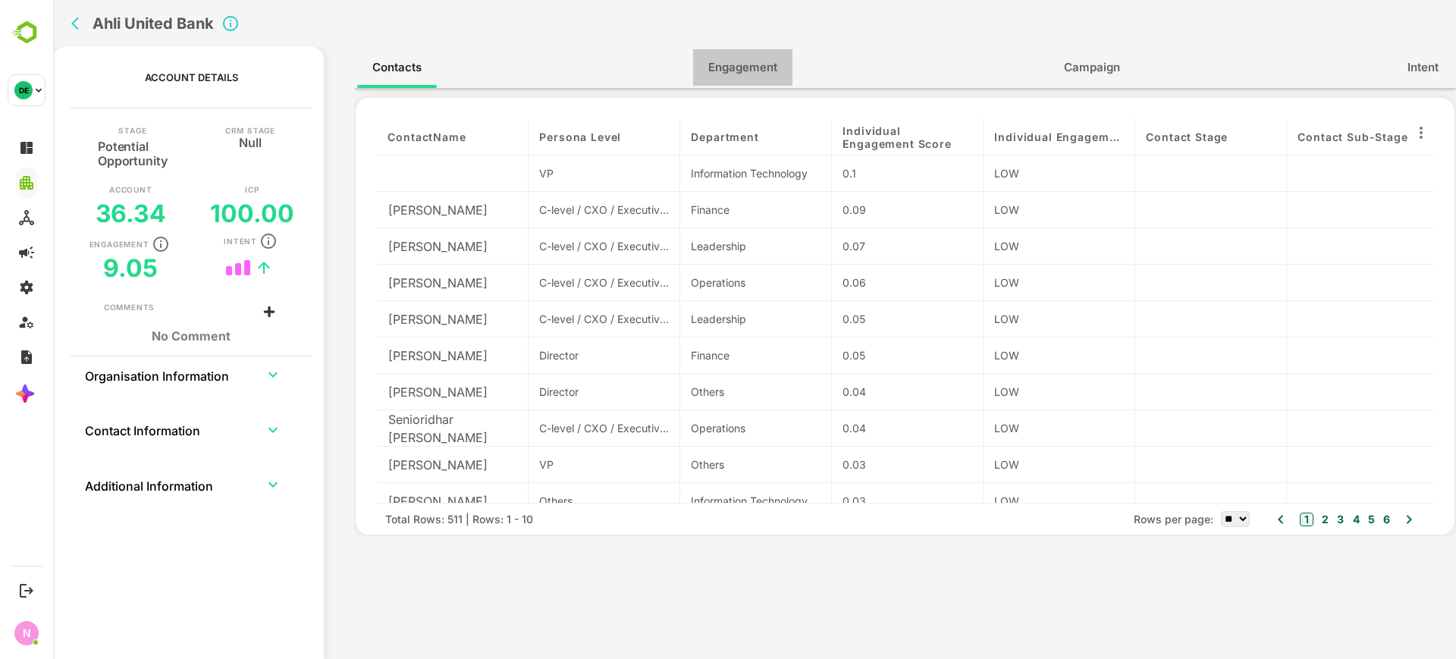
click at [761, 70] on span "Engagement" at bounding box center [742, 68] width 69 height 20
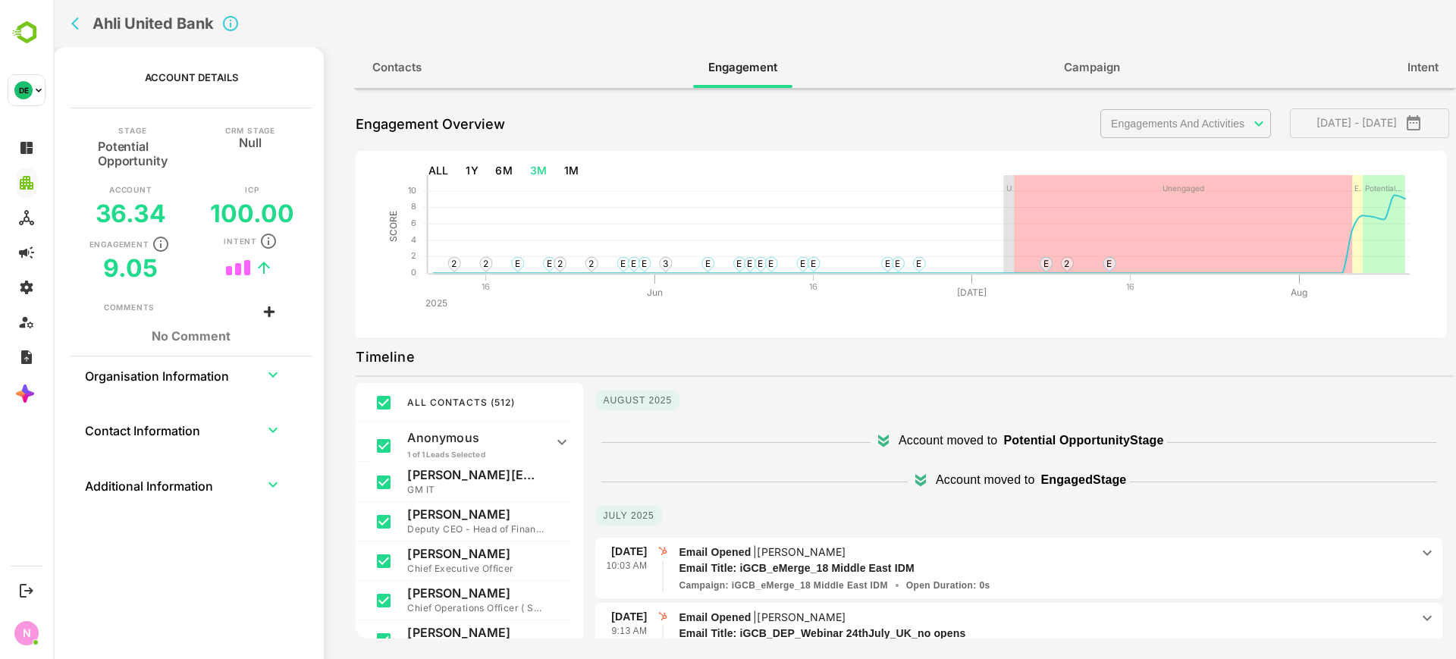
click at [77, 33] on button "back" at bounding box center [79, 23] width 23 height 23
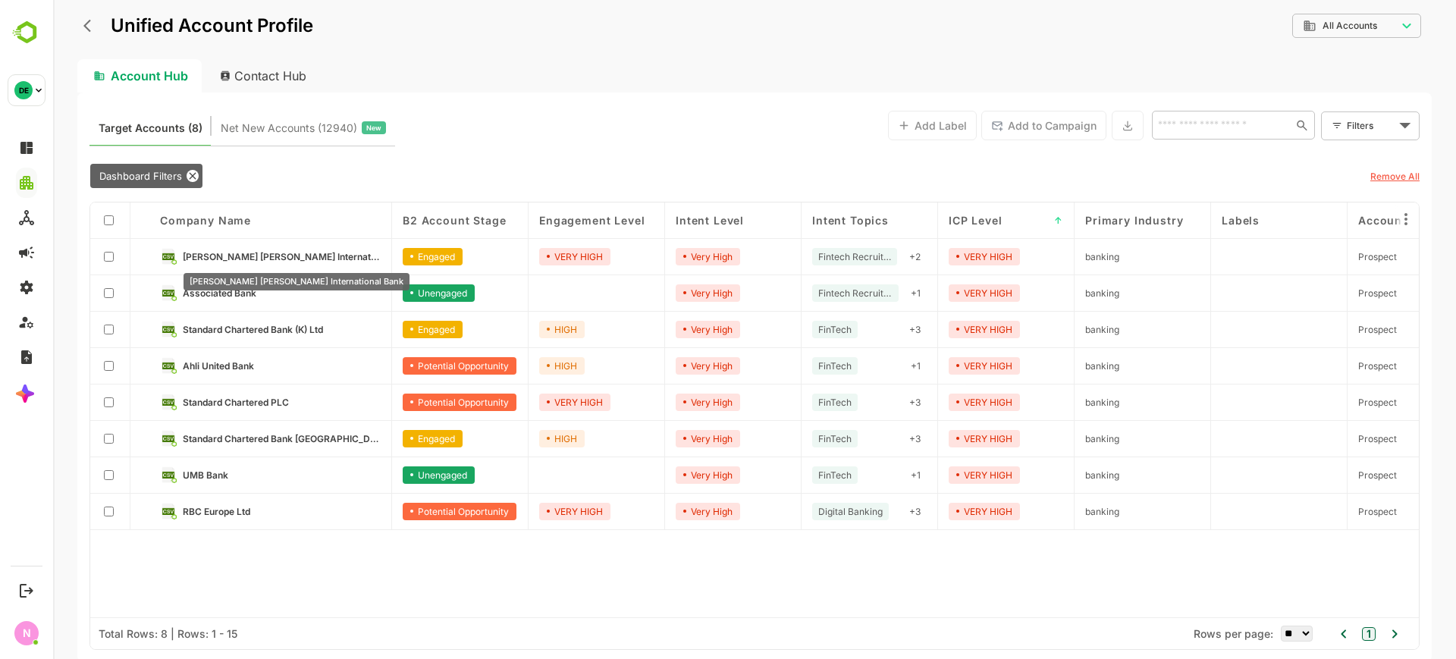
click at [303, 251] on span "[PERSON_NAME] [PERSON_NAME] International Bank" at bounding box center [282, 256] width 198 height 11
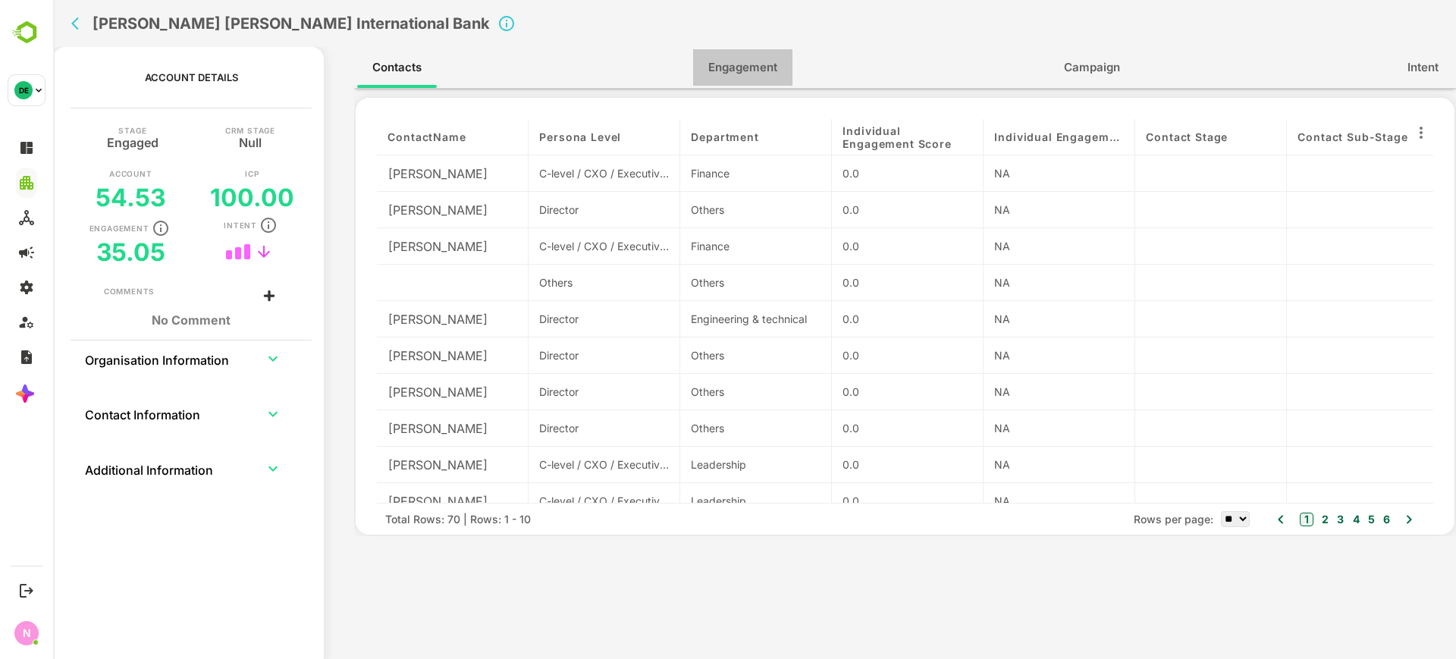
click at [762, 63] on span "Engagement" at bounding box center [742, 68] width 69 height 20
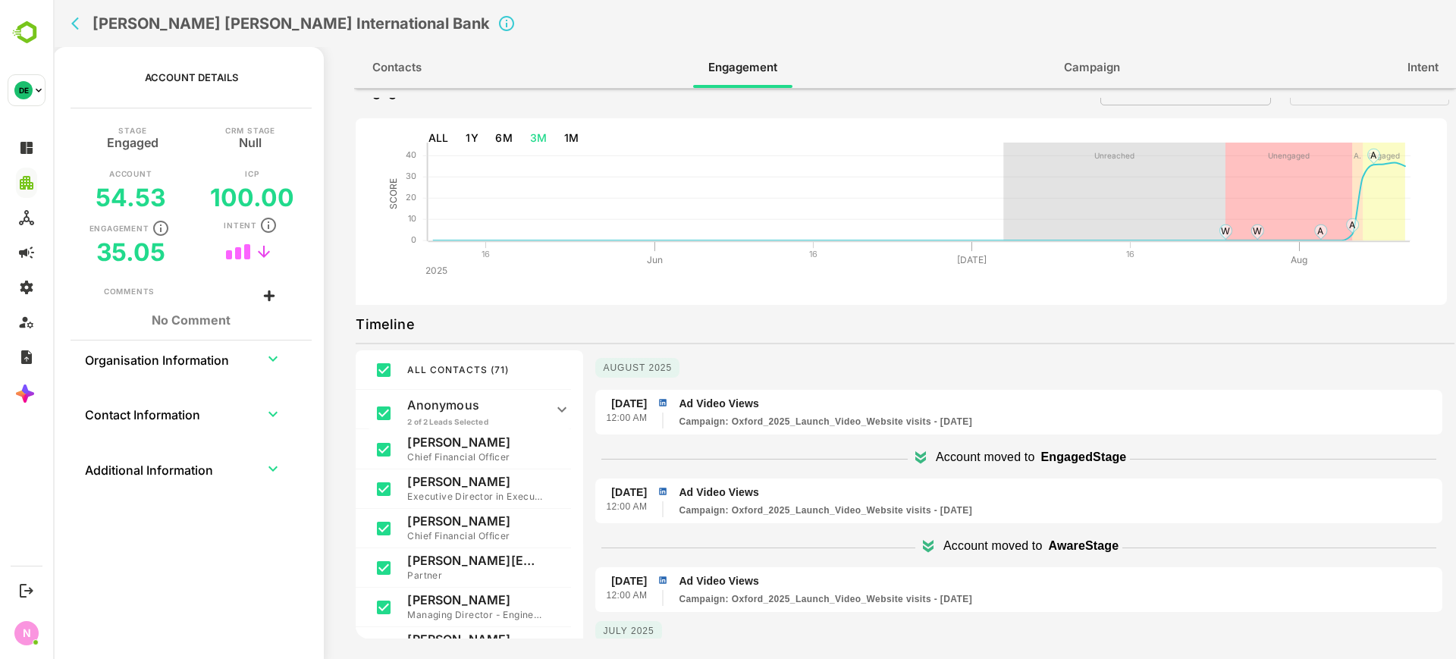
click at [77, 26] on icon "back" at bounding box center [78, 23] width 15 height 15
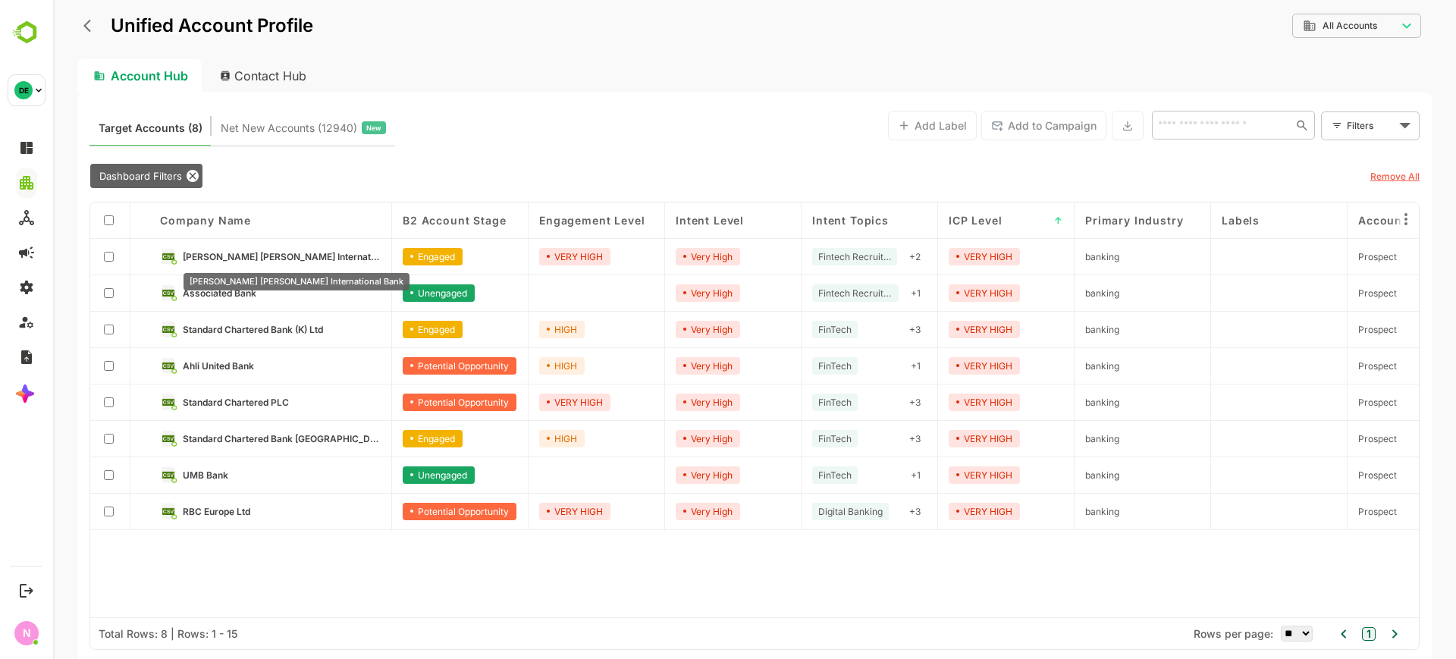
click at [304, 254] on span "[PERSON_NAME] [PERSON_NAME] International Bank" at bounding box center [282, 256] width 198 height 11
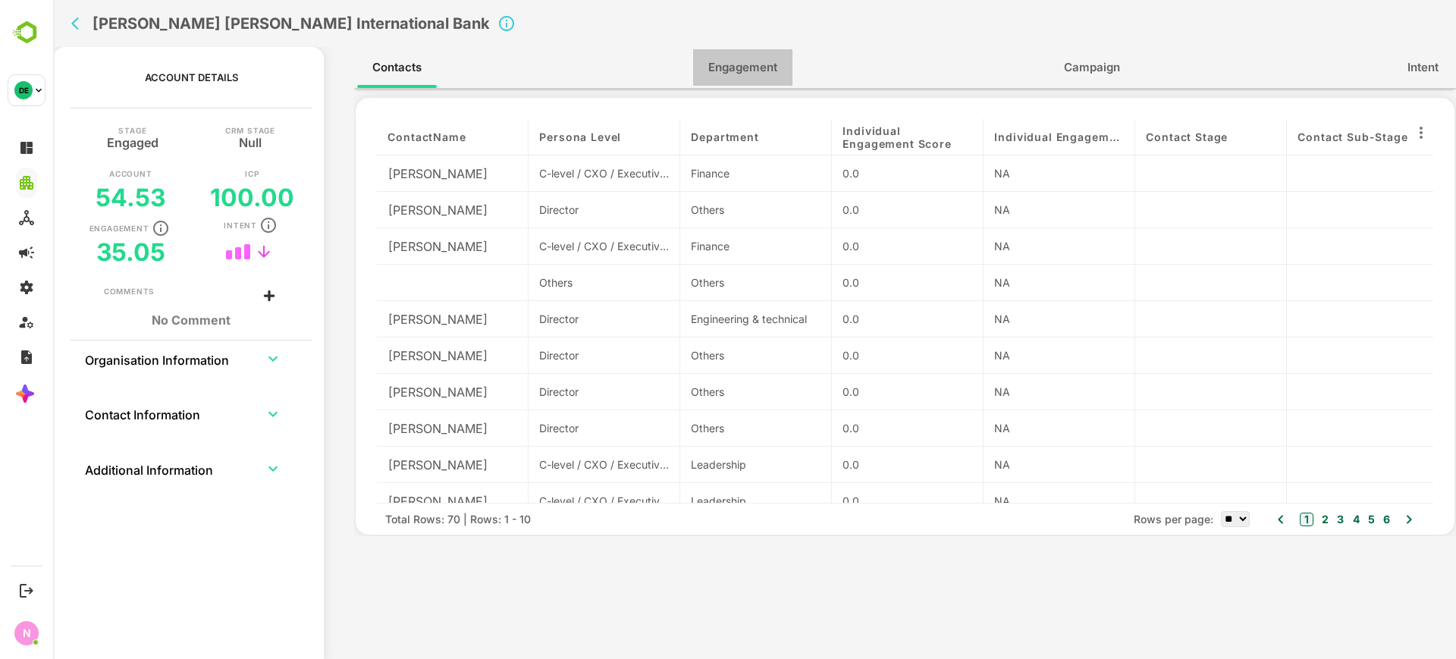
click at [749, 52] on button "Engagement" at bounding box center [742, 67] width 99 height 36
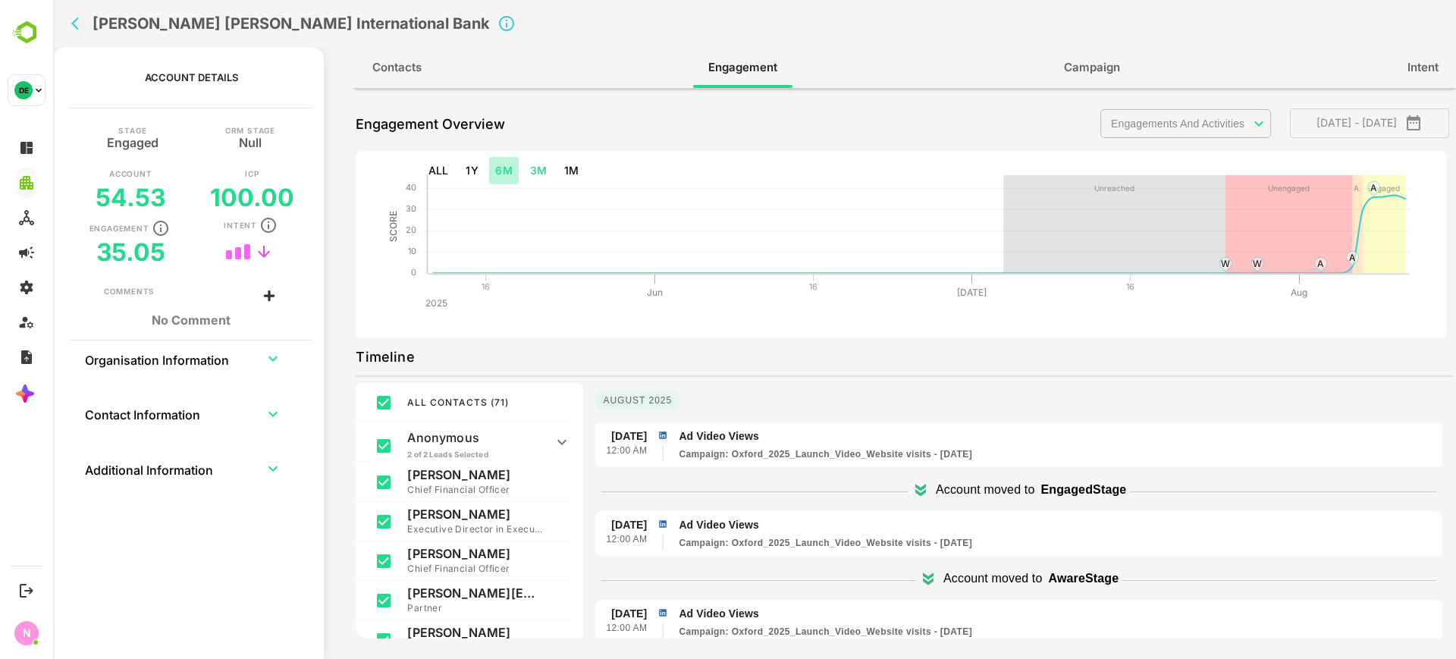
click at [506, 165] on button "6M" at bounding box center [504, 171] width 30 height 28
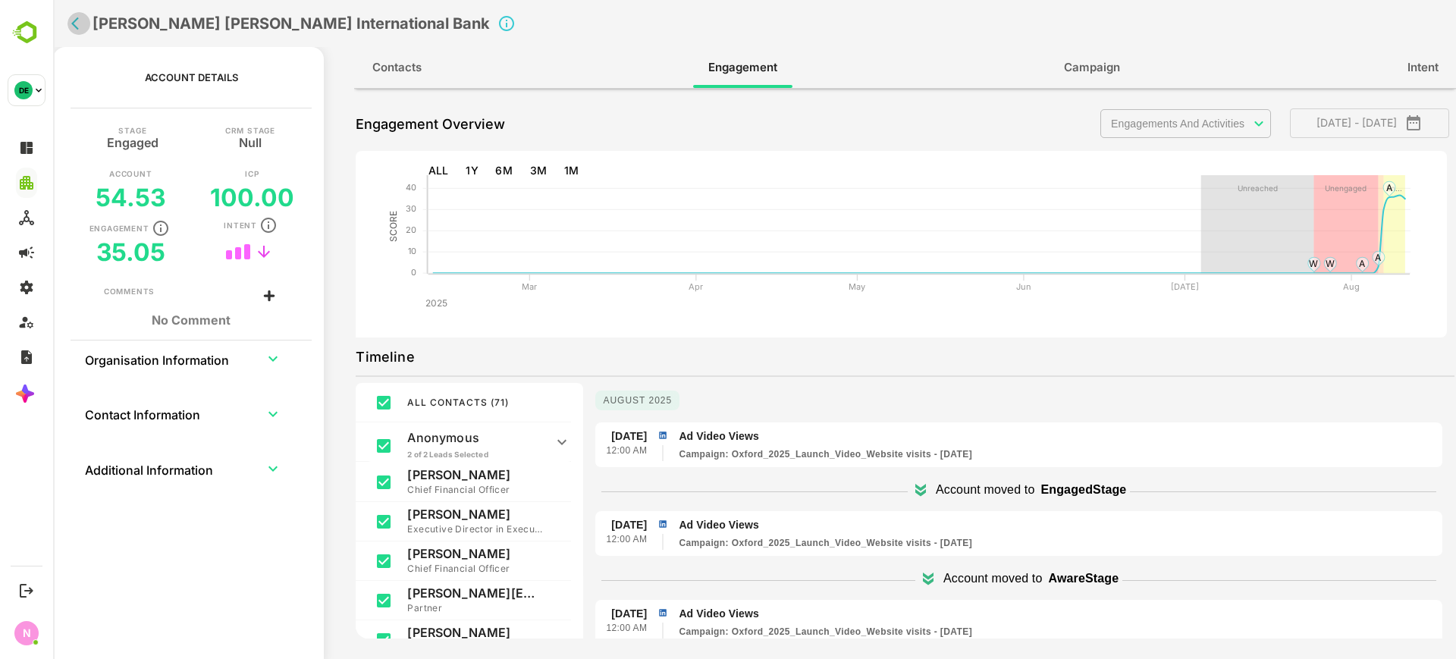
click at [83, 21] on icon "back" at bounding box center [78, 23] width 15 height 15
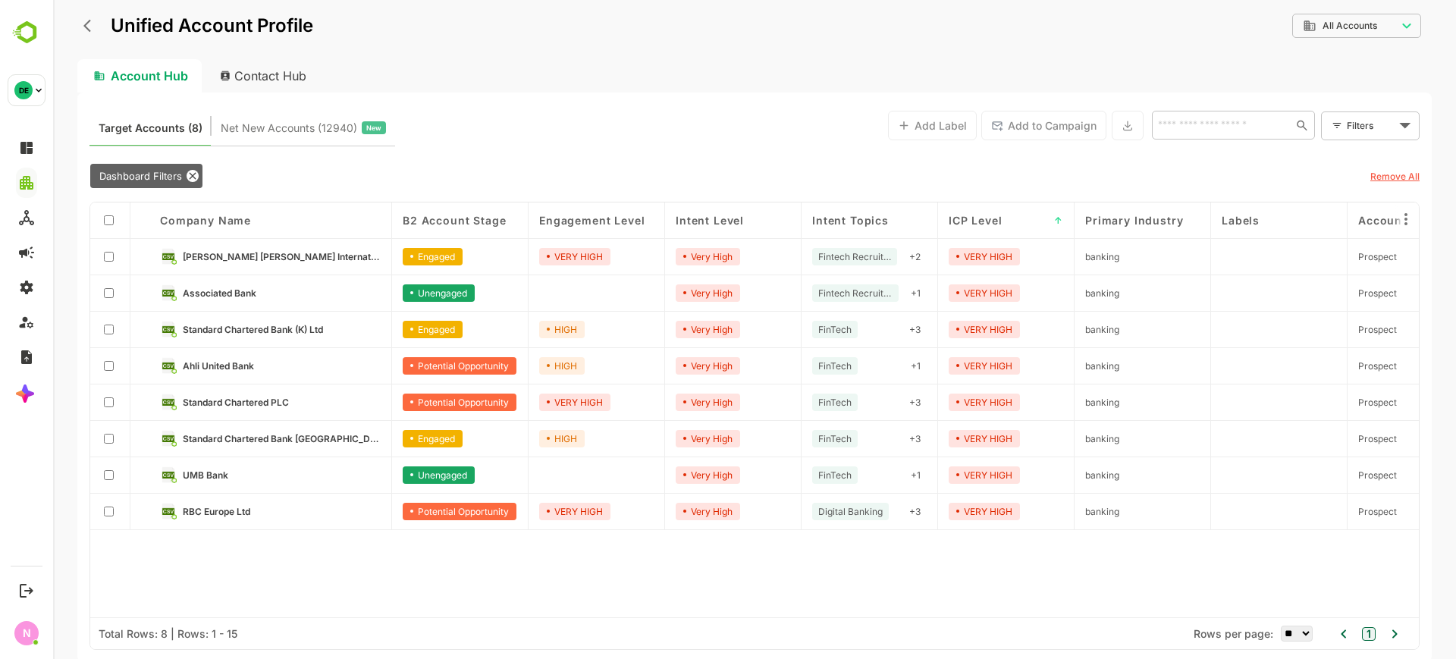
click at [249, 358] on link "Ahli United Bank" at bounding box center [282, 365] width 198 height 17
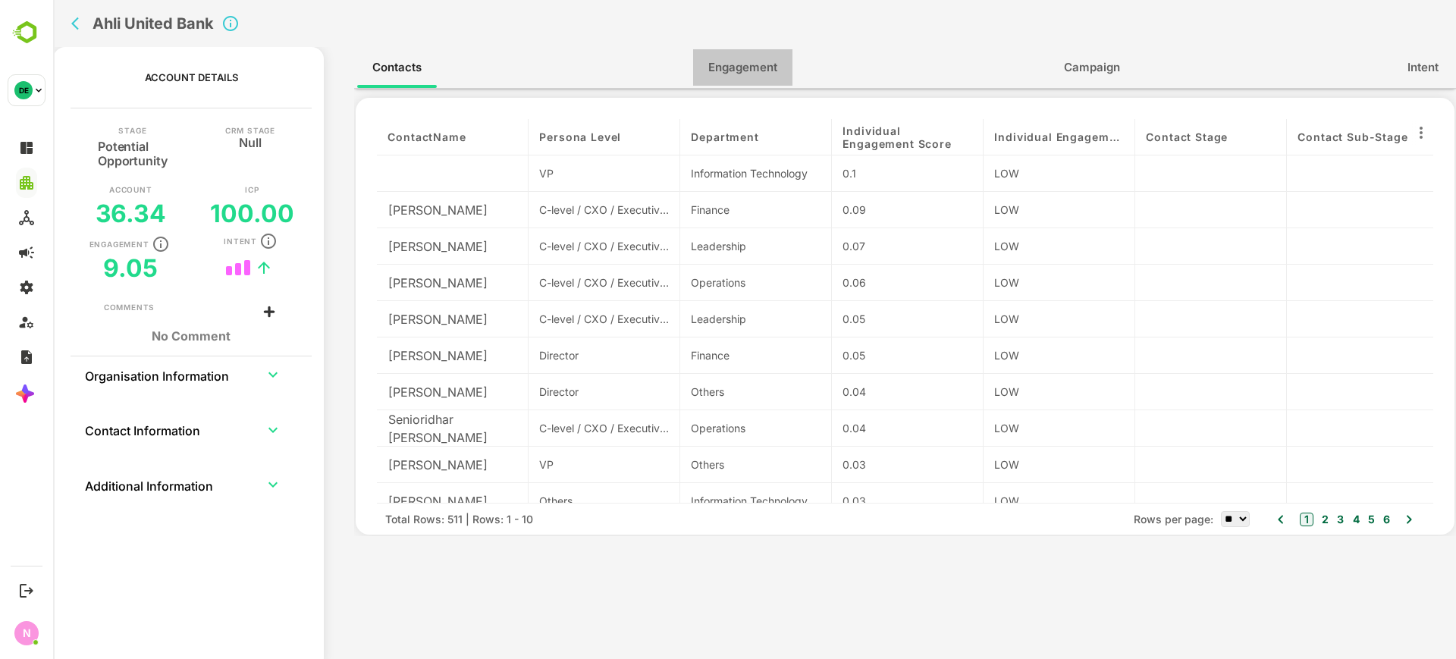
click at [742, 67] on span "Engagement" at bounding box center [742, 68] width 69 height 20
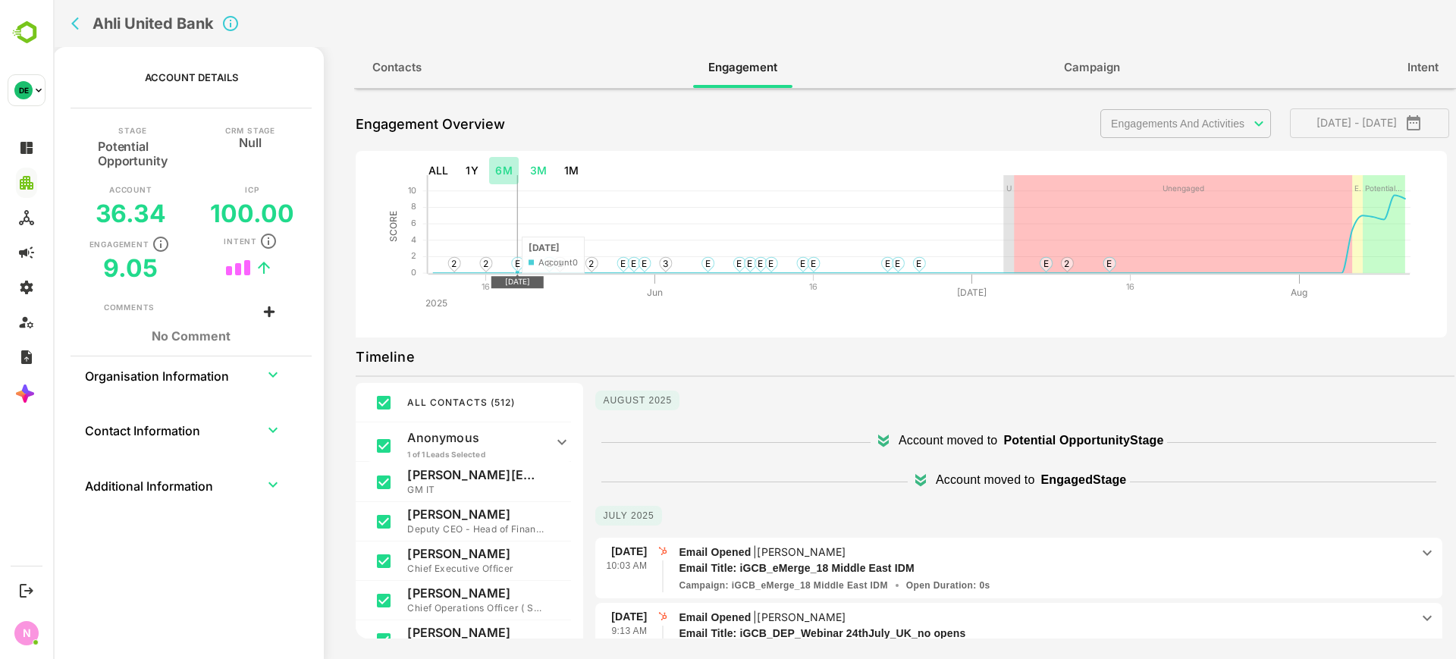
click at [506, 171] on button "6M" at bounding box center [504, 171] width 30 height 28
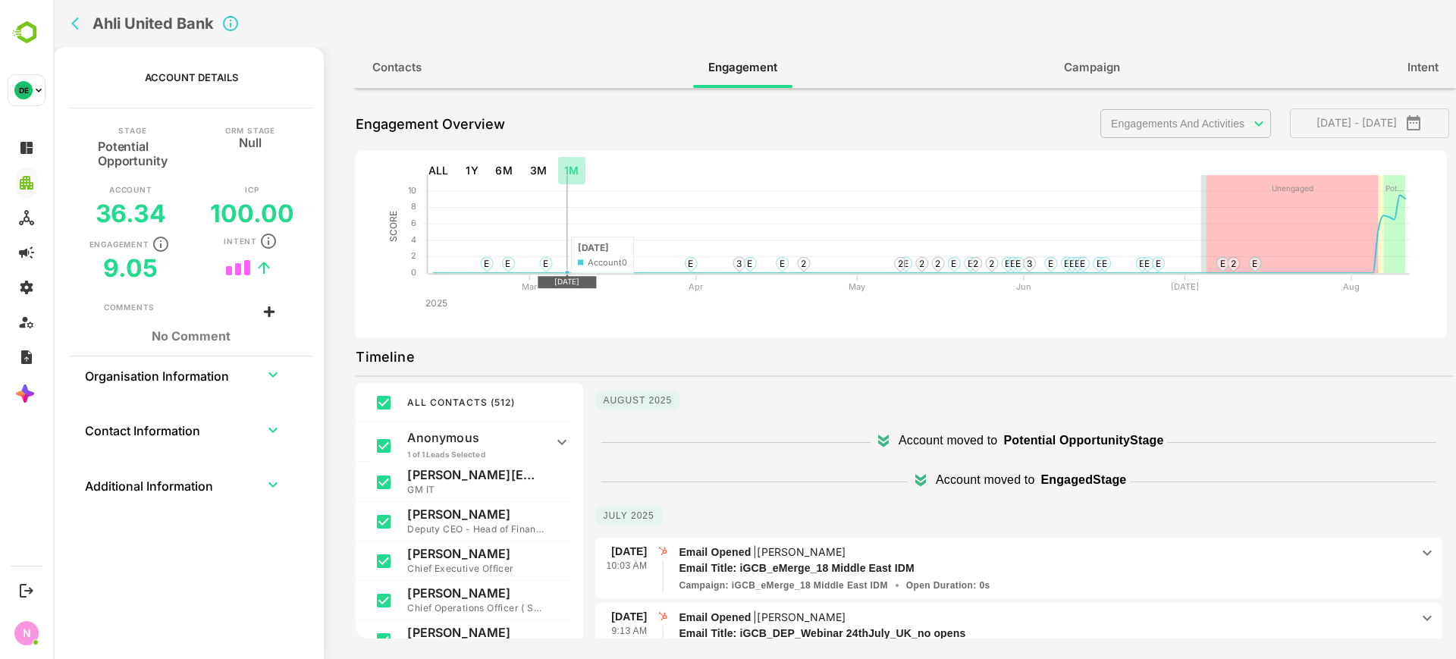
click at [567, 180] on button "1M" at bounding box center [571, 171] width 27 height 28
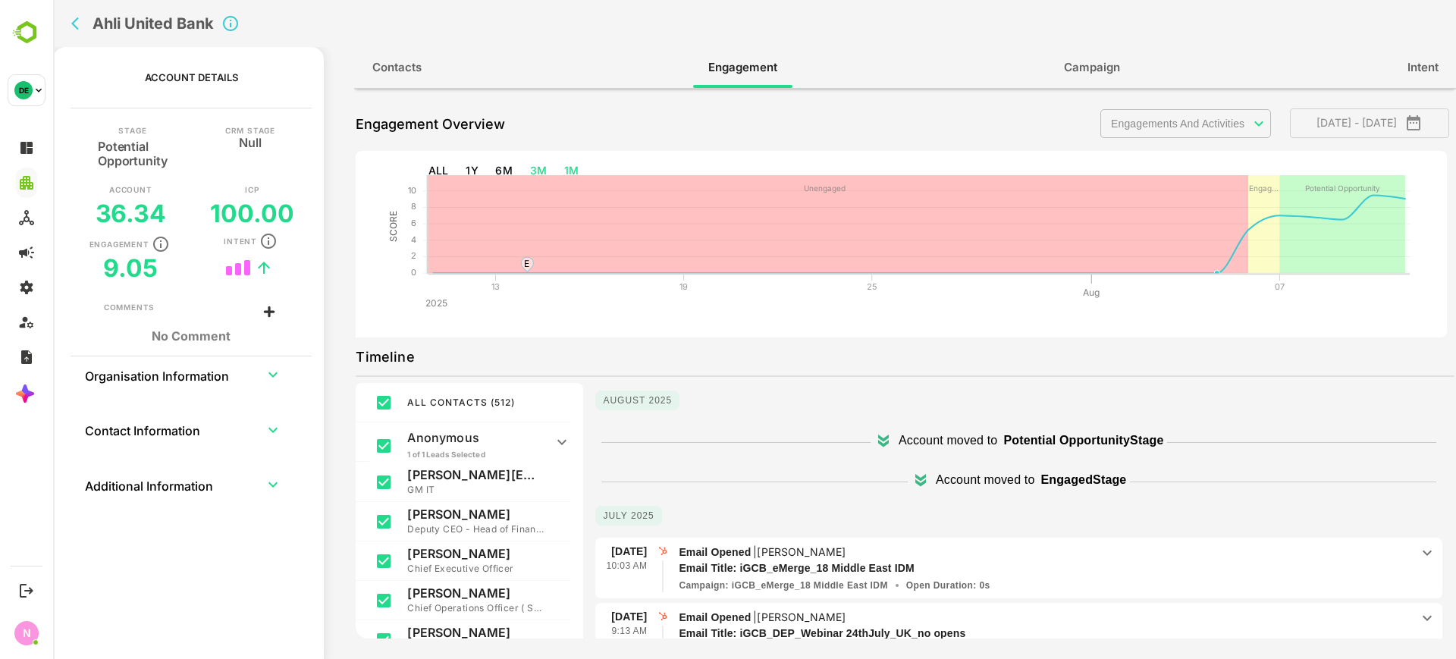
click at [529, 173] on button "3M" at bounding box center [539, 171] width 30 height 28
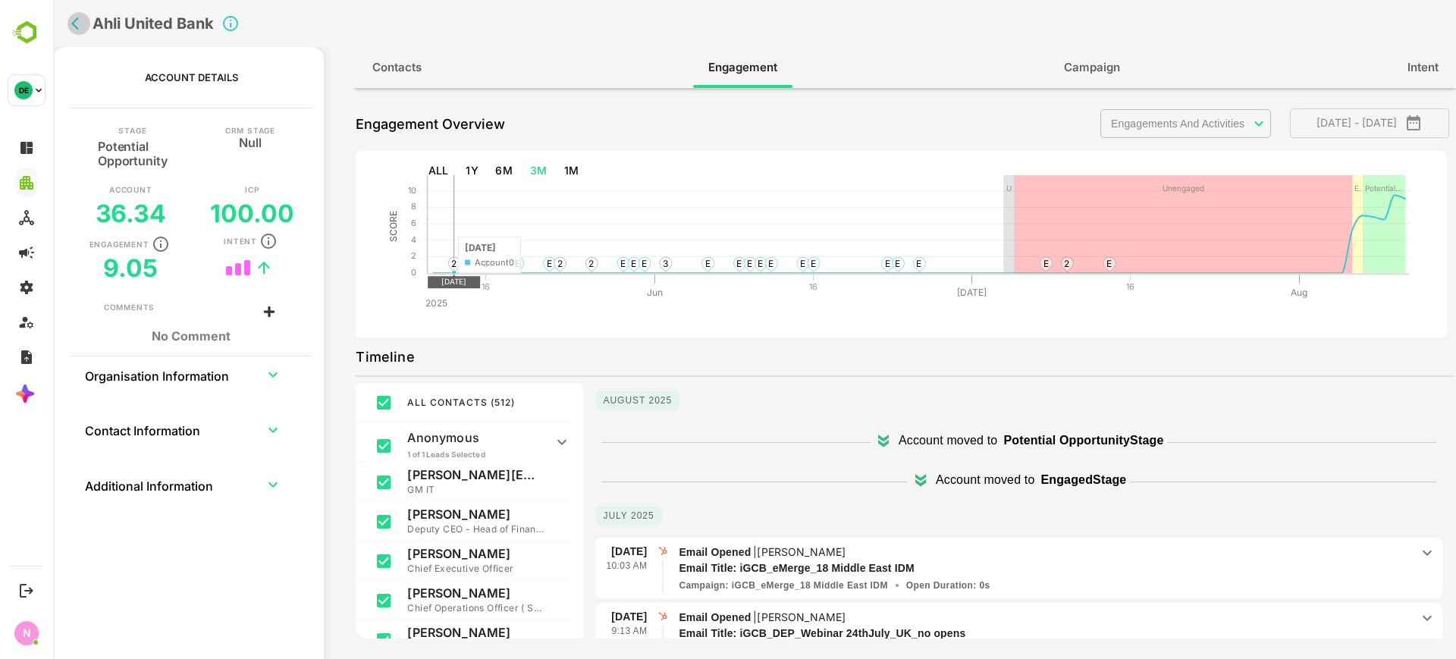
click at [75, 29] on icon "back" at bounding box center [78, 23] width 15 height 15
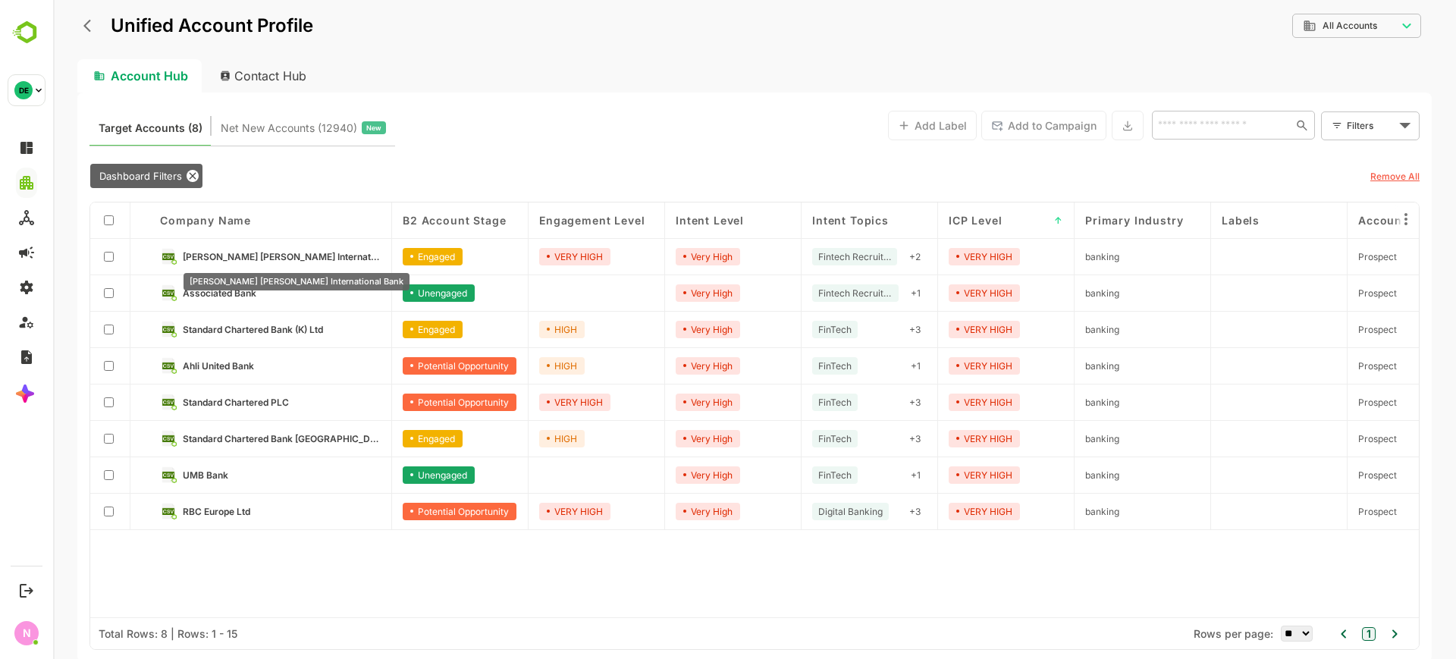
click at [272, 252] on span "[PERSON_NAME] [PERSON_NAME] International Bank" at bounding box center [282, 256] width 198 height 11
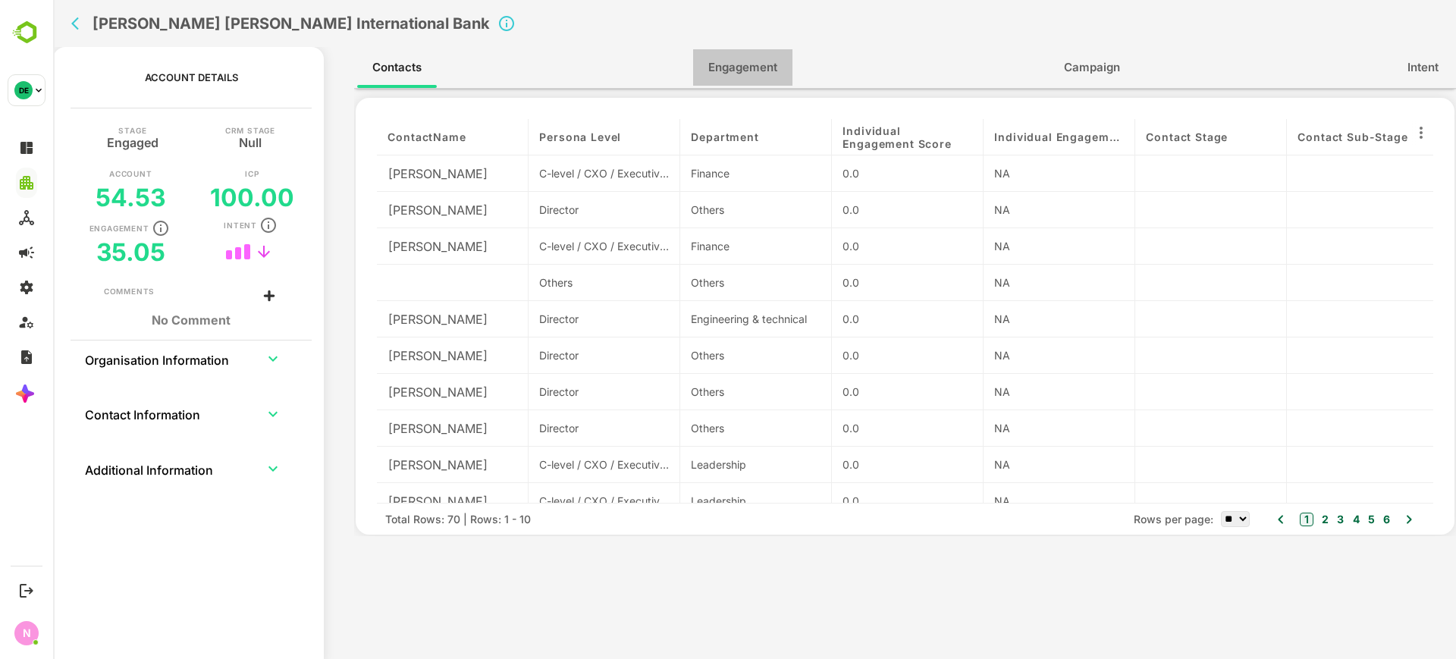
click at [744, 62] on span "Engagement" at bounding box center [742, 68] width 69 height 20
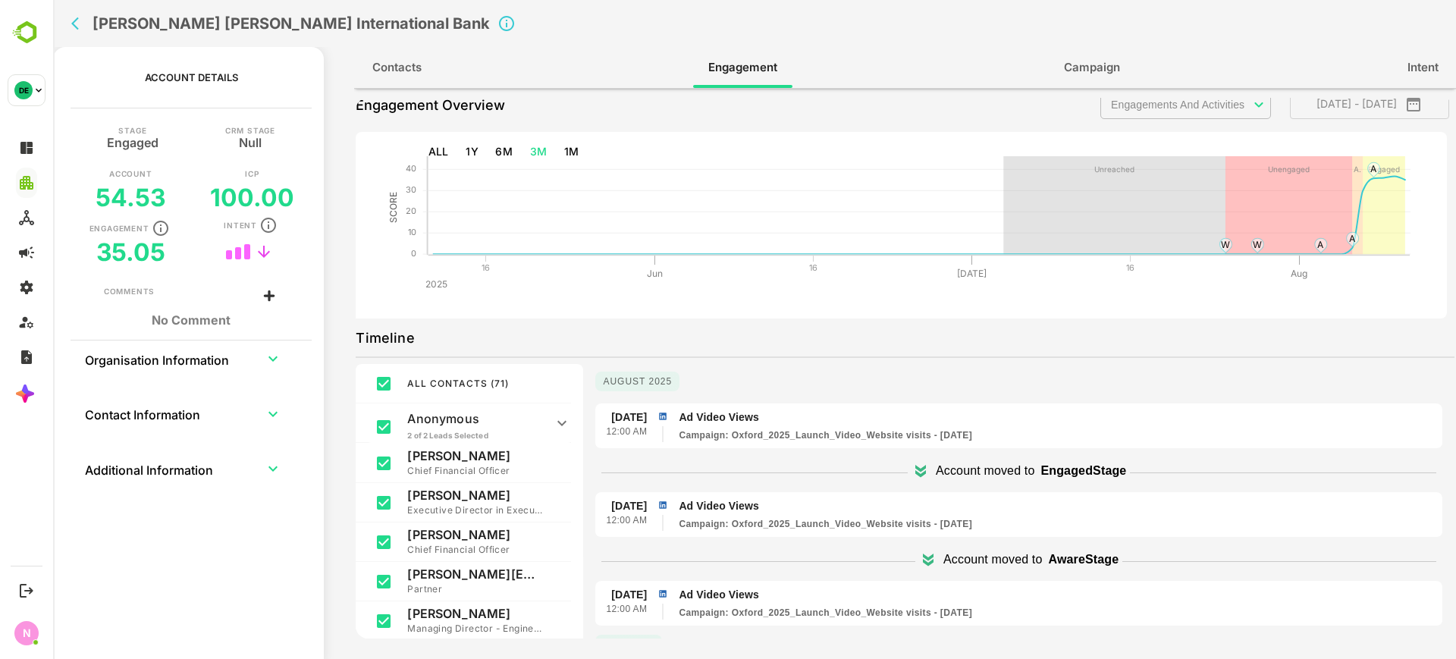
click at [72, 24] on icon "back" at bounding box center [78, 23] width 15 height 15
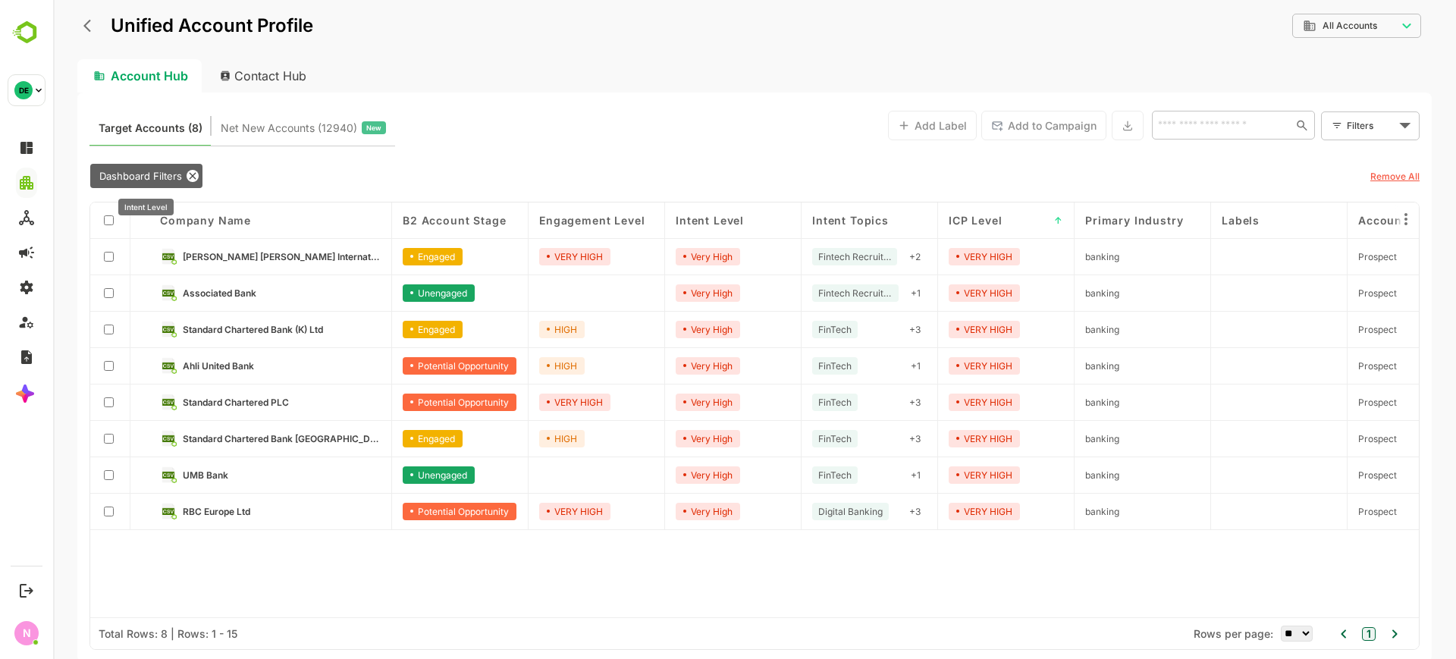
click at [146, 179] on span "Dashboard Filters" at bounding box center [140, 176] width 101 height 12
click at [91, 37] on div "Unified Account Profile" at bounding box center [195, 25] width 236 height 27
click at [89, 32] on icon "back" at bounding box center [90, 25] width 15 height 15
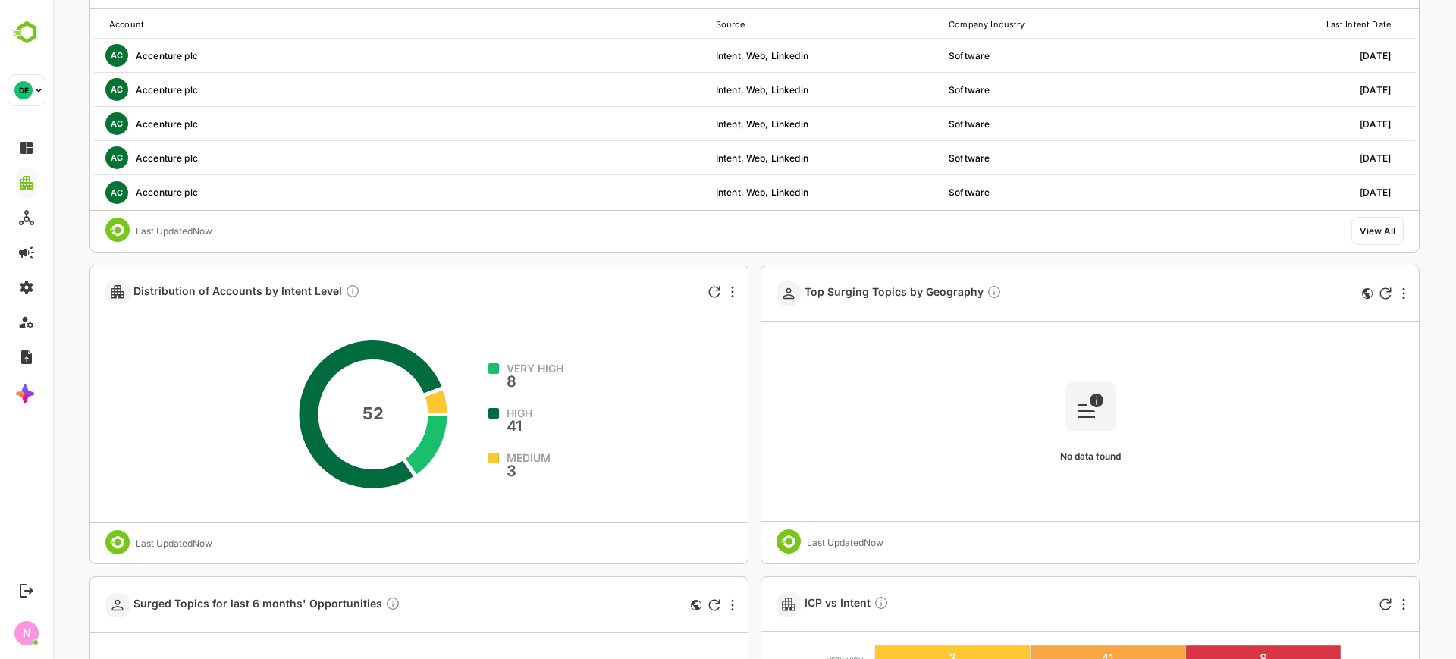
scroll to position [504, 0]
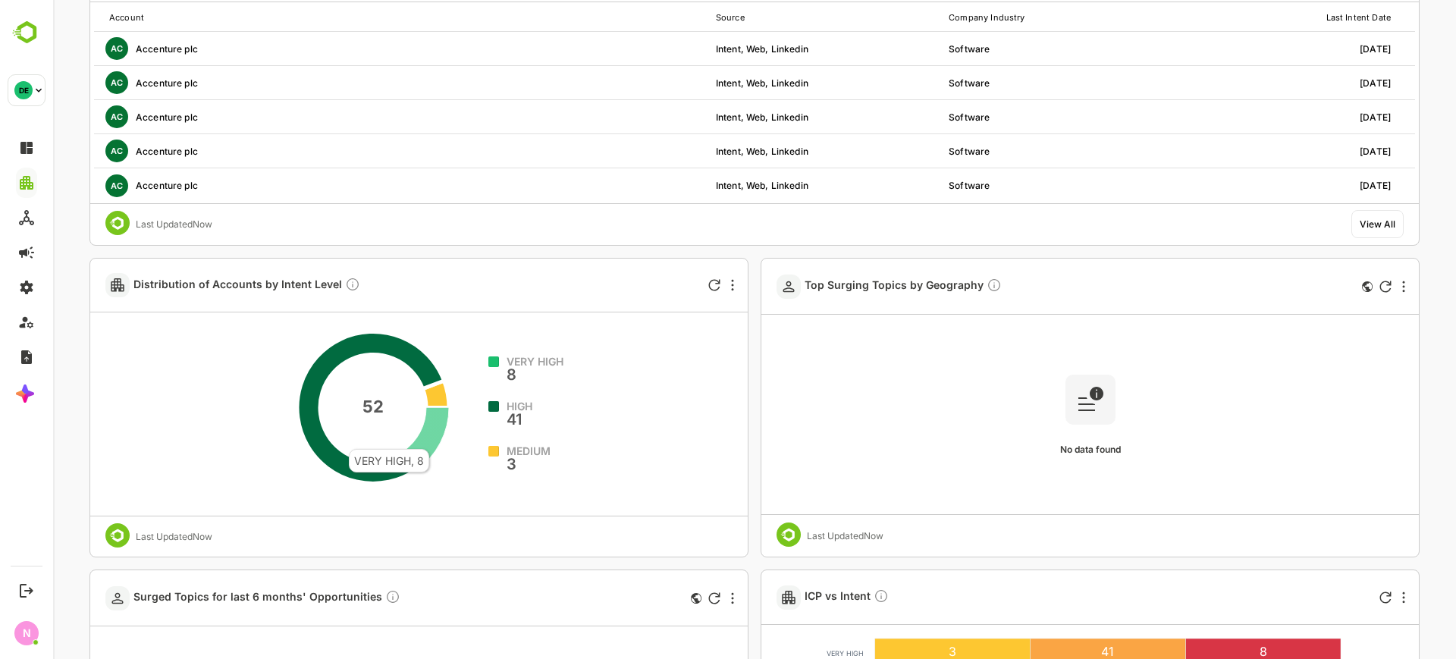
click at [429, 441] on icon at bounding box center [426, 439] width 46 height 62
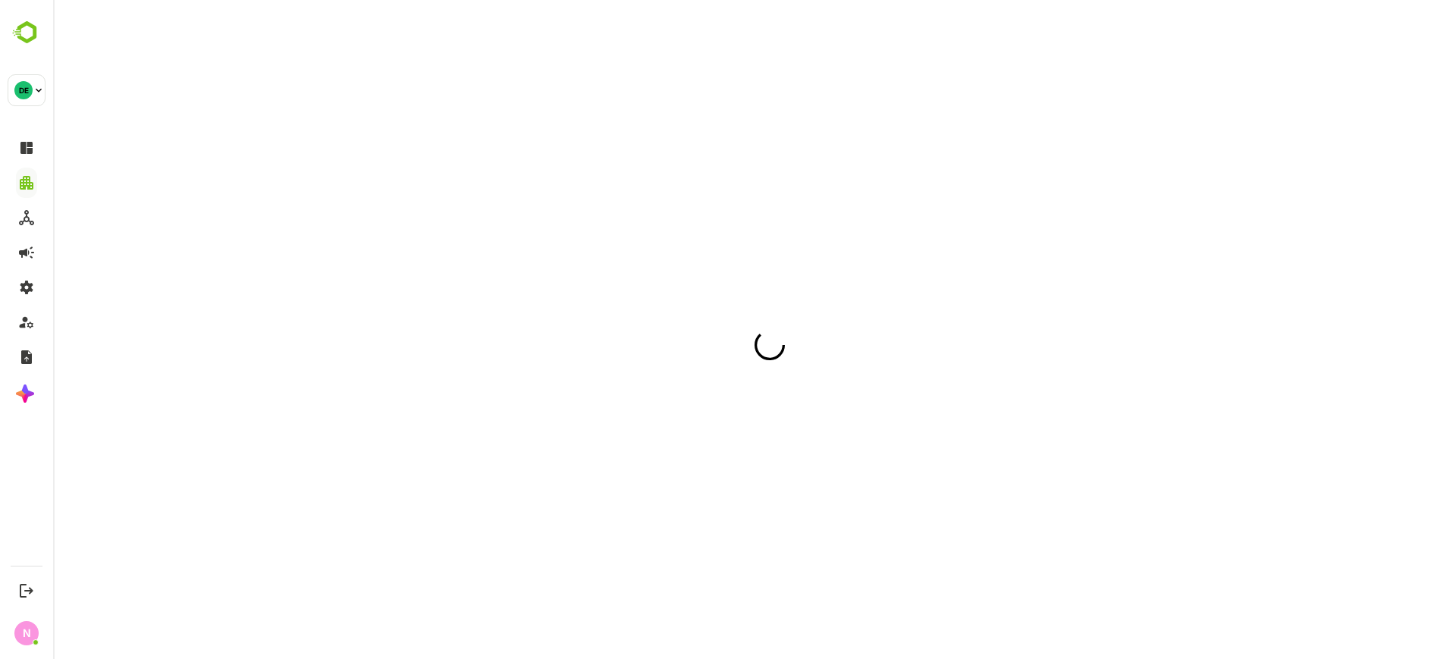
scroll to position [0, 0]
